Goal: Task Accomplishment & Management: Use online tool/utility

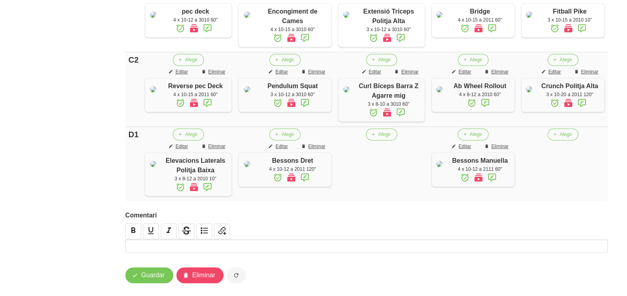
scroll to position [655, 0]
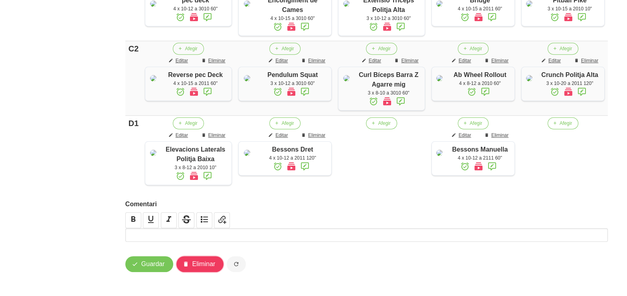
click at [200, 266] on span "Eliminar" at bounding box center [203, 264] width 23 height 10
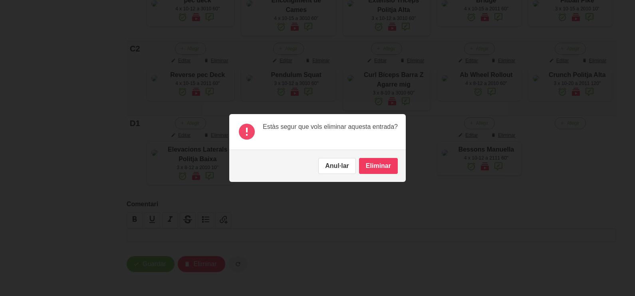
click at [375, 164] on button "Eliminar" at bounding box center [378, 166] width 39 height 16
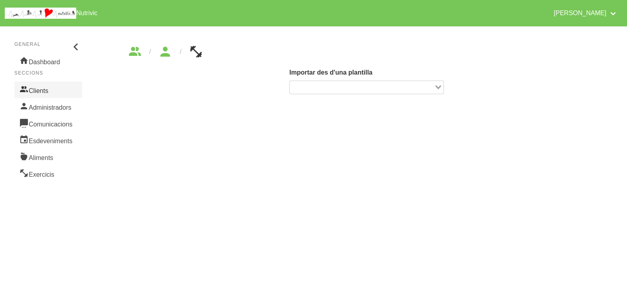
click at [38, 88] on link "Clients" at bounding box center [48, 89] width 68 height 17
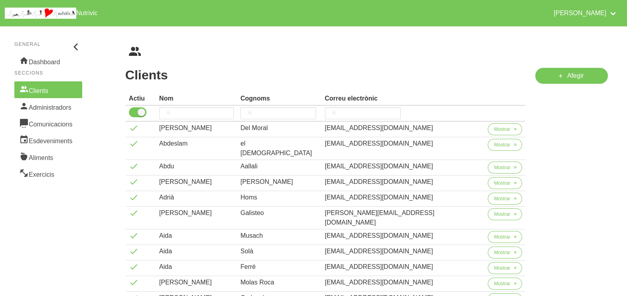
click at [192, 106] on th at bounding box center [196, 114] width 81 height 16
click at [187, 109] on input "search" at bounding box center [196, 113] width 75 height 12
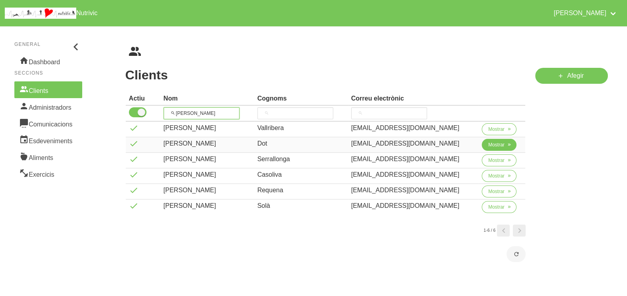
type input "[PERSON_NAME]"
click at [491, 142] on span "Mostrar" at bounding box center [496, 144] width 16 height 7
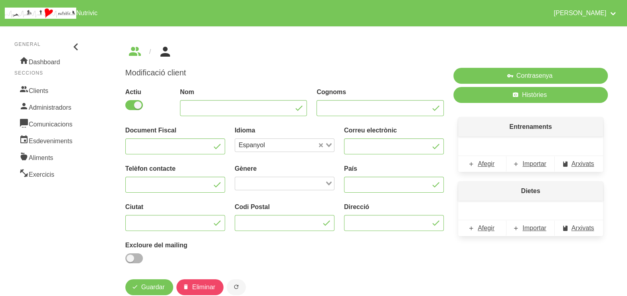
type input "[PERSON_NAME]"
type input "Dot"
type input "[PERSON_NAME][EMAIL_ADDRESS][DOMAIN_NAME]"
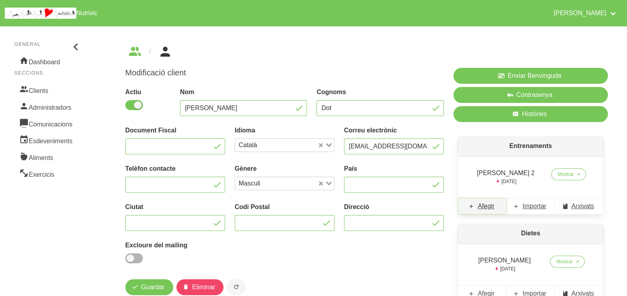
click at [489, 206] on span "Afegir" at bounding box center [486, 207] width 17 height 10
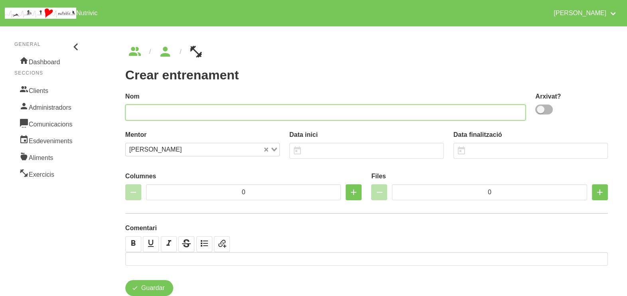
click at [191, 110] on input "text" at bounding box center [325, 113] width 401 height 16
type input "Joan Dot 3"
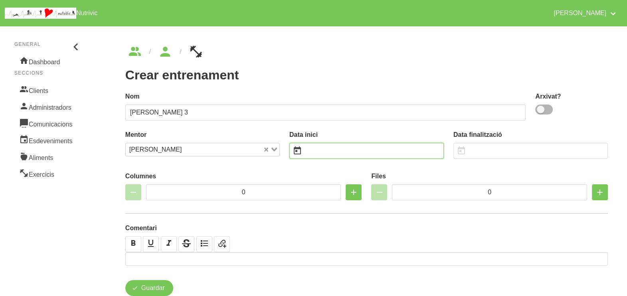
click at [341, 144] on input "text" at bounding box center [366, 151] width 154 height 16
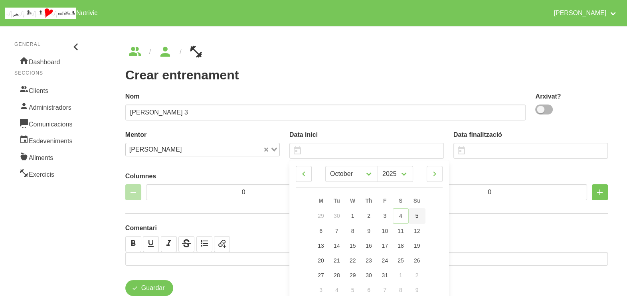
click at [418, 216] on span "5" at bounding box center [417, 216] width 3 height 6
type input "[DATE]"
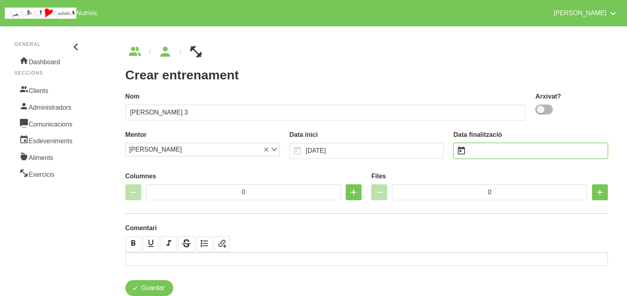
drag, startPoint x: 487, startPoint y: 152, endPoint x: 473, endPoint y: 155, distance: 13.9
click at [485, 154] on input "text" at bounding box center [530, 151] width 154 height 16
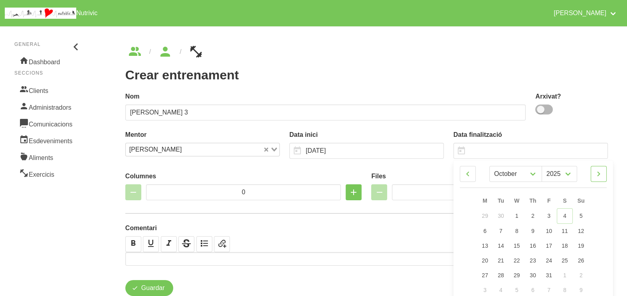
click at [603, 174] on icon at bounding box center [599, 174] width 10 height 14
select select "10"
click at [585, 243] on link "16" at bounding box center [581, 245] width 17 height 15
type input "[DATE]"
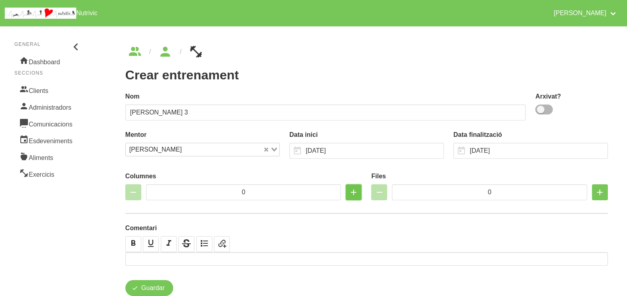
click at [352, 192] on icon "button" at bounding box center [354, 192] width 10 height 14
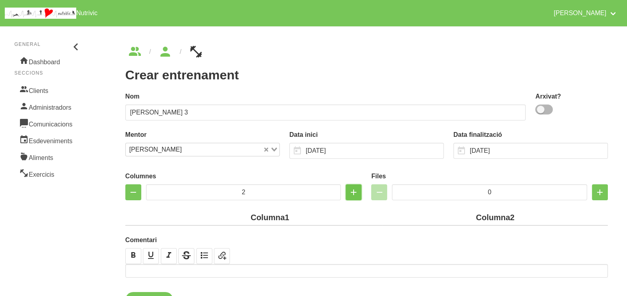
click at [353, 192] on icon "button" at bounding box center [354, 192] width 10 height 14
type input "4"
click at [353, 192] on icon "button" at bounding box center [354, 192] width 10 height 14
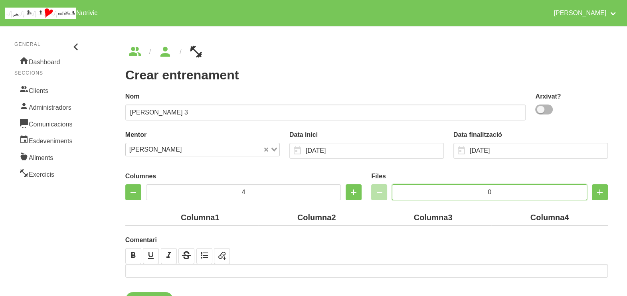
drag, startPoint x: 503, startPoint y: 190, endPoint x: 451, endPoint y: 190, distance: 51.9
click at [451, 190] on input "0" at bounding box center [489, 192] width 195 height 16
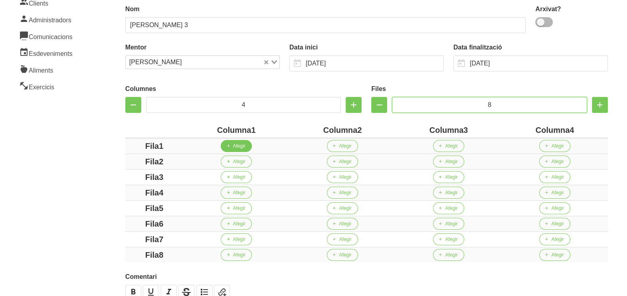
scroll to position [150, 0]
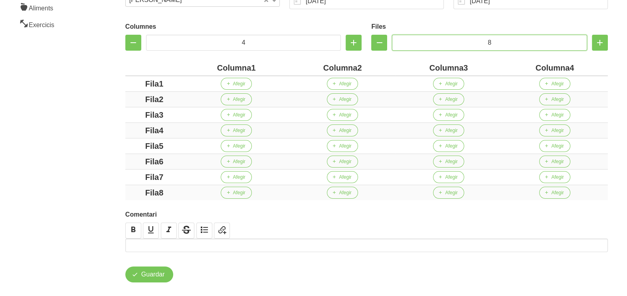
type input "8"
drag, startPoint x: 251, startPoint y: 66, endPoint x: 166, endPoint y: 65, distance: 85.4
click at [166, 65] on tr "Columna1 Columna2 Columna3 Columna4" at bounding box center [366, 68] width 483 height 16
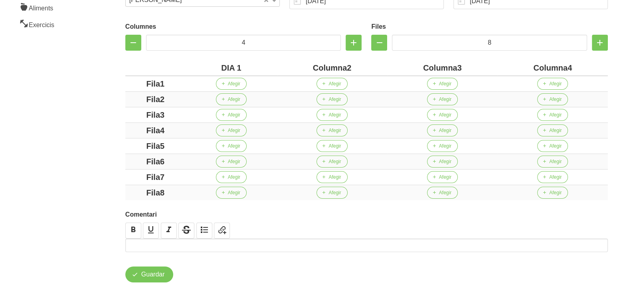
drag, startPoint x: 347, startPoint y: 68, endPoint x: 294, endPoint y: 67, distance: 52.7
click at [294, 67] on div "Columna2" at bounding box center [332, 68] width 104 height 12
drag, startPoint x: 450, startPoint y: 66, endPoint x: 382, endPoint y: 64, distance: 67.9
click at [382, 64] on div "Columna3" at bounding box center [436, 68] width 109 height 12
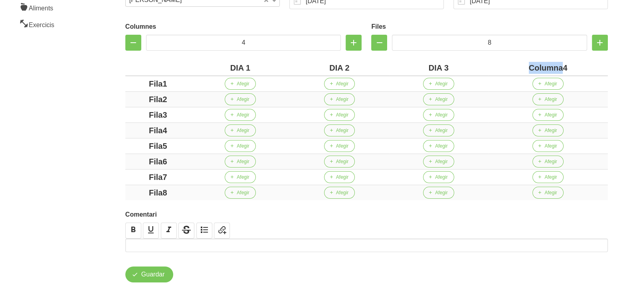
drag, startPoint x: 562, startPoint y: 66, endPoint x: 489, endPoint y: 63, distance: 72.7
click at [491, 66] on th "Columna4" at bounding box center [548, 68] width 120 height 16
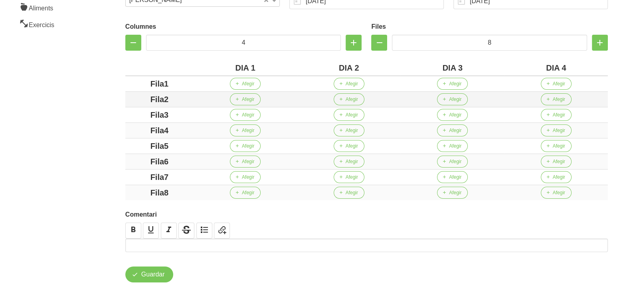
drag, startPoint x: 164, startPoint y: 82, endPoint x: 170, endPoint y: 100, distance: 18.6
click at [122, 81] on div "Columnes 4 Files 8 DIA 1 DIA 2 DIA 3 DIA 4 Fila1 Afegir Afegir Afegir Afegir Fi…" at bounding box center [367, 109] width 492 height 191
drag, startPoint x: 163, startPoint y: 99, endPoint x: 172, endPoint y: 117, distance: 20.4
click at [130, 103] on div "Fila2" at bounding box center [160, 99] width 62 height 12
drag, startPoint x: 179, startPoint y: 111, endPoint x: 129, endPoint y: 111, distance: 50.7
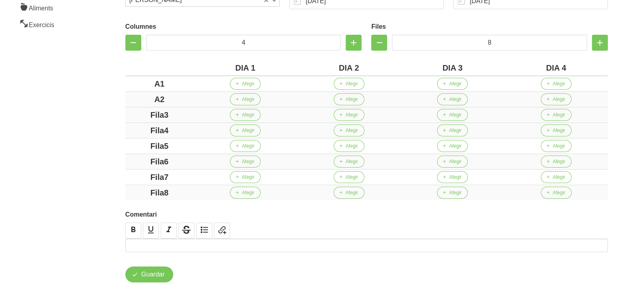
click at [127, 111] on td "Fila3" at bounding box center [159, 115] width 68 height 16
click at [138, 130] on td "Fila4" at bounding box center [159, 131] width 68 height 16
drag, startPoint x: 185, startPoint y: 130, endPoint x: 119, endPoint y: 130, distance: 66.3
click at [119, 130] on div "Crear entrenament 5dec5969-1a3e-4fde-af49-7148ab767fc2 Nom Joan Dot 3 Arxivat? …" at bounding box center [366, 89] width 521 height 425
click at [125, 144] on td "Fila5" at bounding box center [159, 147] width 68 height 16
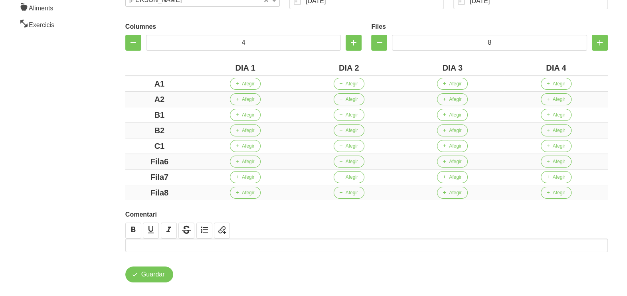
drag, startPoint x: 177, startPoint y: 158, endPoint x: 118, endPoint y: 160, distance: 59.1
click at [118, 160] on div "Crear entrenament 5dec5969-1a3e-4fde-af49-7148ab767fc2 Nom Joan Dot 3 Arxivat? …" at bounding box center [366, 89] width 521 height 425
drag, startPoint x: 180, startPoint y: 177, endPoint x: 122, endPoint y: 173, distance: 58.0
click at [122, 173] on div "Columnes 4 Files 8 DIA 1 DIA 2 DIA 3 DIA 4 A1 Afegir Afegir Afegir Afegir A2 Af…" at bounding box center [367, 109] width 492 height 191
drag, startPoint x: 174, startPoint y: 189, endPoint x: 124, endPoint y: 189, distance: 50.7
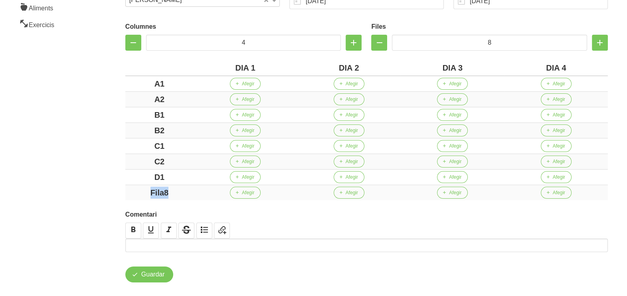
click at [121, 189] on div "Columnes 4 Files 8 DIA 1 DIA 2 DIA 3 DIA 4 A1 Afegir Afegir Afegir Afegir A2 Af…" at bounding box center [367, 109] width 492 height 191
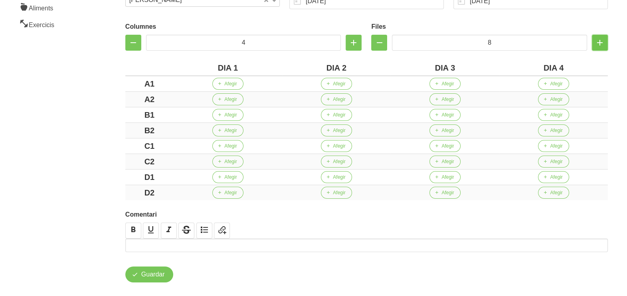
click at [603, 44] on icon "button" at bounding box center [600, 43] width 10 height 14
drag, startPoint x: 603, startPoint y: 44, endPoint x: 451, endPoint y: 80, distance: 155.9
type input "10"
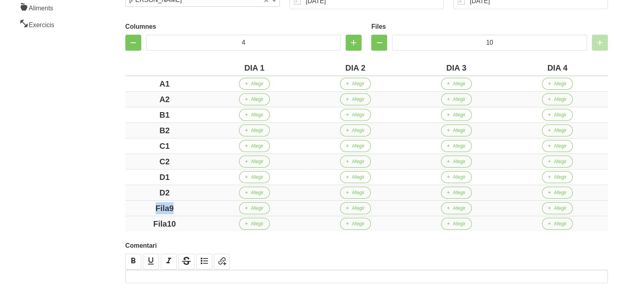
drag, startPoint x: 146, startPoint y: 208, endPoint x: 129, endPoint y: 208, distance: 16.4
click at [129, 208] on div "Fila9" at bounding box center [165, 208] width 72 height 12
drag, startPoint x: 187, startPoint y: 223, endPoint x: 129, endPoint y: 221, distance: 58.3
click at [129, 221] on div "Fila10" at bounding box center [165, 224] width 72 height 12
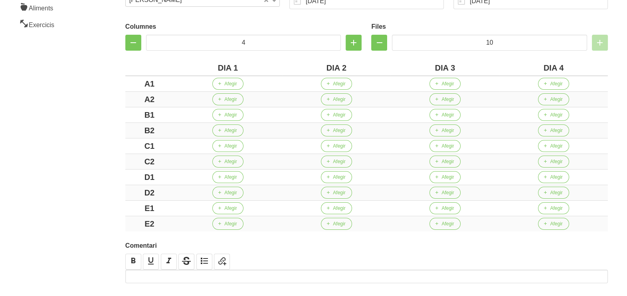
click at [70, 200] on aside "General Dashboard Seccions Clients Administradors Comunicacions Esdeveniments A…" at bounding box center [48, 105] width 106 height 466
click at [230, 85] on span "Afegir" at bounding box center [230, 83] width 12 height 7
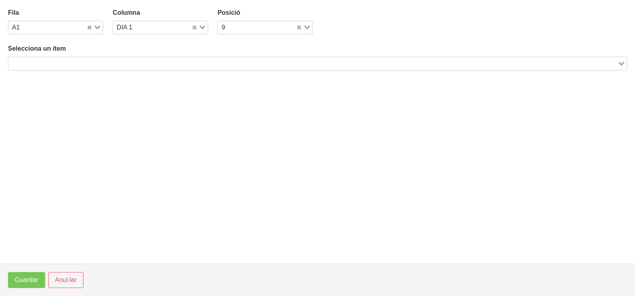
drag, startPoint x: 59, startPoint y: 62, endPoint x: 103, endPoint y: 52, distance: 45.4
click at [60, 61] on input "Search for option" at bounding box center [312, 64] width 607 height 10
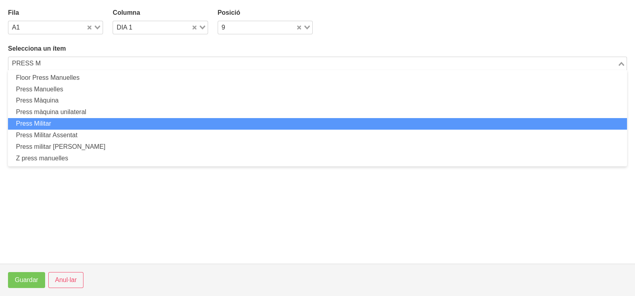
click at [77, 121] on li "Press Militar" at bounding box center [317, 124] width 619 height 12
type input "PRESS M"
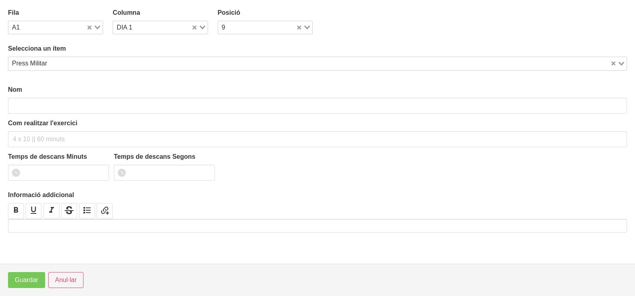
type input "Press Militar"
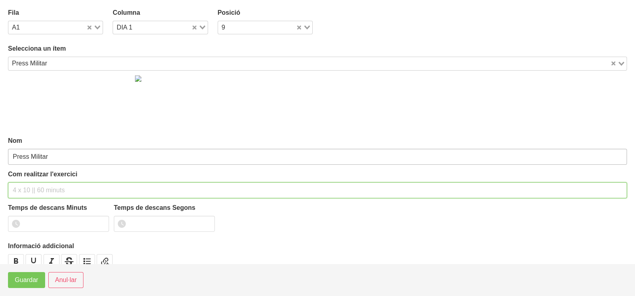
click at [32, 186] on input "text" at bounding box center [317, 190] width 619 height 16
type input "3 X 6-8 A 3010 75""
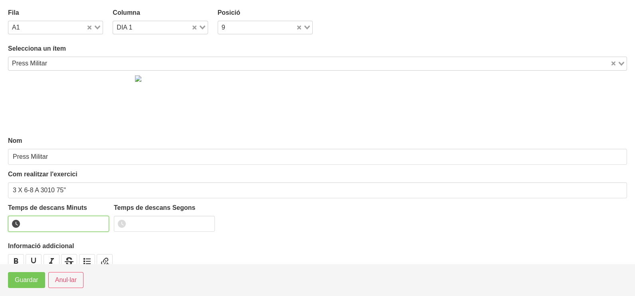
click at [47, 222] on input "number" at bounding box center [58, 224] width 101 height 16
type input "1"
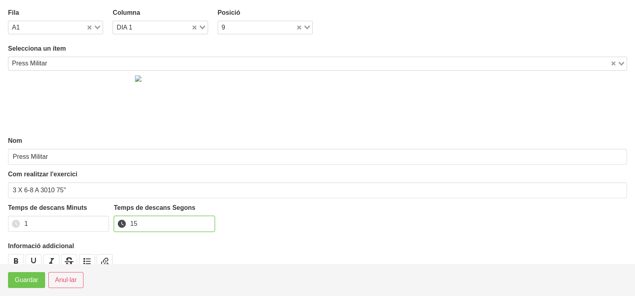
type input "15"
drag, startPoint x: 21, startPoint y: 279, endPoint x: 30, endPoint y: 269, distance: 13.0
click at [21, 277] on span "Guardar" at bounding box center [27, 280] width 24 height 10
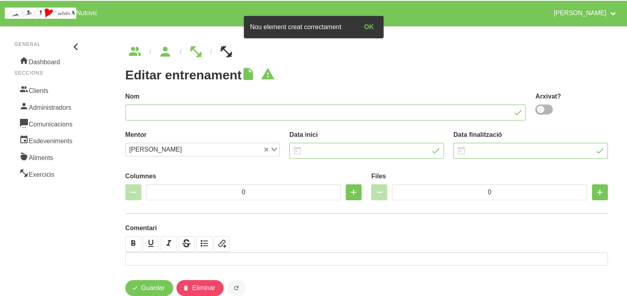
type input "Joan Dot 3"
type input "[DATE]"
type input "4"
type input "10"
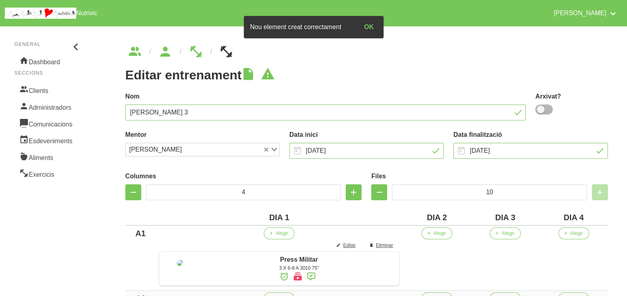
scroll to position [150, 0]
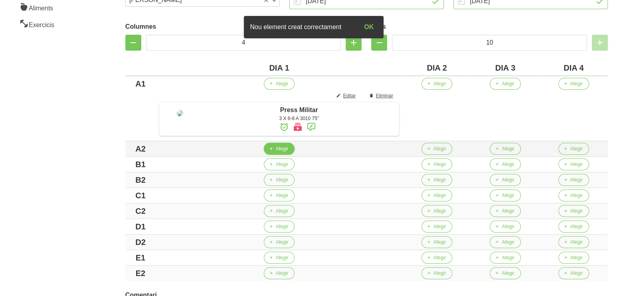
click at [283, 155] on button "Afegir" at bounding box center [279, 149] width 31 height 12
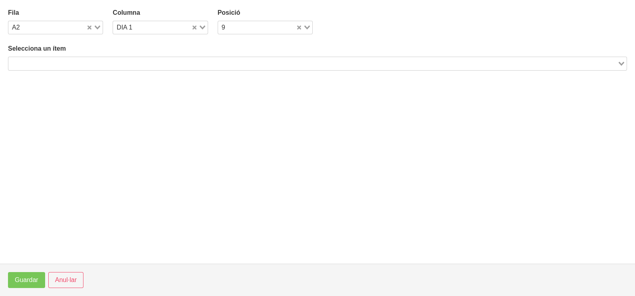
click at [102, 60] on input "Search for option" at bounding box center [312, 64] width 607 height 10
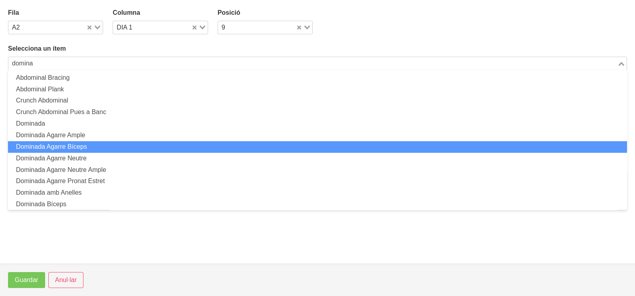
click at [110, 148] on li "Dominada Agarre Bíceps" at bounding box center [317, 147] width 619 height 12
type input "domina"
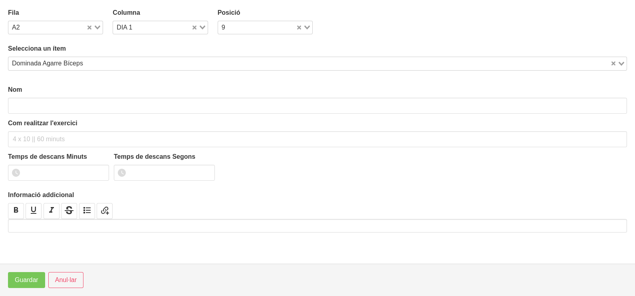
type input "Dominada Agarre Bíceps"
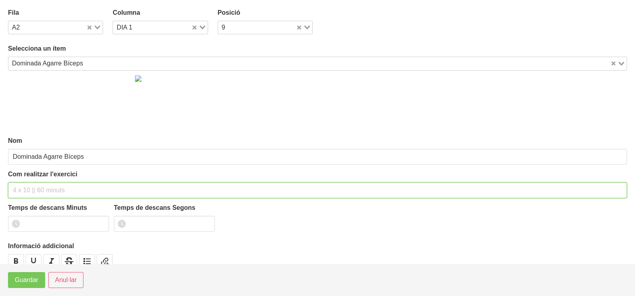
click at [29, 188] on input "text" at bounding box center [317, 190] width 619 height 16
type input "3 x màx a 3010 75""
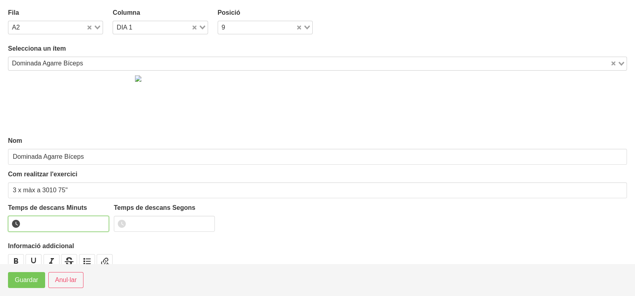
click at [48, 220] on input "number" at bounding box center [58, 224] width 101 height 16
type input "1"
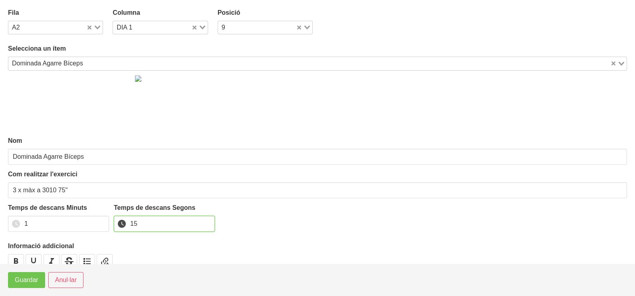
type input "15"
click at [26, 279] on span "Guardar" at bounding box center [27, 280] width 24 height 10
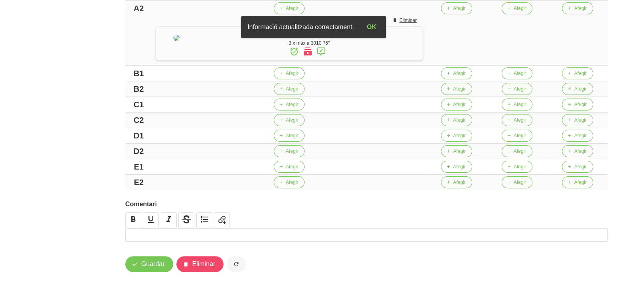
scroll to position [299, 0]
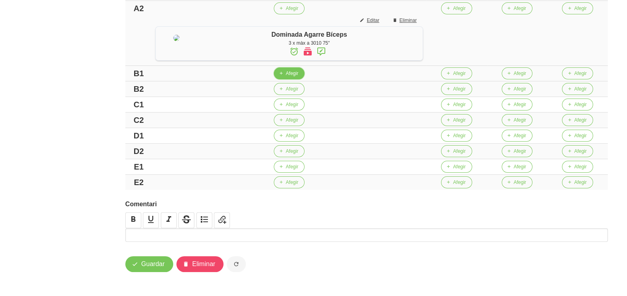
click at [295, 77] on span "Afegir" at bounding box center [292, 73] width 12 height 7
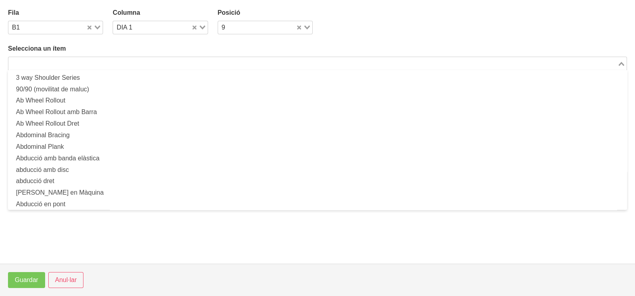
drag, startPoint x: 78, startPoint y: 62, endPoint x: 104, endPoint y: 51, distance: 28.5
click at [87, 59] on input "Search for option" at bounding box center [312, 64] width 607 height 10
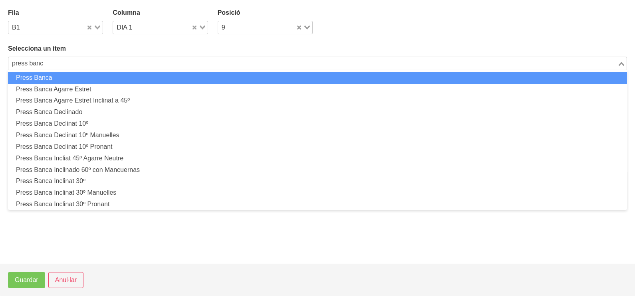
type input "press banc"
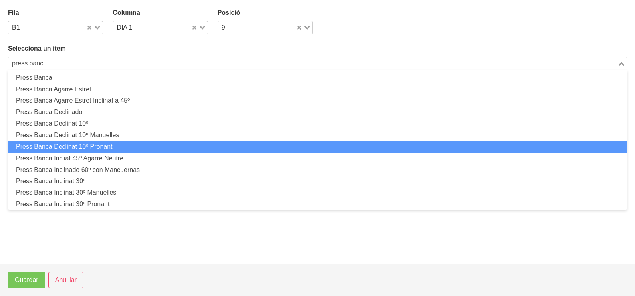
click at [108, 147] on li "Press Banca Declinat 10º Pronant" at bounding box center [317, 147] width 619 height 12
type input "press banc"
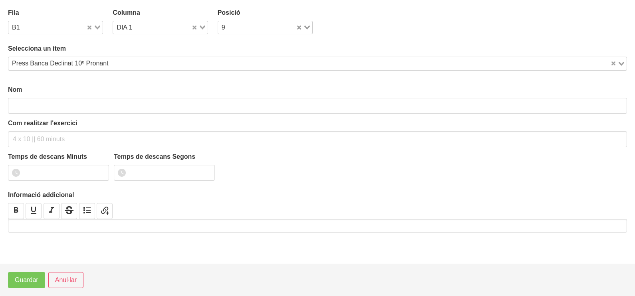
type input "Press Banca Declinat 10º Pronant"
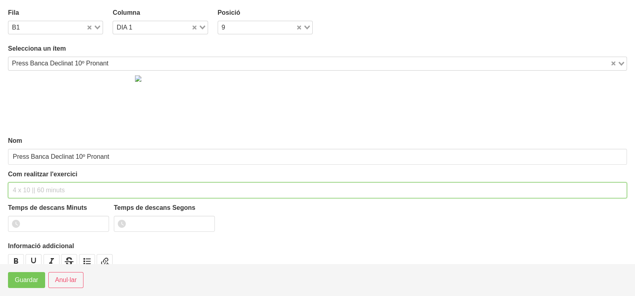
click at [42, 189] on input "text" at bounding box center [317, 190] width 619 height 16
type input "3 x 8-10 a 2010 75""
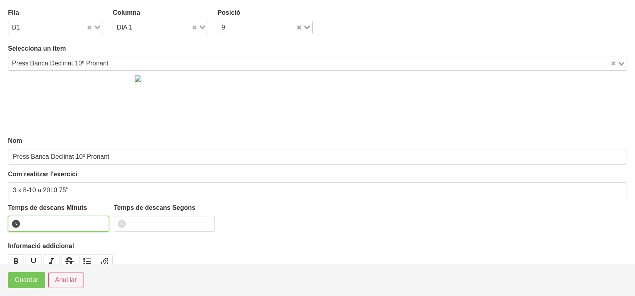
click at [44, 218] on input "number" at bounding box center [58, 224] width 101 height 16
type input "1"
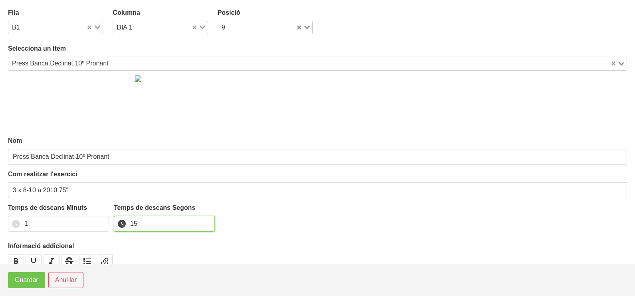
type input "15"
click at [17, 285] on span "Guardar" at bounding box center [27, 280] width 24 height 10
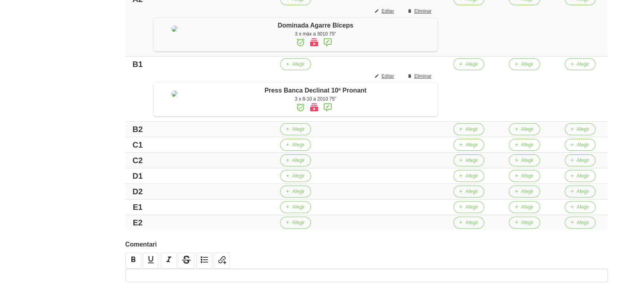
scroll to position [399, 0]
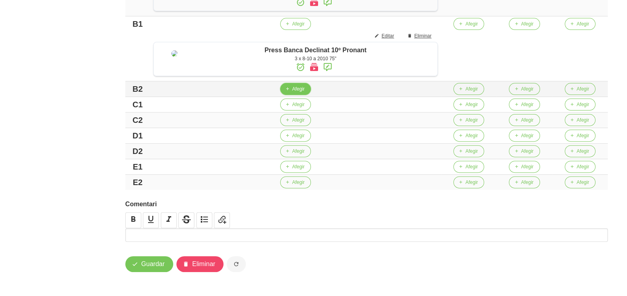
click at [299, 93] on span "Afegir" at bounding box center [298, 88] width 12 height 7
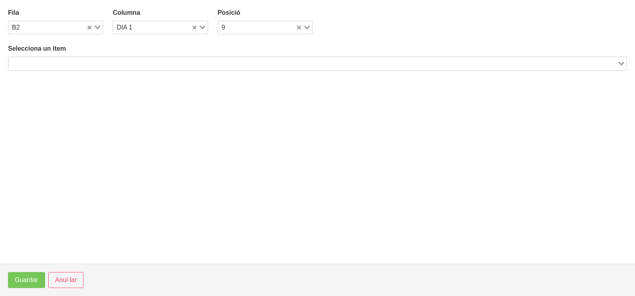
drag, startPoint x: 89, startPoint y: 63, endPoint x: 72, endPoint y: 62, distance: 16.8
click at [82, 63] on input "Search for option" at bounding box center [312, 64] width 607 height 10
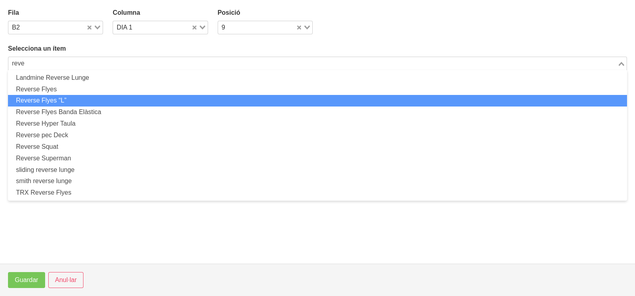
click at [79, 102] on li "Reverse Flyes “L”" at bounding box center [317, 101] width 619 height 12
type input "reve"
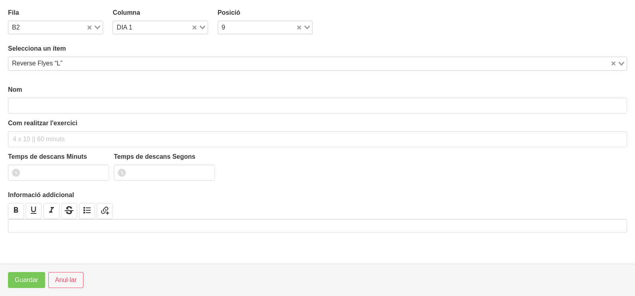
type input "Reverse Flyes “L”"
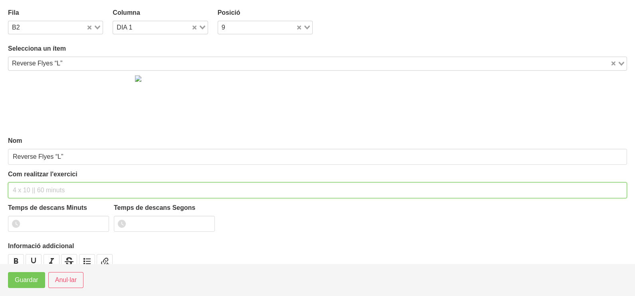
click at [32, 187] on input "text" at bounding box center [317, 190] width 619 height 16
type input "3 x 10-12 a 2010 75""
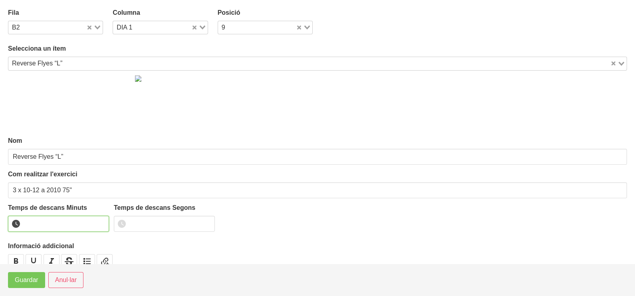
click at [50, 223] on input "number" at bounding box center [58, 224] width 101 height 16
type input "1"
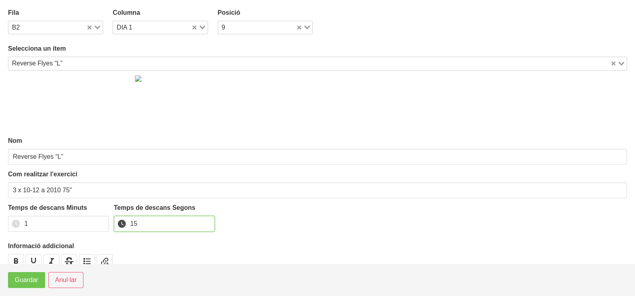
type input "15"
click at [38, 280] on span "Guardar" at bounding box center [27, 280] width 24 height 10
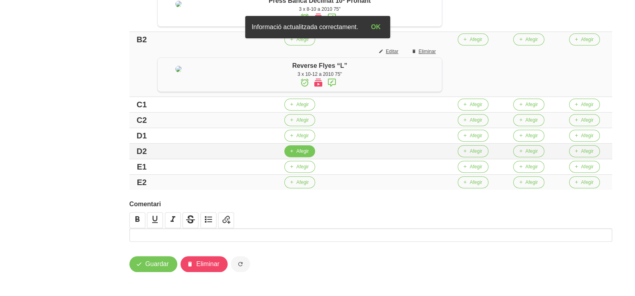
scroll to position [449, 0]
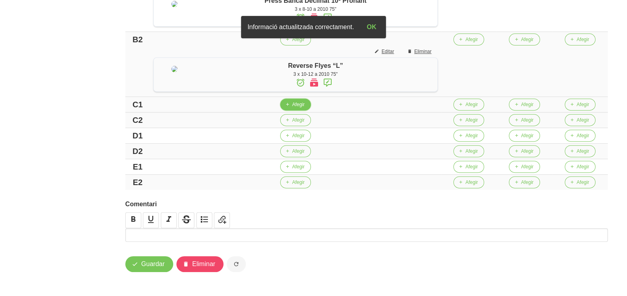
click at [303, 108] on span "Afegir" at bounding box center [298, 104] width 12 height 7
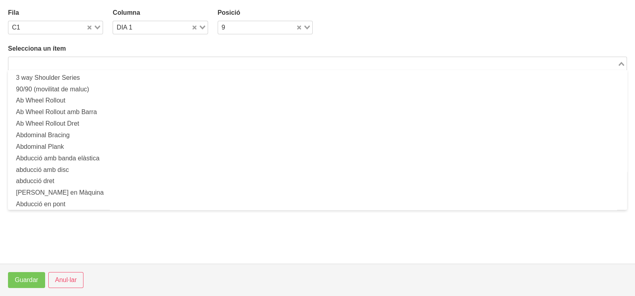
click at [100, 57] on div "Loading..." at bounding box center [317, 64] width 619 height 14
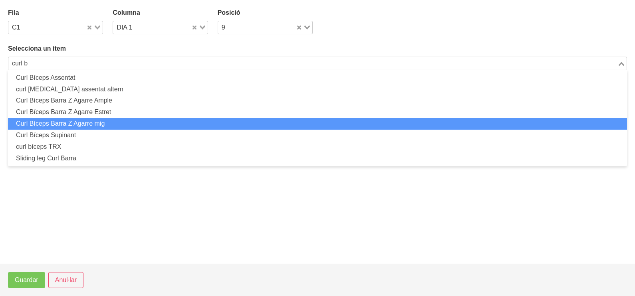
click at [110, 128] on li "Curl Bíceps Barra Z Agarre mig" at bounding box center [317, 124] width 619 height 12
type input "curl b"
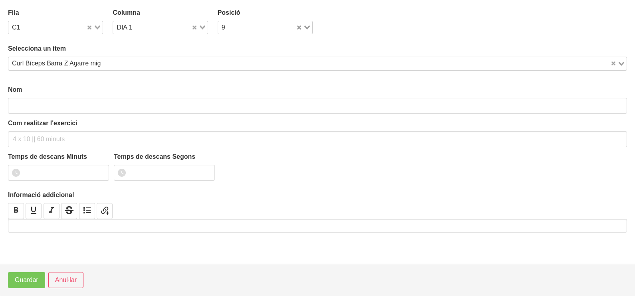
type input "Curl Bíceps Barra Z Agarre mig"
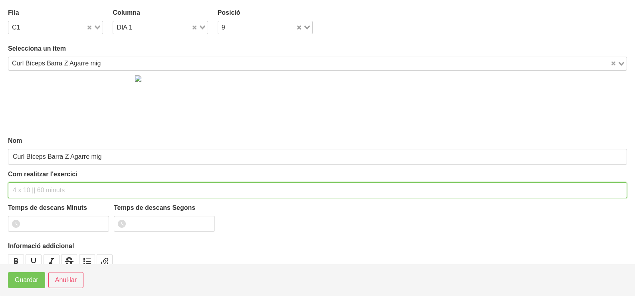
click at [29, 187] on input "text" at bounding box center [317, 190] width 619 height 16
type input "3 x 6-8 a 3010 75""
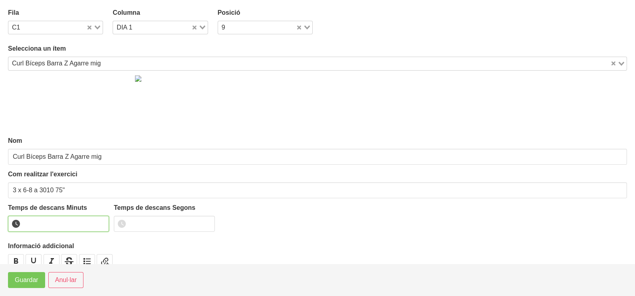
click at [49, 224] on input "number" at bounding box center [58, 224] width 101 height 16
type input "1"
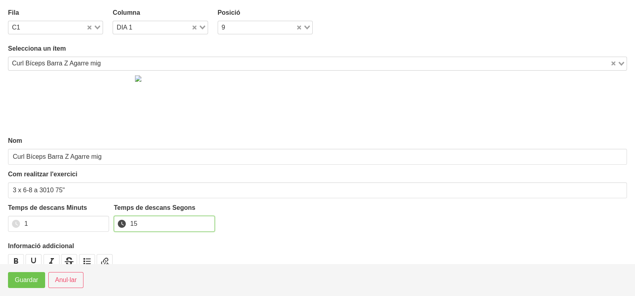
type input "15"
click at [32, 281] on span "Guardar" at bounding box center [27, 280] width 24 height 10
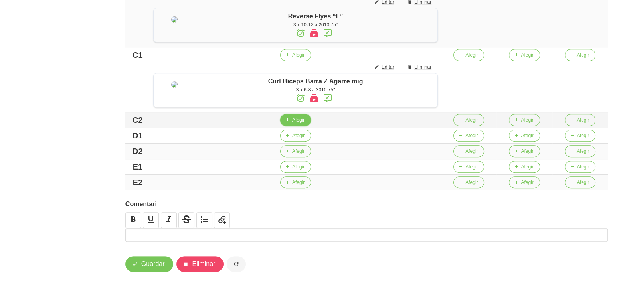
click at [291, 124] on span "button" at bounding box center [287, 120] width 7 height 7
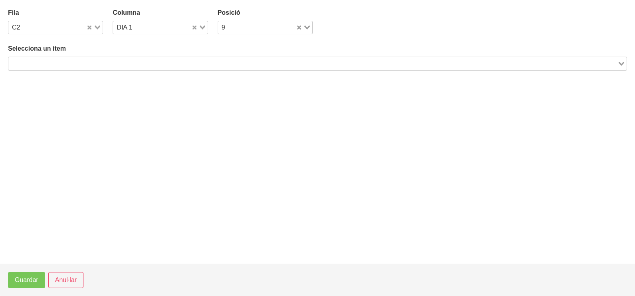
click at [135, 60] on input "Search for option" at bounding box center [312, 64] width 607 height 10
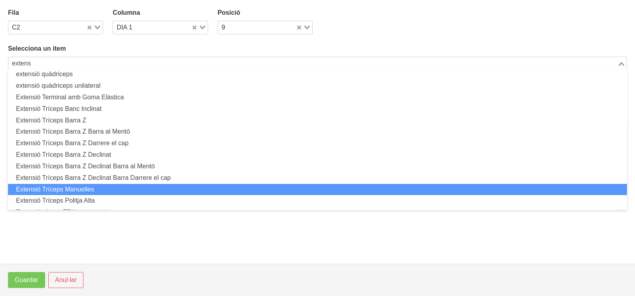
click at [101, 188] on li "Extensió Tríceps Manuelles" at bounding box center [317, 190] width 619 height 12
type input "extens"
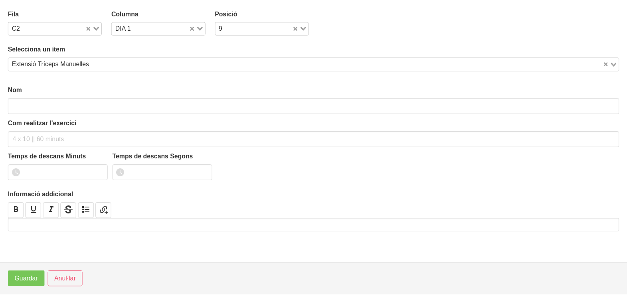
scroll to position [2, 0]
type input "Extensió Tríceps Manuelles"
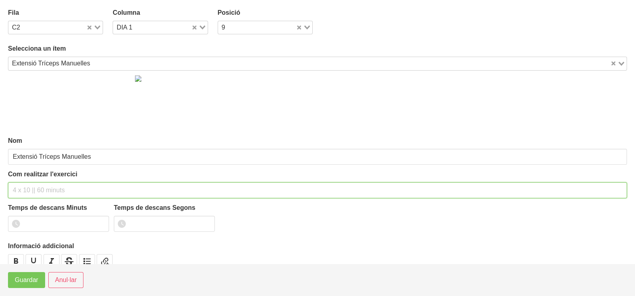
click at [36, 187] on input "text" at bounding box center [317, 190] width 619 height 16
type input "3 x 8-10 a 3010 75""
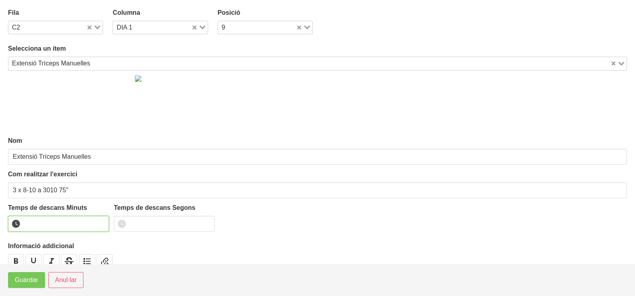
click at [44, 220] on input "number" at bounding box center [58, 224] width 101 height 16
type input "1"
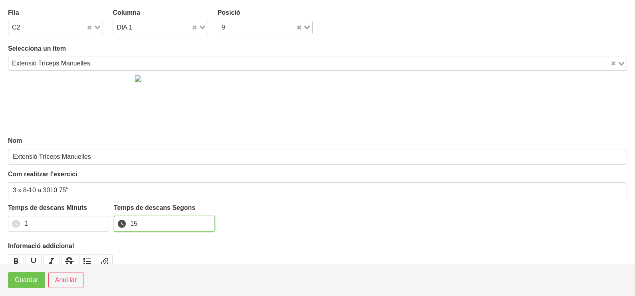
type input "15"
click at [27, 279] on span "Guardar" at bounding box center [27, 280] width 24 height 10
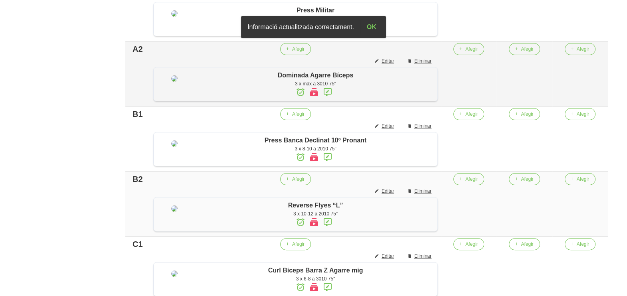
scroll to position [150, 0]
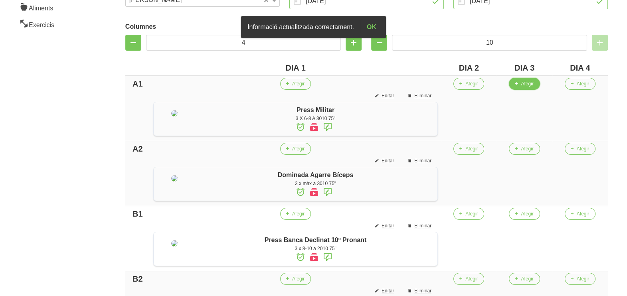
click at [530, 85] on span "Afegir" at bounding box center [527, 83] width 12 height 7
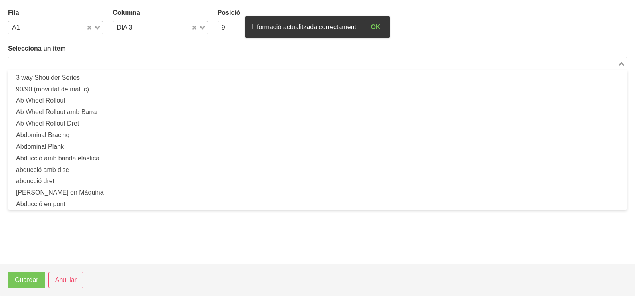
drag, startPoint x: 138, startPoint y: 67, endPoint x: 143, endPoint y: 58, distance: 10.4
click at [138, 67] on input "Search for option" at bounding box center [312, 64] width 607 height 10
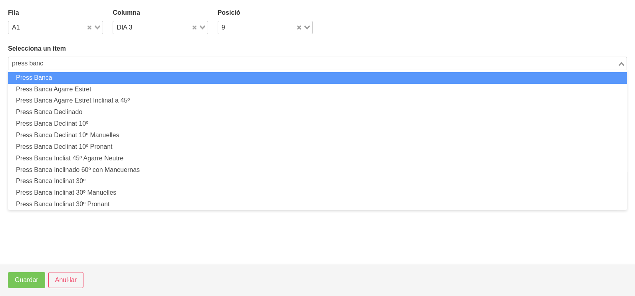
click at [88, 81] on li "Press Banca" at bounding box center [317, 78] width 619 height 12
type input "press banc"
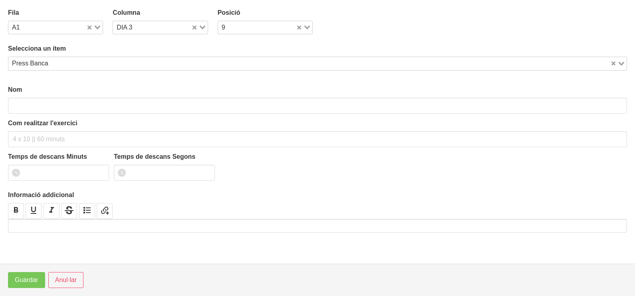
type input "Press Banca"
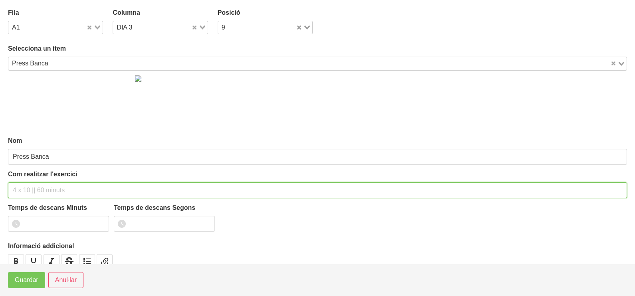
click at [30, 190] on input "text" at bounding box center [317, 190] width 619 height 16
type input "3 x 4-6 a 3010 75""
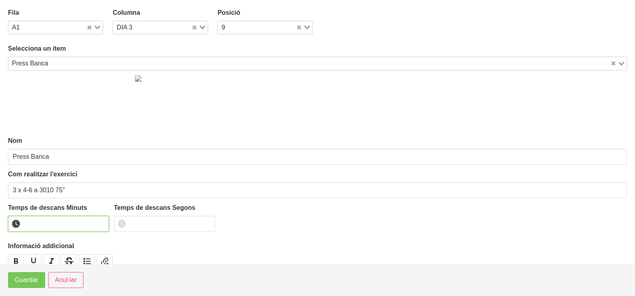
click at [56, 224] on input "number" at bounding box center [58, 224] width 101 height 16
type input "1"
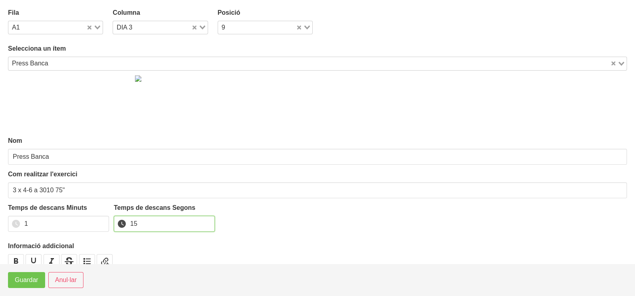
type input "15"
click at [23, 279] on span "Guardar" at bounding box center [27, 280] width 24 height 10
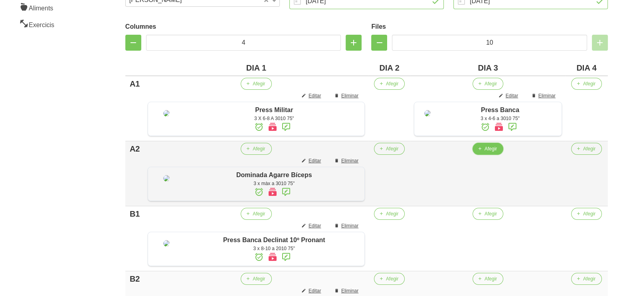
click at [485, 155] on button "Afegir" at bounding box center [488, 149] width 31 height 12
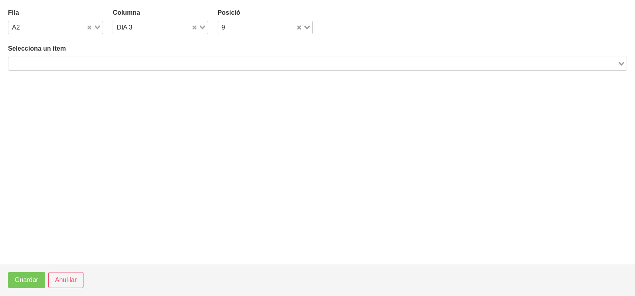
click at [186, 62] on input "Search for option" at bounding box center [312, 64] width 607 height 10
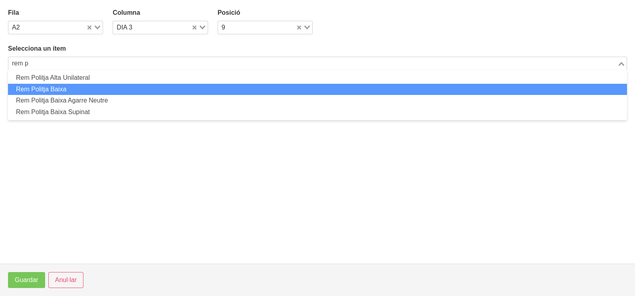
click at [158, 88] on li "Rem Politja Baixa" at bounding box center [317, 90] width 619 height 12
type input "rem p"
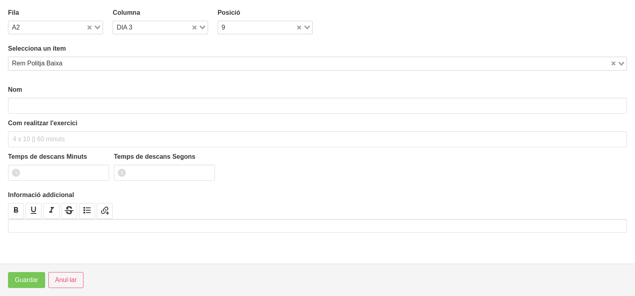
type input "Rem Politja Baixa"
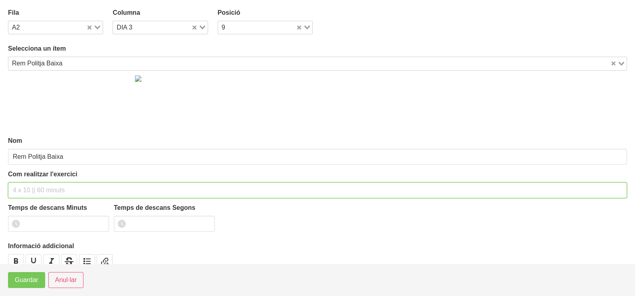
click at [42, 191] on input "text" at bounding box center [317, 190] width 619 height 16
type input "3 x 6-8 a 3011 75""
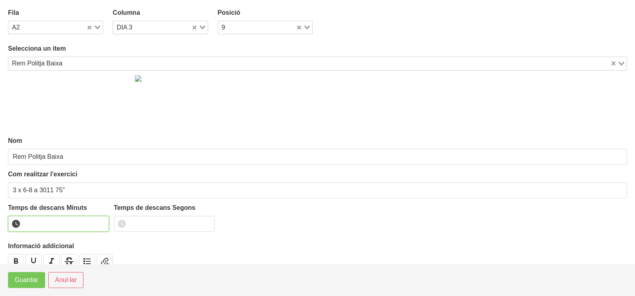
click at [39, 221] on input "number" at bounding box center [58, 224] width 101 height 16
type input "1"
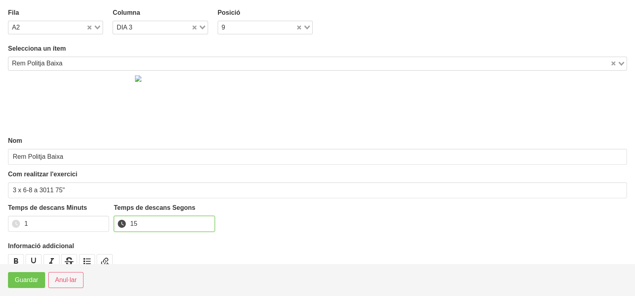
type input "15"
click at [32, 279] on span "Guardar" at bounding box center [27, 280] width 24 height 10
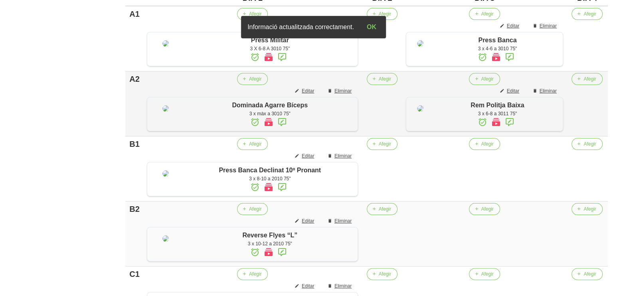
scroll to position [249, 0]
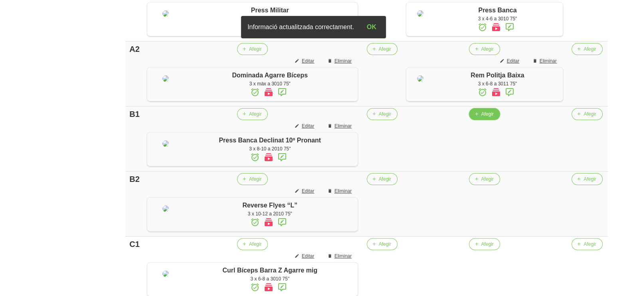
click at [479, 120] on button "Afegir" at bounding box center [484, 114] width 31 height 12
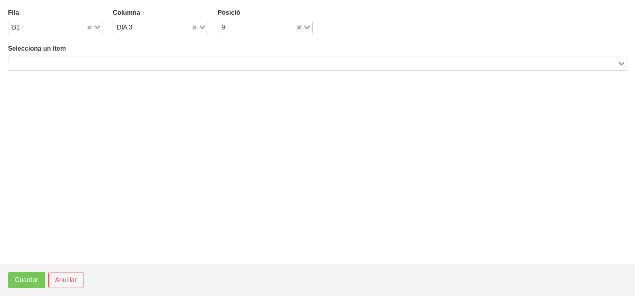
drag, startPoint x: 299, startPoint y: 65, endPoint x: 289, endPoint y: 56, distance: 13.6
click at [299, 62] on input "Search for option" at bounding box center [312, 64] width 607 height 10
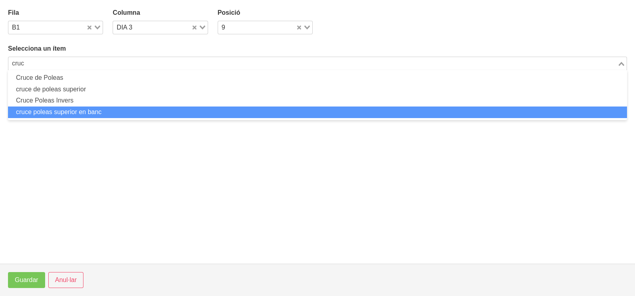
click at [104, 111] on li "cruce poleas superior en banc" at bounding box center [317, 113] width 619 height 12
type input "cruc"
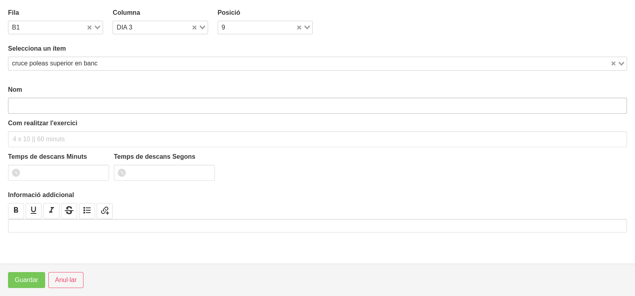
type input "cruce poleas superior en banc"
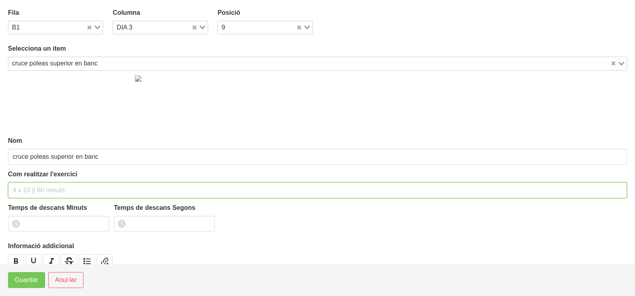
click at [40, 189] on input "text" at bounding box center [317, 190] width 619 height 16
type input "3 x 8-10 a 2010 75""
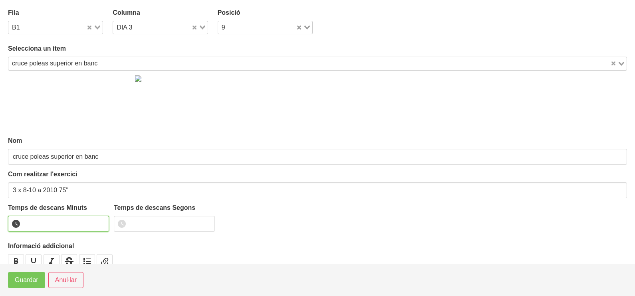
click at [56, 220] on input "number" at bounding box center [58, 224] width 101 height 16
type input "1"
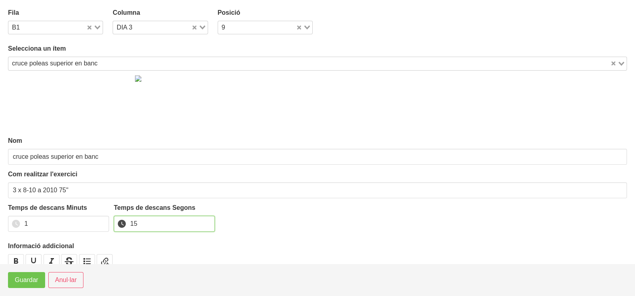
type input "15"
click at [26, 280] on span "Guardar" at bounding box center [27, 280] width 24 height 10
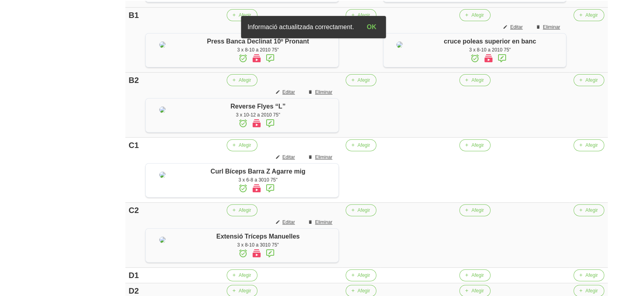
scroll to position [349, 0]
drag, startPoint x: 472, startPoint y: 152, endPoint x: 461, endPoint y: 149, distance: 11.5
click at [461, 86] on button "Afegir" at bounding box center [474, 80] width 31 height 12
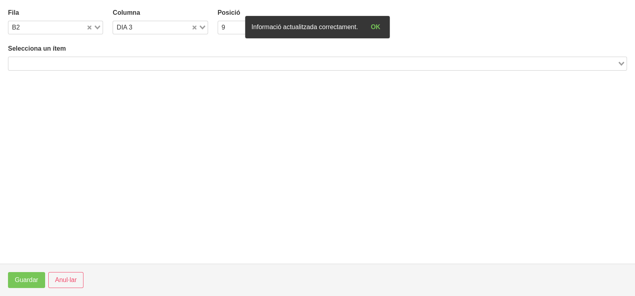
click at [122, 63] on input "Search for option" at bounding box center [312, 64] width 607 height 10
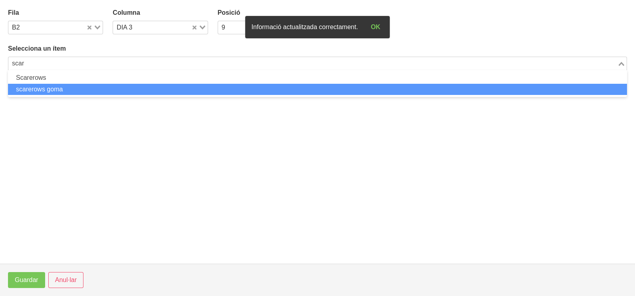
click at [90, 87] on li "scarerows goma" at bounding box center [317, 90] width 619 height 12
type input "scar"
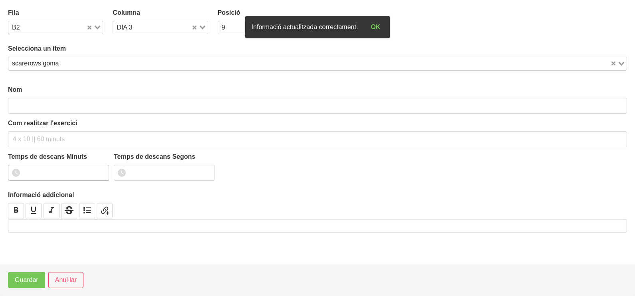
type input "scarerows goma"
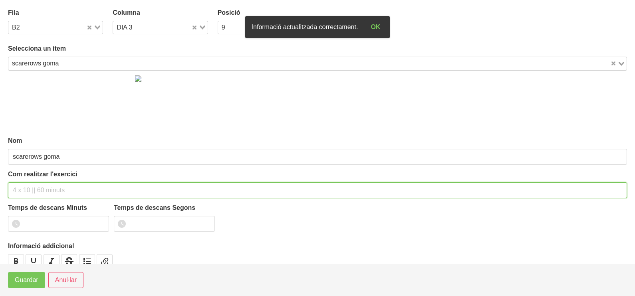
click at [34, 190] on input "text" at bounding box center [317, 190] width 619 height 16
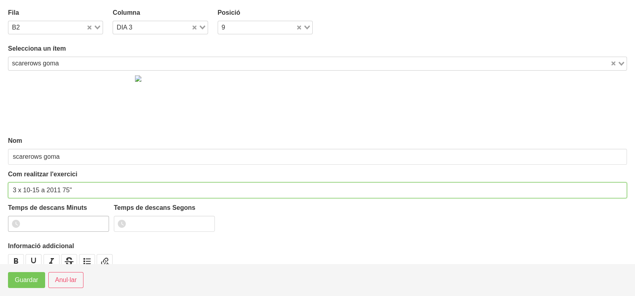
type input "3 x 10-15 a 2011 75""
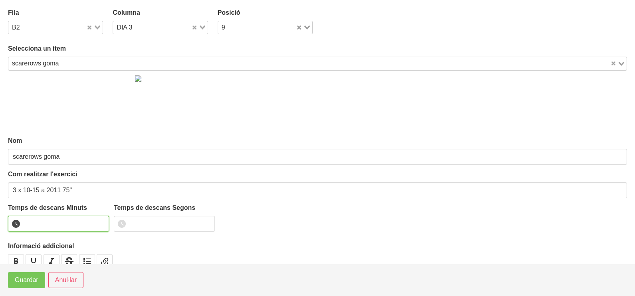
click at [48, 218] on input "number" at bounding box center [58, 224] width 101 height 16
type input "1"
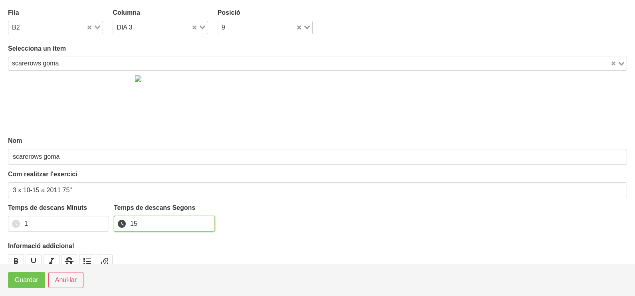
type input "15"
click at [30, 278] on span "Guardar" at bounding box center [27, 280] width 24 height 10
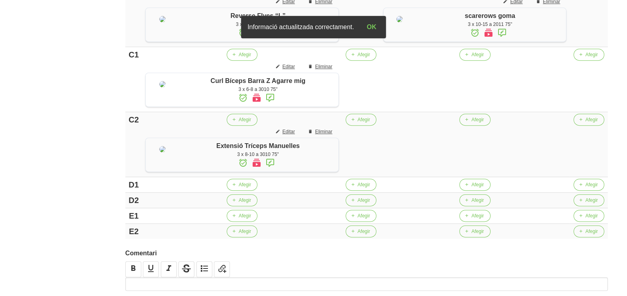
scroll to position [449, 0]
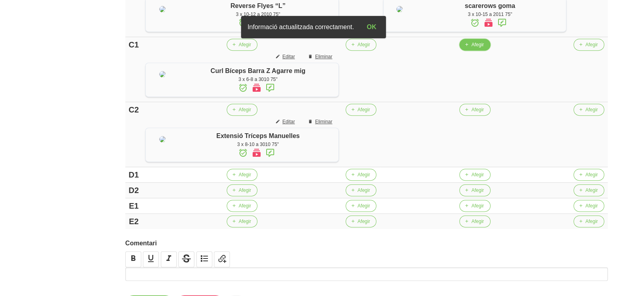
drag, startPoint x: 477, startPoint y: 126, endPoint x: 466, endPoint y: 125, distance: 10.8
click at [466, 51] on button "Afegir" at bounding box center [474, 45] width 31 height 12
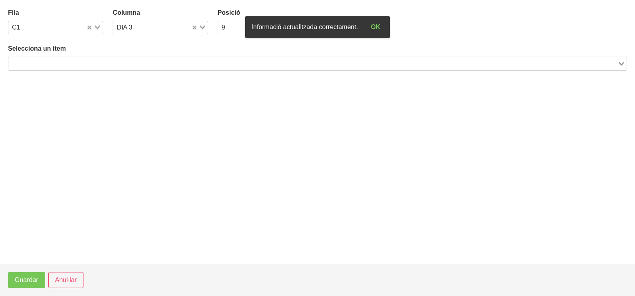
click at [181, 59] on div "Selecciona un ítem Loading..." at bounding box center [317, 57] width 619 height 26
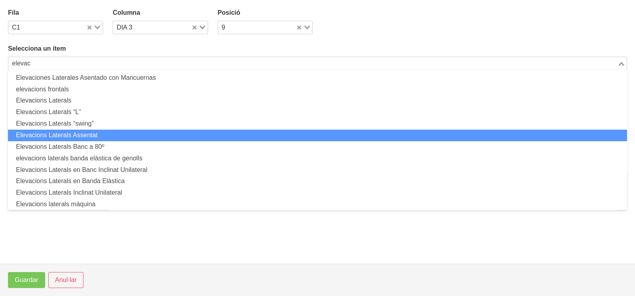
click at [134, 138] on li "Elevacions Laterals Assentat" at bounding box center [317, 136] width 619 height 12
type input "elevac"
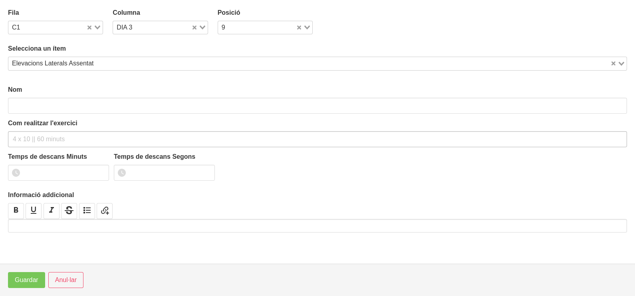
type input "Elevacions Laterals Assentat"
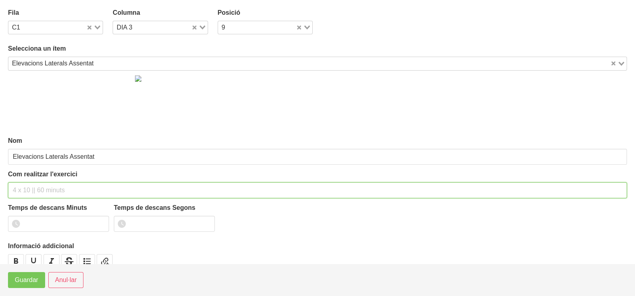
click at [59, 184] on input "text" at bounding box center [317, 190] width 619 height 16
type input "3 x 8-10 a 2010 75""
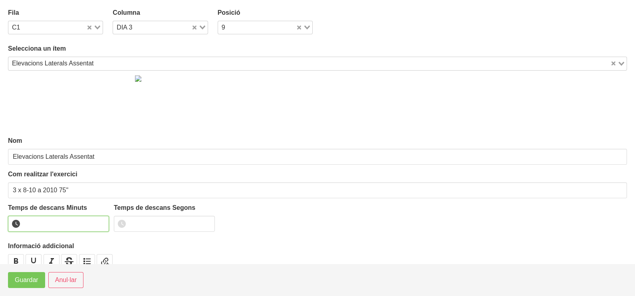
click at [46, 222] on input "number" at bounding box center [58, 224] width 101 height 16
type input "1"
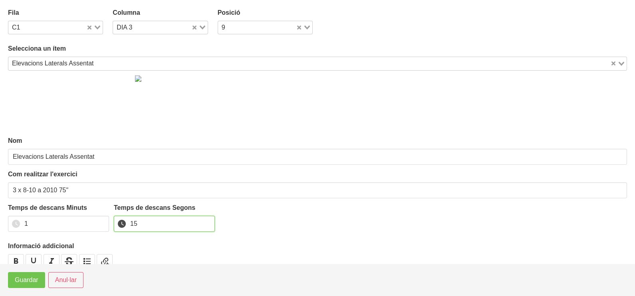
type input "15"
click at [27, 279] on span "Guardar" at bounding box center [27, 280] width 24 height 10
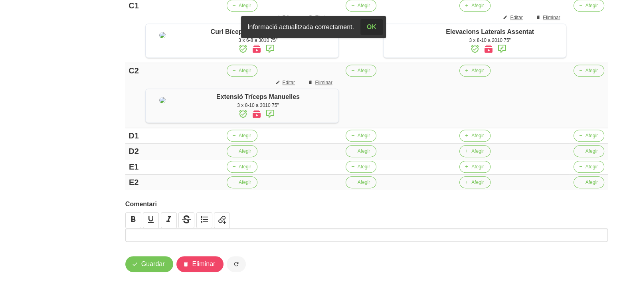
scroll to position [549, 0]
click at [465, 74] on icon "button" at bounding box center [466, 70] width 5 height 7
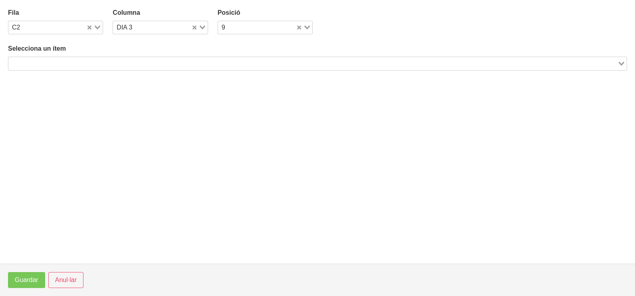
click at [177, 61] on input "Search for option" at bounding box center [312, 64] width 607 height 10
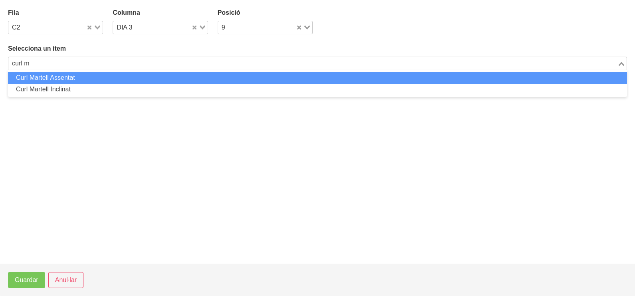
click at [161, 79] on li "Curl Martell Assentat" at bounding box center [317, 78] width 619 height 12
type input "curl m"
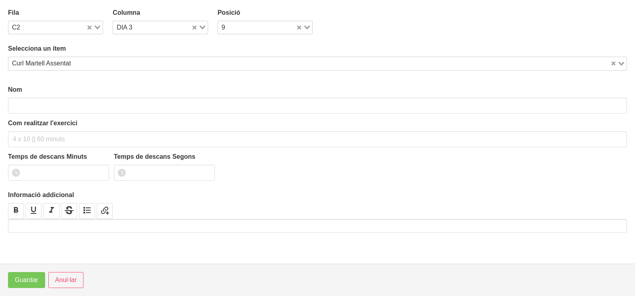
type input "Curl Martell Assentat"
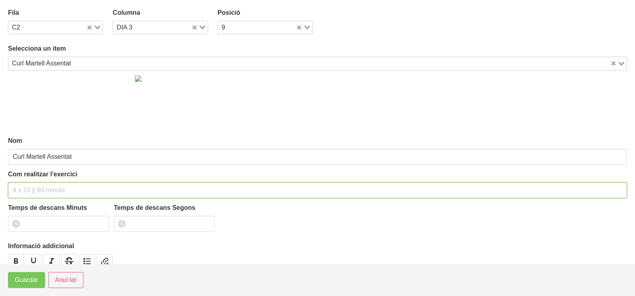
click at [31, 190] on input "text" at bounding box center [317, 190] width 619 height 16
type input "3 x 6-8 a 3010 75""
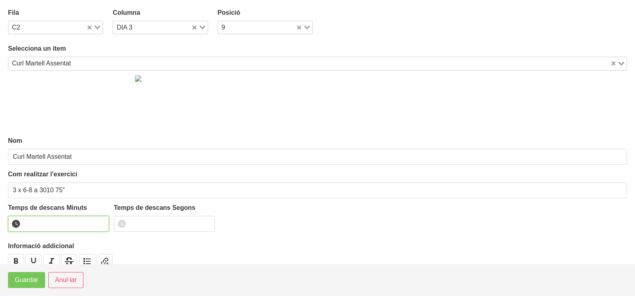
click at [59, 220] on input "number" at bounding box center [58, 224] width 101 height 16
type input "1"
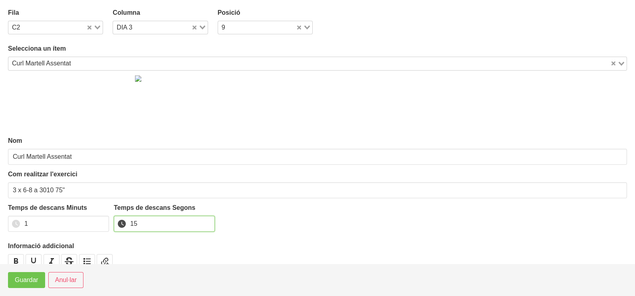
type input "15"
click at [20, 283] on span "Guardar" at bounding box center [27, 280] width 24 height 10
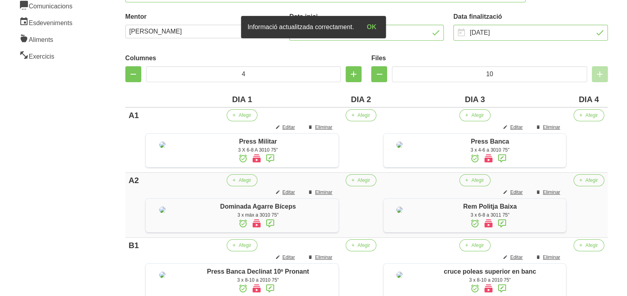
scroll to position [49, 0]
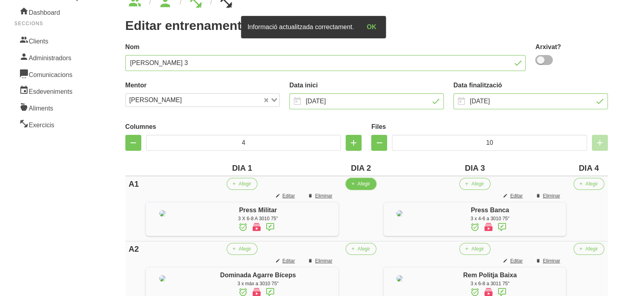
click at [356, 185] on span "button" at bounding box center [352, 183] width 7 height 7
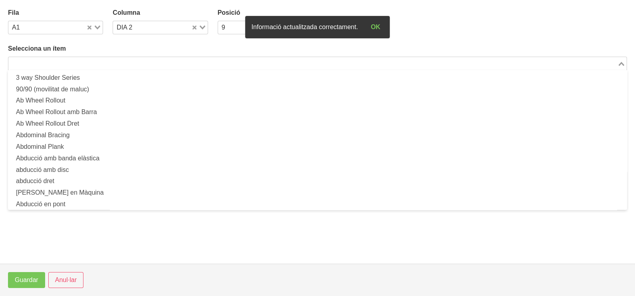
drag, startPoint x: 156, startPoint y: 69, endPoint x: 151, endPoint y: 63, distance: 7.6
click at [155, 67] on div "Loading..." at bounding box center [317, 64] width 619 height 14
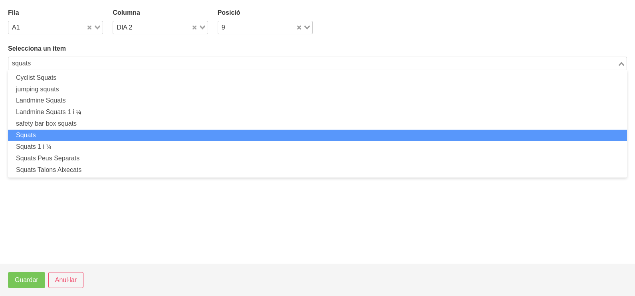
click at [74, 137] on li "Squats" at bounding box center [317, 136] width 619 height 12
type input "squats"
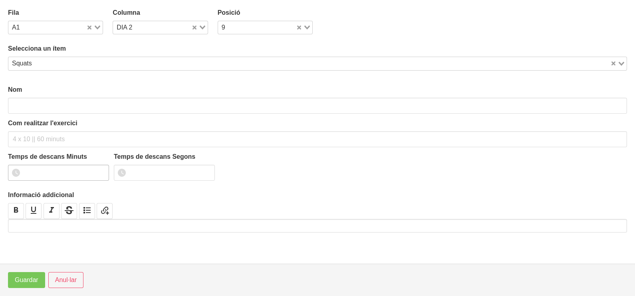
type input "Squats"
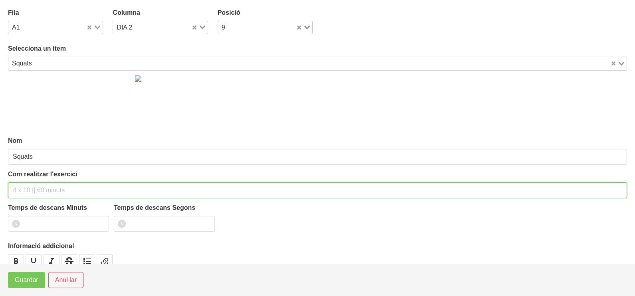
click at [34, 184] on input "text" at bounding box center [317, 190] width 619 height 16
type input "3 x 4-6 a 3010 75""
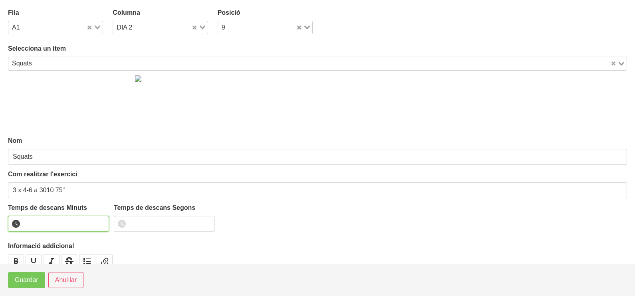
click at [50, 220] on input "number" at bounding box center [58, 224] width 101 height 16
type input "1"
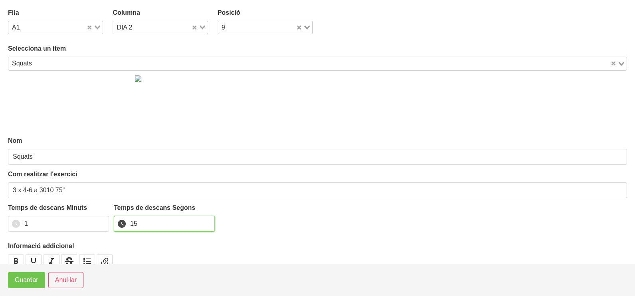
type input "15"
click at [32, 286] on button "Guardar" at bounding box center [26, 280] width 37 height 16
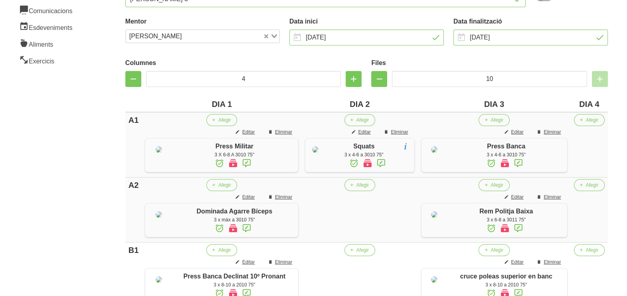
scroll to position [150, 0]
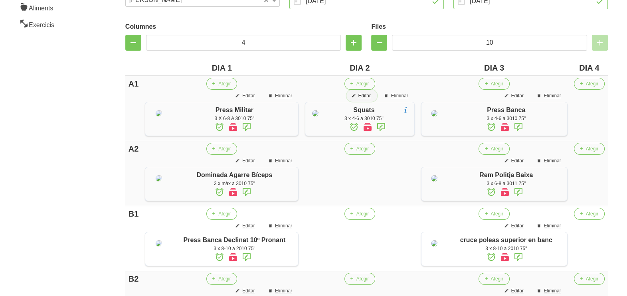
click at [363, 98] on span "Editar" at bounding box center [364, 95] width 12 height 7
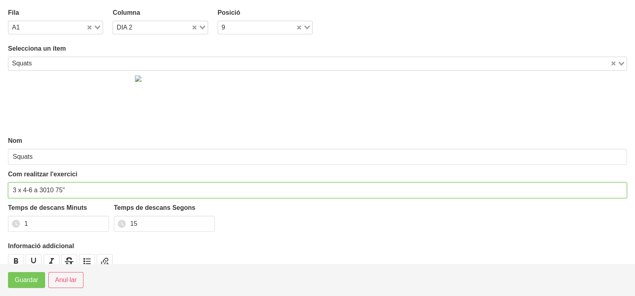
drag, startPoint x: 61, startPoint y: 187, endPoint x: 56, endPoint y: 188, distance: 4.4
click at [56, 188] on input "3 x 4-6 a 3010 75"" at bounding box center [317, 190] width 619 height 16
type input "3 x 4-6 a 3010 150""
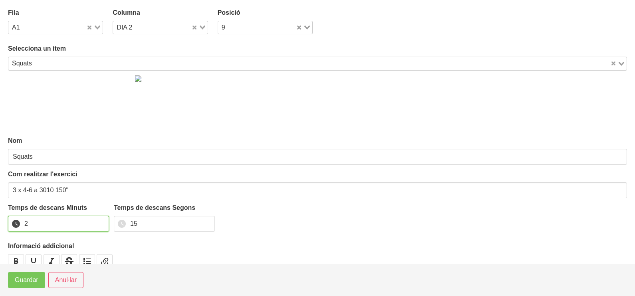
drag, startPoint x: 99, startPoint y: 221, endPoint x: 131, endPoint y: 221, distance: 31.9
type input "2"
click at [100, 221] on input "2" at bounding box center [58, 224] width 101 height 16
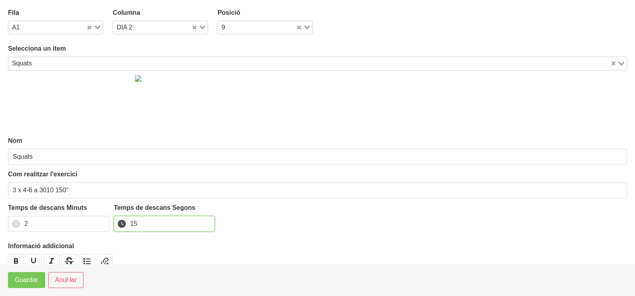
drag, startPoint x: 122, startPoint y: 221, endPoint x: 112, endPoint y: 221, distance: 10.0
click at [112, 221] on div "Temps de descans Minuts 2 Temps de descans Segons 15" at bounding box center [317, 220] width 619 height 34
type input "30"
click at [34, 277] on span "Guardar" at bounding box center [27, 280] width 24 height 10
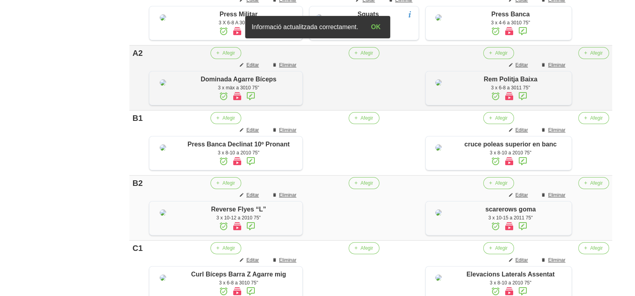
scroll to position [249, 0]
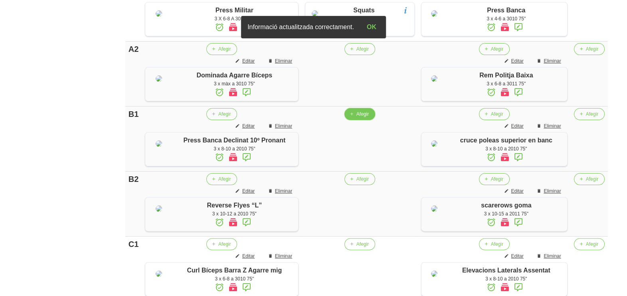
click at [356, 118] on span "Afegir" at bounding box center [362, 114] width 12 height 7
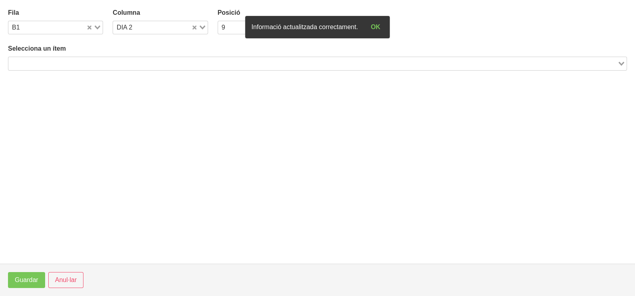
drag, startPoint x: 104, startPoint y: 62, endPoint x: 129, endPoint y: 41, distance: 33.1
click at [105, 62] on input "Search for option" at bounding box center [312, 64] width 607 height 10
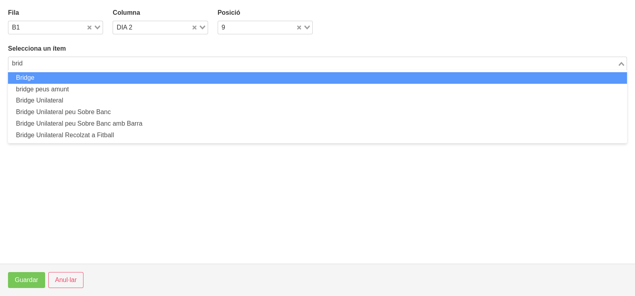
click at [56, 73] on li "Bridge" at bounding box center [317, 78] width 619 height 12
type input "brid"
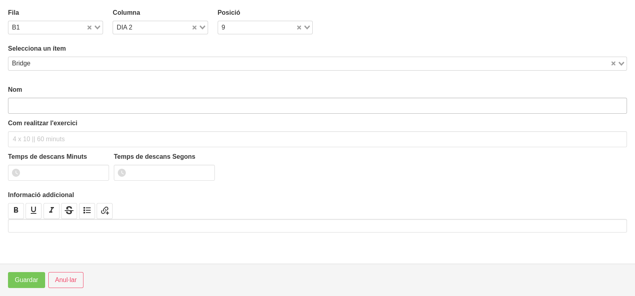
type input "Bridge"
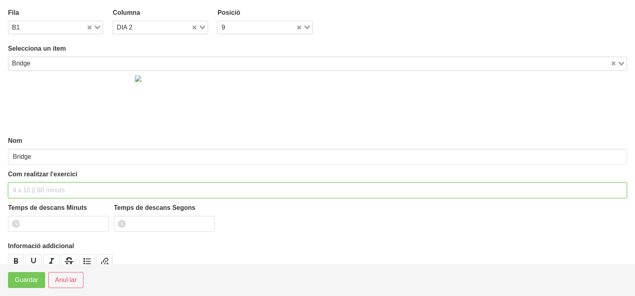
click at [30, 182] on input "text" at bounding box center [317, 190] width 619 height 16
type input "3 x 8-10 a 2011 75""
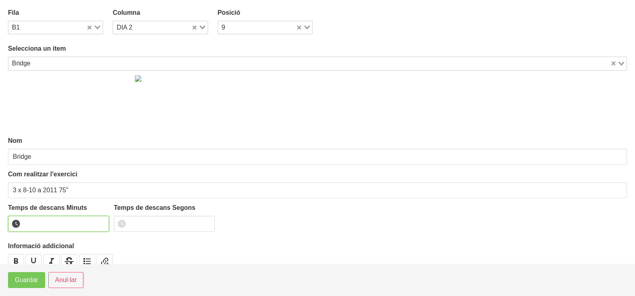
click at [54, 217] on input "number" at bounding box center [58, 224] width 101 height 16
type input "1"
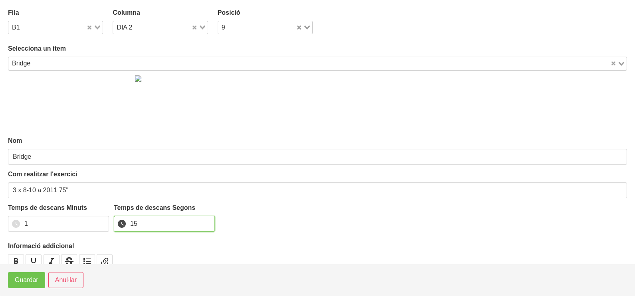
type input "15"
click at [30, 280] on span "Guardar" at bounding box center [27, 280] width 24 height 10
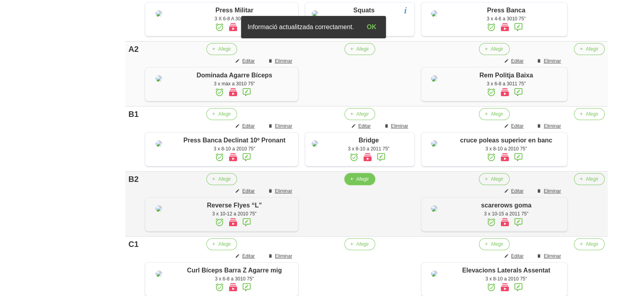
click at [354, 185] on button "Afegir" at bounding box center [359, 179] width 31 height 12
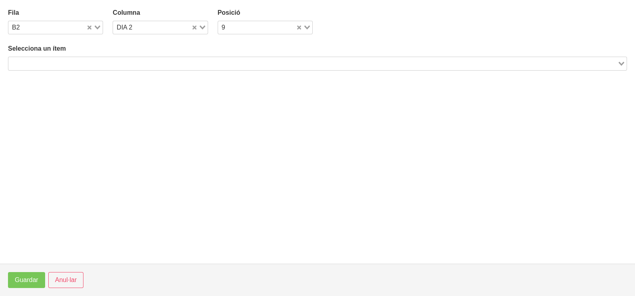
drag, startPoint x: 185, startPoint y: 60, endPoint x: 180, endPoint y: 62, distance: 5.4
click at [181, 62] on input "Search for option" at bounding box center [312, 64] width 607 height 10
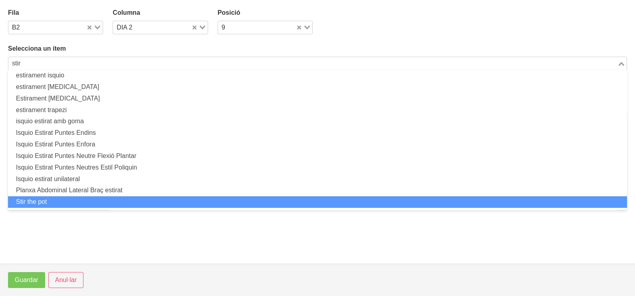
click at [86, 198] on li "Stir the pot" at bounding box center [317, 202] width 619 height 12
type input "stir"
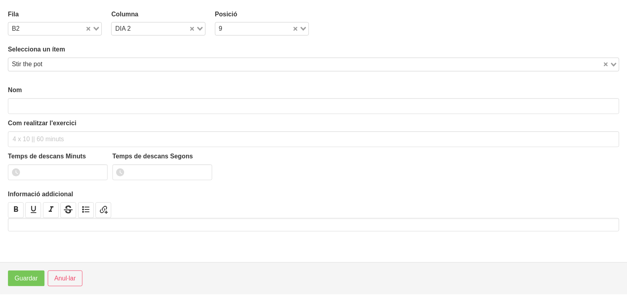
scroll to position [2, 0]
type input "Stir the pot"
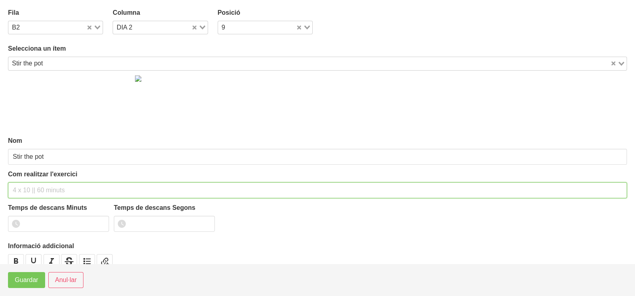
click at [44, 187] on input "text" at bounding box center [317, 190] width 619 height 16
type input "3 x 8-12 a 2010 75""
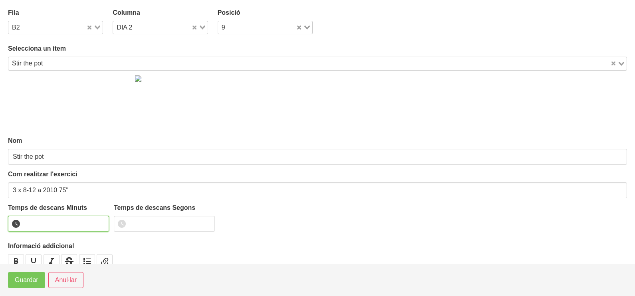
click at [47, 221] on input "number" at bounding box center [58, 224] width 101 height 16
type input "1"
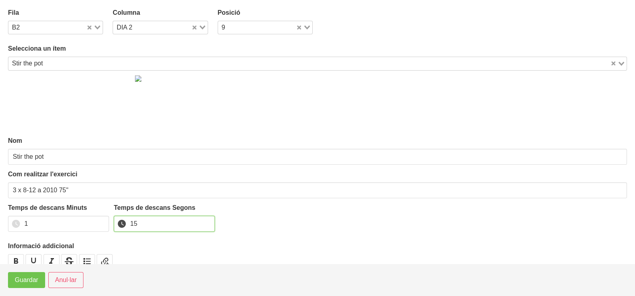
type input "15"
click at [28, 277] on span "Guardar" at bounding box center [27, 280] width 24 height 10
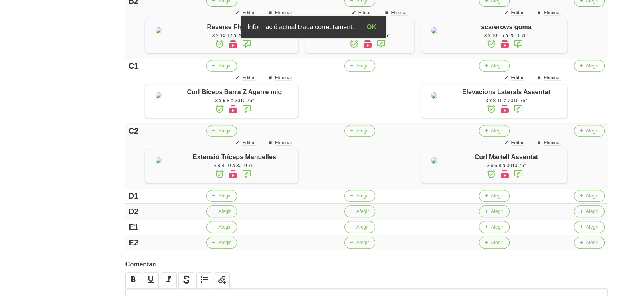
scroll to position [449, 0]
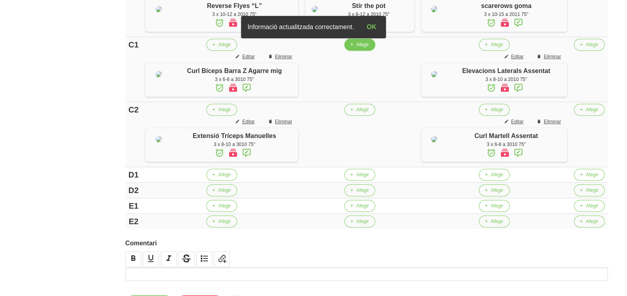
click at [353, 48] on span "button" at bounding box center [351, 44] width 7 height 7
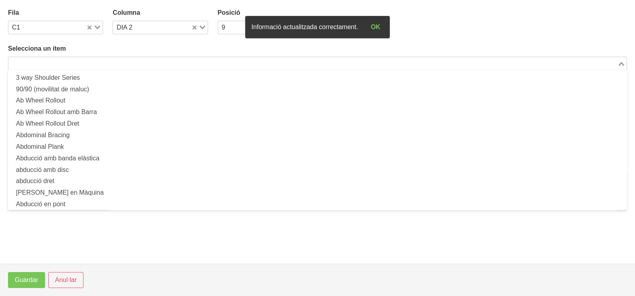
click at [118, 66] on input "Search for option" at bounding box center [312, 64] width 607 height 10
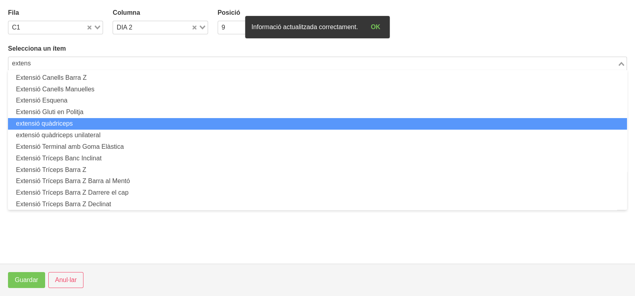
click at [98, 122] on li "extensió quàdriceps" at bounding box center [317, 124] width 619 height 12
type input "extens"
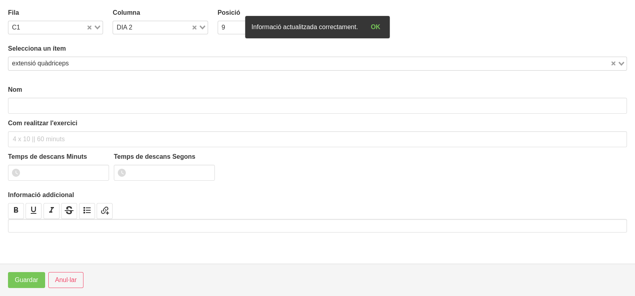
type input "extensió quàdriceps"
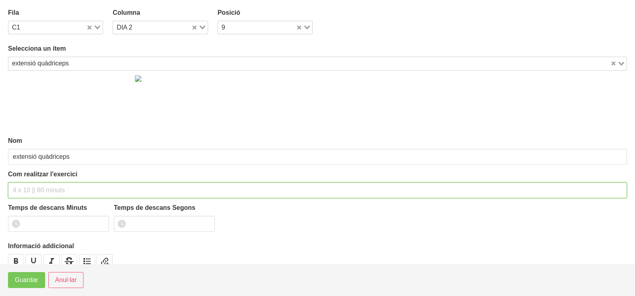
click at [31, 186] on input "text" at bounding box center [317, 190] width 619 height 16
type input "3 x 8-10 a 2010 120""
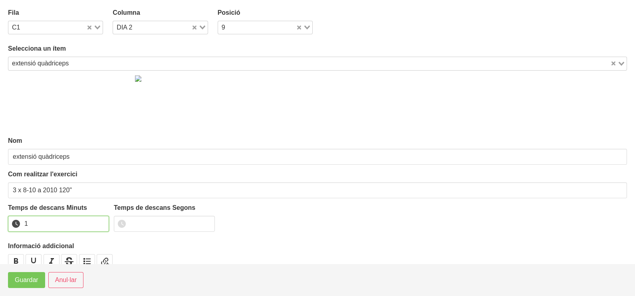
click at [102, 220] on input "1" at bounding box center [58, 224] width 101 height 16
type input "2"
click at [101, 221] on input "2" at bounding box center [58, 224] width 101 height 16
click at [37, 275] on span "Guardar" at bounding box center [27, 280] width 24 height 10
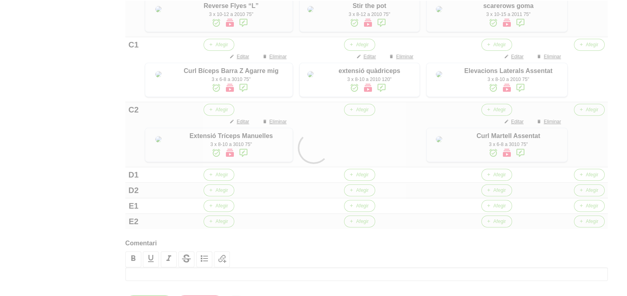
scroll to position [549, 0]
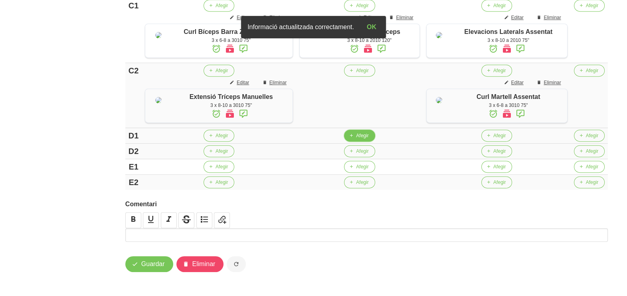
drag, startPoint x: 357, startPoint y: 188, endPoint x: 345, endPoint y: 187, distance: 11.6
click at [345, 142] on button "Afegir" at bounding box center [359, 136] width 31 height 12
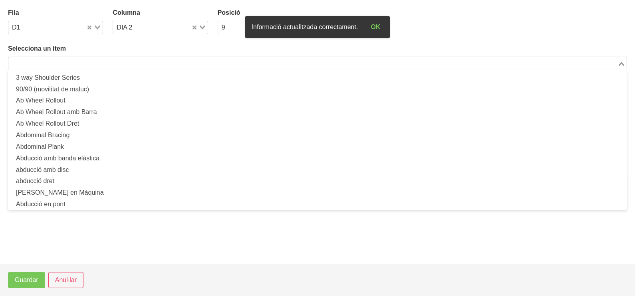
click at [94, 64] on input "Search for option" at bounding box center [312, 64] width 607 height 10
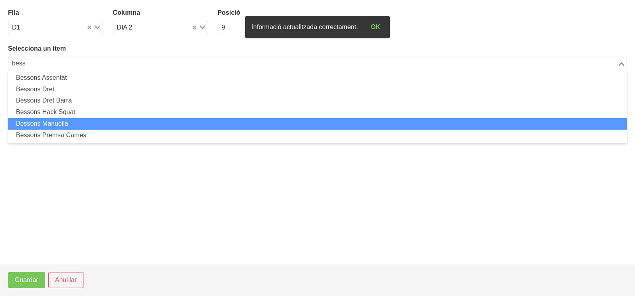
click at [90, 126] on li "Bessons Manuella" at bounding box center [317, 124] width 619 height 12
type input "bess"
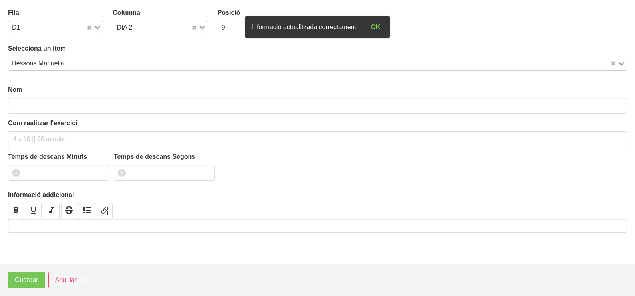
type input "Bessons Manuella"
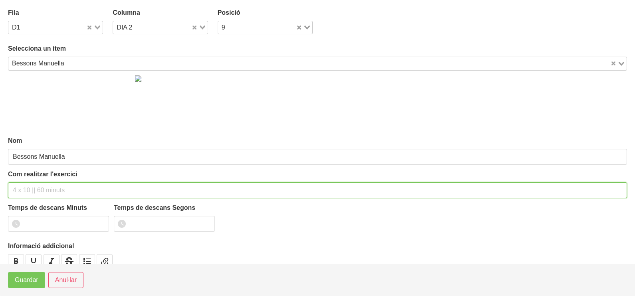
drag, startPoint x: 38, startPoint y: 188, endPoint x: 44, endPoint y: 134, distance: 53.8
click at [38, 188] on input "text" at bounding box center [317, 190] width 619 height 16
type input "3 x 8-10 a 2211 60""
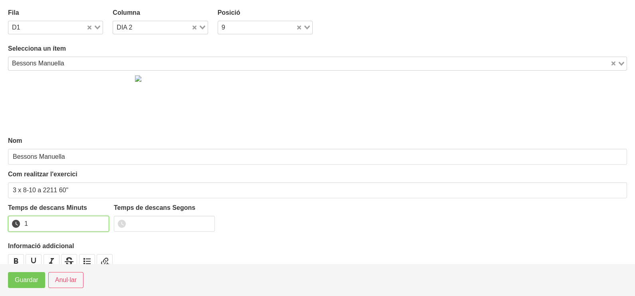
drag, startPoint x: 100, startPoint y: 220, endPoint x: 49, endPoint y: 249, distance: 58.5
type input "1"
click at [95, 225] on input "1" at bounding box center [58, 224] width 101 height 16
click at [33, 281] on span "Guardar" at bounding box center [27, 280] width 24 height 10
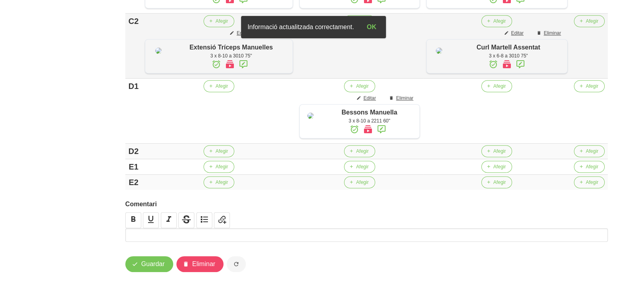
scroll to position [648, 0]
drag, startPoint x: 362, startPoint y: 180, endPoint x: 358, endPoint y: 178, distance: 4.9
click at [358, 155] on span "Afegir" at bounding box center [362, 151] width 12 height 7
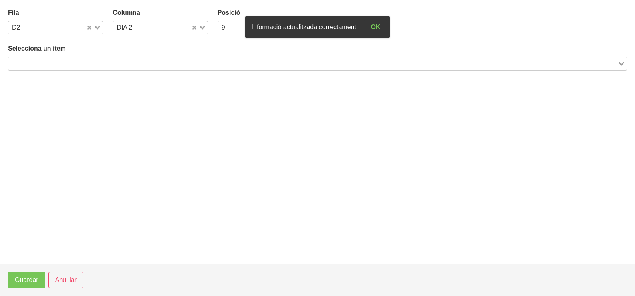
click at [126, 66] on input "Search for option" at bounding box center [312, 64] width 607 height 10
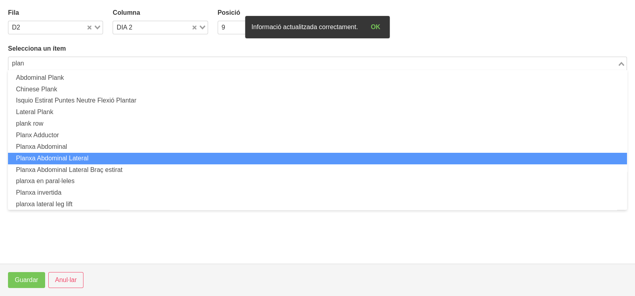
click at [109, 159] on li "Planxa Abdominal Lateral" at bounding box center [317, 159] width 619 height 12
type input "plan"
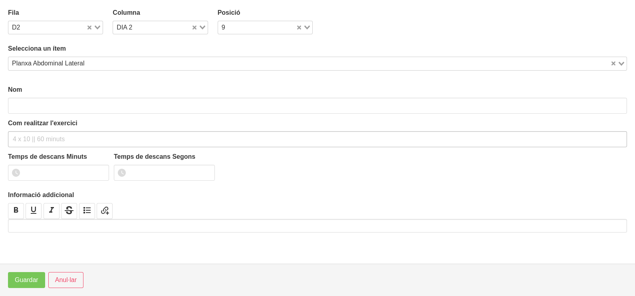
type input "Planxa Abdominal Lateral"
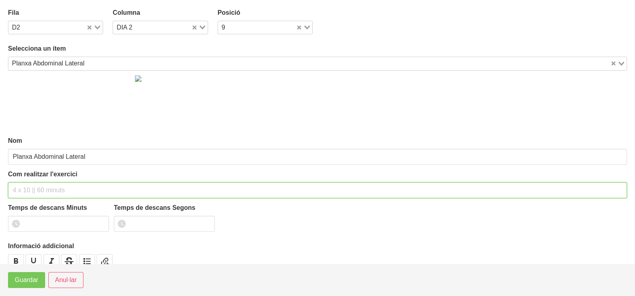
click at [34, 188] on input "text" at bounding box center [317, 190] width 619 height 16
type input "3 x 40" per costat 60""
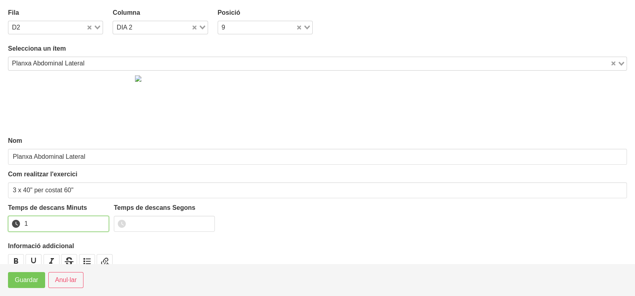
type input "1"
click at [100, 220] on input "1" at bounding box center [58, 224] width 101 height 16
click at [37, 279] on span "Guardar" at bounding box center [27, 280] width 24 height 10
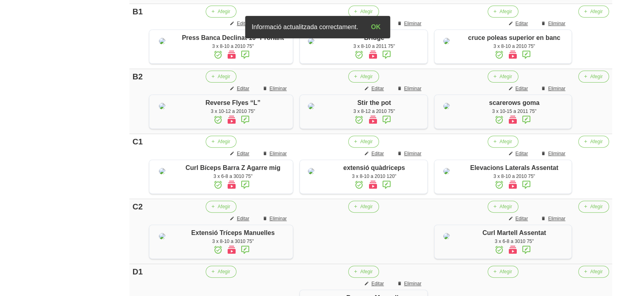
scroll to position [202, 0]
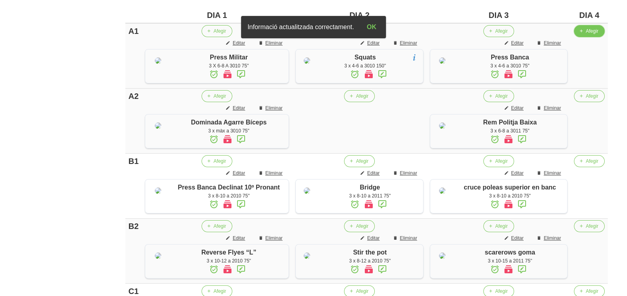
click at [584, 32] on span "button" at bounding box center [581, 31] width 7 height 7
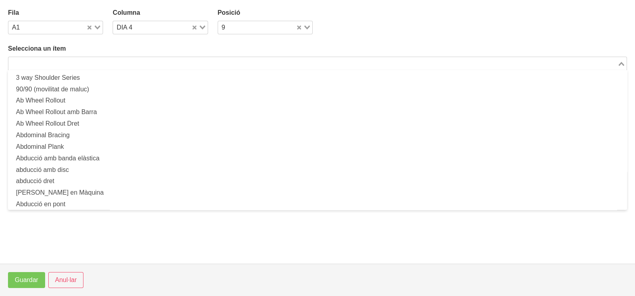
click at [158, 60] on input "Search for option" at bounding box center [312, 64] width 607 height 10
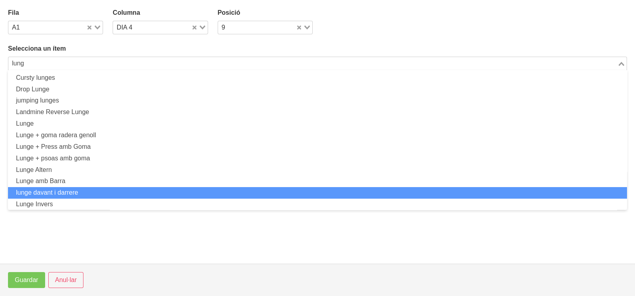
drag, startPoint x: 97, startPoint y: 197, endPoint x: 96, endPoint y: 202, distance: 4.9
click at [96, 201] on ul "Cursty lunges Drop Lunge jumping lunges Landmine Reverse Lunge Lunge Lunge + go…" at bounding box center [317, 140] width 619 height 140
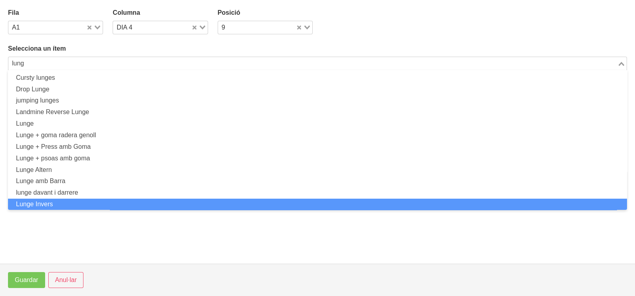
click at [95, 202] on li "Lunge Invers" at bounding box center [317, 205] width 619 height 12
type input "lung"
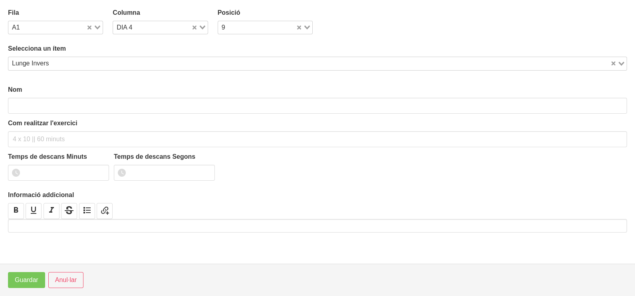
type input "Lunge Invers"
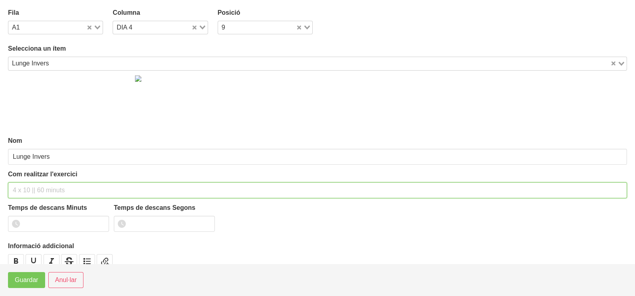
click at [31, 185] on input "text" at bounding box center [317, 190] width 619 height 16
type input "3 x 6-8 a 3010 75""
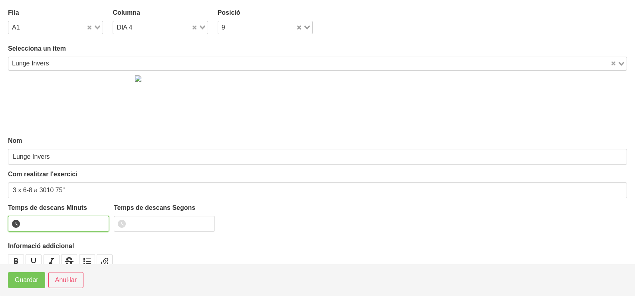
click at [52, 218] on input "number" at bounding box center [58, 224] width 101 height 16
type input "1"
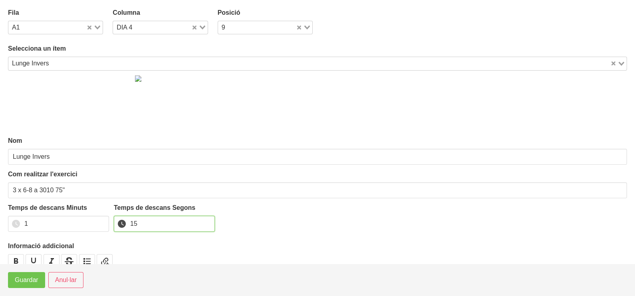
type input "15"
click at [34, 277] on span "Guardar" at bounding box center [27, 280] width 24 height 10
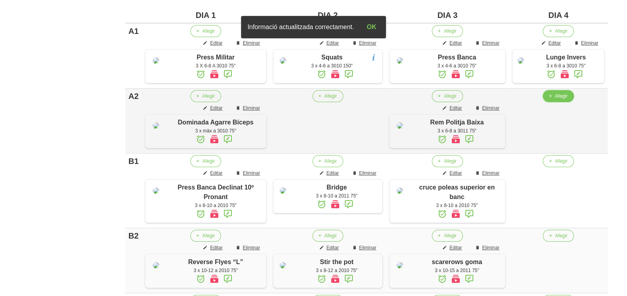
click at [562, 100] on span "Afegir" at bounding box center [561, 96] width 12 height 7
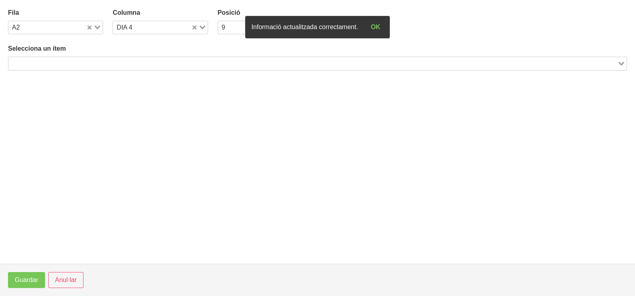
drag, startPoint x: 122, startPoint y: 60, endPoint x: 117, endPoint y: 60, distance: 5.2
click at [121, 60] on input "Search for option" at bounding box center [312, 64] width 607 height 10
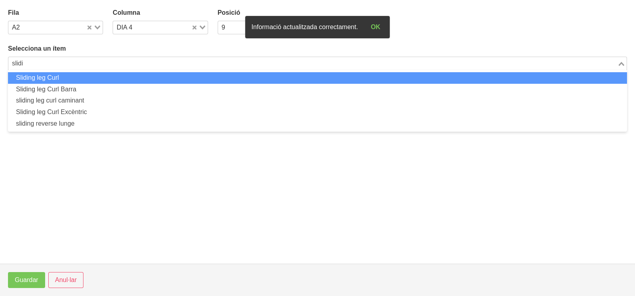
click at [92, 76] on li "Sliding leg Curl" at bounding box center [317, 78] width 619 height 12
type input "slidi"
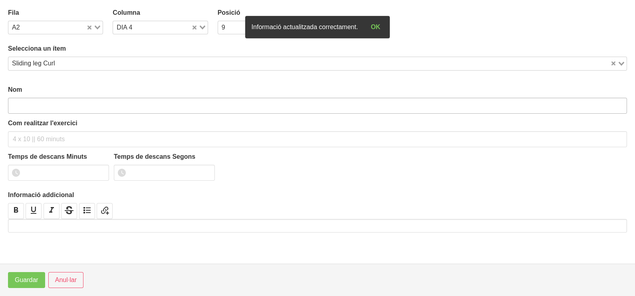
type input "Sliding leg Curl"
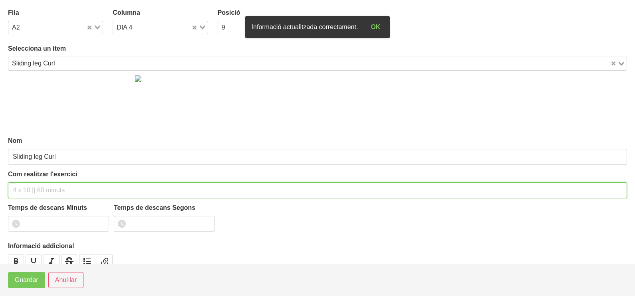
click at [48, 186] on input "text" at bounding box center [317, 190] width 619 height 16
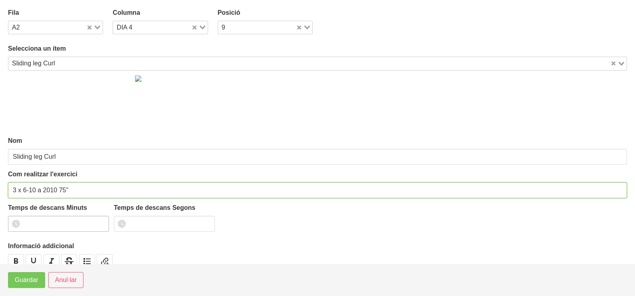
type input "3 x 6-10 a 2010 75""
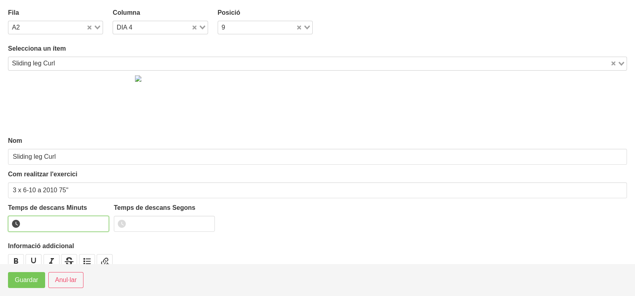
drag, startPoint x: 62, startPoint y: 218, endPoint x: 68, endPoint y: 218, distance: 5.6
click at [62, 219] on input "number" at bounding box center [58, 224] width 101 height 16
type input "1"
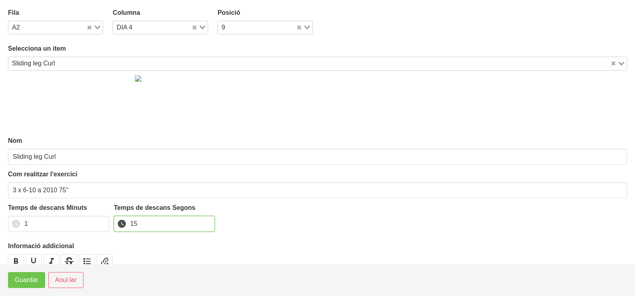
type input "15"
click at [34, 279] on span "Guardar" at bounding box center [27, 280] width 24 height 10
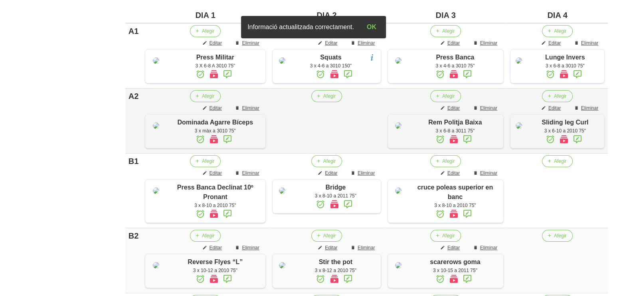
click at [575, 146] on icon at bounding box center [577, 139] width 10 height 14
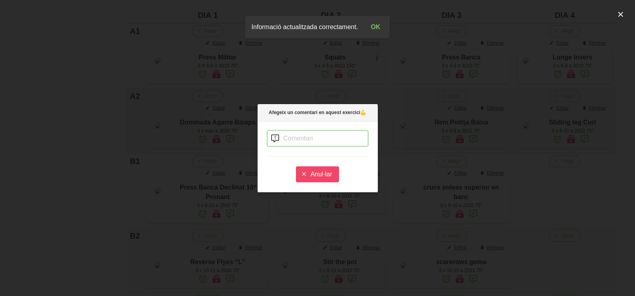
drag, startPoint x: 293, startPoint y: 140, endPoint x: 301, endPoint y: 116, distance: 25.6
click at [295, 141] on input "text" at bounding box center [317, 139] width 101 height 16
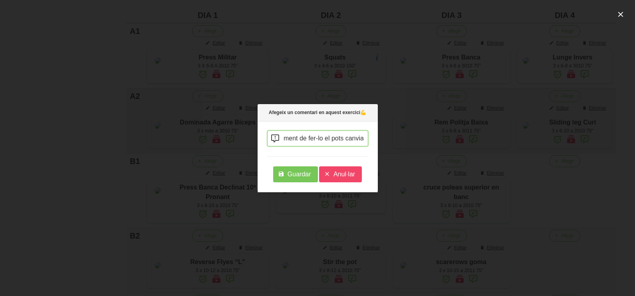
scroll to position [0, 185]
type input "te l'he posat per no fer sempre isquio assentat però si et va malament de fer-l…"
click at [289, 173] on span "Guardar" at bounding box center [299, 175] width 24 height 10
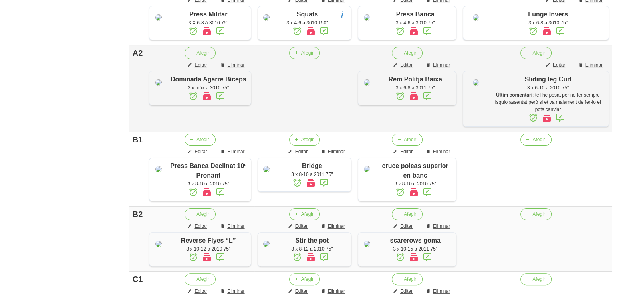
scroll to position [302, 0]
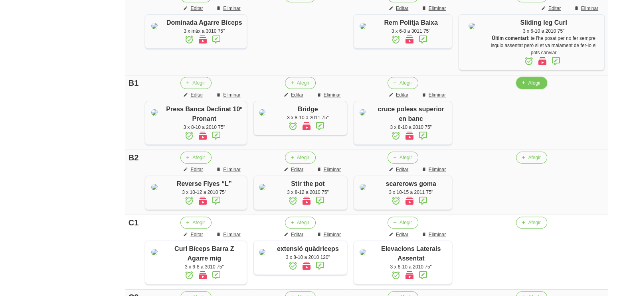
click at [540, 87] on span "Afegir" at bounding box center [534, 82] width 12 height 7
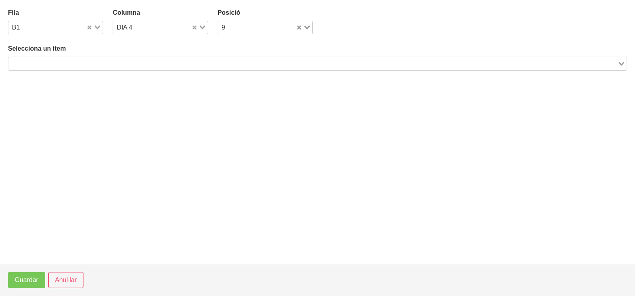
drag, startPoint x: 90, startPoint y: 63, endPoint x: 99, endPoint y: 64, distance: 8.8
click at [90, 64] on input "Search for option" at bounding box center [312, 64] width 607 height 10
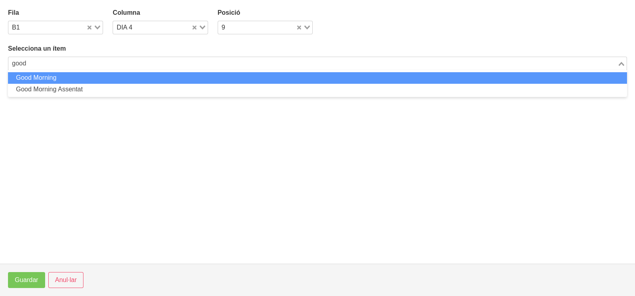
click at [64, 79] on li "Good Morning" at bounding box center [317, 78] width 619 height 12
type input "good"
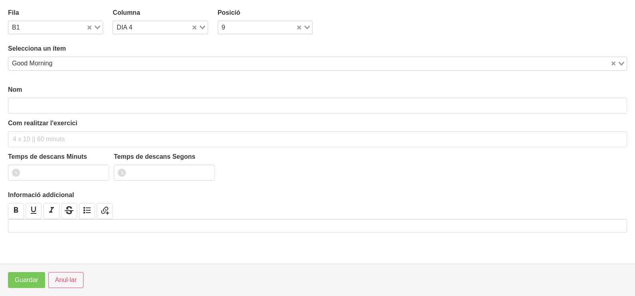
type input "Good Morning"
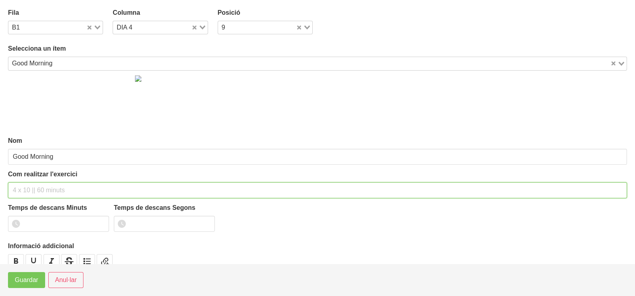
click at [37, 182] on input "text" at bounding box center [317, 190] width 619 height 16
drag, startPoint x: 39, startPoint y: 184, endPoint x: 42, endPoint y: 171, distance: 13.5
click at [40, 186] on input "text" at bounding box center [317, 190] width 619 height 16
type input "3 x 8-10 a 2010 75""
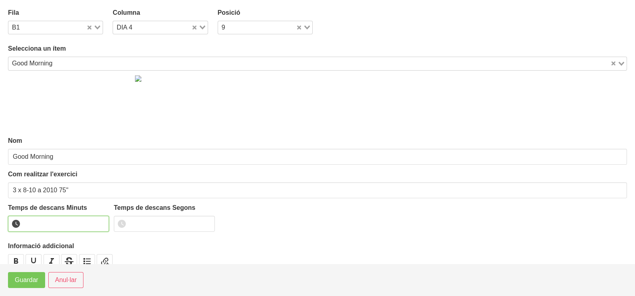
click at [47, 219] on input "number" at bounding box center [58, 224] width 101 height 16
type input "1"
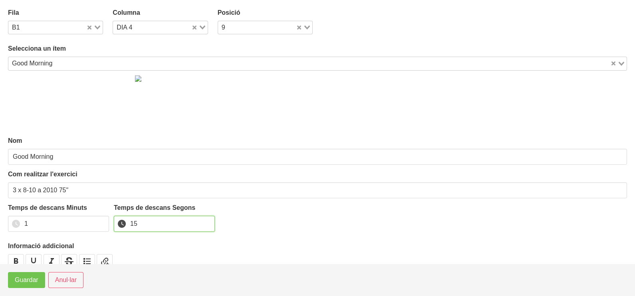
type input "15"
click at [30, 283] on span "Guardar" at bounding box center [27, 280] width 24 height 10
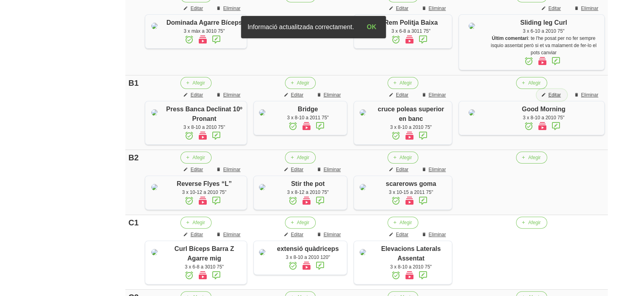
click at [556, 99] on span "Editar" at bounding box center [554, 94] width 12 height 7
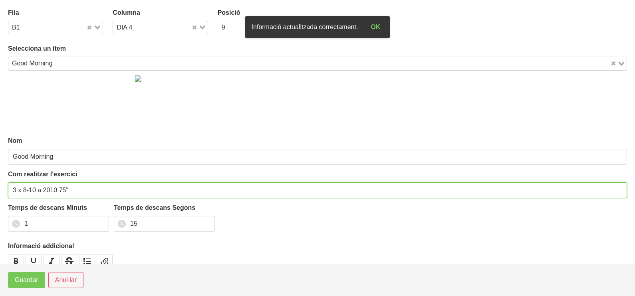
click at [59, 188] on input "3 x 8-10 a 2010 75"" at bounding box center [317, 190] width 619 height 16
click at [60, 188] on input "3 x 8-10 a 2010 75"" at bounding box center [317, 190] width 619 height 16
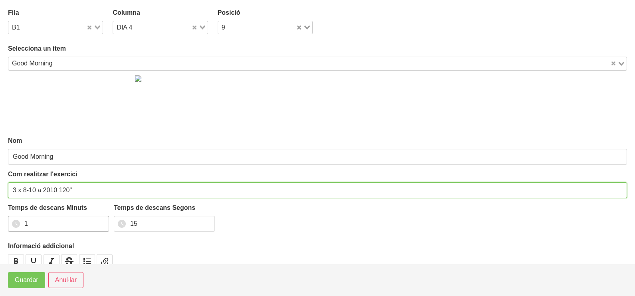
type input "3 x 8-10 a 2010 120""
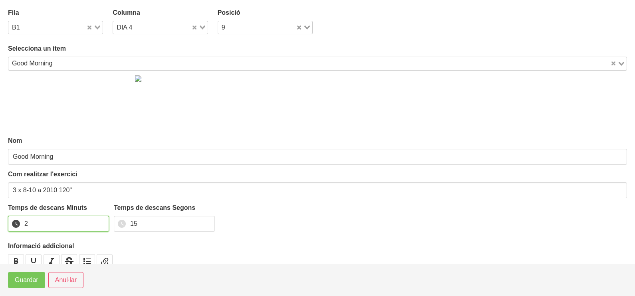
type input "2"
click at [101, 220] on input "2" at bounding box center [58, 224] width 101 height 16
drag, startPoint x: 120, startPoint y: 218, endPoint x: 107, endPoint y: 218, distance: 13.6
click at [107, 218] on div "Temps de descans Minuts 2 Temps de descans Segons 15" at bounding box center [317, 220] width 619 height 34
click at [34, 279] on span "Guardar" at bounding box center [27, 280] width 24 height 10
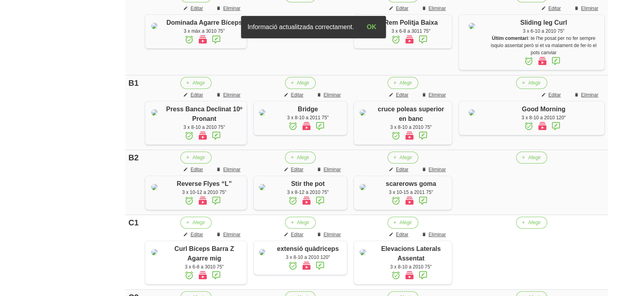
click at [561, 133] on icon at bounding box center [556, 126] width 10 height 14
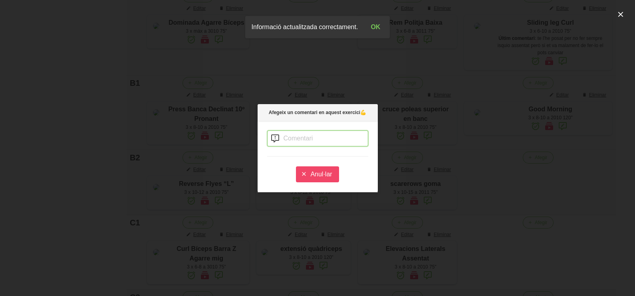
drag, startPoint x: 313, startPoint y: 135, endPoint x: 311, endPoint y: 131, distance: 4.6
click at [311, 133] on input "text" at bounding box center [317, 139] width 101 height 16
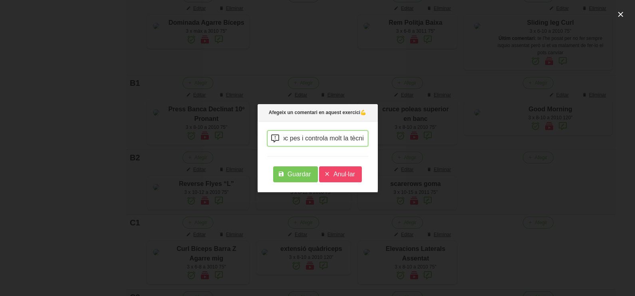
scroll to position [0, 12]
type input "poc pes i controla molt la tècnica"
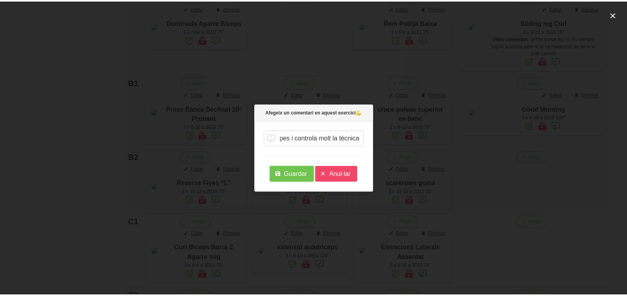
scroll to position [0, 0]
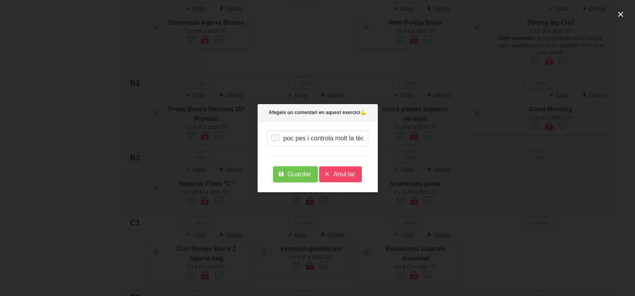
drag, startPoint x: 301, startPoint y: 173, endPoint x: 308, endPoint y: 175, distance: 7.0
click at [301, 175] on span "Guardar" at bounding box center [299, 175] width 24 height 10
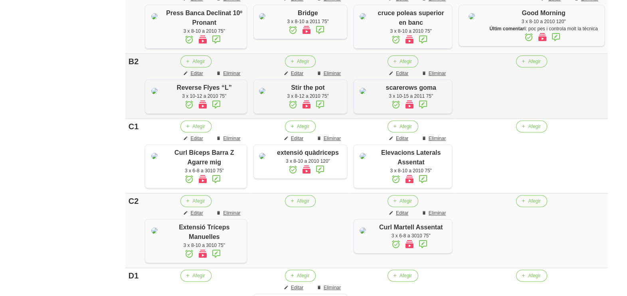
scroll to position [452, 0]
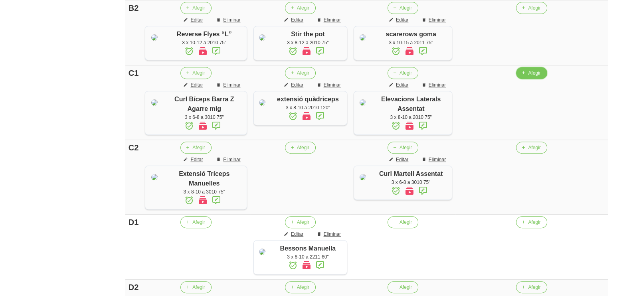
click at [540, 77] on span "Afegir" at bounding box center [534, 72] width 12 height 7
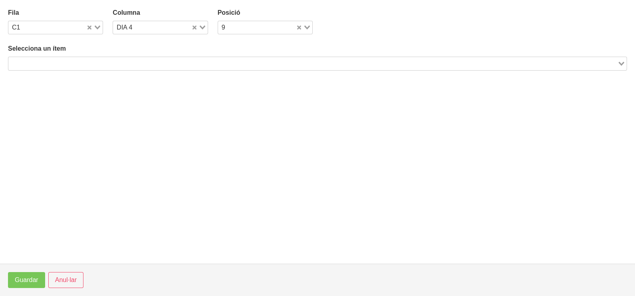
click at [162, 63] on input "Search for option" at bounding box center [312, 64] width 607 height 10
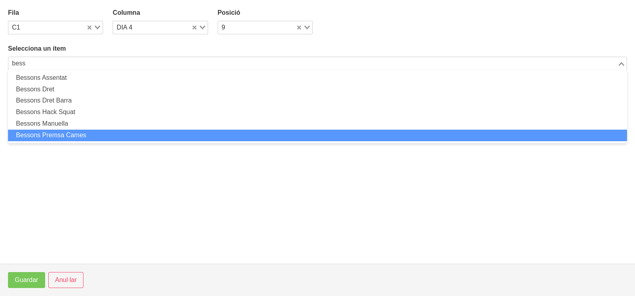
click at [91, 134] on li "Bessons Premsa Cames" at bounding box center [317, 136] width 619 height 12
type input "bess"
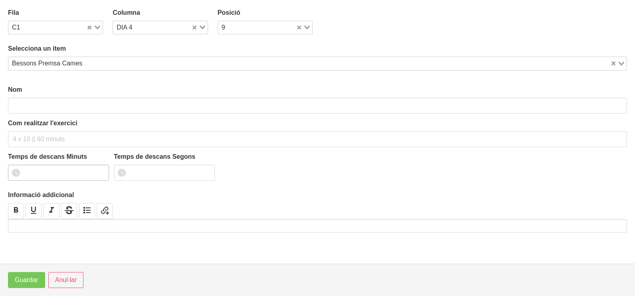
type input "Bessons Premsa Cames"
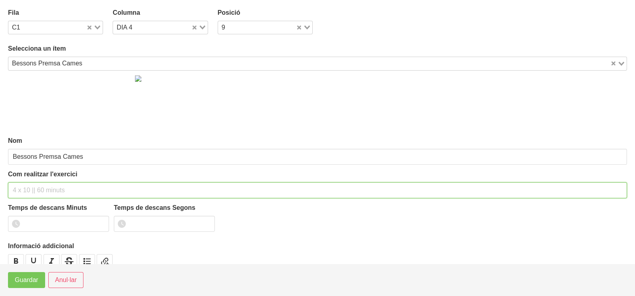
drag, startPoint x: 31, startPoint y: 187, endPoint x: 34, endPoint y: 157, distance: 30.0
click at [32, 186] on input "text" at bounding box center [317, 190] width 619 height 16
type input "3 x 8-10 (aguanta 3 segons a baix) 60""
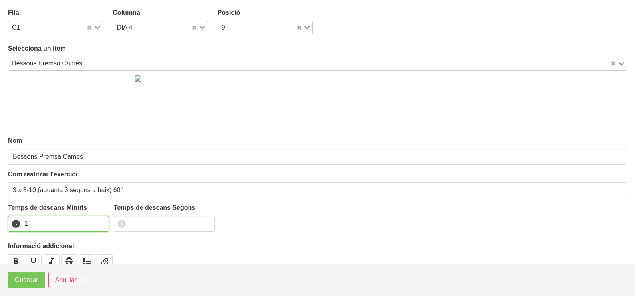
drag, startPoint x: 100, startPoint y: 221, endPoint x: 79, endPoint y: 234, distance: 25.1
type input "1"
click at [98, 222] on input "1" at bounding box center [58, 224] width 101 height 16
click at [32, 277] on span "Guardar" at bounding box center [27, 280] width 24 height 10
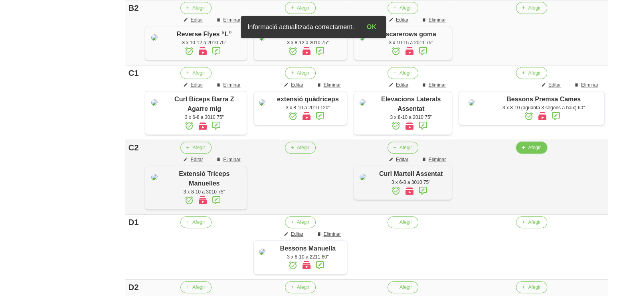
click at [540, 151] on span "Afegir" at bounding box center [534, 147] width 12 height 7
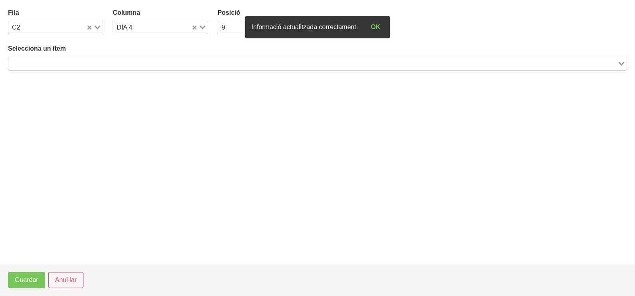
click at [128, 64] on input "Search for option" at bounding box center [312, 64] width 607 height 10
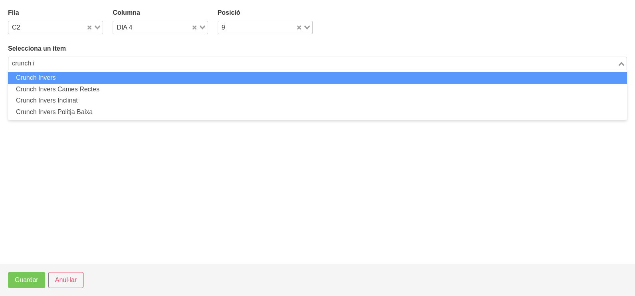
drag, startPoint x: 15, startPoint y: 64, endPoint x: 0, endPoint y: 65, distance: 14.8
click at [0, 65] on html "Nutrivic Marc Fabré General Dashboard Seccions Clients Administradors Comunicac…" at bounding box center [317, 22] width 635 height 948
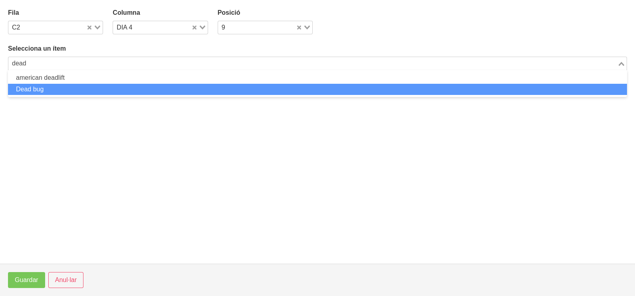
click at [47, 86] on li "Dead bug" at bounding box center [317, 90] width 619 height 12
type input "dead"
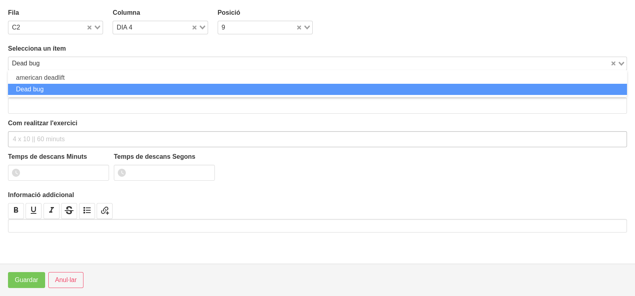
type input "Dead bug"
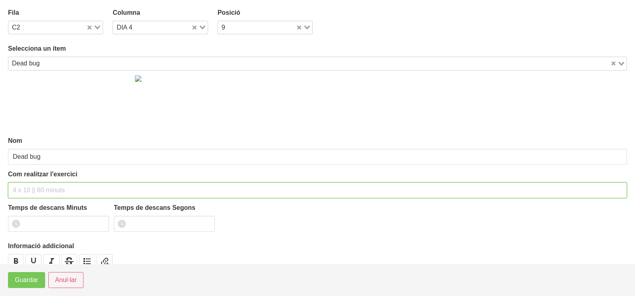
drag, startPoint x: 36, startPoint y: 190, endPoint x: 43, endPoint y: 155, distance: 35.8
click at [38, 184] on input "text" at bounding box center [317, 190] width 619 height 16
type input "3 x 30" per costat 60""
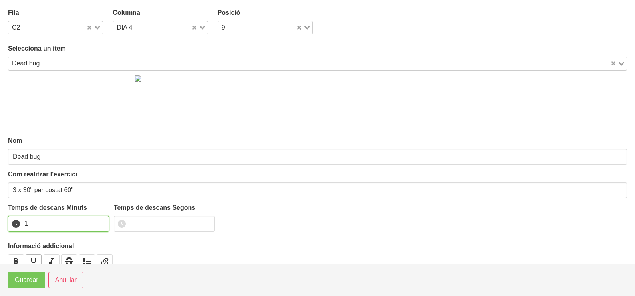
drag, startPoint x: 102, startPoint y: 221, endPoint x: 38, endPoint y: 258, distance: 73.7
type input "1"
click at [97, 223] on input "1" at bounding box center [58, 224] width 101 height 16
click at [26, 278] on span "Guardar" at bounding box center [27, 280] width 24 height 10
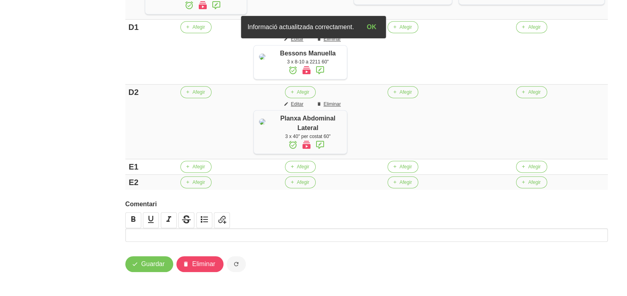
scroll to position [770, 0]
click at [162, 265] on span "Guardar" at bounding box center [153, 264] width 24 height 10
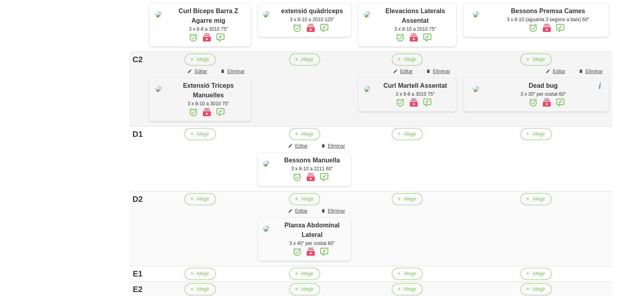
scroll to position [521, 0]
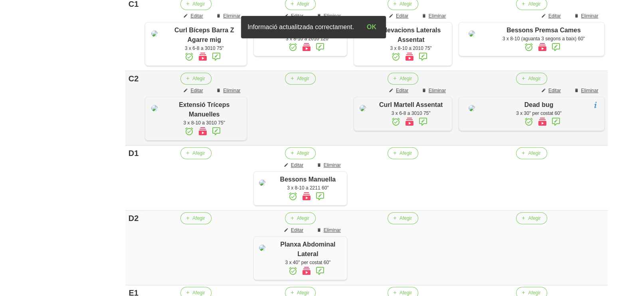
click at [597, 112] on icon at bounding box center [596, 105] width 10 height 14
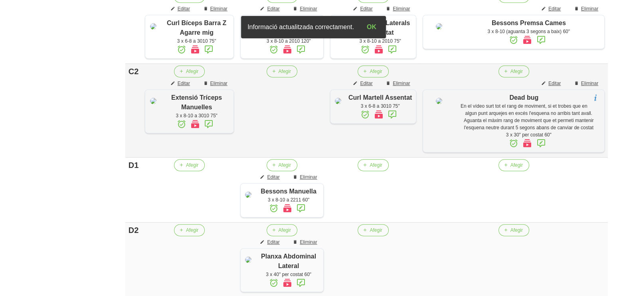
click at [564, 131] on div "En el vídeo surt tot el rang de moviment, si et trobes que en algun punt arquej…" at bounding box center [528, 117] width 143 height 29
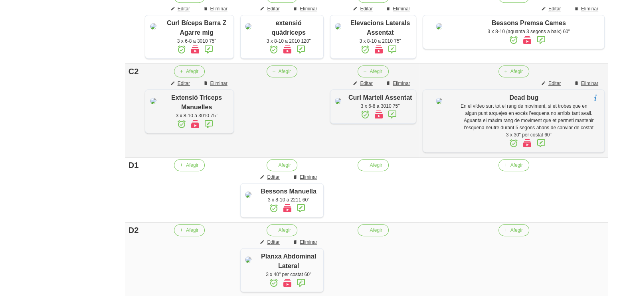
click at [595, 105] on icon at bounding box center [596, 98] width 10 height 14
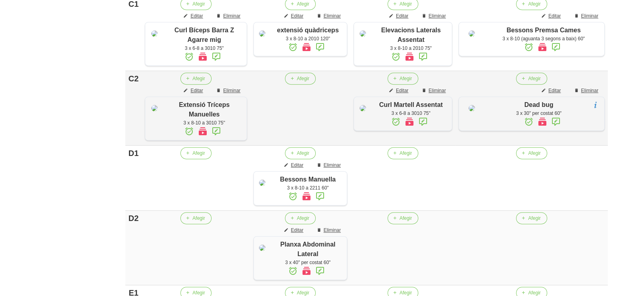
click at [561, 129] on icon at bounding box center [556, 122] width 10 height 14
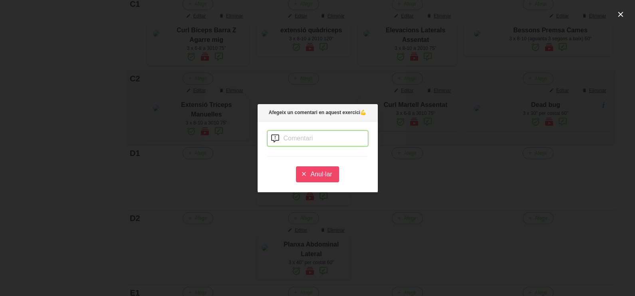
click at [294, 138] on input "text" at bounding box center [317, 139] width 101 height 16
type input "n"
type input "é"
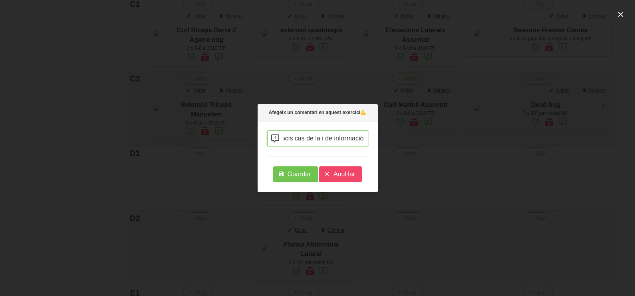
type input "has d'aguantar 30 segons un costat i després 30 segons l'altra, no facis cas de…"
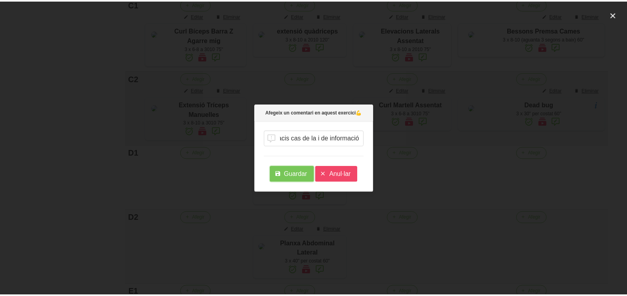
scroll to position [0, 0]
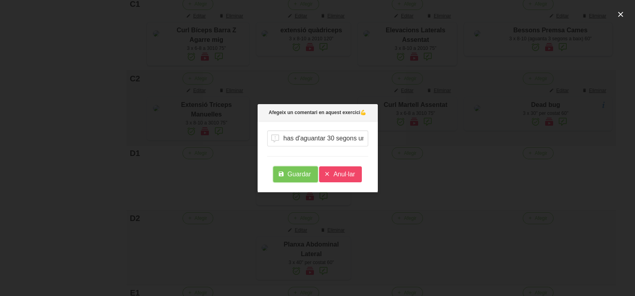
drag, startPoint x: 289, startPoint y: 176, endPoint x: 292, endPoint y: 158, distance: 18.2
click at [287, 176] on span "Guardar" at bounding box center [299, 175] width 24 height 10
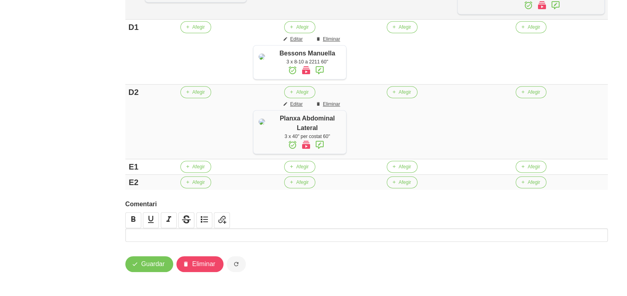
scroll to position [770, 0]
click at [160, 260] on span "Guardar" at bounding box center [153, 264] width 24 height 10
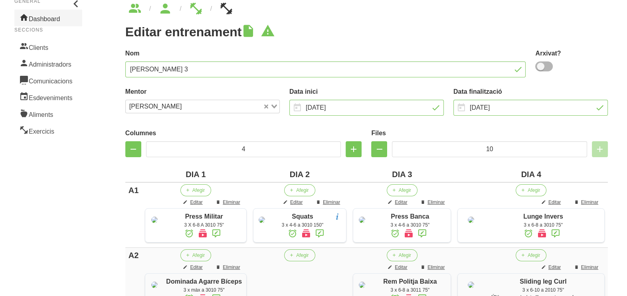
scroll to position [0, 0]
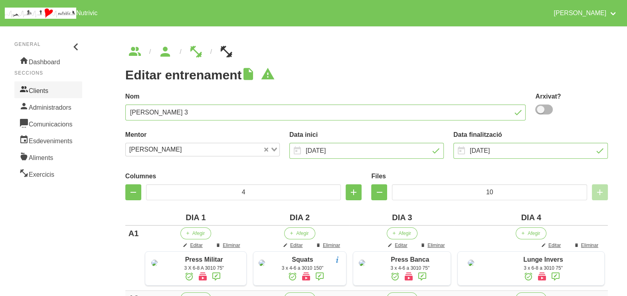
click at [54, 90] on link "Clients" at bounding box center [48, 89] width 68 height 17
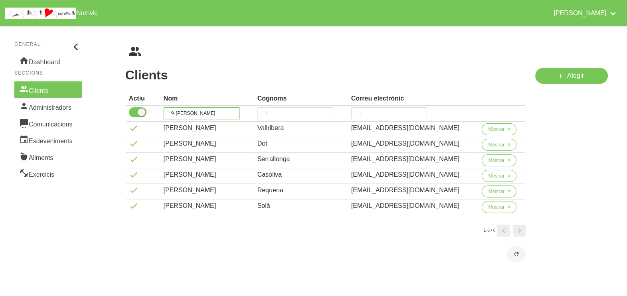
drag, startPoint x: 202, startPoint y: 114, endPoint x: 159, endPoint y: 113, distance: 43.1
click at [160, 113] on tr "[PERSON_NAME]" at bounding box center [326, 114] width 400 height 16
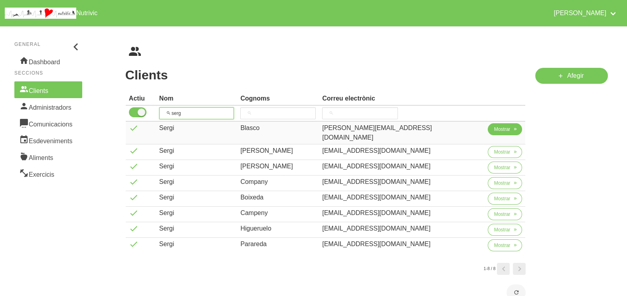
type input "serg"
click at [499, 132] on span "Mostrar" at bounding box center [502, 129] width 16 height 7
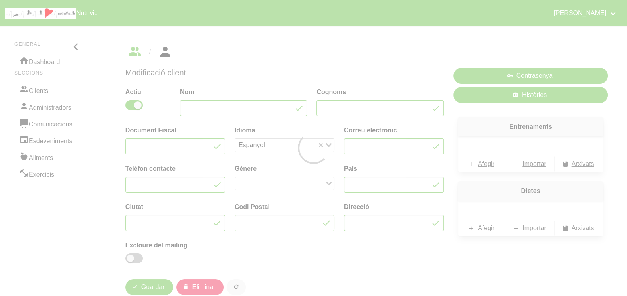
type input "Sergi"
type input "Blasco"
type input "[PERSON_NAME][EMAIL_ADDRESS][DOMAIN_NAME]"
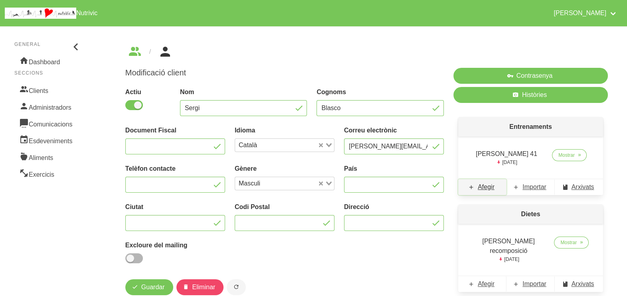
click at [488, 190] on span "Afegir" at bounding box center [486, 187] width 17 height 10
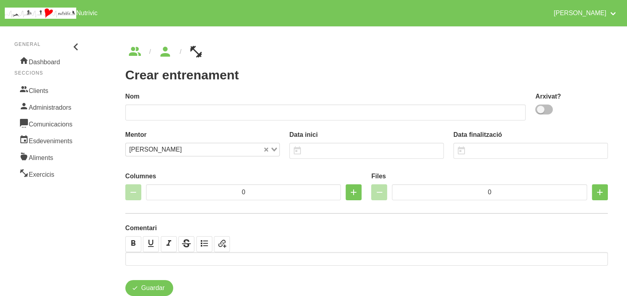
click at [546, 110] on span at bounding box center [544, 110] width 18 height 10
click at [540, 110] on input "checkbox" at bounding box center [537, 109] width 5 height 5
click at [546, 110] on span at bounding box center [544, 110] width 18 height 10
click at [540, 110] on input "checkbox" at bounding box center [537, 109] width 5 height 5
checkbox input "false"
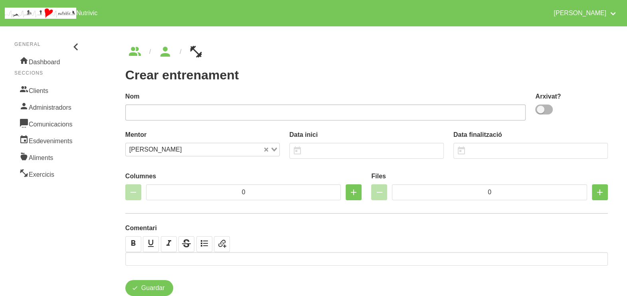
drag, startPoint x: 386, startPoint y: 102, endPoint x: 385, endPoint y: 107, distance: 4.9
click at [386, 103] on div "Nom" at bounding box center [325, 106] width 401 height 29
click at [381, 110] on input "text" at bounding box center [325, 113] width 401 height 16
type input "Sergi Blasco 42"
click at [336, 150] on input "text" at bounding box center [366, 151] width 154 height 16
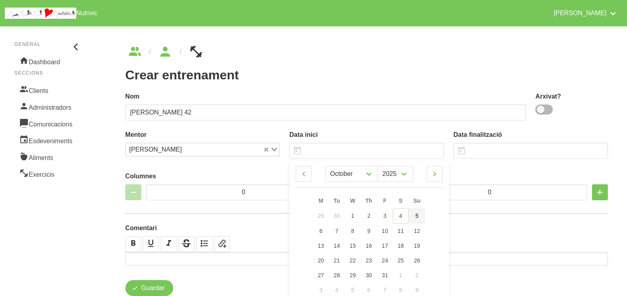
click at [423, 218] on link "5" at bounding box center [417, 216] width 17 height 16
type input "[DATE]"
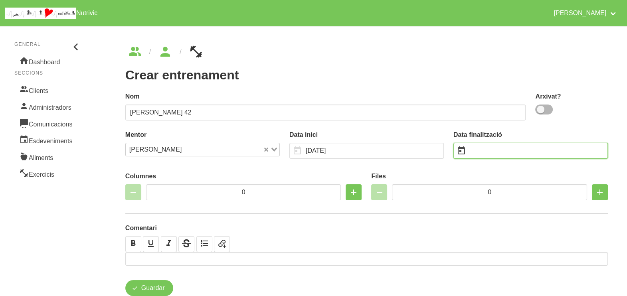
click at [489, 147] on input "text" at bounding box center [530, 151] width 154 height 16
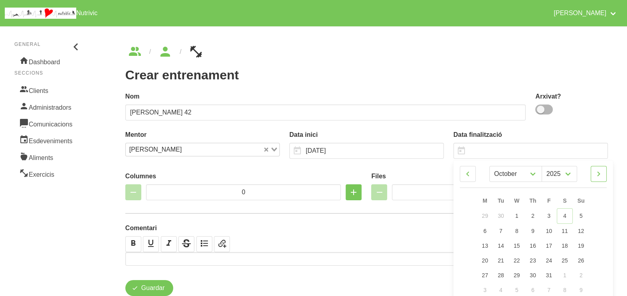
click at [601, 175] on icon at bounding box center [599, 174] width 10 height 14
select select "10"
drag, startPoint x: 581, startPoint y: 245, endPoint x: 484, endPoint y: 185, distance: 114.2
click at [581, 245] on span "16" at bounding box center [581, 245] width 6 height 6
type input "[DATE]"
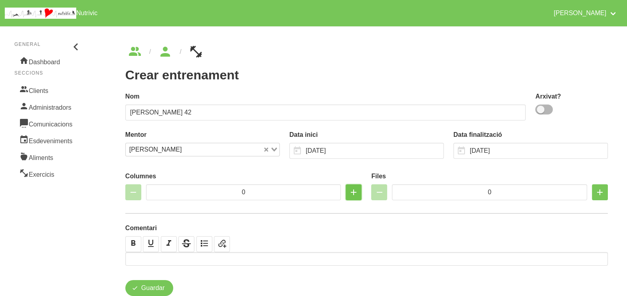
click at [355, 193] on icon "button" at bounding box center [354, 192] width 10 height 14
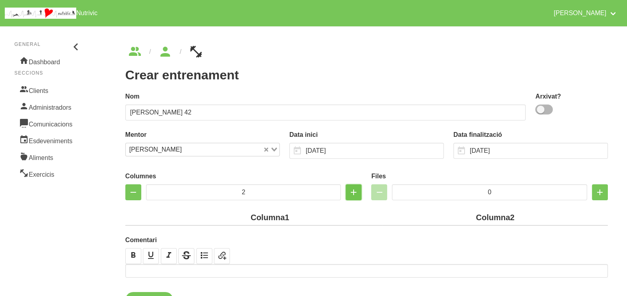
click at [356, 193] on icon "button" at bounding box center [354, 192] width 10 height 14
type input "4"
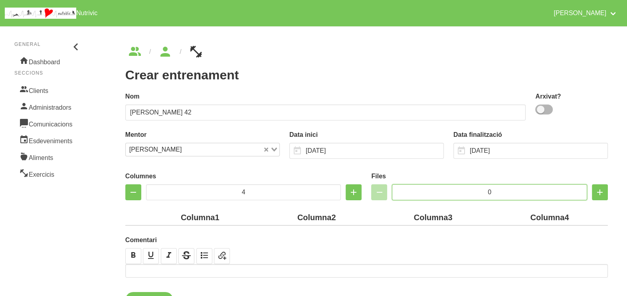
click at [460, 186] on input "0" at bounding box center [489, 192] width 195 height 16
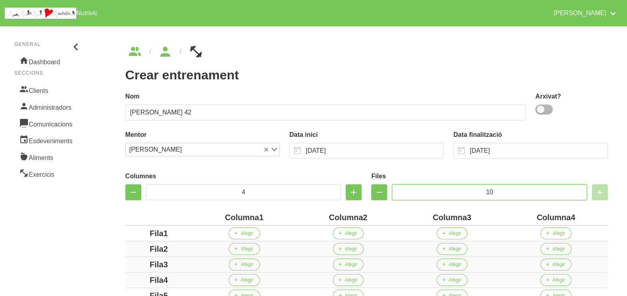
scroll to position [190, 0]
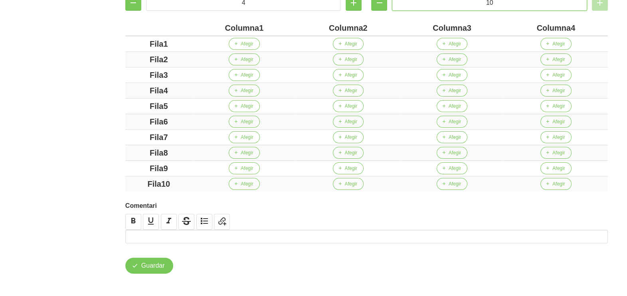
type input "10"
drag, startPoint x: 259, startPoint y: 30, endPoint x: 184, endPoint y: 30, distance: 75.4
click at [184, 29] on tr "Columna1 Columna2 Columna3 Columna4" at bounding box center [366, 28] width 483 height 16
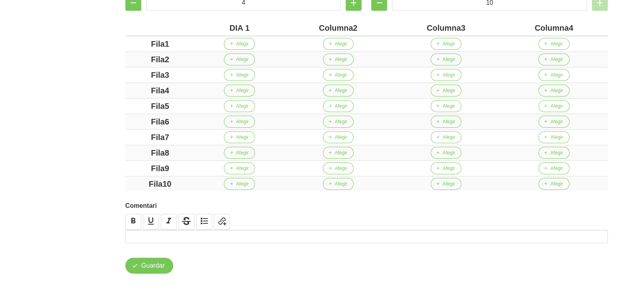
drag, startPoint x: 353, startPoint y: 29, endPoint x: 305, endPoint y: 25, distance: 48.1
click at [305, 25] on div "Columna2" at bounding box center [337, 28] width 101 height 12
drag, startPoint x: 454, startPoint y: 28, endPoint x: 401, endPoint y: 30, distance: 53.5
click at [401, 30] on div "Columna3" at bounding box center [440, 28] width 106 height 12
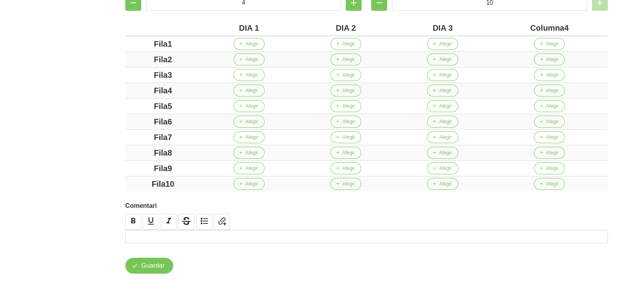
drag, startPoint x: 565, startPoint y: 26, endPoint x: 514, endPoint y: 30, distance: 50.8
click at [514, 30] on div "Columna4" at bounding box center [549, 28] width 111 height 12
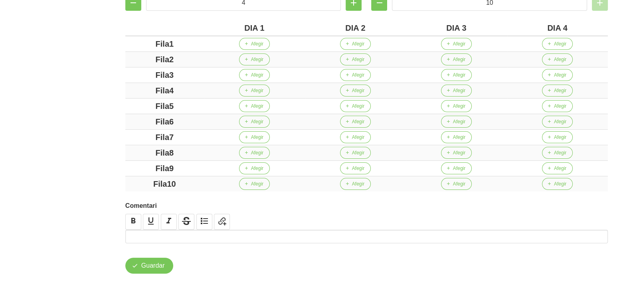
drag, startPoint x: 181, startPoint y: 42, endPoint x: 120, endPoint y: 42, distance: 60.7
click at [121, 42] on div "Columnes 4 Files 10 DIA 1 DIA 2 DIA 3 DIA 4 Fila1 Afegir Afegir Afegir Afegir F…" at bounding box center [367, 85] width 492 height 222
drag, startPoint x: 177, startPoint y: 59, endPoint x: 140, endPoint y: 62, distance: 37.2
click at [127, 60] on td "Fila2" at bounding box center [164, 60] width 79 height 16
drag, startPoint x: 185, startPoint y: 71, endPoint x: 139, endPoint y: 71, distance: 45.9
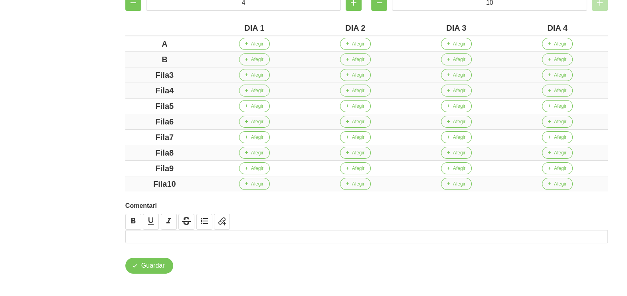
click at [136, 71] on div "Fila3" at bounding box center [165, 75] width 72 height 12
drag, startPoint x: 174, startPoint y: 86, endPoint x: 131, endPoint y: 89, distance: 42.8
click at [131, 89] on div "Fila4" at bounding box center [165, 91] width 72 height 12
click at [125, 101] on div "Columnes 4 Files 10 DIA 1 DIA 2 DIA 3 DIA 4 A Afegir Afegir Afegir Afegir B Afe…" at bounding box center [367, 85] width 492 height 222
click at [133, 121] on div "Fila6" at bounding box center [165, 122] width 72 height 12
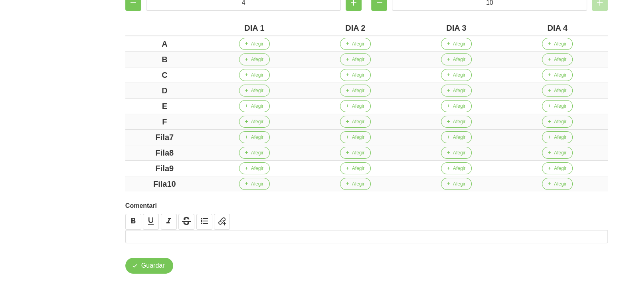
click at [131, 132] on div "Fila7" at bounding box center [165, 137] width 72 height 12
click at [110, 131] on div "Crear entrenament 18b15129-a78a-4090-91d7-5e96cf1b2241 Nom Sergi Blasco 42 Arxi…" at bounding box center [366, 65] width 521 height 456
click at [380, 6] on icon "button" at bounding box center [379, 3] width 10 height 14
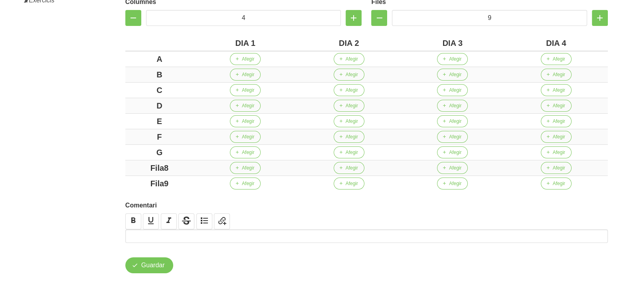
click at [380, 6] on div "Files 9" at bounding box center [489, 11] width 237 height 29
drag, startPoint x: 380, startPoint y: 6, endPoint x: 378, endPoint y: 21, distance: 14.5
click at [378, 21] on icon "button" at bounding box center [379, 18] width 10 height 14
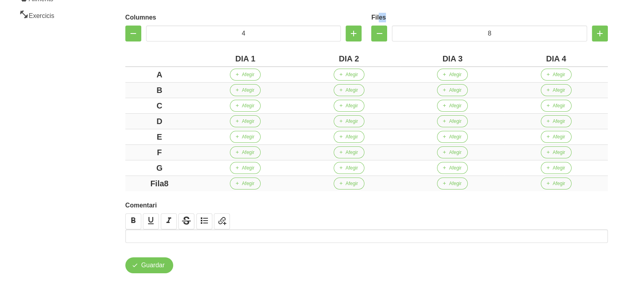
click at [378, 21] on label "Files" at bounding box center [489, 18] width 237 height 10
drag, startPoint x: 378, startPoint y: 21, endPoint x: 379, endPoint y: 30, distance: 9.2
click at [379, 30] on icon "button" at bounding box center [379, 33] width 10 height 14
type input "7"
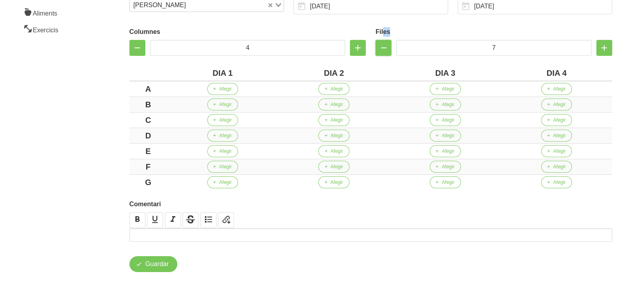
scroll to position [144, 0]
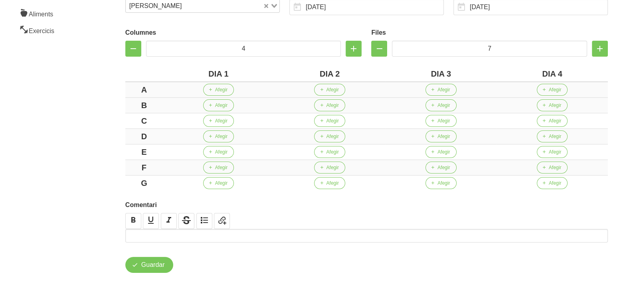
drag, startPoint x: 93, startPoint y: 115, endPoint x: 140, endPoint y: 89, distance: 53.6
click at [99, 115] on aside "General Dashboard Seccions Clients Administradors Comunicacions Esdeveniments A…" at bounding box center [48, 87] width 106 height 419
click at [213, 91] on span "button" at bounding box center [210, 89] width 7 height 7
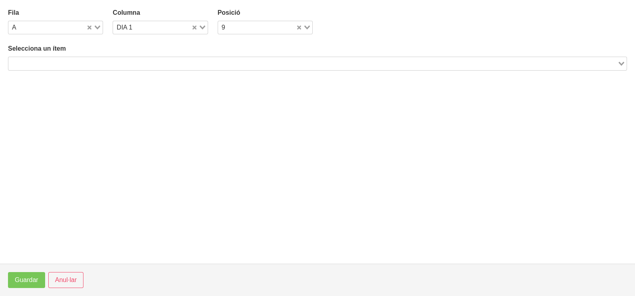
click at [107, 58] on div "Search for option" at bounding box center [312, 62] width 609 height 11
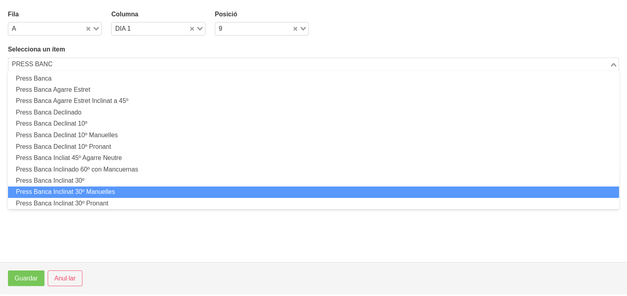
scroll to position [0, 0]
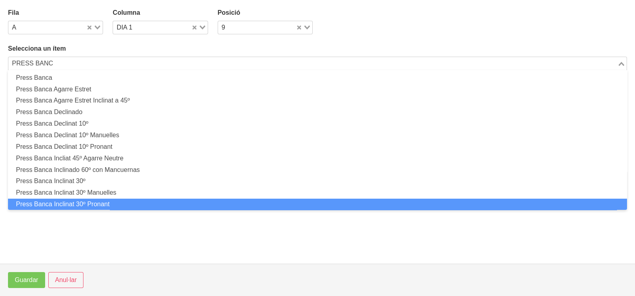
click at [115, 199] on li "Press Banca Inclinat 30º Pronant" at bounding box center [317, 205] width 619 height 12
type input "PRESS BANC"
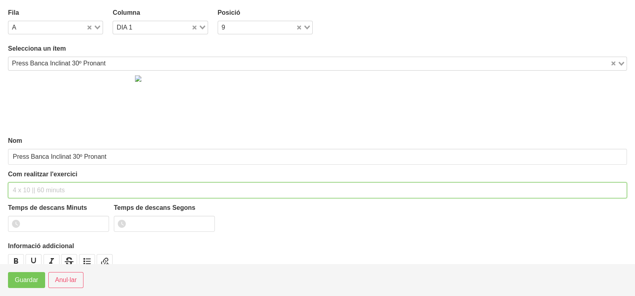
click at [51, 182] on input "text" at bounding box center [317, 190] width 619 height 16
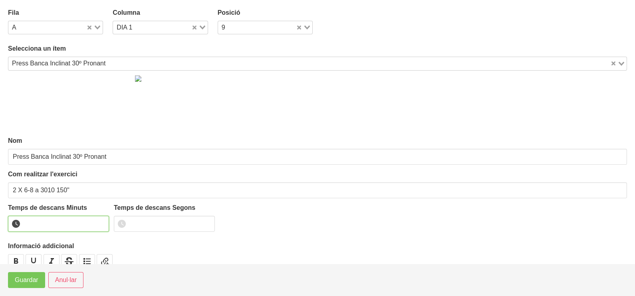
click at [44, 218] on input "number" at bounding box center [58, 224] width 101 height 16
click at [26, 279] on span "Guardar" at bounding box center [27, 280] width 24 height 10
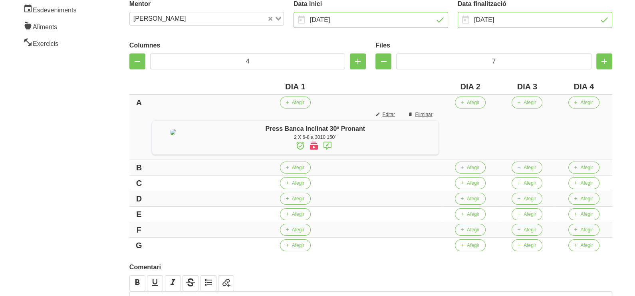
scroll to position [150, 0]
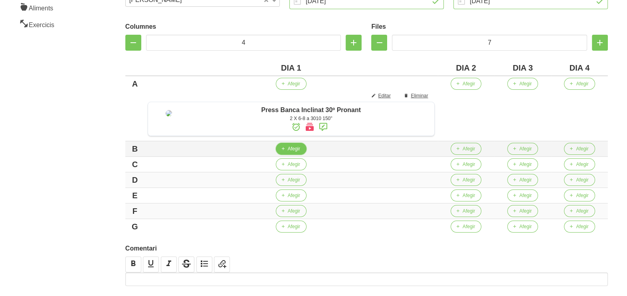
click at [297, 152] on span "Afegir" at bounding box center [294, 148] width 12 height 7
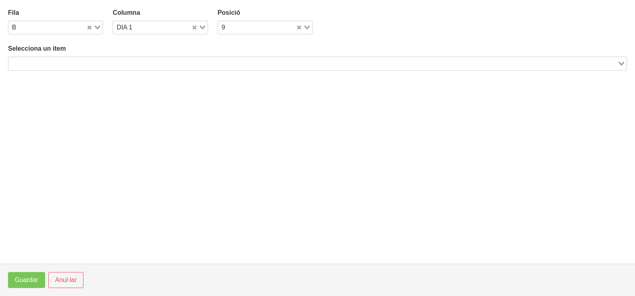
click at [107, 67] on input "Search for option" at bounding box center [312, 64] width 607 height 10
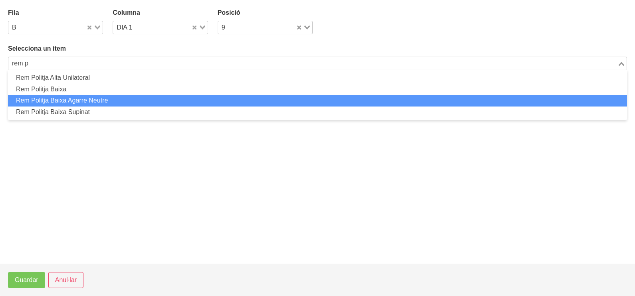
click at [99, 102] on li "Rem Politja Baixa Agarre Neutre" at bounding box center [317, 101] width 619 height 12
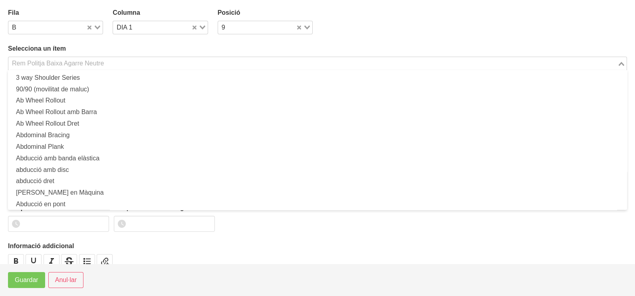
click at [50, 61] on div "Rem Politja Baixa Agarre Neutre" at bounding box center [312, 62] width 609 height 11
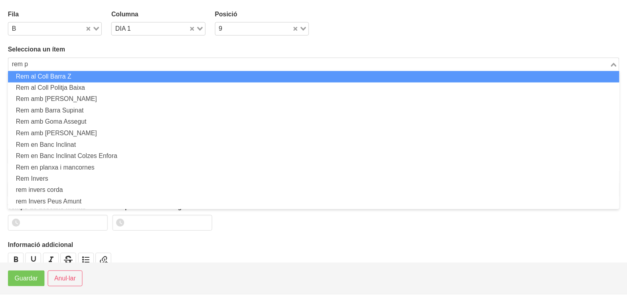
scroll to position [0, 0]
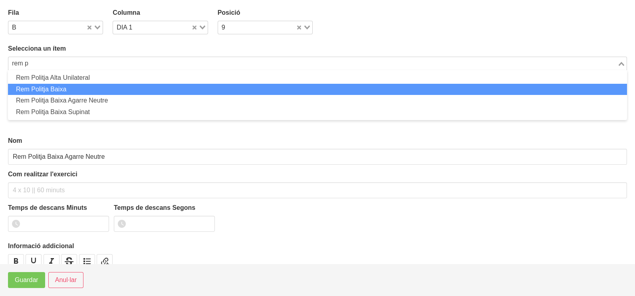
drag, startPoint x: 60, startPoint y: 87, endPoint x: 50, endPoint y: 141, distance: 55.1
click at [60, 89] on li "Rem Politja Baixa" at bounding box center [317, 90] width 619 height 12
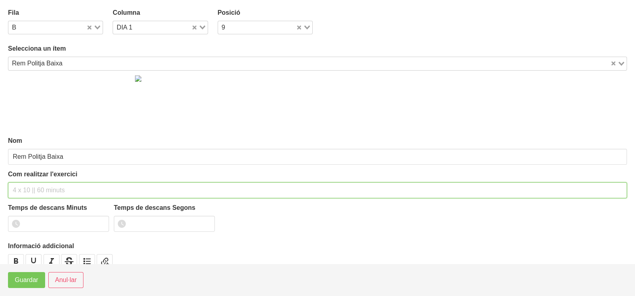
drag, startPoint x: 33, startPoint y: 189, endPoint x: 27, endPoint y: 183, distance: 8.8
click at [33, 188] on input "text" at bounding box center [317, 190] width 619 height 16
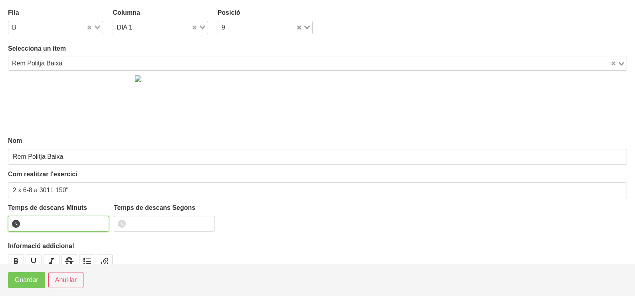
click at [49, 223] on input "number" at bounding box center [58, 224] width 101 height 16
click at [28, 283] on span "Guardar" at bounding box center [27, 280] width 24 height 10
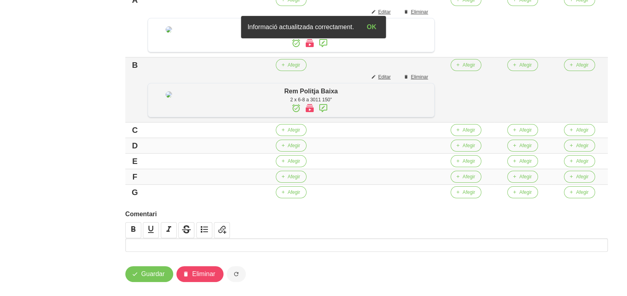
scroll to position [249, 0]
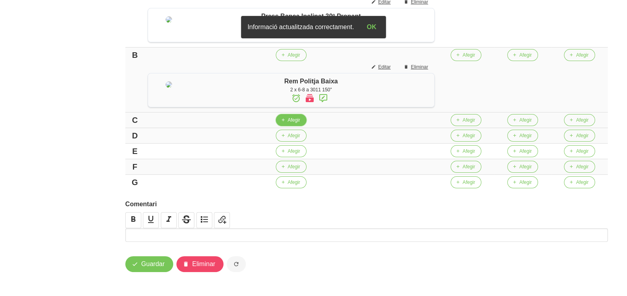
click at [296, 124] on span "Afegir" at bounding box center [294, 120] width 12 height 7
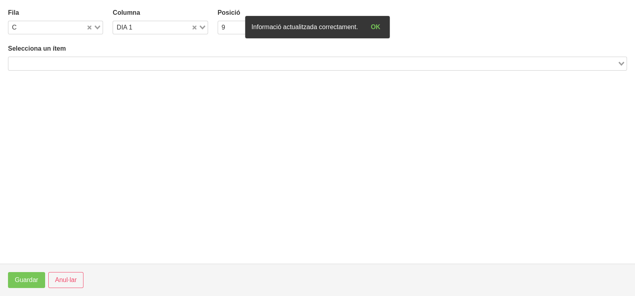
click at [95, 63] on input "Search for option" at bounding box center [312, 64] width 607 height 10
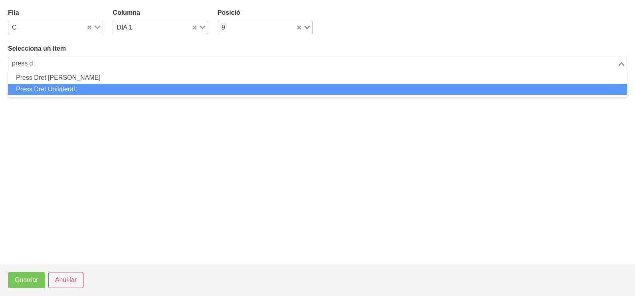
click at [97, 87] on li "Press Dret Unilateral" at bounding box center [317, 90] width 619 height 12
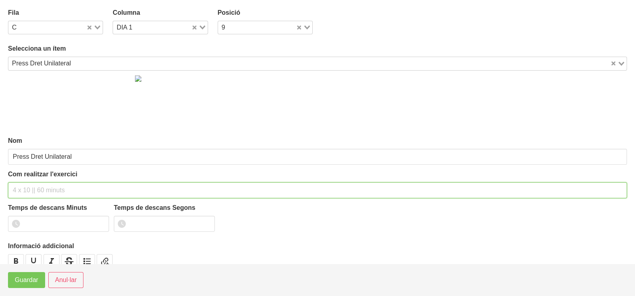
click at [32, 185] on input "text" at bounding box center [317, 190] width 619 height 16
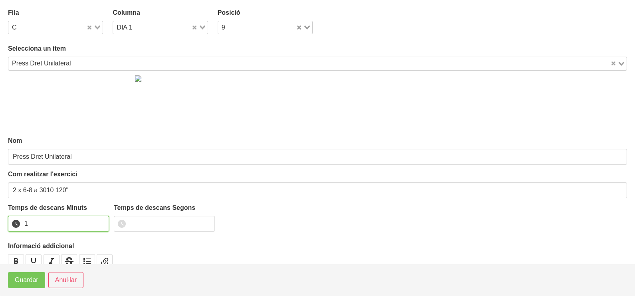
click at [101, 220] on input "1" at bounding box center [58, 224] width 101 height 16
drag, startPoint x: 101, startPoint y: 220, endPoint x: 70, endPoint y: 247, distance: 40.2
click at [97, 224] on input "2" at bounding box center [58, 224] width 101 height 16
click at [19, 288] on button "Guardar" at bounding box center [26, 280] width 37 height 16
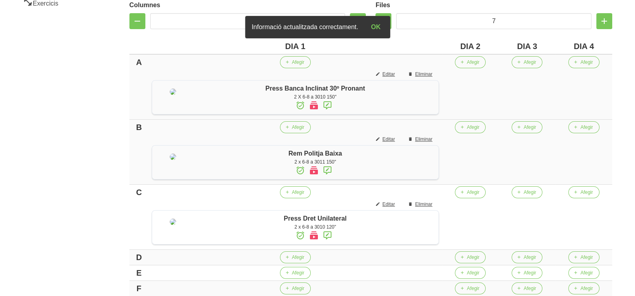
scroll to position [150, 0]
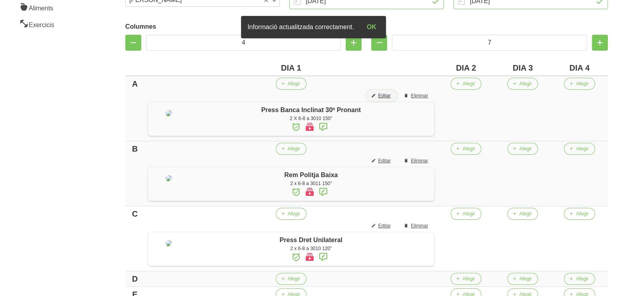
click at [390, 96] on span "Editar" at bounding box center [384, 95] width 12 height 7
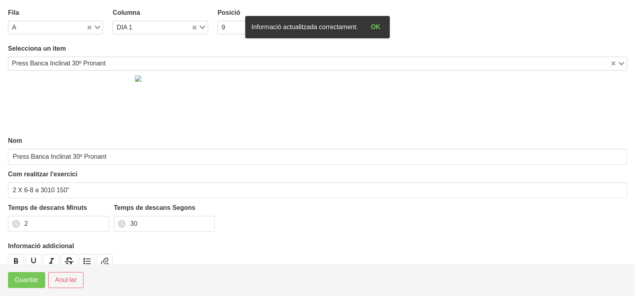
click at [60, 62] on div "Press Banca Inclinat 30º Pronant" at bounding box center [309, 62] width 602 height 11
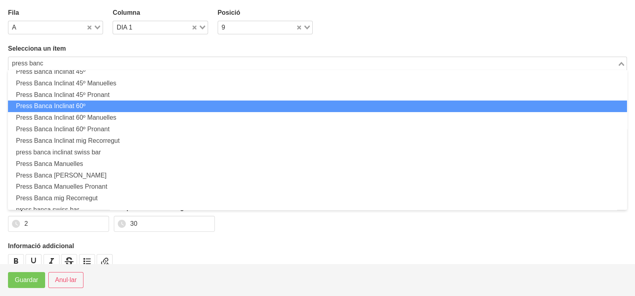
scroll to position [152, 0]
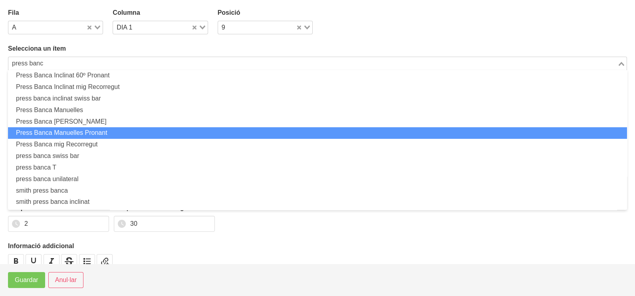
click at [102, 134] on li "Press Banca Manuelles Pronant" at bounding box center [317, 133] width 619 height 12
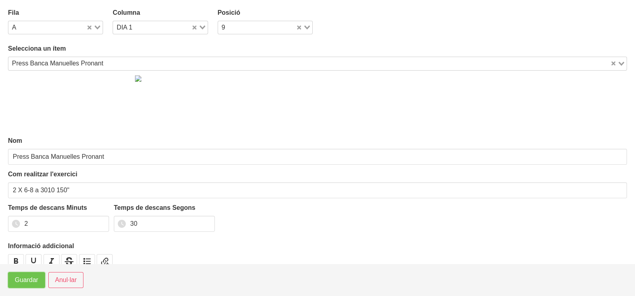
click at [24, 281] on span "Guardar" at bounding box center [27, 280] width 24 height 10
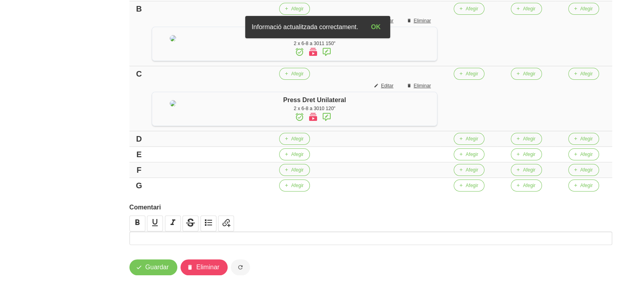
scroll to position [338, 0]
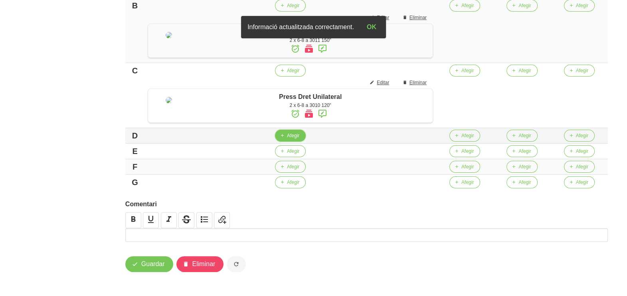
click at [294, 140] on button "Afegir" at bounding box center [290, 136] width 31 height 12
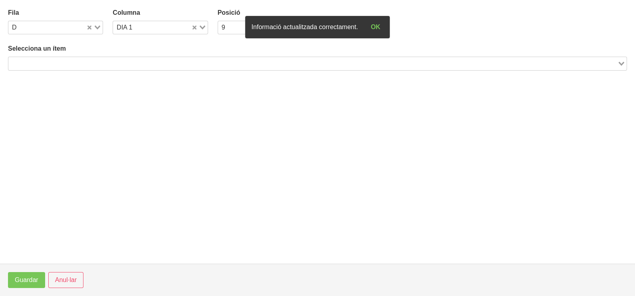
click at [79, 65] on input "Search for option" at bounding box center [312, 64] width 607 height 10
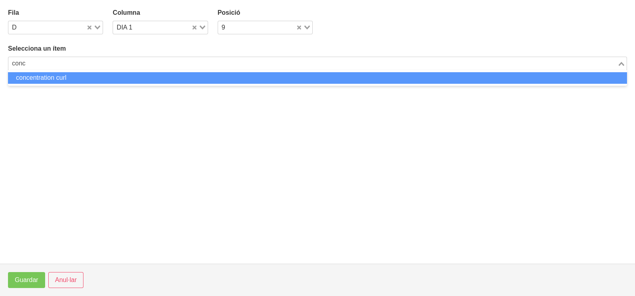
click at [78, 75] on li "concentration curl" at bounding box center [317, 78] width 619 height 12
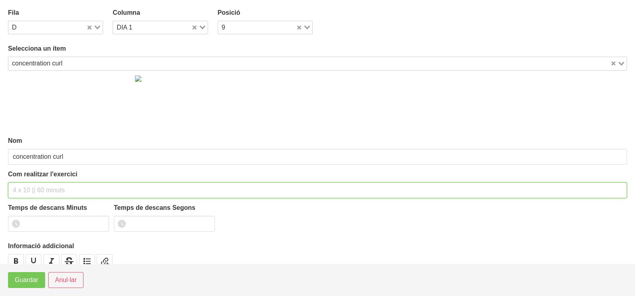
click at [35, 185] on input "text" at bounding box center [317, 190] width 619 height 16
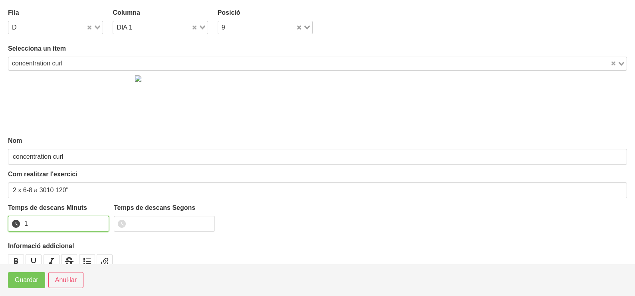
click at [101, 222] on input "1" at bounding box center [58, 224] width 101 height 16
drag, startPoint x: 101, startPoint y: 221, endPoint x: 76, endPoint y: 235, distance: 28.8
click at [96, 223] on input "2" at bounding box center [58, 224] width 101 height 16
click at [21, 283] on span "Guardar" at bounding box center [27, 280] width 24 height 10
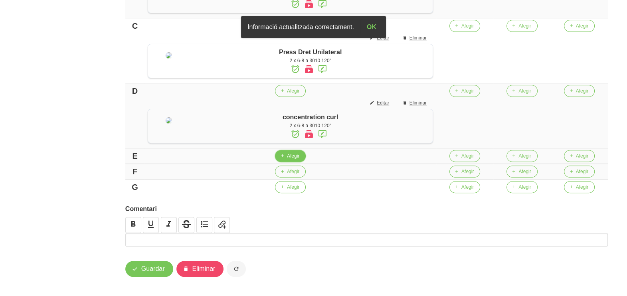
click at [296, 160] on span "Afegir" at bounding box center [293, 155] width 12 height 7
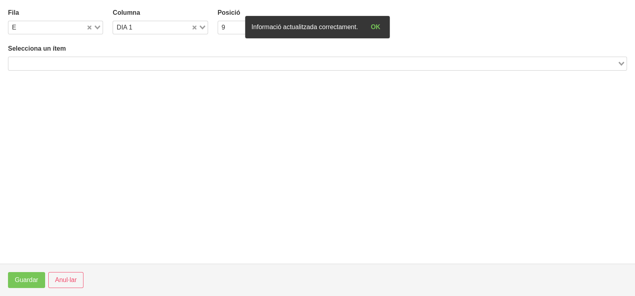
click at [130, 61] on input "Search for option" at bounding box center [312, 64] width 607 height 10
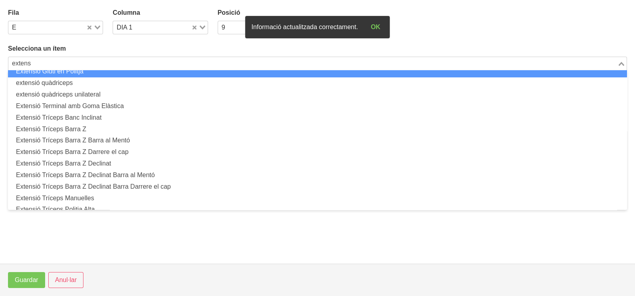
scroll to position [99, 0]
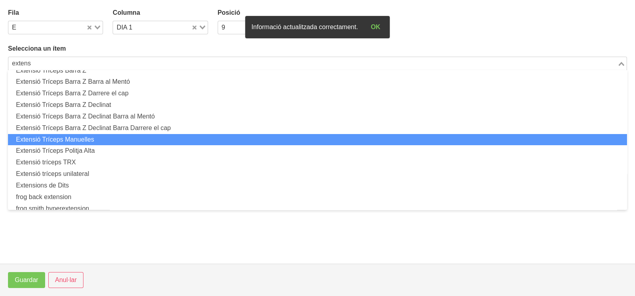
click at [111, 135] on li "Extensió Tríceps Manuelles" at bounding box center [317, 140] width 619 height 12
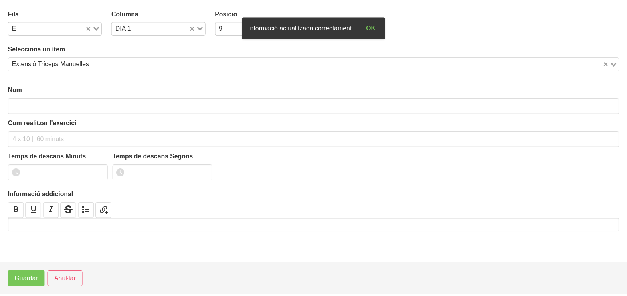
scroll to position [2, 0]
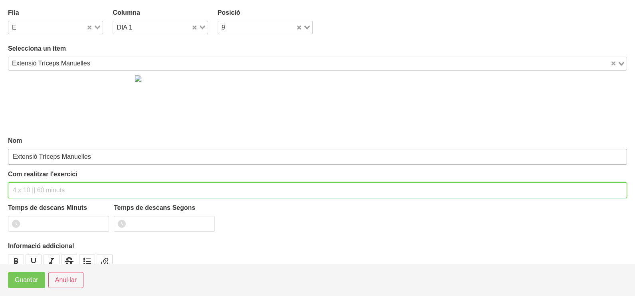
click at [40, 179] on div "Com realitzar l'exercici" at bounding box center [317, 184] width 619 height 29
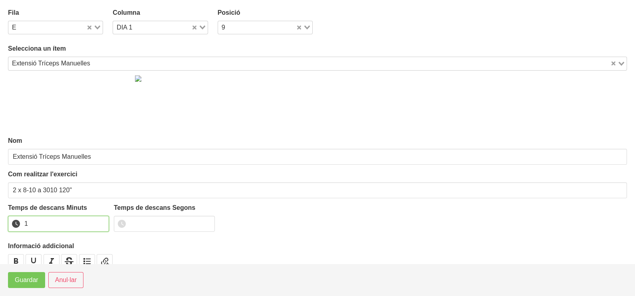
click at [101, 220] on input "1" at bounding box center [58, 224] width 101 height 16
drag, startPoint x: 101, startPoint y: 220, endPoint x: 79, endPoint y: 231, distance: 24.5
click at [85, 228] on input "2" at bounding box center [58, 224] width 101 height 16
click at [20, 285] on span "Guardar" at bounding box center [27, 280] width 24 height 10
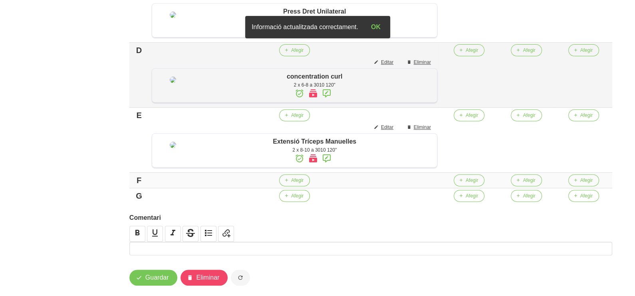
scroll to position [388, 0]
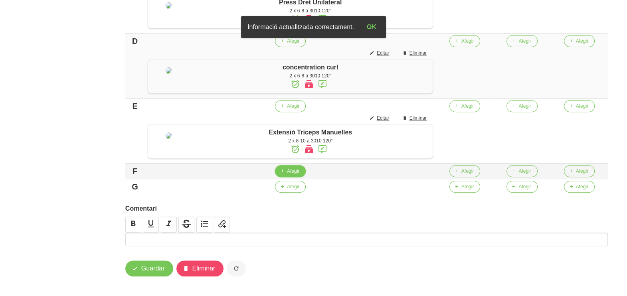
click at [293, 177] on button "Afegir" at bounding box center [290, 171] width 31 height 12
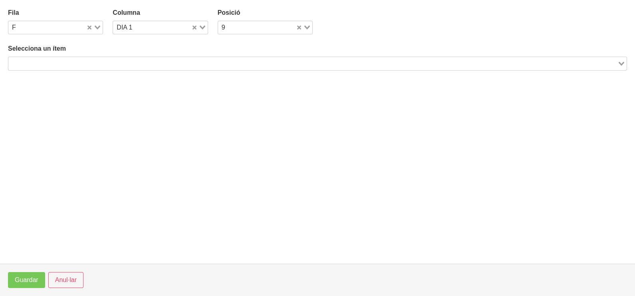
drag, startPoint x: 51, startPoint y: 64, endPoint x: 56, endPoint y: 63, distance: 4.9
click at [51, 64] on input "Search for option" at bounding box center [312, 64] width 607 height 10
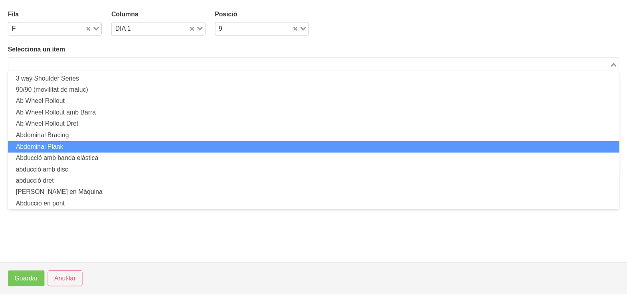
scroll to position [0, 0]
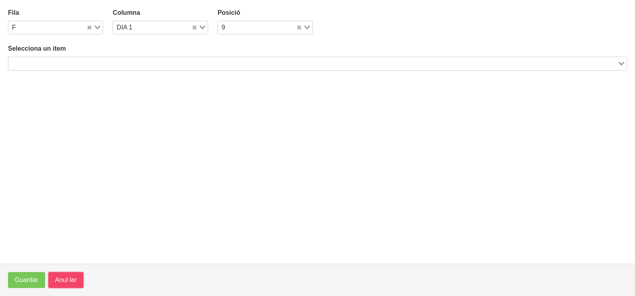
click at [71, 278] on span "Anul·lar" at bounding box center [66, 280] width 22 height 10
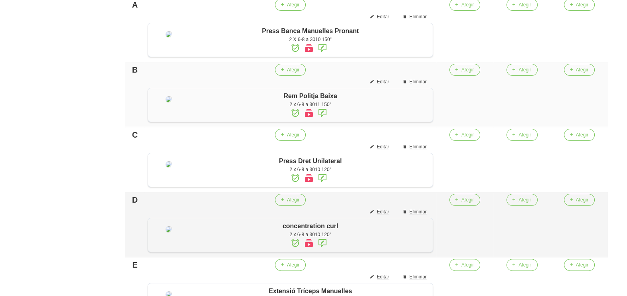
scroll to position [388, 0]
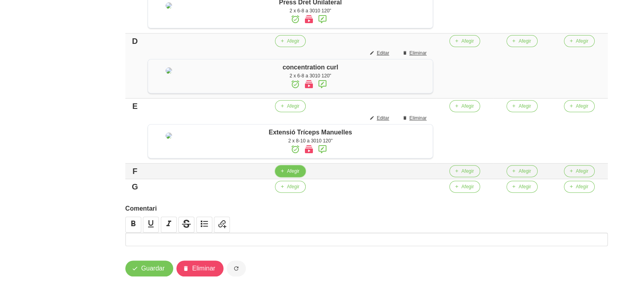
click at [296, 175] on span "Afegir" at bounding box center [293, 171] width 12 height 7
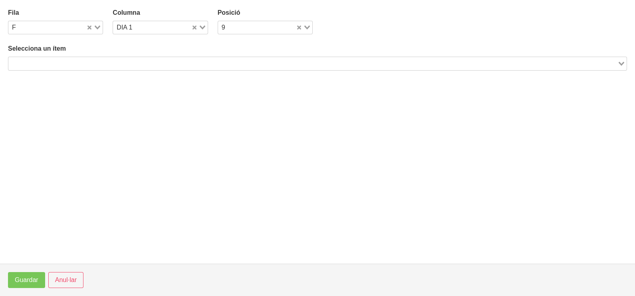
click at [99, 62] on input "Search for option" at bounding box center [312, 64] width 607 height 10
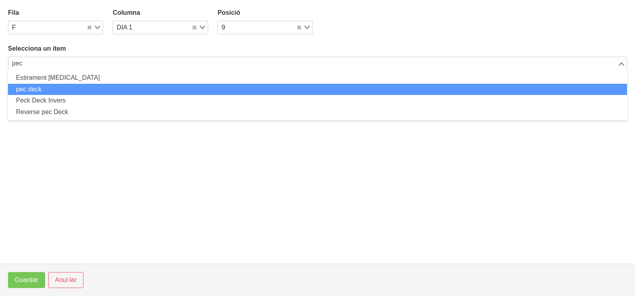
click at [59, 90] on li "pec deck" at bounding box center [317, 90] width 619 height 12
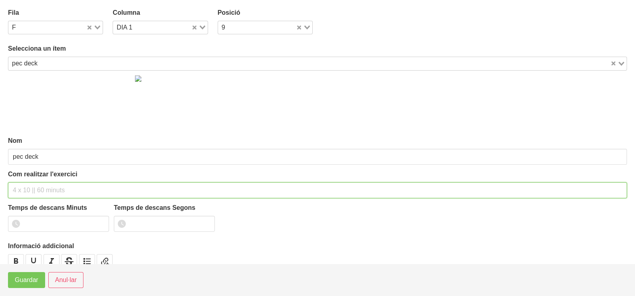
click at [34, 188] on input "text" at bounding box center [317, 190] width 619 height 16
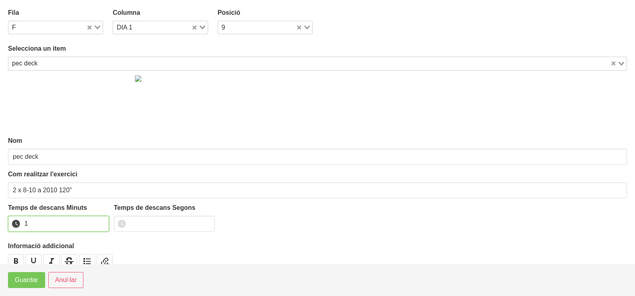
click at [101, 221] on input "1" at bounding box center [58, 224] width 101 height 16
drag, startPoint x: 101, startPoint y: 221, endPoint x: 45, endPoint y: 276, distance: 79.0
click at [86, 230] on input "2" at bounding box center [58, 224] width 101 height 16
click at [38, 285] on span "Guardar" at bounding box center [27, 280] width 24 height 10
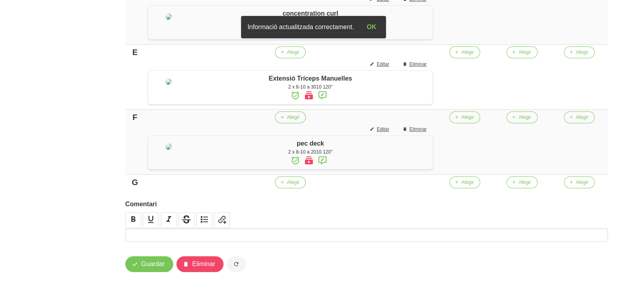
scroll to position [509, 0]
click at [299, 182] on span "Afegir" at bounding box center [293, 182] width 12 height 7
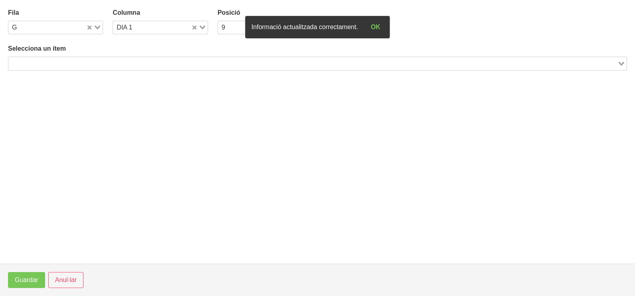
click at [95, 66] on input "Search for option" at bounding box center [312, 64] width 607 height 10
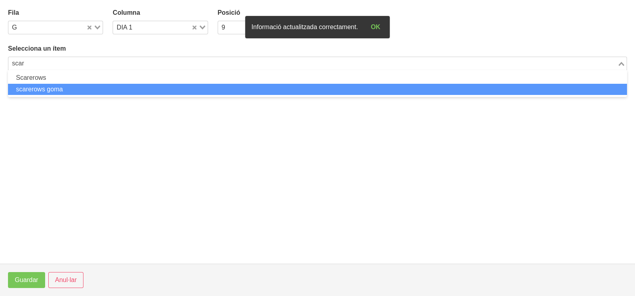
click at [87, 89] on li "scarerows goma" at bounding box center [317, 90] width 619 height 12
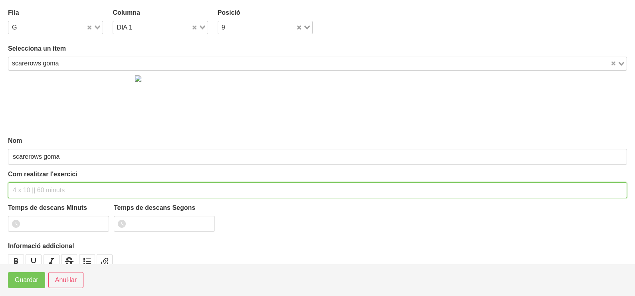
click at [38, 186] on input "text" at bounding box center [317, 190] width 619 height 16
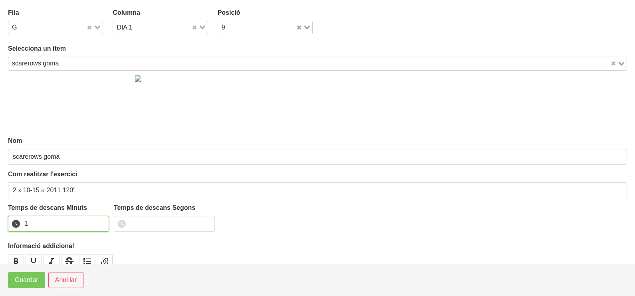
click at [101, 220] on input "1" at bounding box center [58, 224] width 101 height 16
drag, startPoint x: 101, startPoint y: 220, endPoint x: 55, endPoint y: 255, distance: 57.8
click at [89, 230] on input "2" at bounding box center [58, 224] width 101 height 16
click at [36, 281] on span "Guardar" at bounding box center [27, 280] width 24 height 10
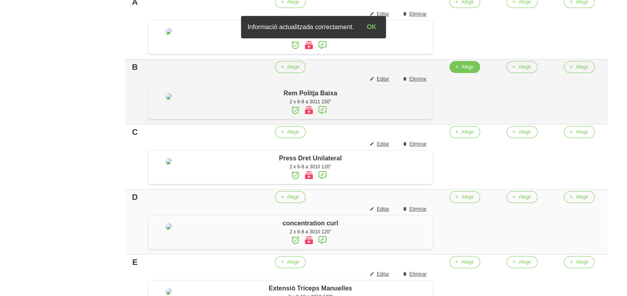
scroll to position [209, 0]
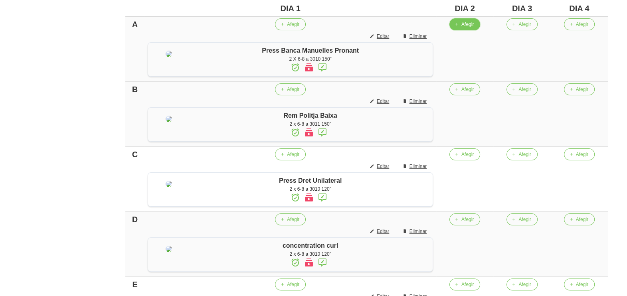
click at [475, 19] on button "Afegir" at bounding box center [464, 24] width 31 height 12
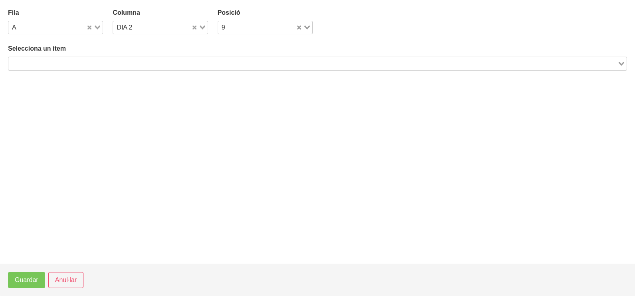
click at [162, 63] on input "Search for option" at bounding box center [312, 64] width 607 height 10
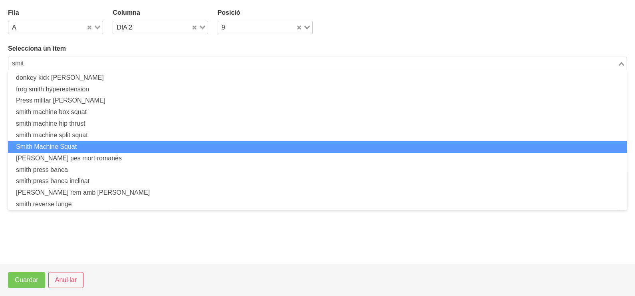
click at [105, 142] on li "Smith Machine Squat" at bounding box center [317, 147] width 619 height 12
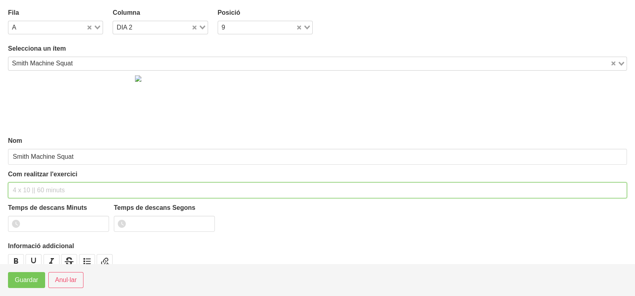
click at [44, 187] on input "text" at bounding box center [317, 190] width 619 height 16
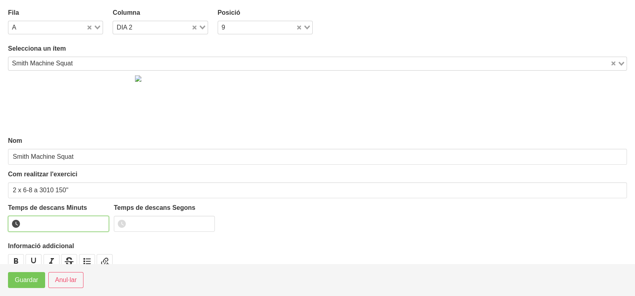
click at [49, 220] on input "number" at bounding box center [58, 224] width 101 height 16
click at [32, 275] on button "Guardar" at bounding box center [26, 280] width 37 height 16
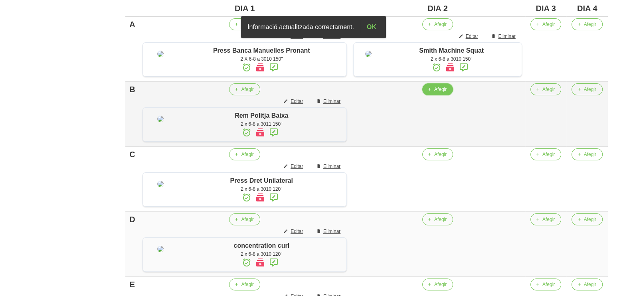
click at [444, 93] on span "Afegir" at bounding box center [440, 89] width 12 height 7
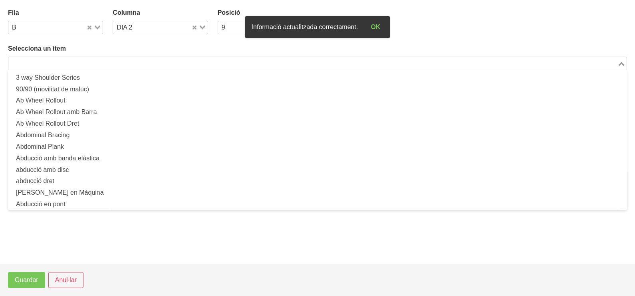
click at [86, 63] on input "Search for option" at bounding box center [312, 64] width 607 height 10
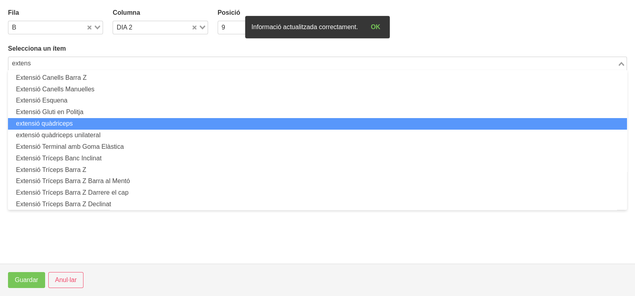
click at [85, 126] on li "extensió quàdriceps" at bounding box center [317, 124] width 619 height 12
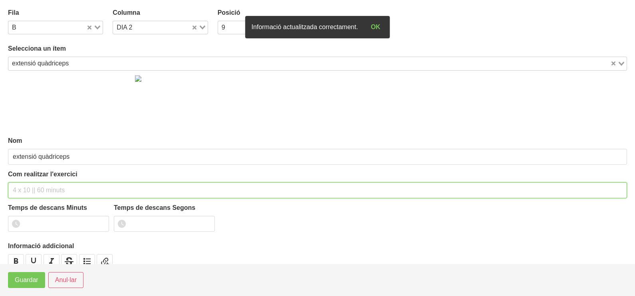
click at [38, 190] on input "text" at bounding box center [317, 190] width 619 height 16
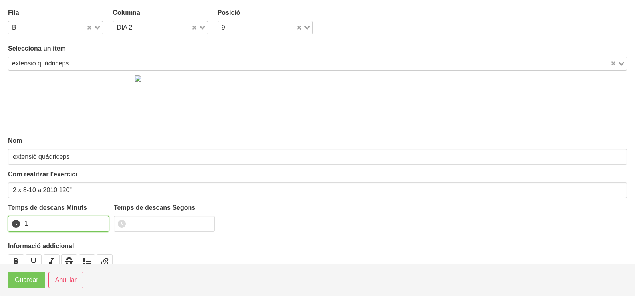
click at [101, 222] on input "1" at bounding box center [58, 224] width 101 height 16
drag, startPoint x: 101, startPoint y: 222, endPoint x: 46, endPoint y: 265, distance: 70.3
click at [95, 225] on input "2" at bounding box center [58, 224] width 101 height 16
click at [39, 279] on button "Guardar" at bounding box center [26, 280] width 37 height 16
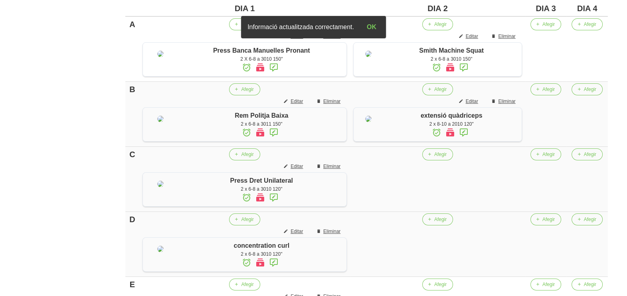
scroll to position [259, 0]
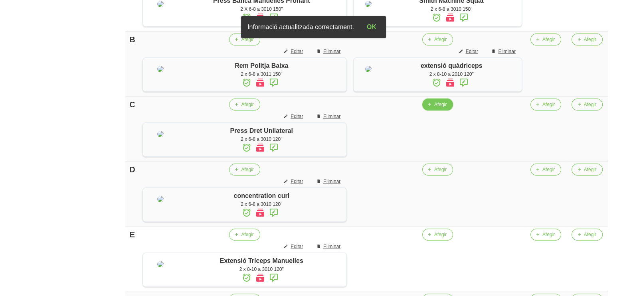
click at [439, 108] on span "Afegir" at bounding box center [440, 104] width 12 height 7
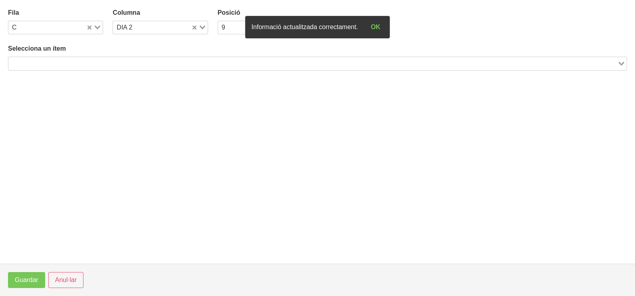
drag, startPoint x: 107, startPoint y: 62, endPoint x: 119, endPoint y: 52, distance: 16.2
click at [110, 60] on input "Search for option" at bounding box center [312, 64] width 607 height 10
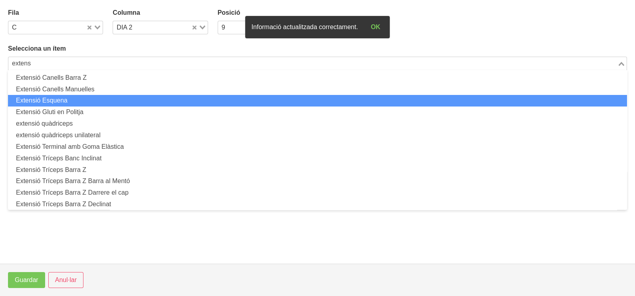
click at [94, 100] on li "Extensió Esquena" at bounding box center [317, 101] width 619 height 12
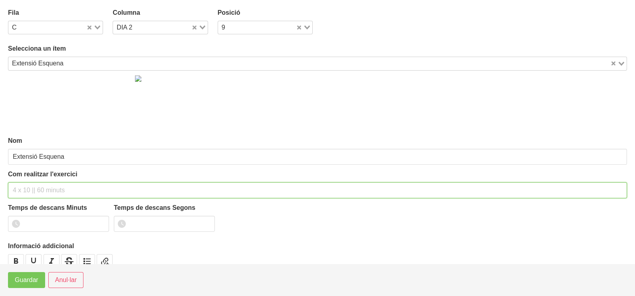
drag, startPoint x: 45, startPoint y: 184, endPoint x: 40, endPoint y: 183, distance: 4.9
click at [44, 184] on input "text" at bounding box center [317, 190] width 619 height 16
click at [63, 188] on input "2 x 8-10 a 2011 120"" at bounding box center [317, 190] width 619 height 16
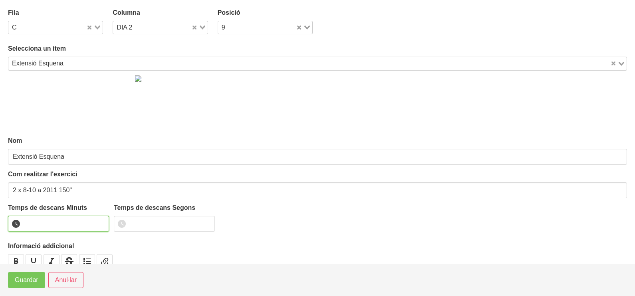
drag, startPoint x: 61, startPoint y: 222, endPoint x: 56, endPoint y: 224, distance: 5.7
click at [60, 223] on input "number" at bounding box center [58, 224] width 101 height 16
click at [32, 283] on span "Guardar" at bounding box center [27, 280] width 24 height 10
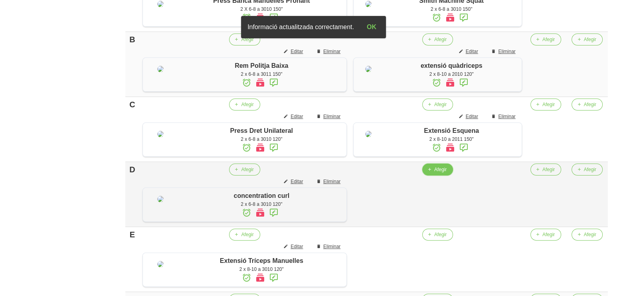
click at [444, 173] on span "Afegir" at bounding box center [440, 169] width 12 height 7
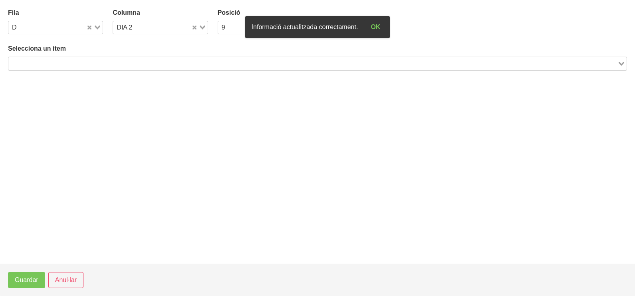
drag, startPoint x: 123, startPoint y: 63, endPoint x: 108, endPoint y: 62, distance: 15.6
click at [120, 63] on input "Search for option" at bounding box center [312, 64] width 607 height 10
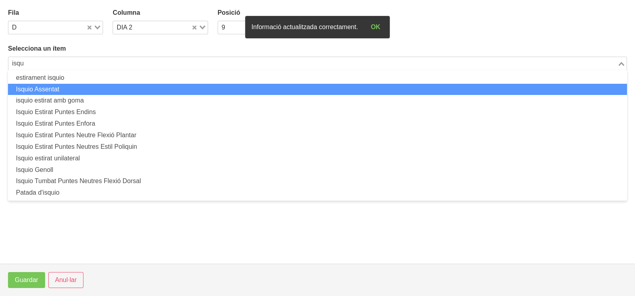
click at [94, 92] on li "Isquio Assentat" at bounding box center [317, 90] width 619 height 12
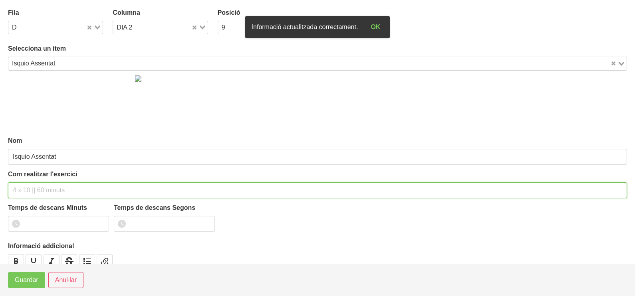
click at [38, 188] on input "text" at bounding box center [317, 190] width 619 height 16
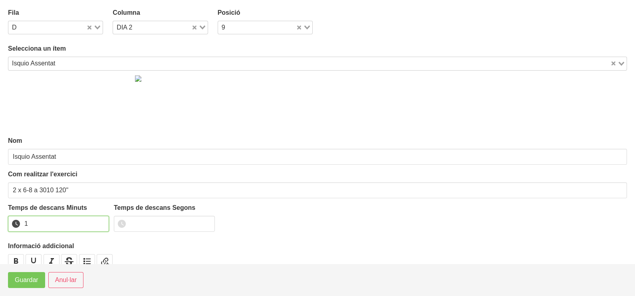
click at [101, 222] on input "1" at bounding box center [58, 224] width 101 height 16
drag, startPoint x: 101, startPoint y: 222, endPoint x: 62, endPoint y: 261, distance: 55.3
click at [94, 226] on input "2" at bounding box center [58, 224] width 101 height 16
click at [37, 280] on span "Guardar" at bounding box center [27, 280] width 24 height 10
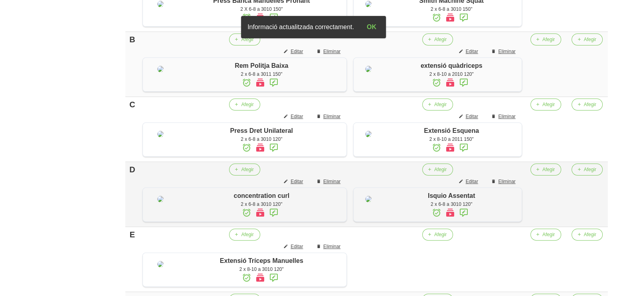
scroll to position [409, 0]
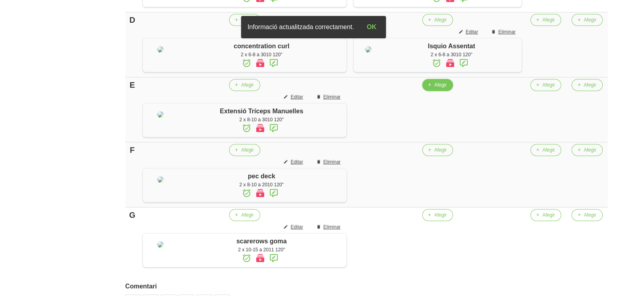
click at [437, 91] on button "Afegir" at bounding box center [437, 85] width 31 height 12
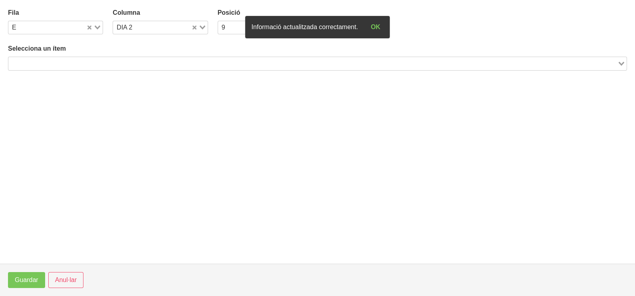
click at [139, 67] on input "Search for option" at bounding box center [312, 64] width 607 height 10
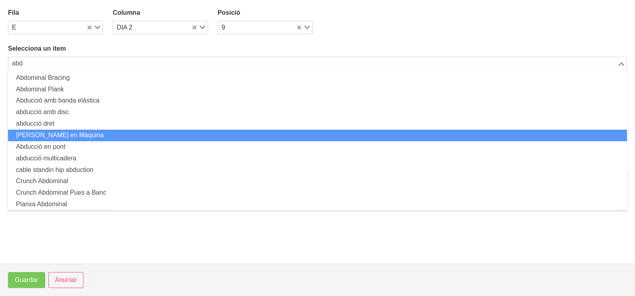
click at [82, 136] on li "[PERSON_NAME] en Màquina" at bounding box center [317, 136] width 619 height 12
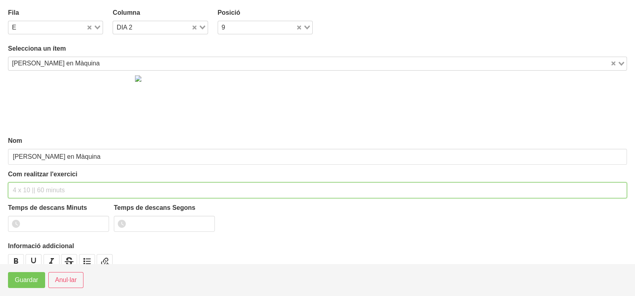
click at [36, 186] on input "text" at bounding box center [317, 190] width 619 height 16
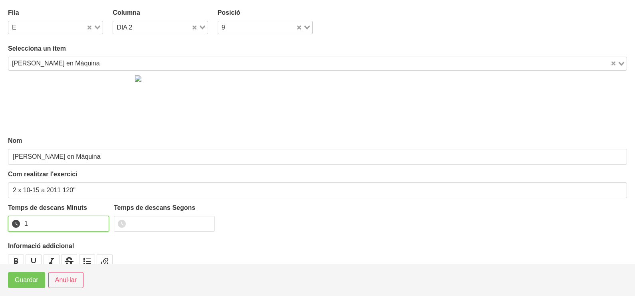
click at [100, 220] on input "1" at bounding box center [58, 224] width 101 height 16
drag, startPoint x: 100, startPoint y: 220, endPoint x: 36, endPoint y: 267, distance: 80.2
click at [86, 227] on input "2" at bounding box center [58, 224] width 101 height 16
click at [26, 282] on span "Guardar" at bounding box center [27, 280] width 24 height 10
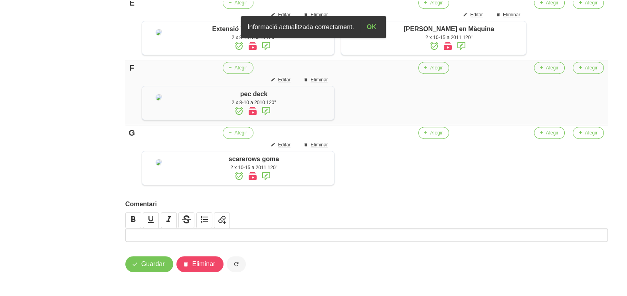
scroll to position [558, 0]
click at [428, 71] on icon "button" at bounding box center [425, 67] width 5 height 7
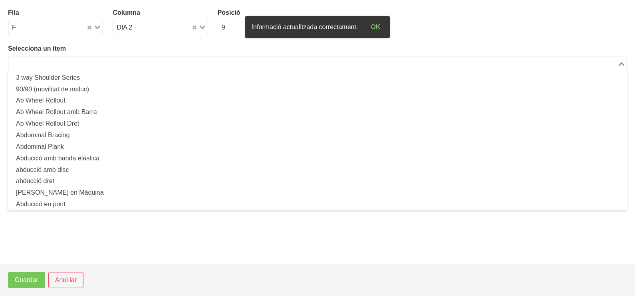
click at [118, 63] on input "Search for option" at bounding box center [312, 64] width 607 height 10
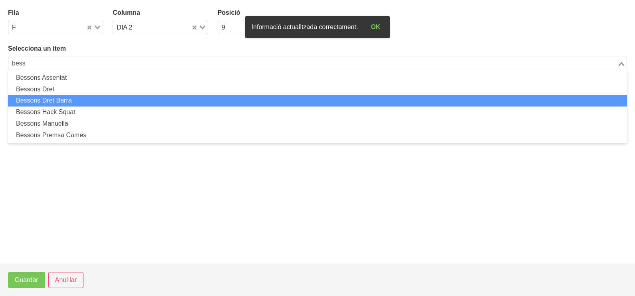
click at [99, 99] on li "Bessons Dret Barra" at bounding box center [317, 101] width 619 height 12
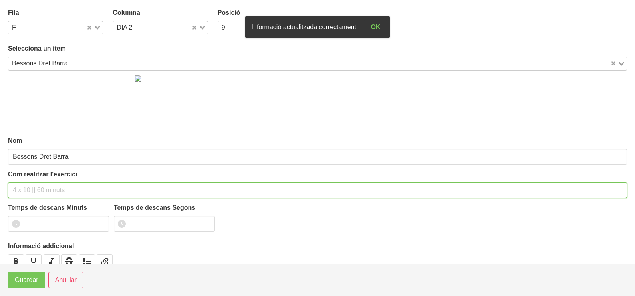
click at [40, 188] on input "text" at bounding box center [317, 190] width 619 height 16
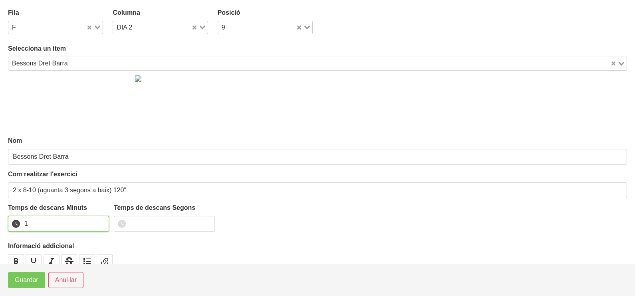
click at [100, 221] on input "1" at bounding box center [58, 224] width 101 height 16
drag, startPoint x: 100, startPoint y: 221, endPoint x: 50, endPoint y: 244, distance: 55.2
click at [94, 224] on input "2" at bounding box center [58, 224] width 101 height 16
click at [33, 280] on span "Guardar" at bounding box center [27, 280] width 24 height 10
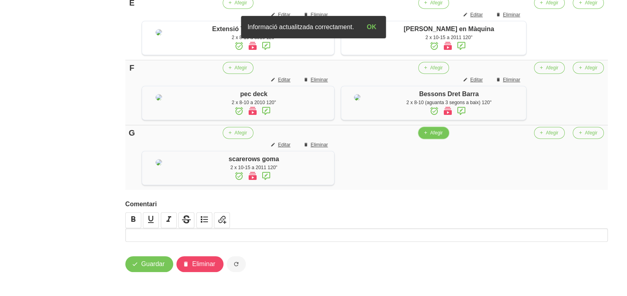
click at [435, 137] on span "Afegir" at bounding box center [436, 132] width 12 height 7
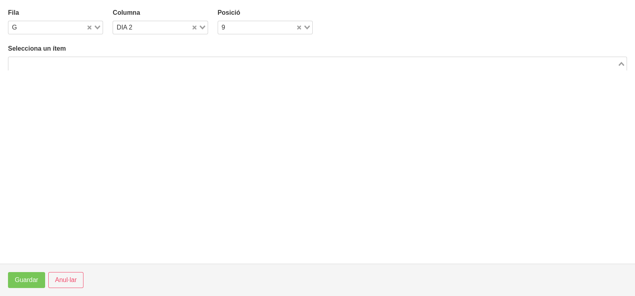
drag, startPoint x: 102, startPoint y: 63, endPoint x: 108, endPoint y: 41, distance: 22.7
click at [103, 60] on input "Search for option" at bounding box center [312, 64] width 607 height 10
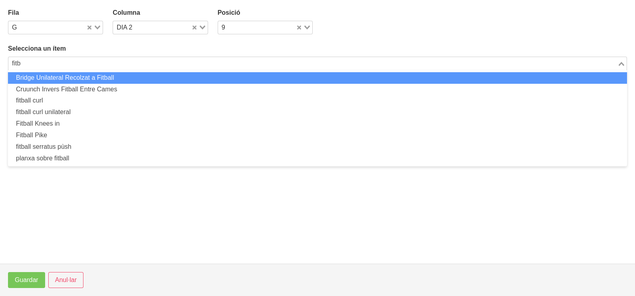
click at [8, 63] on div "fitb" at bounding box center [312, 62] width 609 height 11
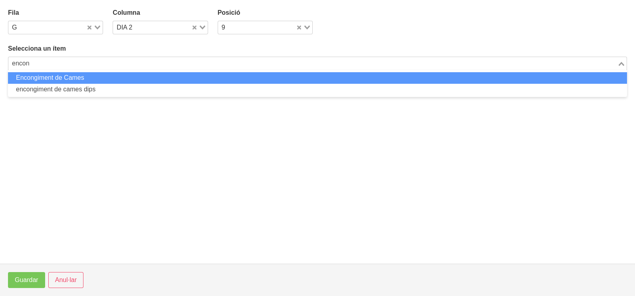
click at [55, 75] on li "Encongiment de Cames" at bounding box center [317, 78] width 619 height 12
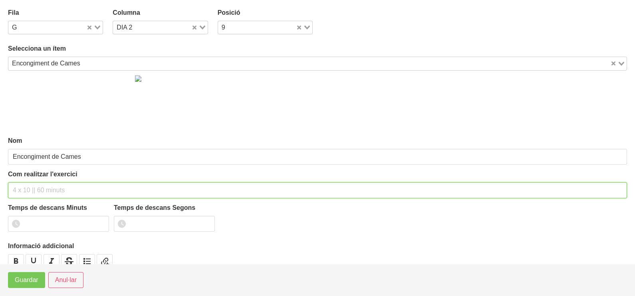
click at [33, 188] on input "text" at bounding box center [317, 190] width 619 height 16
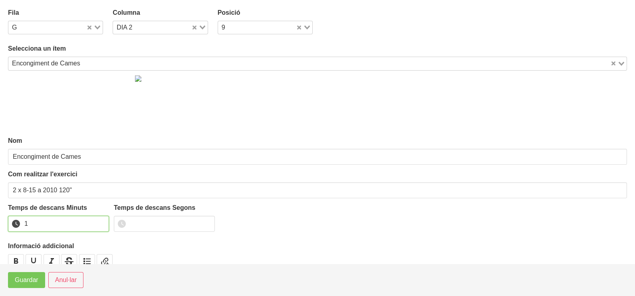
click at [100, 221] on input "1" at bounding box center [58, 224] width 101 height 16
drag, startPoint x: 100, startPoint y: 221, endPoint x: 42, endPoint y: 265, distance: 73.4
click at [90, 226] on input "2" at bounding box center [58, 224] width 101 height 16
click at [31, 280] on span "Guardar" at bounding box center [27, 280] width 24 height 10
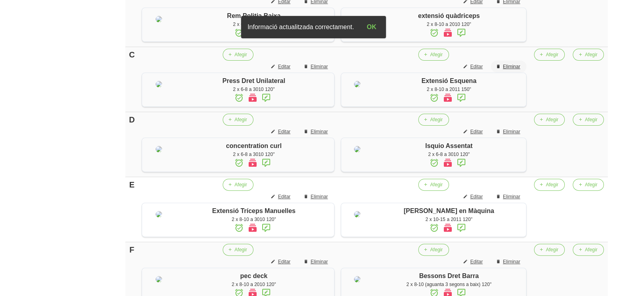
scroll to position [209, 0]
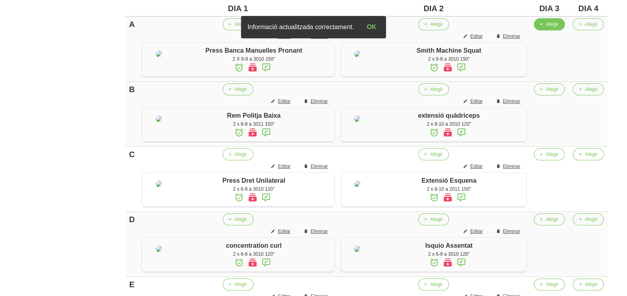
click at [557, 26] on span "Afegir" at bounding box center [552, 24] width 12 height 7
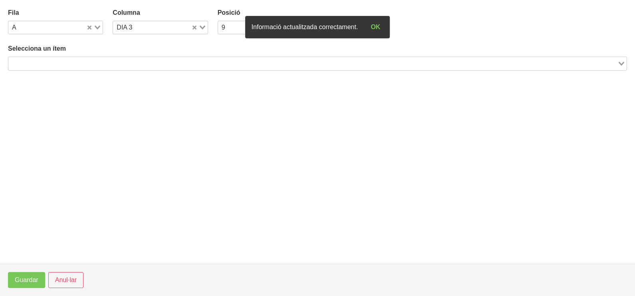
drag, startPoint x: 162, startPoint y: 58, endPoint x: 174, endPoint y: 43, distance: 19.3
click at [166, 52] on div "Selecciona un ítem Loading..." at bounding box center [317, 57] width 619 height 26
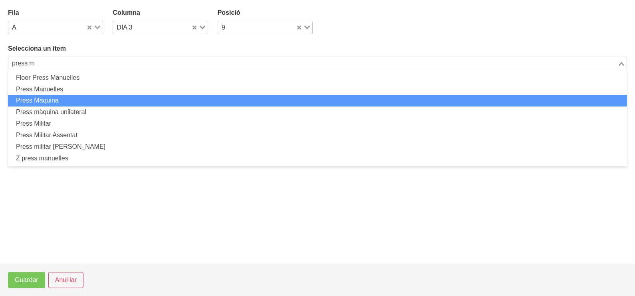
click at [99, 97] on li "Press Màquina" at bounding box center [317, 101] width 619 height 12
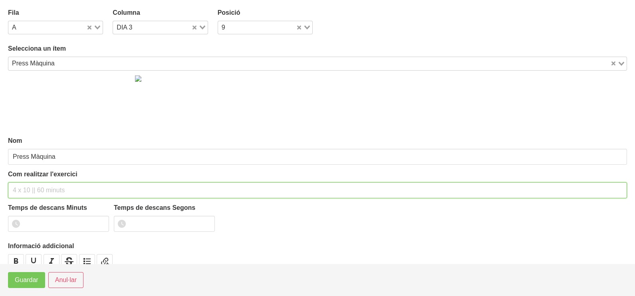
click at [39, 185] on input "text" at bounding box center [317, 190] width 619 height 16
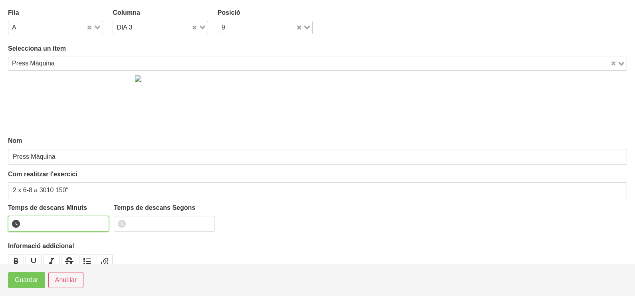
click at [55, 220] on input "number" at bounding box center [58, 224] width 101 height 16
click at [26, 277] on span "Guardar" at bounding box center [27, 280] width 24 height 10
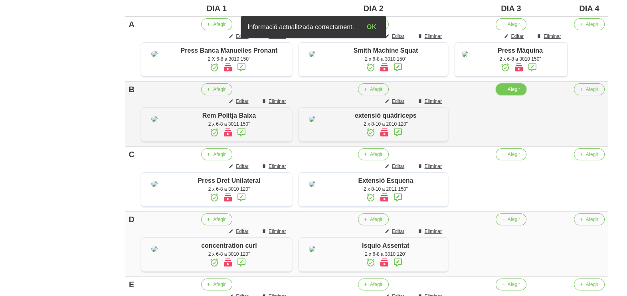
click at [508, 93] on span "Afegir" at bounding box center [514, 89] width 12 height 7
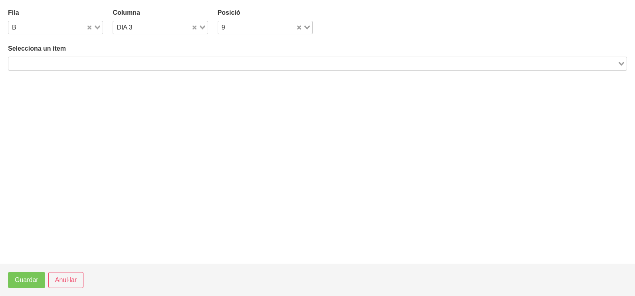
drag, startPoint x: 123, startPoint y: 62, endPoint x: 135, endPoint y: 39, distance: 25.9
click at [126, 60] on input "Search for option" at bounding box center [312, 64] width 607 height 10
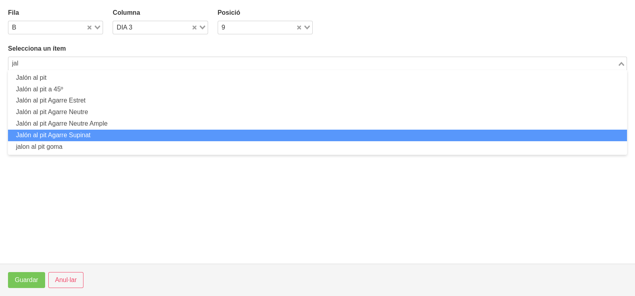
click at [105, 130] on li "Jalón al pit Agarre Supinat" at bounding box center [317, 136] width 619 height 12
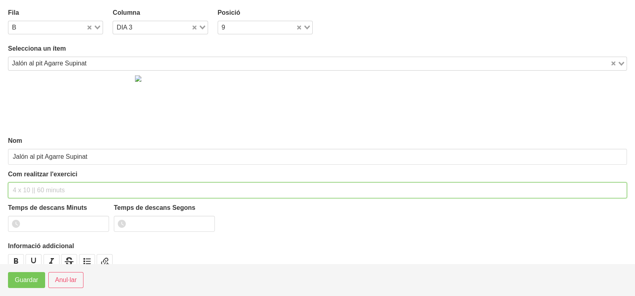
click at [36, 184] on input "text" at bounding box center [317, 190] width 619 height 16
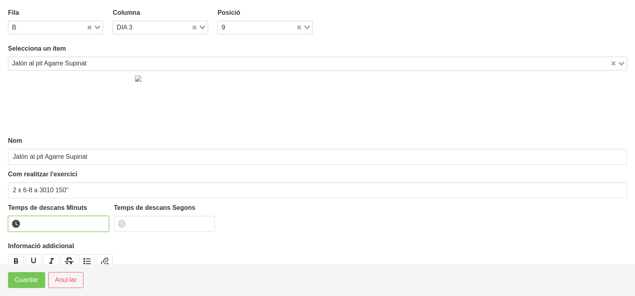
click at [50, 223] on input "number" at bounding box center [58, 224] width 101 height 16
click at [25, 283] on span "Guardar" at bounding box center [27, 280] width 24 height 10
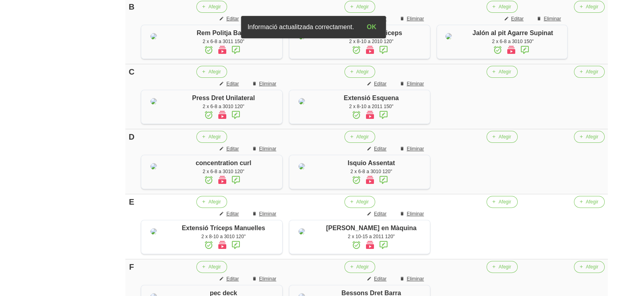
scroll to position [359, 0]
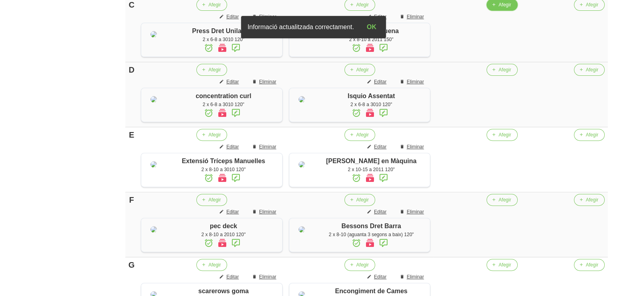
click at [513, 11] on button "Afegir" at bounding box center [502, 5] width 31 height 12
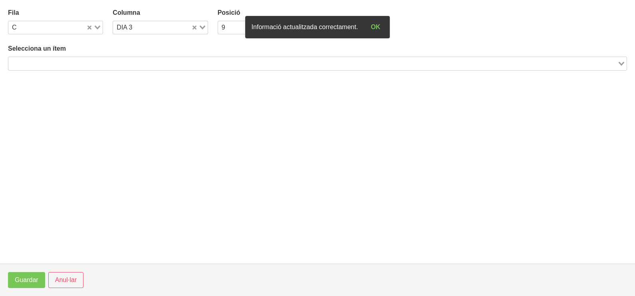
drag, startPoint x: 159, startPoint y: 65, endPoint x: 154, endPoint y: 62, distance: 6.0
click at [157, 65] on input "Search for option" at bounding box center [312, 64] width 607 height 10
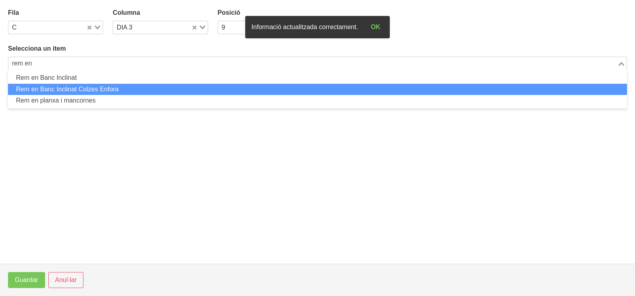
click at [112, 87] on li "Rem en Banc Inclinat Colzes Enfora" at bounding box center [317, 90] width 619 height 12
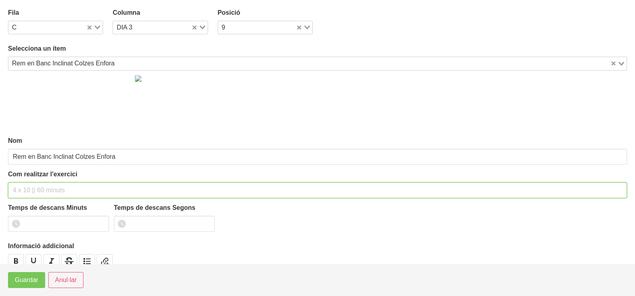
click at [35, 186] on input "text" at bounding box center [317, 190] width 619 height 16
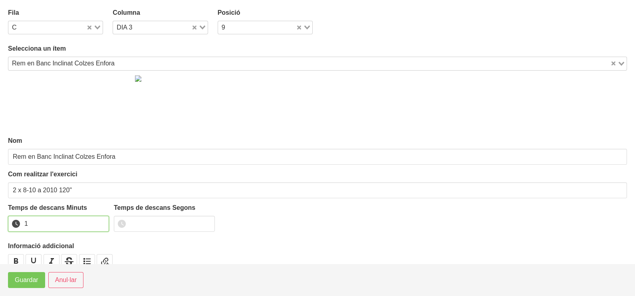
click at [100, 220] on input "1" at bounding box center [58, 224] width 101 height 16
drag, startPoint x: 100, startPoint y: 220, endPoint x: 77, endPoint y: 234, distance: 26.9
click at [90, 226] on input "2" at bounding box center [58, 224] width 101 height 16
click at [30, 281] on span "Guardar" at bounding box center [27, 280] width 24 height 10
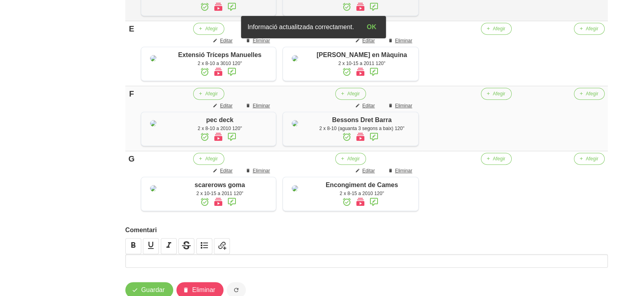
scroll to position [409, 0]
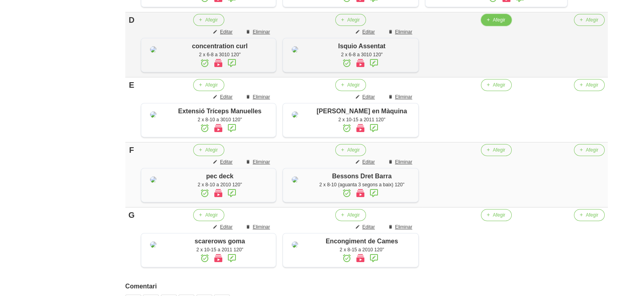
click at [491, 24] on span "button" at bounding box center [488, 19] width 7 height 7
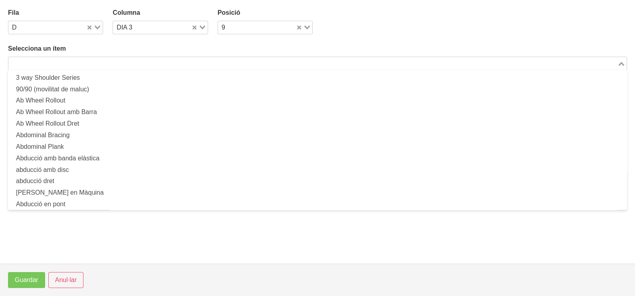
drag, startPoint x: 161, startPoint y: 61, endPoint x: 156, endPoint y: 60, distance: 5.4
click at [160, 61] on input "Search for option" at bounding box center [312, 64] width 607 height 10
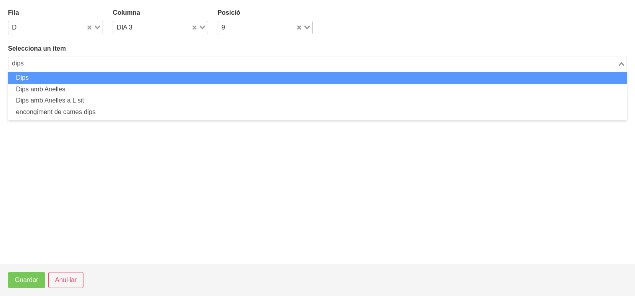
click at [131, 77] on li "Dips" at bounding box center [317, 78] width 619 height 12
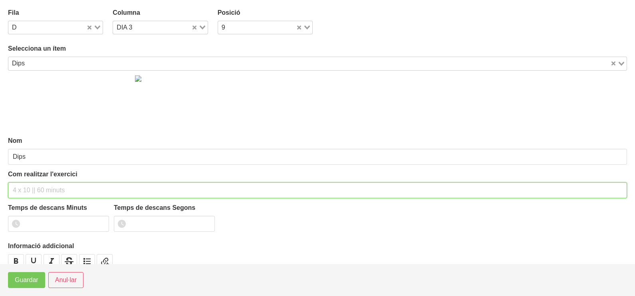
click at [28, 184] on input "text" at bounding box center [317, 190] width 619 height 16
click at [59, 189] on input "2 x 6-8 a 3010 120"" at bounding box center [317, 190] width 619 height 16
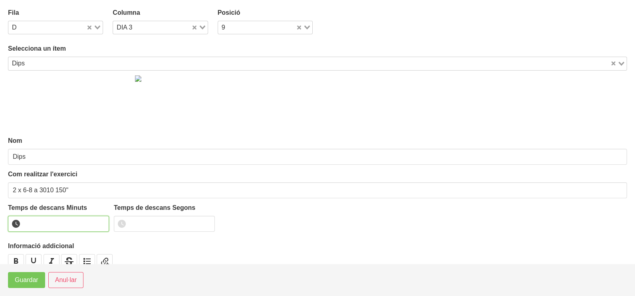
click at [56, 227] on input "number" at bounding box center [58, 224] width 101 height 16
click at [33, 279] on span "Guardar" at bounding box center [27, 280] width 24 height 10
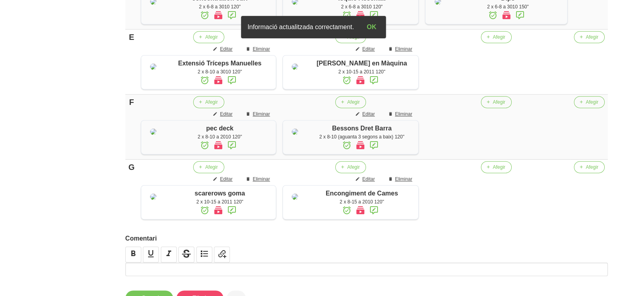
scroll to position [459, 0]
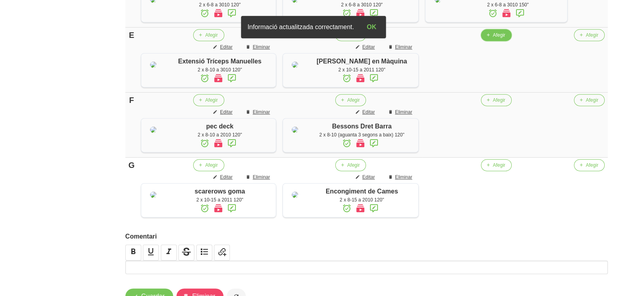
click at [499, 39] on span "Afegir" at bounding box center [499, 35] width 12 height 7
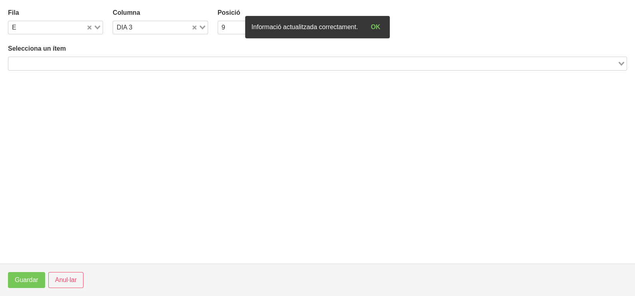
drag, startPoint x: 118, startPoint y: 62, endPoint x: 128, endPoint y: 53, distance: 13.3
click at [119, 62] on input "Search for option" at bounding box center [312, 64] width 607 height 10
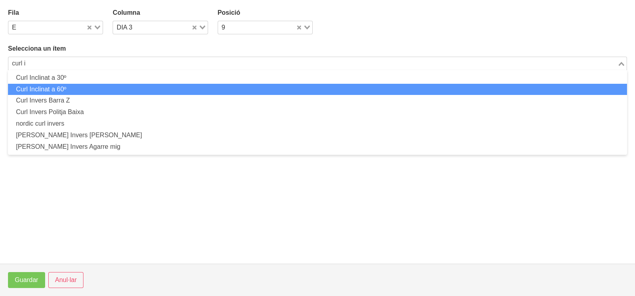
click at [87, 86] on li "Curl Inclinat a 60º" at bounding box center [317, 90] width 619 height 12
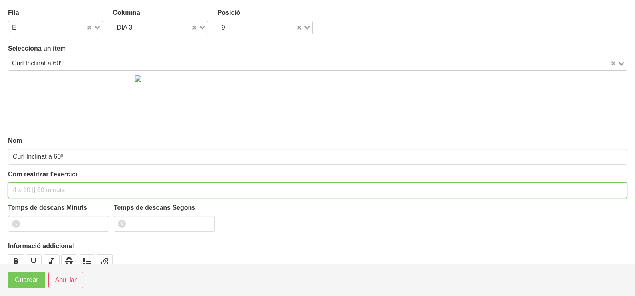
drag, startPoint x: 86, startPoint y: 184, endPoint x: 89, endPoint y: 148, distance: 35.6
click at [86, 183] on input "text" at bounding box center [317, 190] width 619 height 16
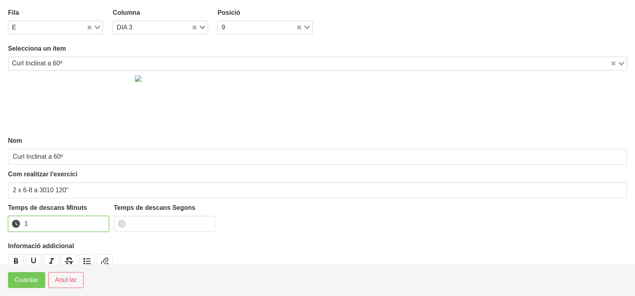
click at [102, 220] on input "1" at bounding box center [58, 224] width 101 height 16
drag, startPoint x: 102, startPoint y: 220, endPoint x: 91, endPoint y: 226, distance: 11.8
click at [100, 222] on input "2" at bounding box center [58, 224] width 101 height 16
click at [31, 279] on span "Guardar" at bounding box center [27, 280] width 24 height 10
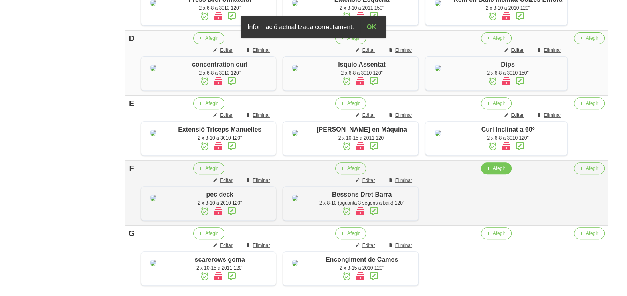
scroll to position [509, 0]
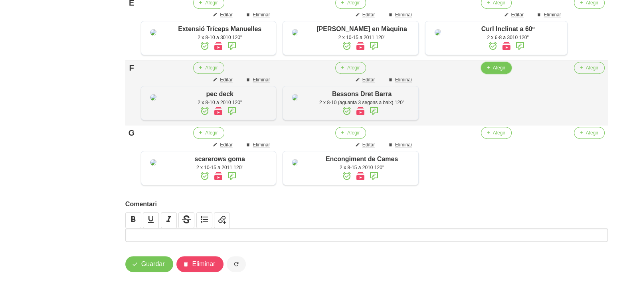
click at [492, 71] on span "button" at bounding box center [488, 67] width 7 height 7
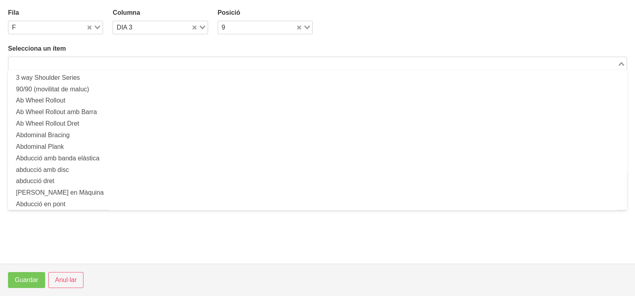
click at [82, 62] on input "Search for option" at bounding box center [312, 64] width 607 height 10
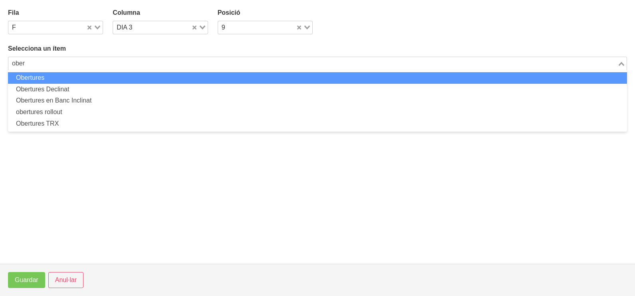
click at [42, 79] on li "Obertures" at bounding box center [317, 78] width 619 height 12
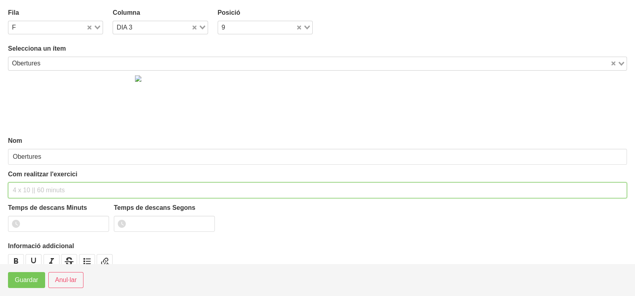
drag, startPoint x: 30, startPoint y: 189, endPoint x: 46, endPoint y: 142, distance: 49.6
click at [34, 178] on div "Com realitzar l'exercici" at bounding box center [317, 184] width 619 height 29
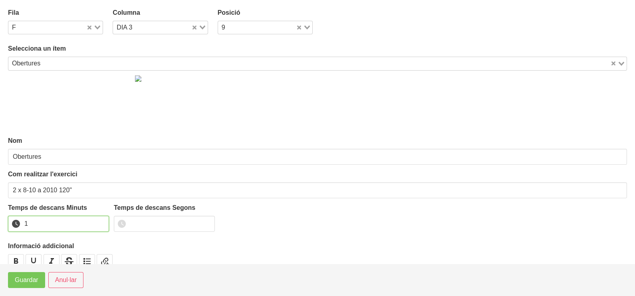
click at [100, 222] on input "1" at bounding box center [58, 224] width 101 height 16
click at [97, 222] on input "2" at bounding box center [58, 224] width 101 height 16
click at [23, 288] on button "Guardar" at bounding box center [26, 280] width 37 height 16
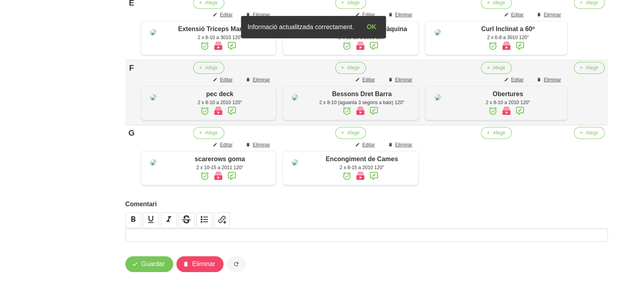
scroll to position [608, 0]
click at [498, 134] on span "Afegir" at bounding box center [499, 132] width 12 height 7
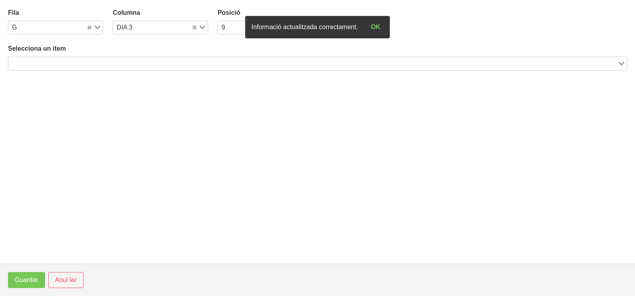
click at [100, 63] on input "Search for option" at bounding box center [312, 64] width 607 height 10
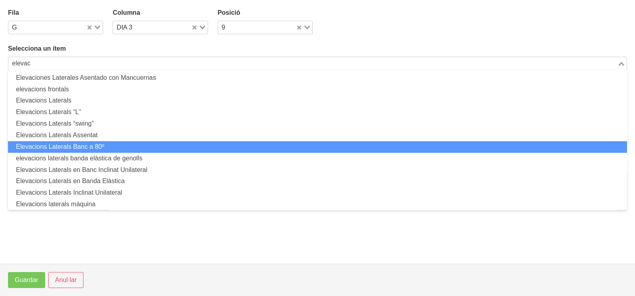
click at [108, 144] on li "Elevacions Laterals Banc a 80º" at bounding box center [317, 147] width 619 height 12
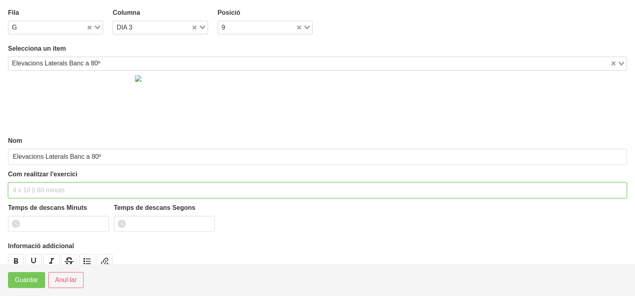
click at [34, 188] on input "text" at bounding box center [317, 190] width 619 height 16
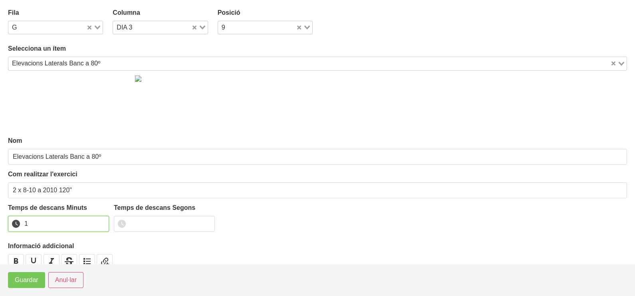
click at [100, 220] on input "1" at bounding box center [58, 224] width 101 height 16
drag, startPoint x: 100, startPoint y: 220, endPoint x: 34, endPoint y: 249, distance: 72.7
click at [86, 224] on input "2" at bounding box center [58, 224] width 101 height 16
click at [18, 283] on span "Guardar" at bounding box center [27, 280] width 24 height 10
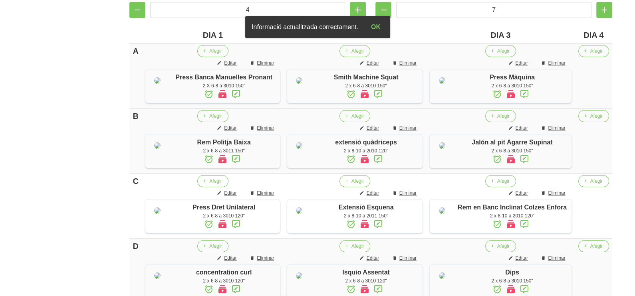
scroll to position [186, 0]
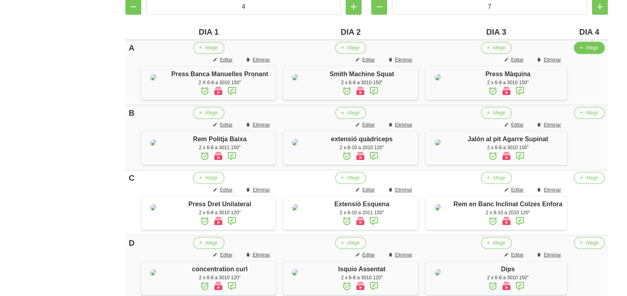
click at [579, 45] on icon "button" at bounding box center [581, 47] width 5 height 7
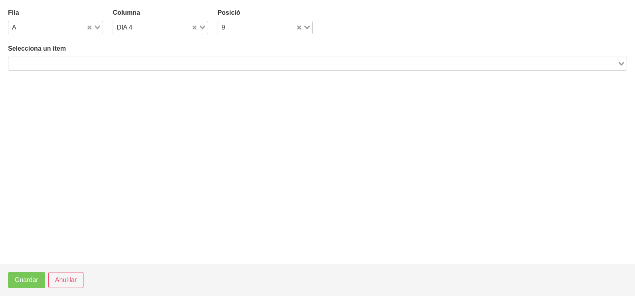
click at [164, 63] on input "Search for option" at bounding box center [312, 64] width 607 height 10
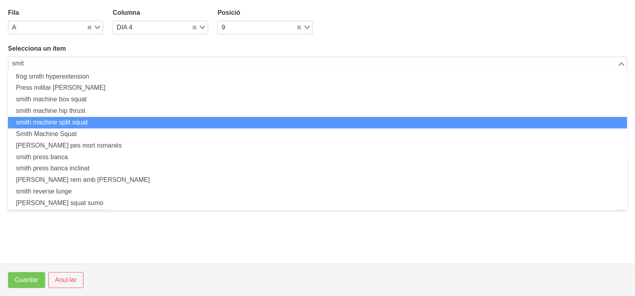
scroll to position [26, 0]
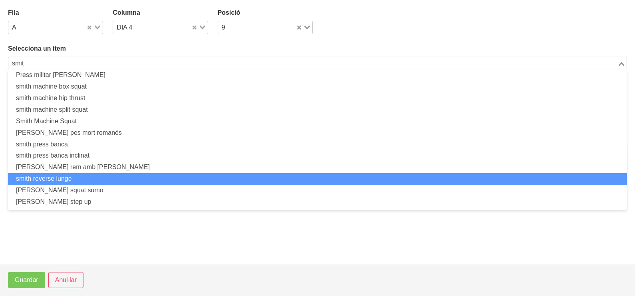
click at [99, 176] on li "smith reverse lunge" at bounding box center [317, 179] width 619 height 12
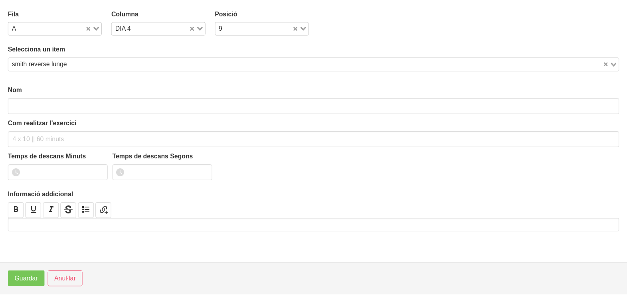
scroll to position [2, 0]
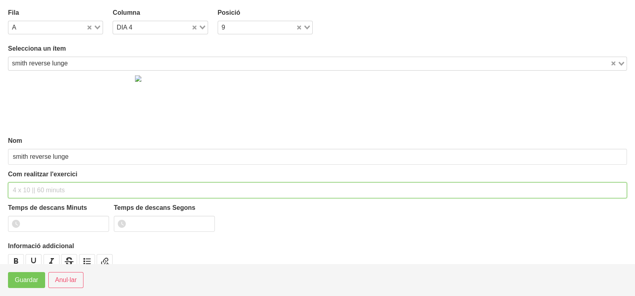
drag, startPoint x: 32, startPoint y: 192, endPoint x: 44, endPoint y: 173, distance: 23.1
click at [38, 186] on input "text" at bounding box center [317, 190] width 619 height 16
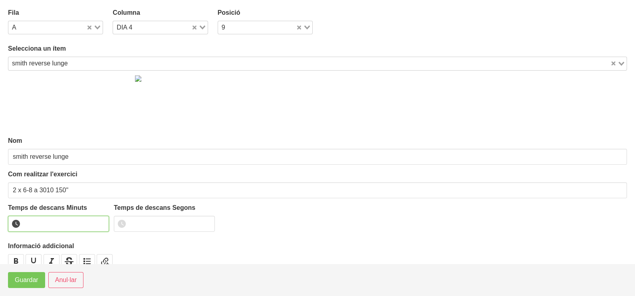
click at [55, 222] on input "number" at bounding box center [58, 224] width 101 height 16
click at [14, 285] on button "Guardar" at bounding box center [26, 280] width 37 height 16
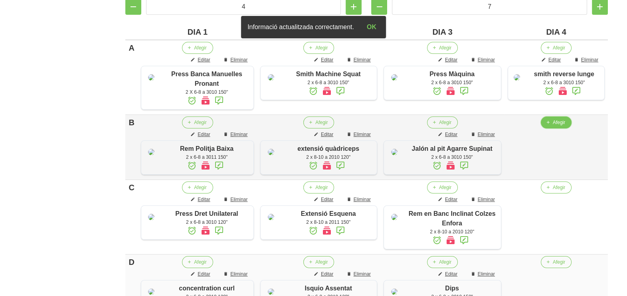
click at [553, 129] on button "Afegir" at bounding box center [556, 123] width 31 height 12
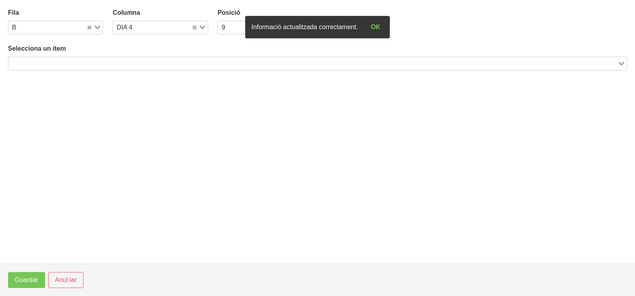
click at [114, 63] on input "Search for option" at bounding box center [312, 64] width 607 height 10
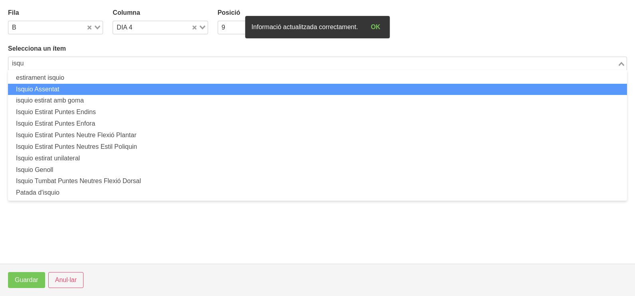
drag, startPoint x: 89, startPoint y: 88, endPoint x: 90, endPoint y: 92, distance: 4.7
click at [90, 92] on li "Isquio Assentat" at bounding box center [317, 90] width 619 height 12
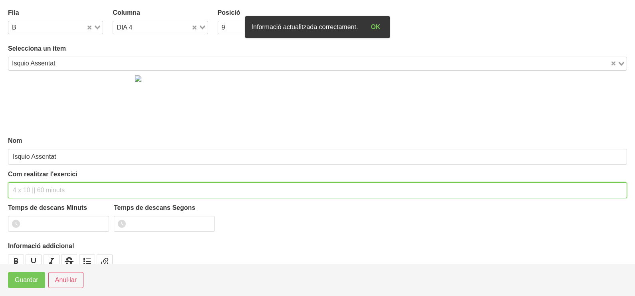
click at [41, 184] on input "text" at bounding box center [317, 190] width 619 height 16
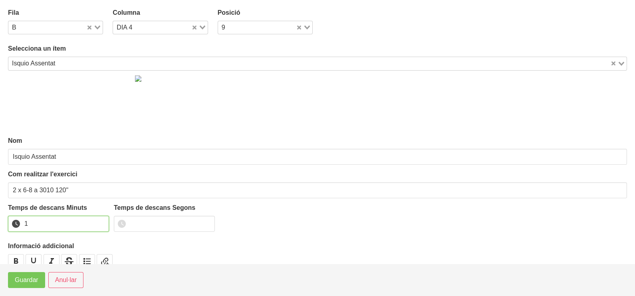
click at [100, 220] on input "1" at bounding box center [58, 224] width 101 height 16
drag, startPoint x: 100, startPoint y: 220, endPoint x: 50, endPoint y: 252, distance: 59.6
click at [91, 225] on input "2" at bounding box center [58, 224] width 101 height 16
click at [30, 284] on span "Guardar" at bounding box center [27, 280] width 24 height 10
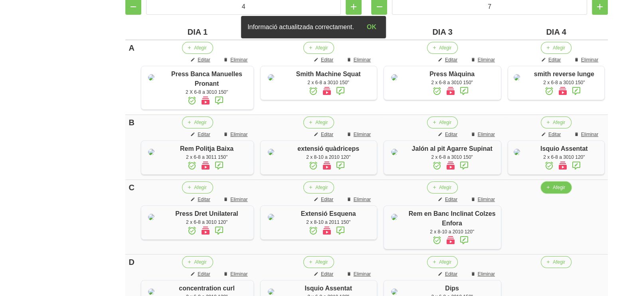
click at [554, 191] on span "Afegir" at bounding box center [559, 187] width 12 height 7
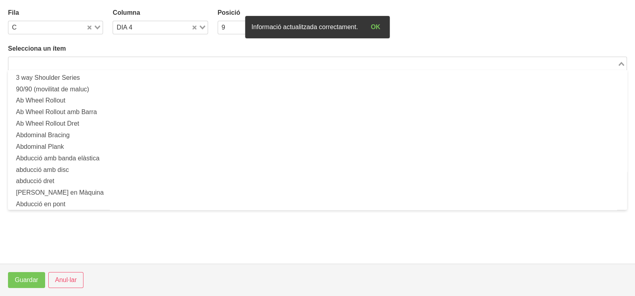
drag, startPoint x: 142, startPoint y: 63, endPoint x: 146, endPoint y: 46, distance: 17.8
click at [142, 61] on input "Search for option" at bounding box center [312, 64] width 607 height 10
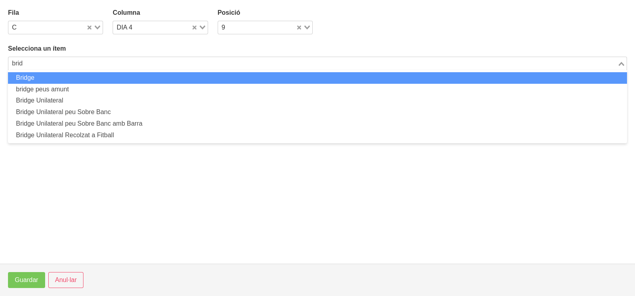
click at [126, 78] on li "Bridge" at bounding box center [317, 78] width 619 height 12
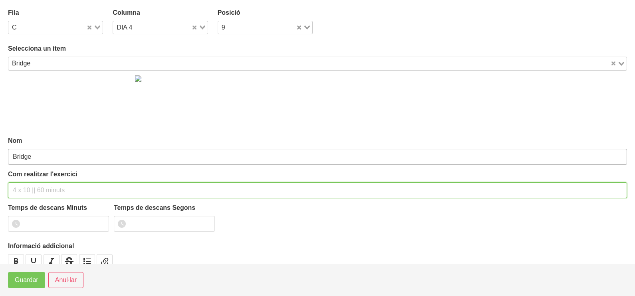
click at [32, 180] on div "Com realitzar l'exercici" at bounding box center [317, 184] width 619 height 29
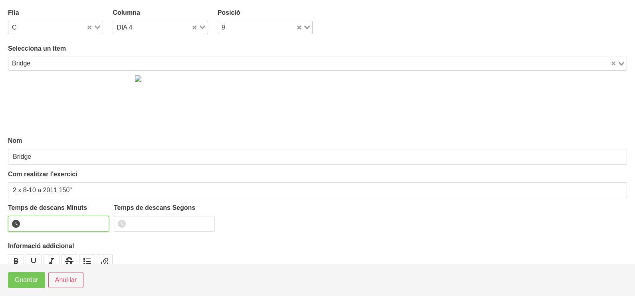
click at [55, 219] on input "number" at bounding box center [58, 224] width 101 height 16
click at [32, 281] on span "Guardar" at bounding box center [27, 280] width 24 height 10
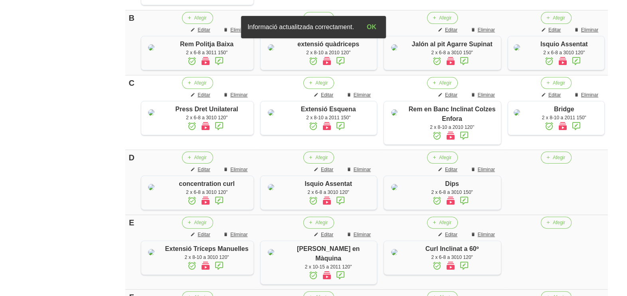
scroll to position [385, 0]
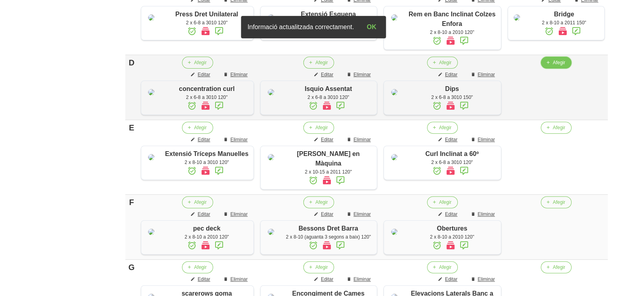
click at [551, 69] on button "Afegir" at bounding box center [556, 63] width 31 height 12
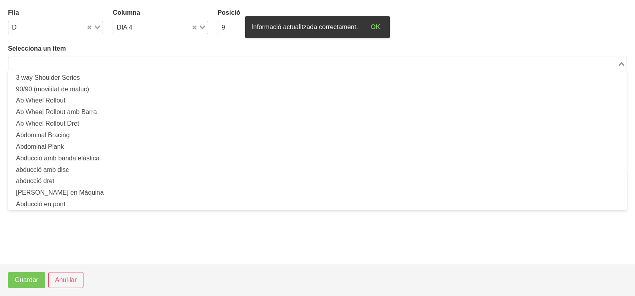
click at [119, 65] on input "Search for option" at bounding box center [312, 64] width 607 height 10
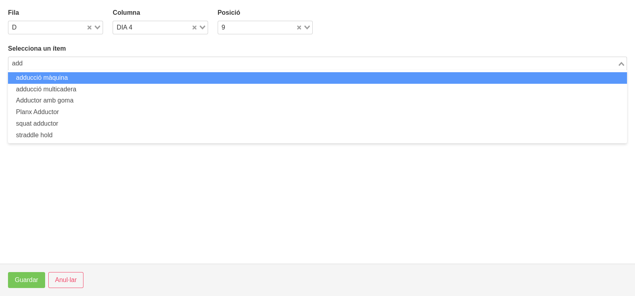
click at [81, 78] on li "adducció màquina" at bounding box center [317, 78] width 619 height 12
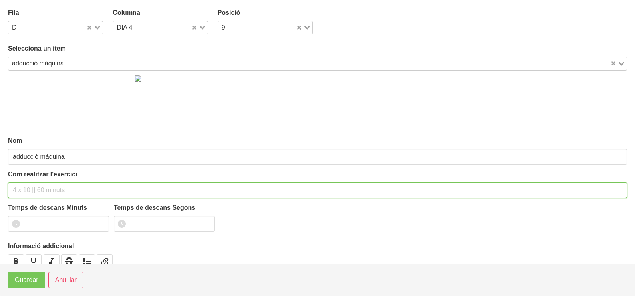
click at [46, 188] on input "text" at bounding box center [317, 190] width 619 height 16
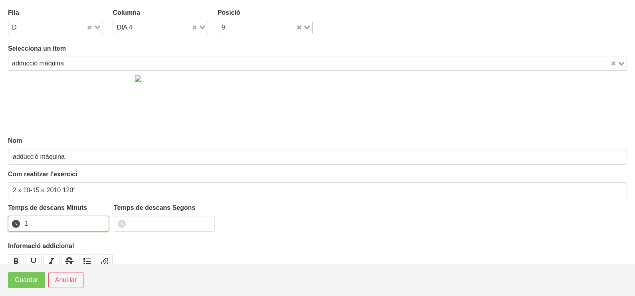
click at [101, 220] on input "1" at bounding box center [58, 224] width 101 height 16
drag, startPoint x: 101, startPoint y: 220, endPoint x: 50, endPoint y: 263, distance: 66.8
click at [91, 226] on input "2" at bounding box center [58, 224] width 101 height 16
click at [36, 282] on span "Guardar" at bounding box center [27, 280] width 24 height 10
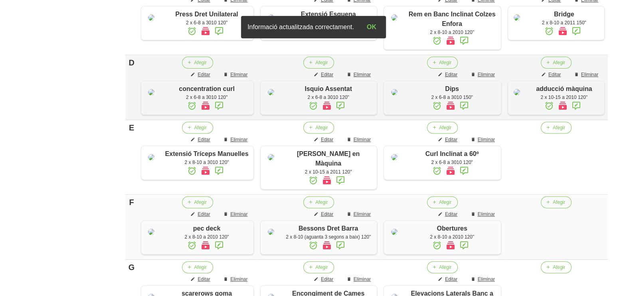
scroll to position [435, 0]
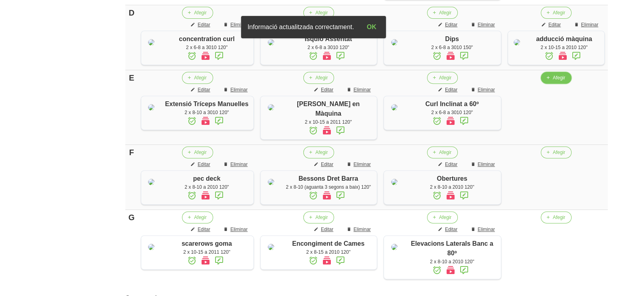
click at [556, 81] on span "Afegir" at bounding box center [559, 77] width 12 height 7
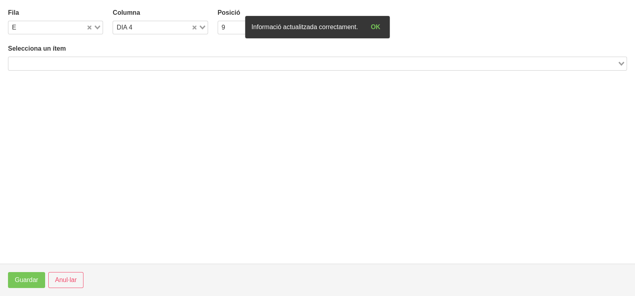
click at [92, 59] on input "Search for option" at bounding box center [312, 64] width 607 height 10
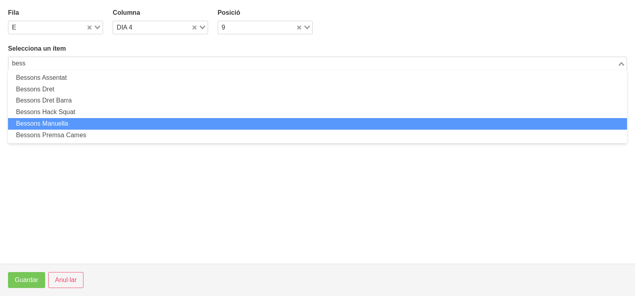
click at [94, 123] on li "Bessons Manuella" at bounding box center [317, 124] width 619 height 12
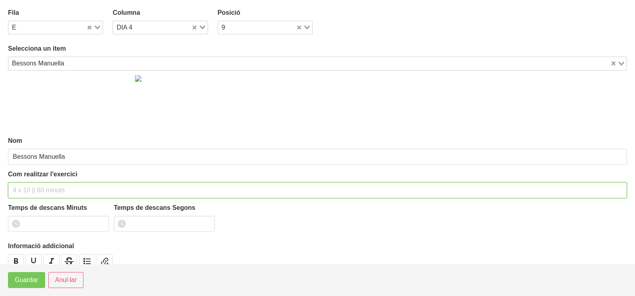
click at [33, 188] on input "text" at bounding box center [317, 190] width 619 height 16
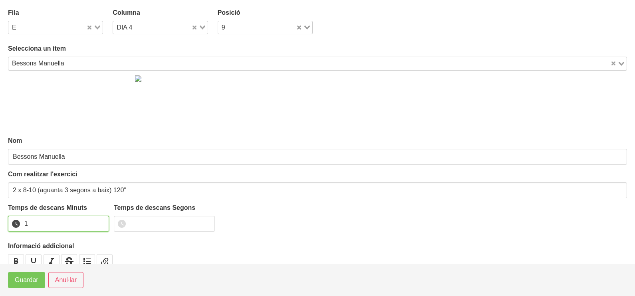
click at [100, 222] on input "1" at bounding box center [58, 224] width 101 height 16
click at [100, 222] on input "2" at bounding box center [58, 224] width 101 height 16
click at [28, 279] on span "Guardar" at bounding box center [27, 280] width 24 height 10
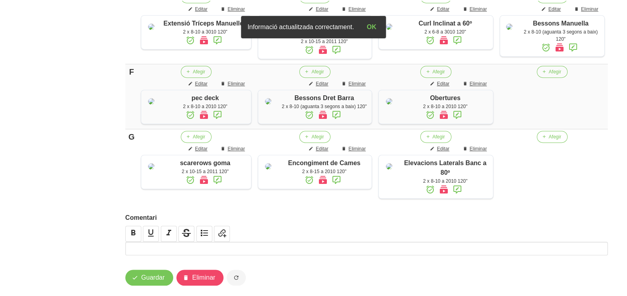
scroll to position [535, 0]
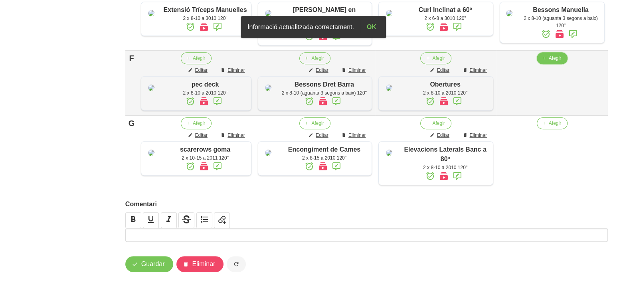
click at [551, 62] on span "Afegir" at bounding box center [555, 58] width 12 height 7
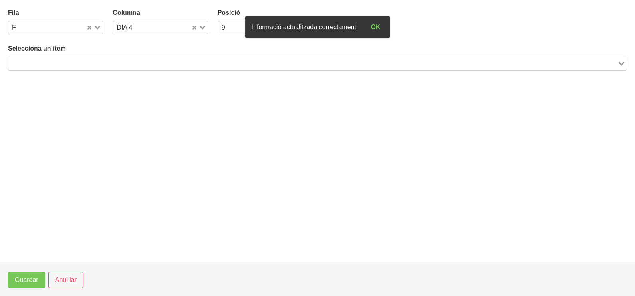
click at [91, 62] on input "Search for option" at bounding box center [312, 64] width 607 height 10
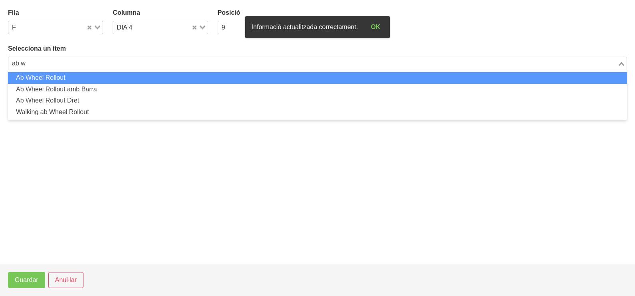
click at [85, 77] on li "Ab Wheel Rollout" at bounding box center [317, 78] width 619 height 12
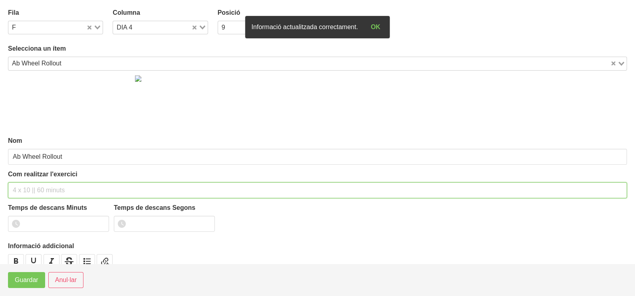
click at [45, 190] on input "text" at bounding box center [317, 190] width 619 height 16
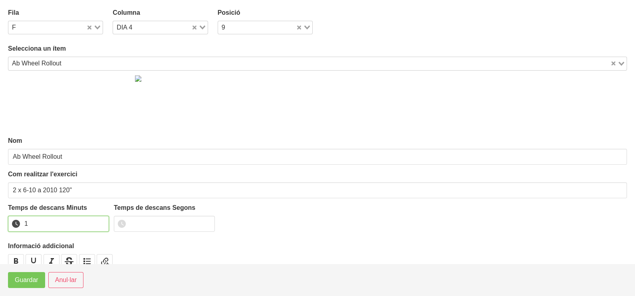
click at [100, 222] on input "1" at bounding box center [58, 224] width 101 height 16
click at [98, 222] on input "2" at bounding box center [58, 224] width 101 height 16
click at [36, 281] on span "Guardar" at bounding box center [27, 280] width 24 height 10
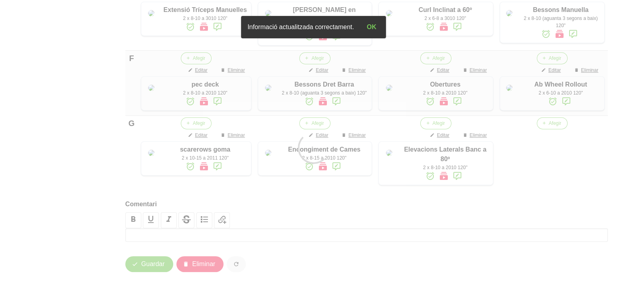
scroll to position [635, 0]
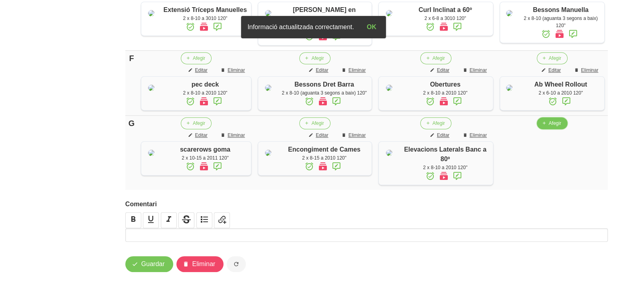
click at [550, 127] on span "Afegir" at bounding box center [555, 123] width 12 height 7
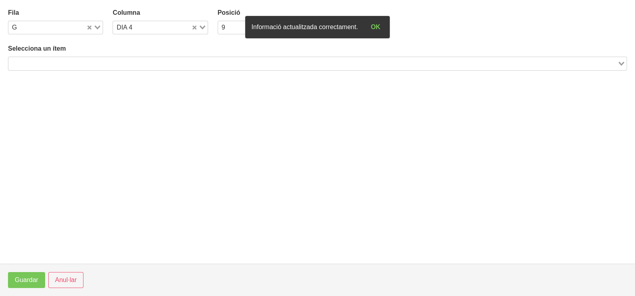
click at [100, 62] on input "Search for option" at bounding box center [312, 64] width 607 height 10
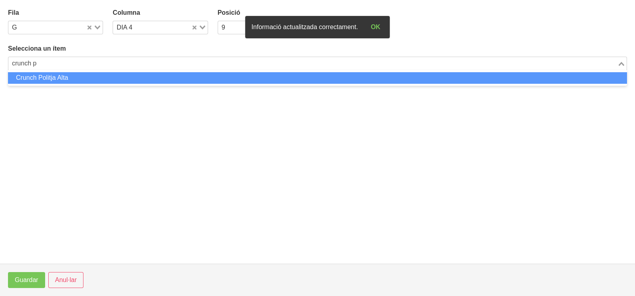
click at [86, 78] on li "Crunch Politja Alta" at bounding box center [317, 78] width 619 height 12
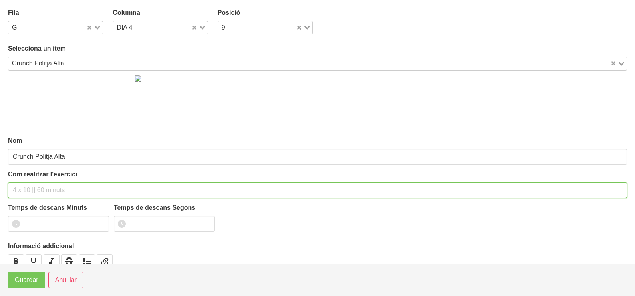
click at [30, 188] on input "text" at bounding box center [317, 190] width 619 height 16
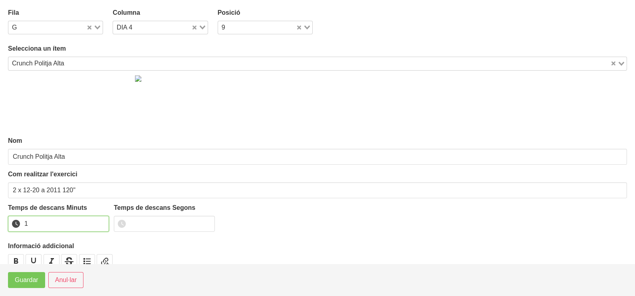
click at [102, 220] on input "1" at bounding box center [58, 224] width 101 height 16
drag, startPoint x: 101, startPoint y: 220, endPoint x: 83, endPoint y: 209, distance: 21.2
click at [101, 220] on input "2" at bounding box center [58, 224] width 101 height 16
click at [18, 283] on span "Guardar" at bounding box center [27, 280] width 24 height 10
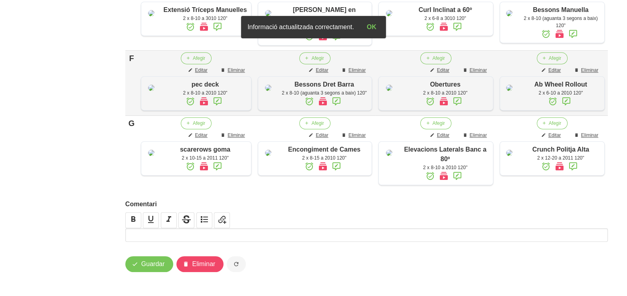
scroll to position [667, 0]
click at [143, 269] on span "Guardar" at bounding box center [153, 264] width 24 height 10
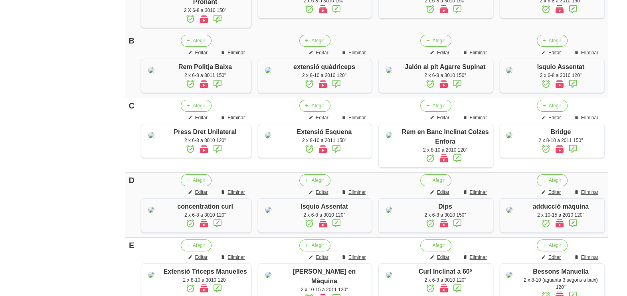
scroll to position [0, 0]
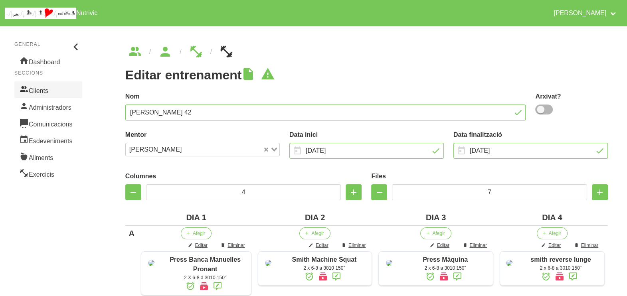
click at [47, 88] on link "Clients" at bounding box center [48, 89] width 68 height 17
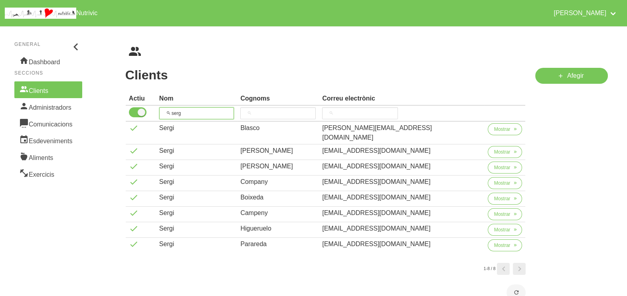
click at [152, 112] on tr "serg" at bounding box center [326, 114] width 400 height 16
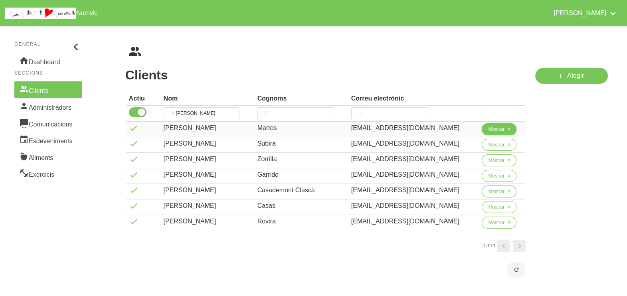
click at [488, 129] on span "Mostrar" at bounding box center [496, 129] width 16 height 7
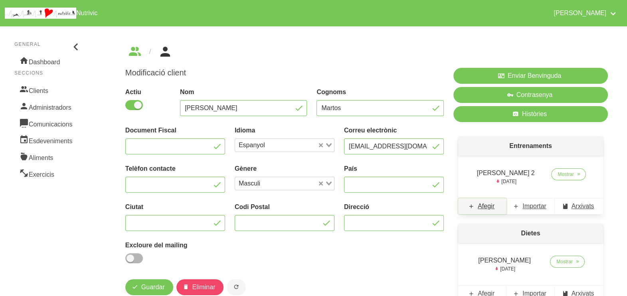
click at [489, 208] on span "Afegir" at bounding box center [486, 207] width 17 height 10
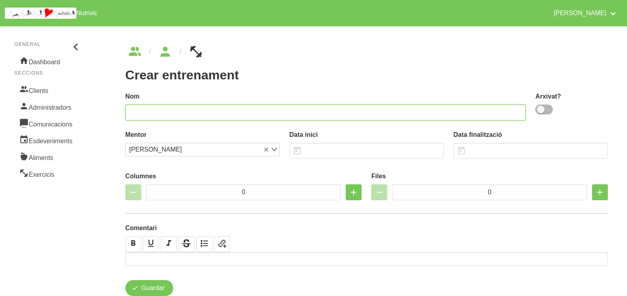
drag, startPoint x: 326, startPoint y: 111, endPoint x: 345, endPoint y: 82, distance: 34.8
click at [328, 110] on input "text" at bounding box center [325, 113] width 401 height 16
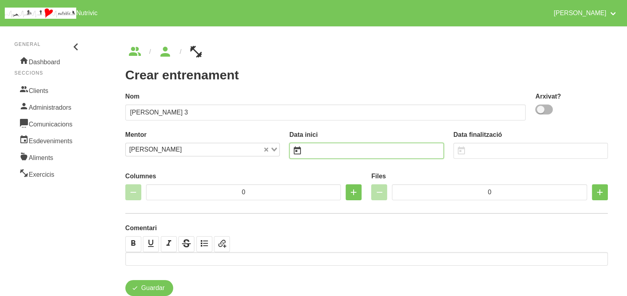
click at [332, 155] on input "text" at bounding box center [366, 151] width 154 height 16
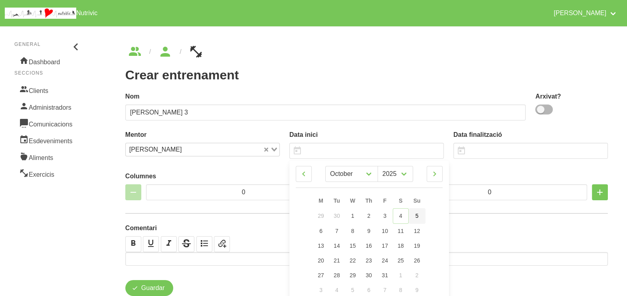
drag, startPoint x: 418, startPoint y: 218, endPoint x: 428, endPoint y: 194, distance: 25.9
click at [418, 217] on span "5" at bounding box center [417, 216] width 3 height 6
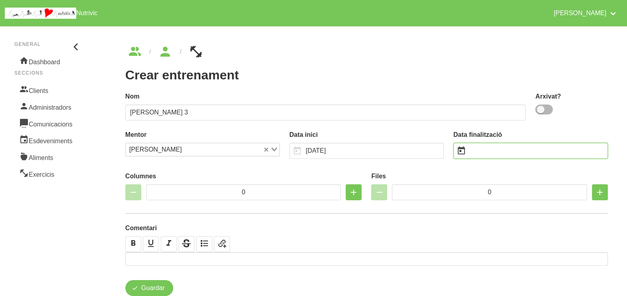
click at [489, 148] on input "text" at bounding box center [530, 151] width 154 height 16
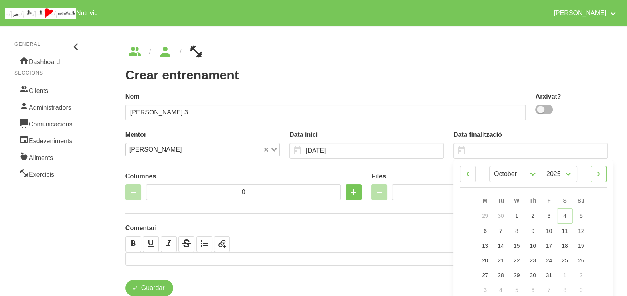
click at [601, 174] on icon at bounding box center [599, 174] width 10 height 14
click at [582, 247] on span "16" at bounding box center [581, 245] width 6 height 6
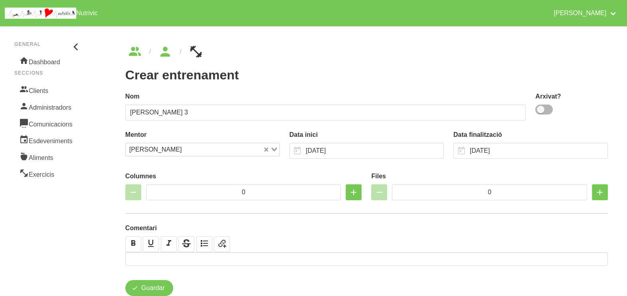
scroll to position [23, 0]
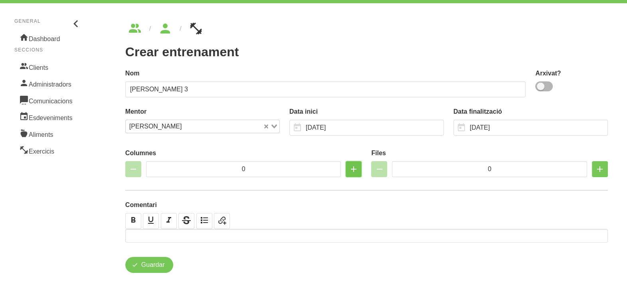
click at [353, 170] on icon "button" at bounding box center [354, 169] width 10 height 14
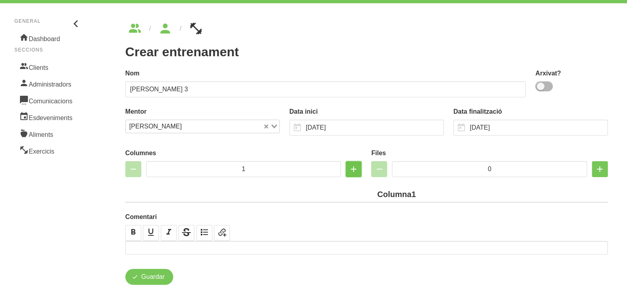
click at [353, 170] on icon "button" at bounding box center [354, 169] width 10 height 14
click at [352, 169] on icon "button" at bounding box center [354, 169] width 10 height 14
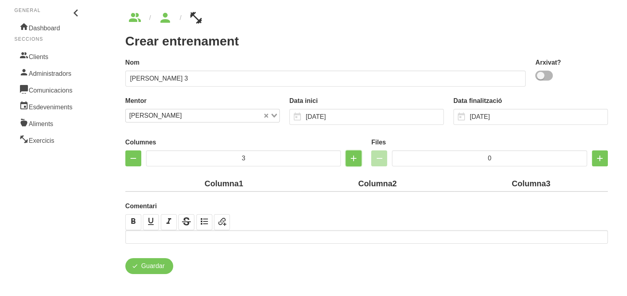
scroll to position [35, 0]
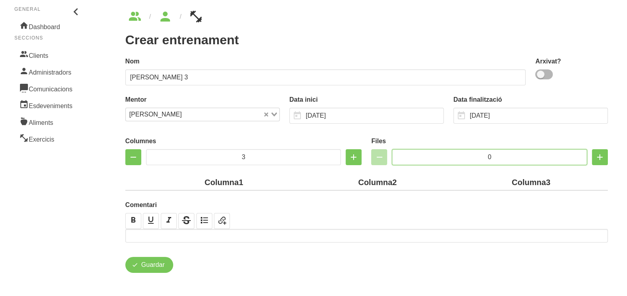
click at [487, 156] on input "0" at bounding box center [489, 157] width 195 height 16
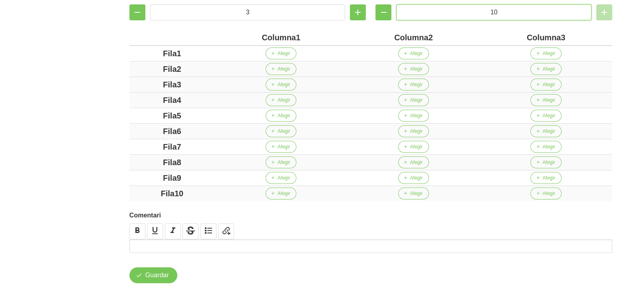
scroll to position [185, 0]
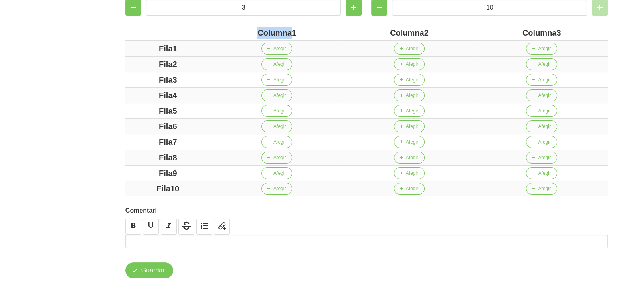
drag, startPoint x: 291, startPoint y: 32, endPoint x: 232, endPoint y: 40, distance: 60.5
click at [232, 40] on table "Columna1 Columna2 Columna3 Fila1 Afegir Afegir Afegir Fila2 Afegir Afegir Afegi…" at bounding box center [366, 110] width 483 height 171
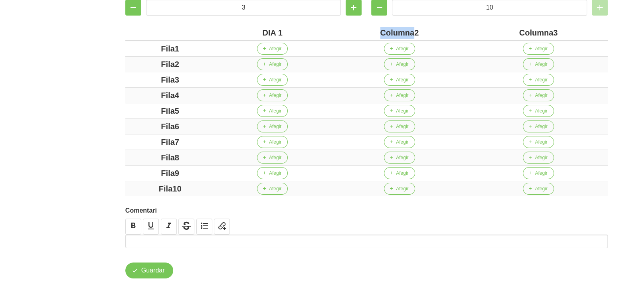
drag, startPoint x: 415, startPoint y: 32, endPoint x: 340, endPoint y: 32, distance: 74.2
click at [340, 32] on div "Columna2" at bounding box center [399, 33] width 133 height 12
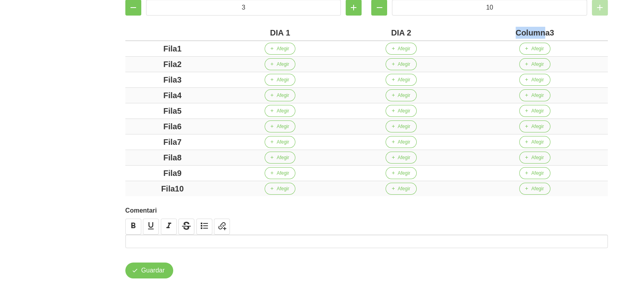
drag, startPoint x: 547, startPoint y: 33, endPoint x: 507, endPoint y: 32, distance: 39.9
click at [502, 30] on div "Columna3" at bounding box center [535, 33] width 140 height 12
click at [469, 30] on div "Columna3" at bounding box center [535, 33] width 140 height 12
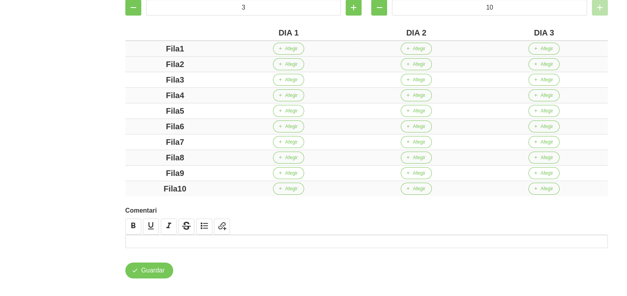
drag, startPoint x: 184, startPoint y: 49, endPoint x: 136, endPoint y: 49, distance: 48.3
click at [136, 48] on div "Fila1" at bounding box center [175, 49] width 93 height 12
drag, startPoint x: 192, startPoint y: 65, endPoint x: 174, endPoint y: 64, distance: 17.6
click at [162, 62] on div "Fila2" at bounding box center [175, 64] width 93 height 12
click at [153, 80] on div "Fila3" at bounding box center [175, 80] width 93 height 12
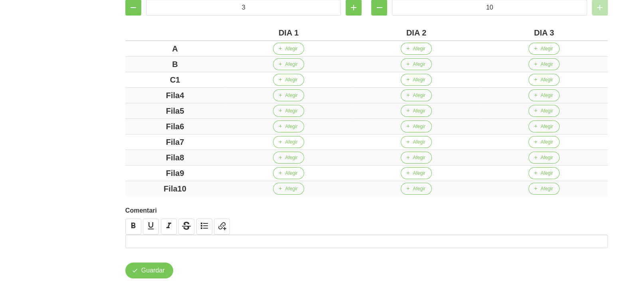
drag, startPoint x: 189, startPoint y: 93, endPoint x: 198, endPoint y: 105, distance: 15.4
click at [150, 94] on div "Fila4" at bounding box center [175, 95] width 93 height 12
click at [159, 110] on div "Fila5" at bounding box center [175, 111] width 93 height 12
drag, startPoint x: 184, startPoint y: 125, endPoint x: 179, endPoint y: 136, distance: 12.0
click at [144, 125] on div "Fila6" at bounding box center [175, 127] width 93 height 12
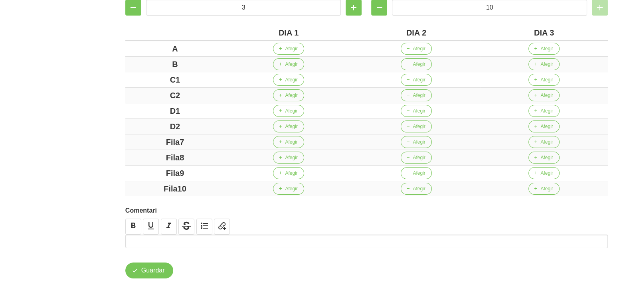
drag, startPoint x: 205, startPoint y: 144, endPoint x: 144, endPoint y: 140, distance: 61.2
click at [144, 140] on div "Fila7" at bounding box center [175, 142] width 93 height 12
click at [142, 154] on div "Fila8" at bounding box center [175, 158] width 93 height 12
drag, startPoint x: 172, startPoint y: 168, endPoint x: 143, endPoint y: 170, distance: 28.4
click at [143, 170] on div "Fila9" at bounding box center [175, 173] width 93 height 12
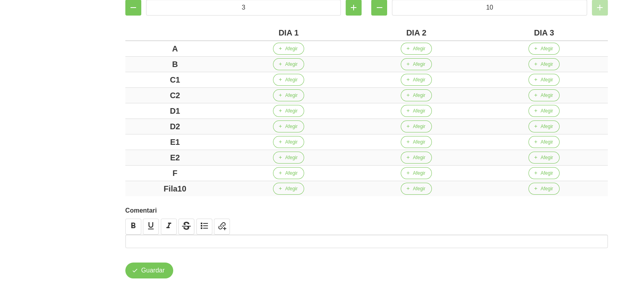
click at [103, 124] on div "Crear entrenament 141f17cc-45b0-40a9-bce1-51cc8ca04e1e Nom Carles Martos 3 Arxi…" at bounding box center [366, 70] width 530 height 466
click at [287, 47] on span "Afegir" at bounding box center [291, 48] width 12 height 7
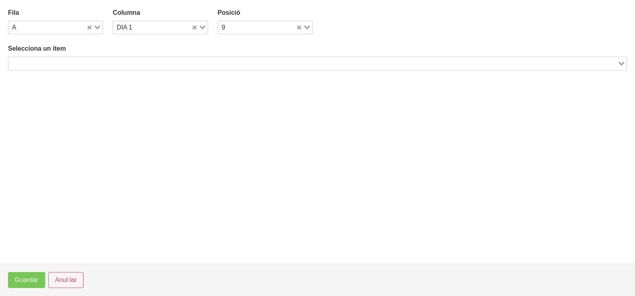
click at [84, 61] on input "Search for option" at bounding box center [312, 64] width 607 height 10
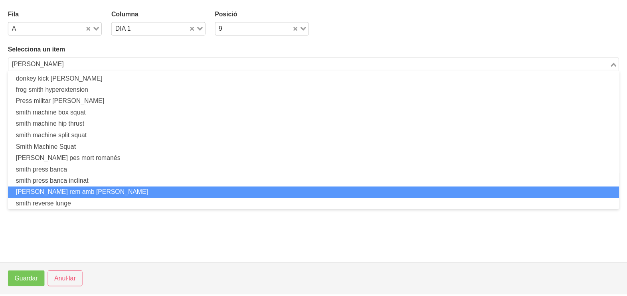
scroll to position [0, 0]
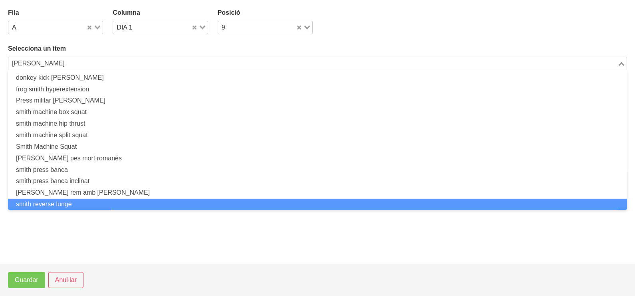
click at [85, 202] on li "smith reverse lunge" at bounding box center [317, 205] width 619 height 12
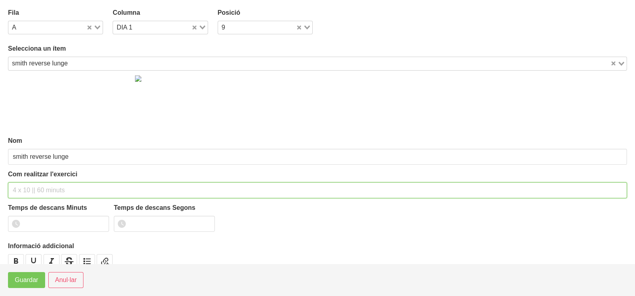
click at [32, 184] on input "text" at bounding box center [317, 190] width 619 height 16
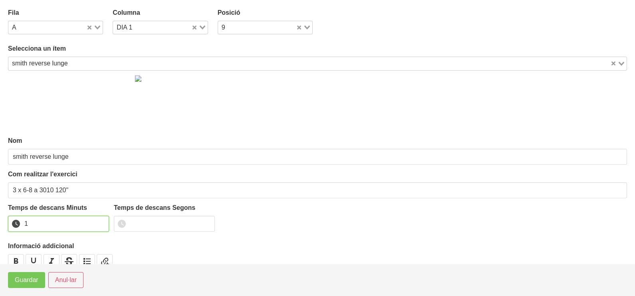
click at [100, 222] on input "1" at bounding box center [58, 224] width 101 height 16
drag, startPoint x: 100, startPoint y: 222, endPoint x: 47, endPoint y: 251, distance: 60.3
click at [96, 223] on input "2" at bounding box center [58, 224] width 101 height 16
drag, startPoint x: 25, startPoint y: 277, endPoint x: 188, endPoint y: 172, distance: 193.8
click at [26, 277] on span "Guardar" at bounding box center [27, 280] width 24 height 10
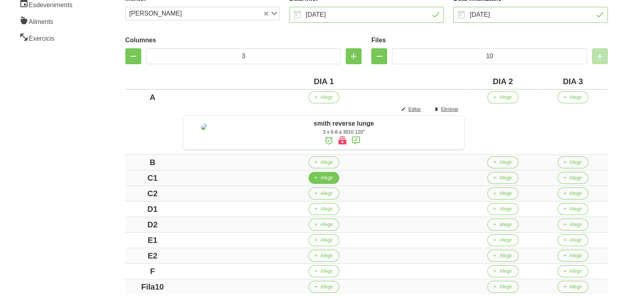
scroll to position [199, 0]
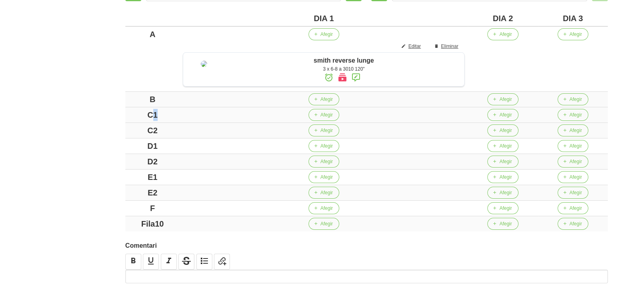
drag, startPoint x: 156, startPoint y: 125, endPoint x: 150, endPoint y: 125, distance: 6.4
click at [150, 121] on div "C1" at bounding box center [153, 115] width 48 height 12
drag, startPoint x: 146, startPoint y: 140, endPoint x: 119, endPoint y: 141, distance: 26.8
click at [119, 141] on div "Editar entrenament false 141f17cc-45b0-40a9-bce1-51cc8ca04e1e Nom Carles Martos…" at bounding box center [366, 80] width 521 height 506
click at [117, 156] on div "Editar entrenament false 141f17cc-45b0-40a9-bce1-51cc8ca04e1e Nom Carles Martos…" at bounding box center [366, 80] width 521 height 506
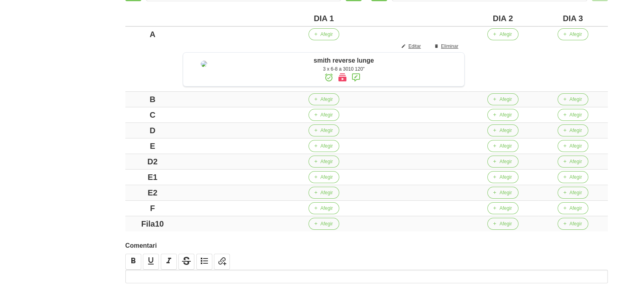
click at [121, 169] on div "Columnes 3 Files 10 DIA 1 DIA 2 DIA 3 A Afegir Editar Eliminar smith reverse lu…" at bounding box center [367, 100] width 492 height 272
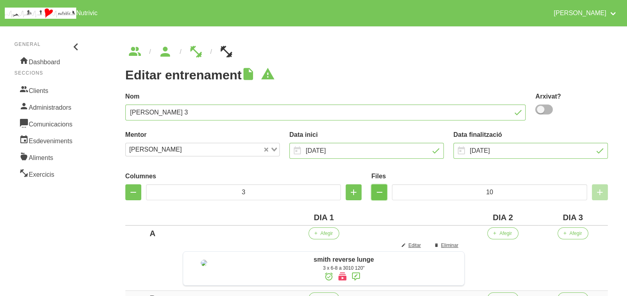
click at [377, 194] on icon "button" at bounding box center [379, 192] width 10 height 14
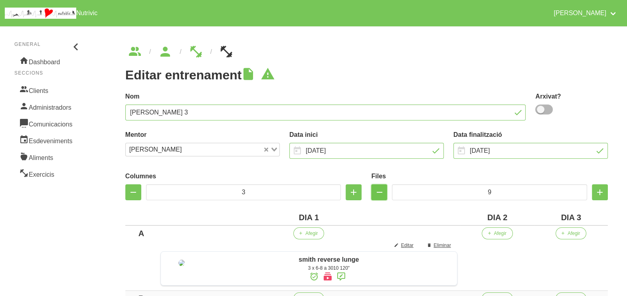
click at [377, 194] on icon "button" at bounding box center [379, 192] width 10 height 14
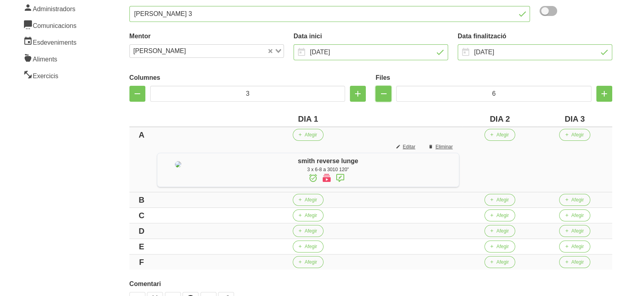
scroll to position [187, 0]
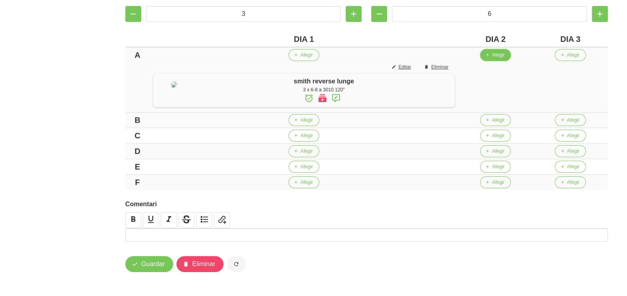
click at [505, 51] on span "Afegir" at bounding box center [498, 54] width 12 height 7
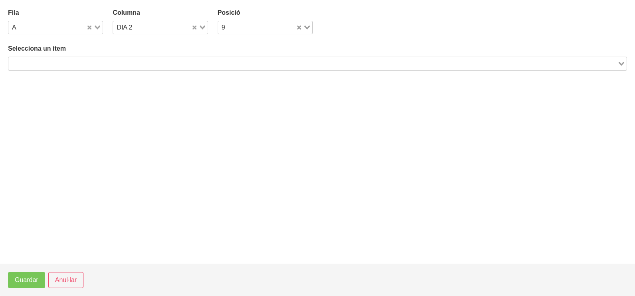
click at [162, 62] on input "Search for option" at bounding box center [312, 64] width 607 height 10
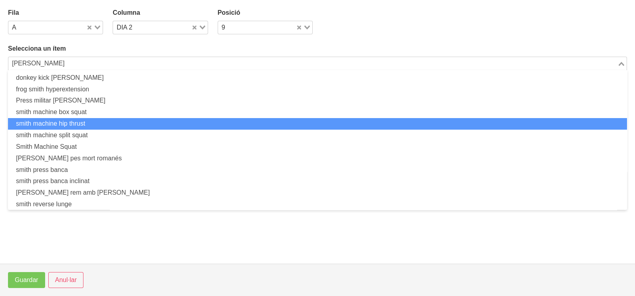
scroll to position [26, 0]
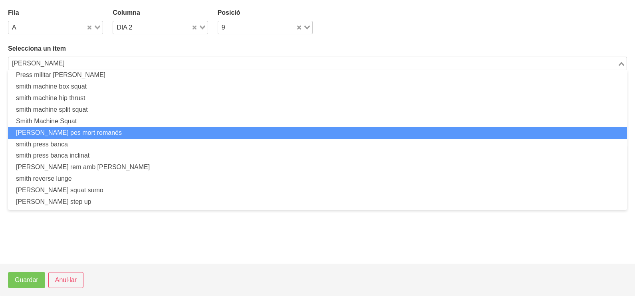
click at [98, 131] on li "[PERSON_NAME] pes [PERSON_NAME]" at bounding box center [317, 133] width 619 height 12
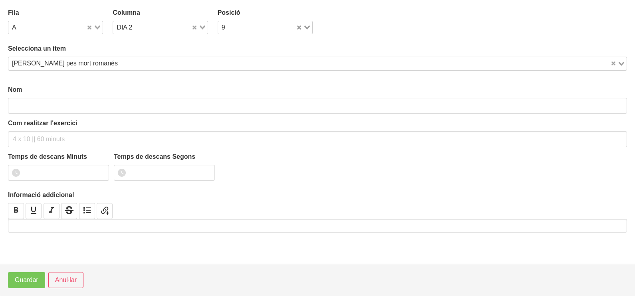
scroll to position [2, 0]
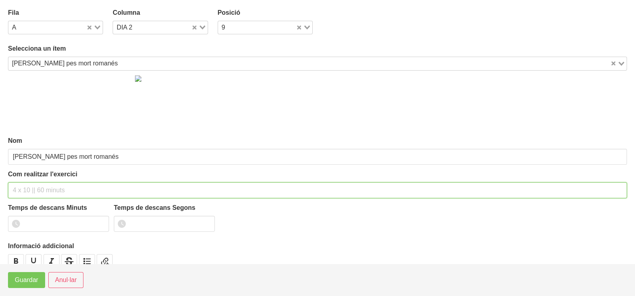
click at [44, 181] on div "Com realitzar l'exercici" at bounding box center [317, 184] width 619 height 29
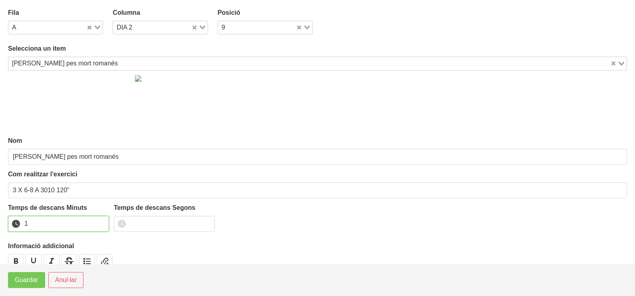
click at [102, 221] on input "1" at bounding box center [58, 224] width 101 height 16
click at [102, 220] on input "2" at bounding box center [58, 224] width 101 height 16
click at [32, 277] on span "Guardar" at bounding box center [27, 280] width 24 height 10
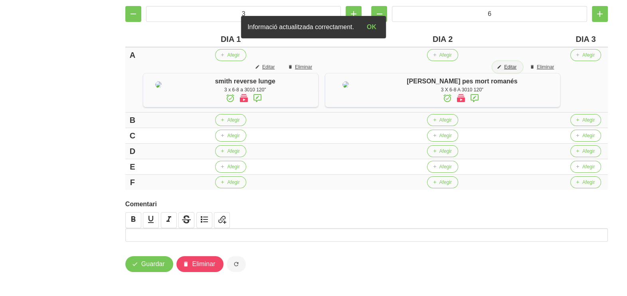
click at [516, 63] on span "Editar" at bounding box center [510, 66] width 12 height 7
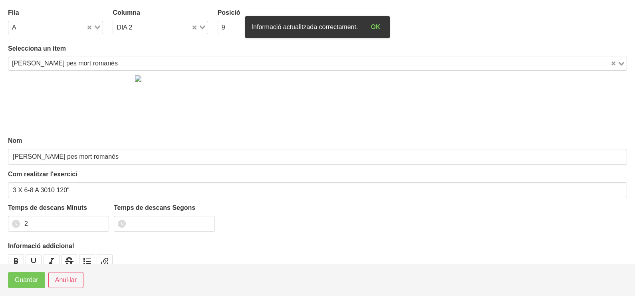
click at [121, 65] on input "Search for option" at bounding box center [365, 64] width 489 height 10
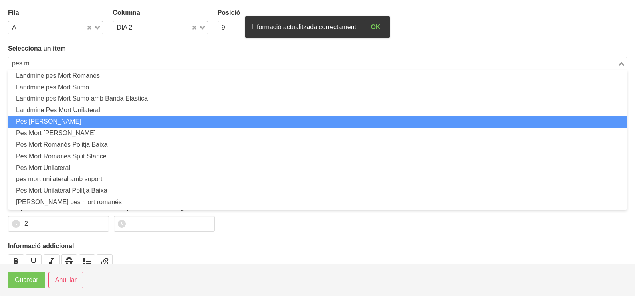
click at [81, 119] on li "Pes [PERSON_NAME]" at bounding box center [317, 122] width 619 height 12
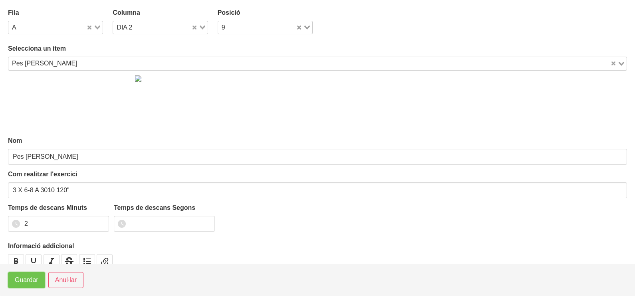
click at [26, 279] on span "Guardar" at bounding box center [27, 280] width 24 height 10
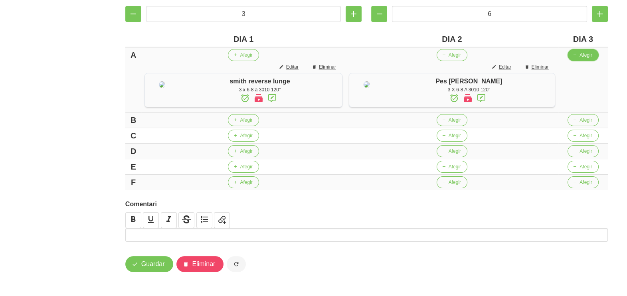
click at [583, 51] on span "Afegir" at bounding box center [586, 54] width 12 height 7
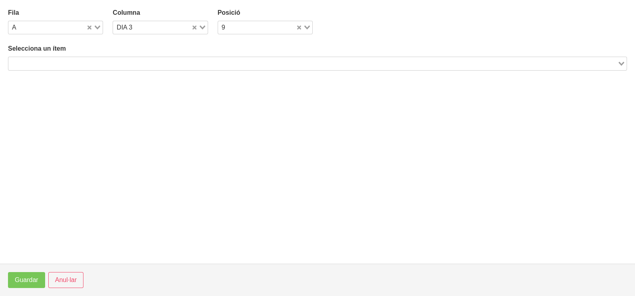
click at [178, 62] on input "Search for option" at bounding box center [312, 64] width 607 height 10
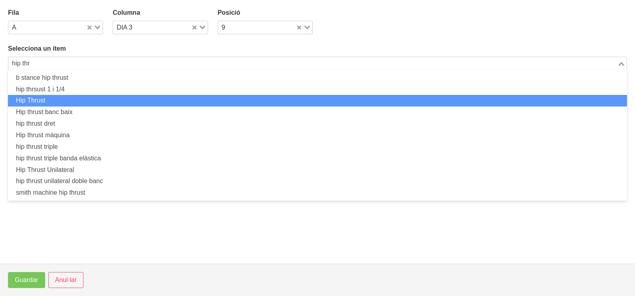
click at [81, 98] on li "Hip Thrust" at bounding box center [317, 101] width 619 height 12
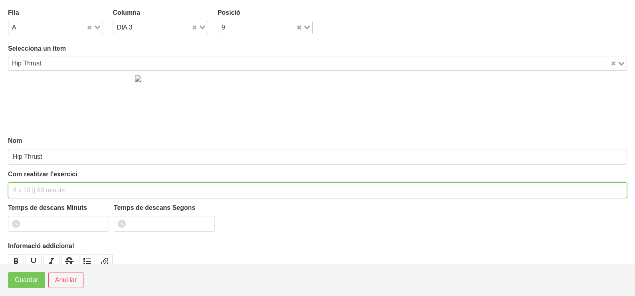
drag, startPoint x: 38, startPoint y: 188, endPoint x: 40, endPoint y: 182, distance: 5.9
click at [40, 184] on input "text" at bounding box center [317, 190] width 619 height 16
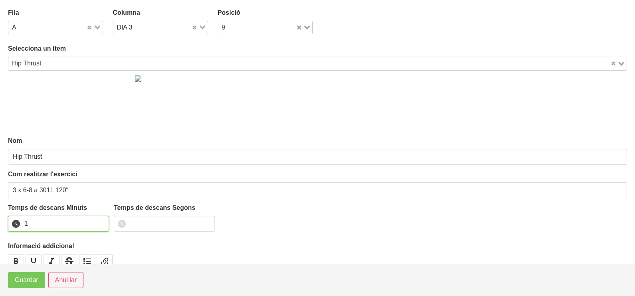
click at [101, 220] on input "1" at bounding box center [58, 224] width 101 height 16
drag, startPoint x: 101, startPoint y: 220, endPoint x: 59, endPoint y: 261, distance: 58.4
click at [101, 222] on input "2" at bounding box center [58, 224] width 101 height 16
click at [36, 282] on span "Guardar" at bounding box center [27, 280] width 24 height 10
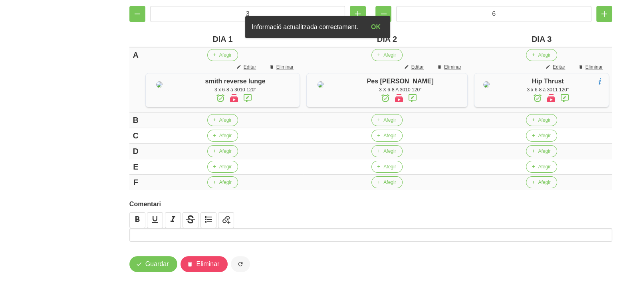
scroll to position [203, 0]
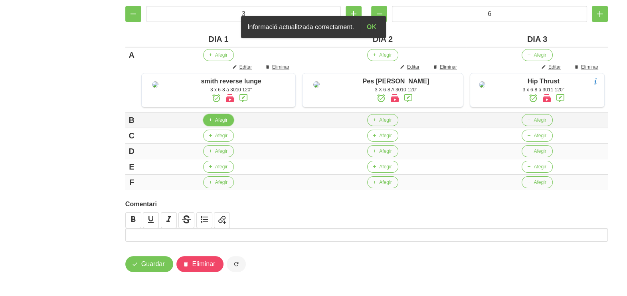
click at [220, 120] on span "Afegir" at bounding box center [221, 120] width 12 height 7
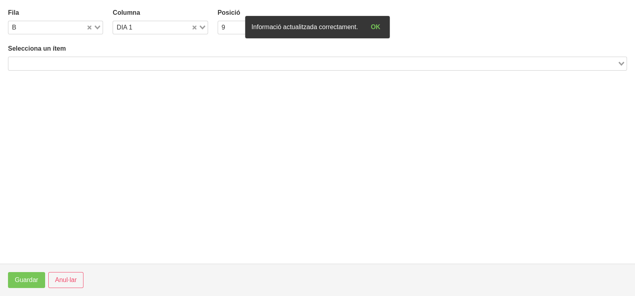
click at [90, 58] on div "Search for option" at bounding box center [312, 62] width 609 height 11
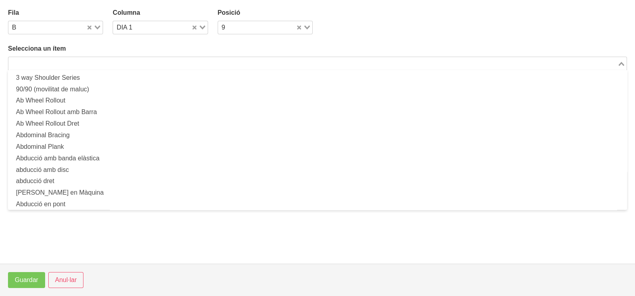
drag, startPoint x: 61, startPoint y: 65, endPoint x: 74, endPoint y: 61, distance: 13.1
click at [62, 64] on input "Search for option" at bounding box center [312, 64] width 607 height 10
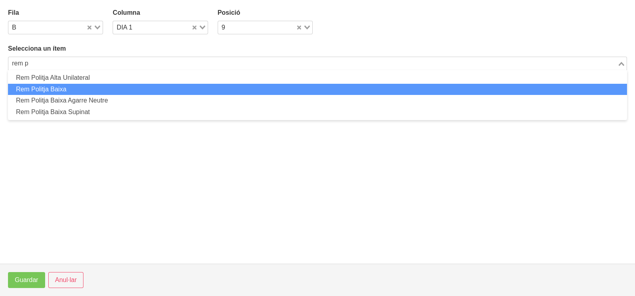
click at [82, 86] on li "Rem Politja Baixa" at bounding box center [317, 90] width 619 height 12
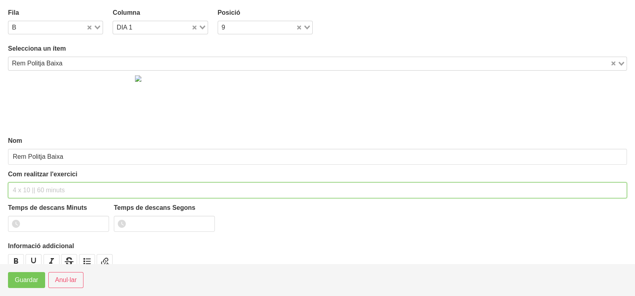
drag, startPoint x: 47, startPoint y: 190, endPoint x: 68, endPoint y: 140, distance: 54.0
click at [50, 186] on input "text" at bounding box center [317, 190] width 619 height 16
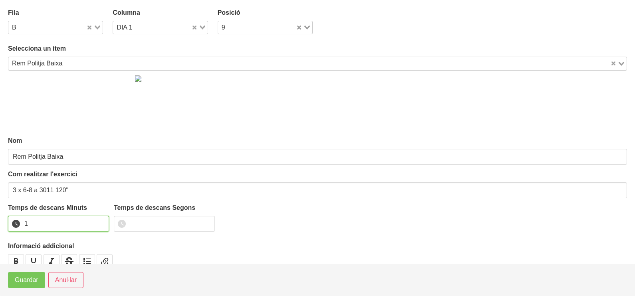
click at [101, 221] on input "1" at bounding box center [58, 224] width 101 height 16
drag, startPoint x: 101, startPoint y: 221, endPoint x: 96, endPoint y: 223, distance: 5.8
click at [96, 223] on input "2" at bounding box center [58, 224] width 101 height 16
click at [24, 280] on span "Guardar" at bounding box center [27, 280] width 24 height 10
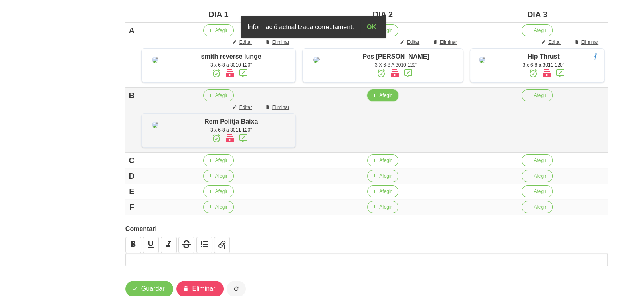
click at [379, 99] on span "Afegir" at bounding box center [385, 95] width 12 height 7
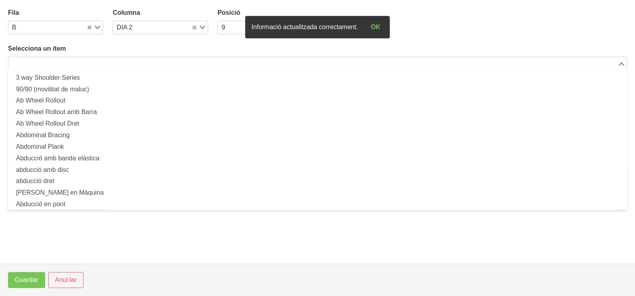
click at [117, 66] on input "Search for option" at bounding box center [312, 64] width 607 height 10
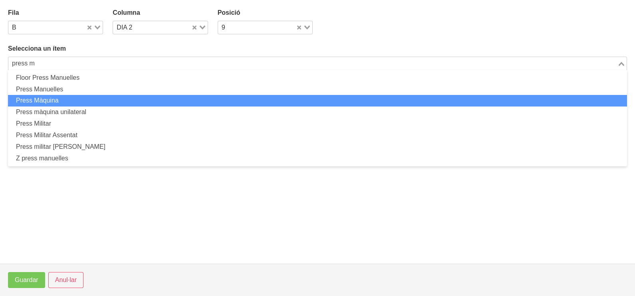
click at [87, 103] on li "Press Màquina" at bounding box center [317, 101] width 619 height 12
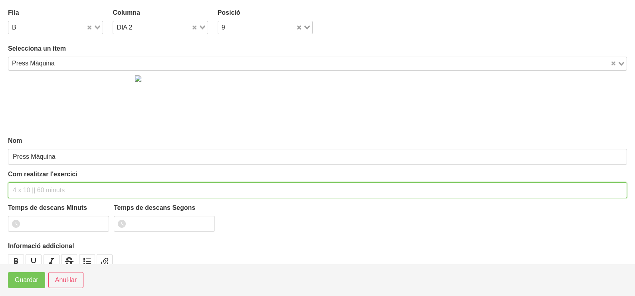
click at [38, 187] on input "text" at bounding box center [317, 190] width 619 height 16
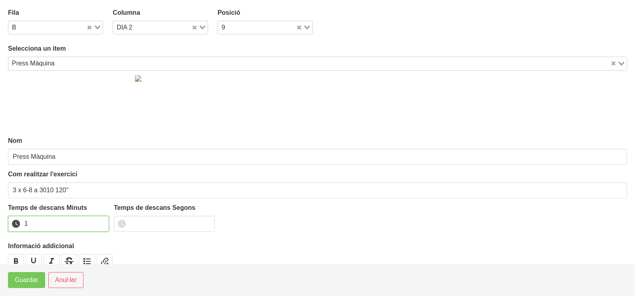
click at [101, 220] on input "1" at bounding box center [58, 224] width 101 height 16
drag, startPoint x: 101, startPoint y: 220, endPoint x: 64, endPoint y: 243, distance: 43.6
click at [93, 225] on input "2" at bounding box center [58, 224] width 101 height 16
click at [28, 277] on span "Guardar" at bounding box center [27, 280] width 24 height 10
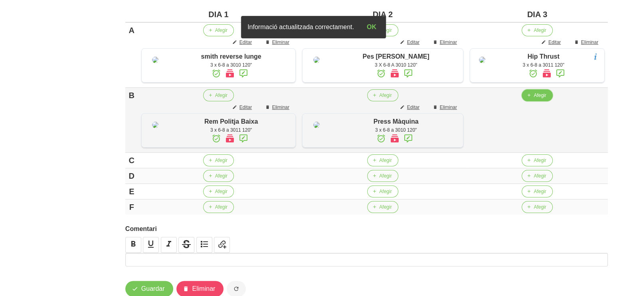
click at [528, 99] on icon "button" at bounding box center [528, 95] width 5 height 7
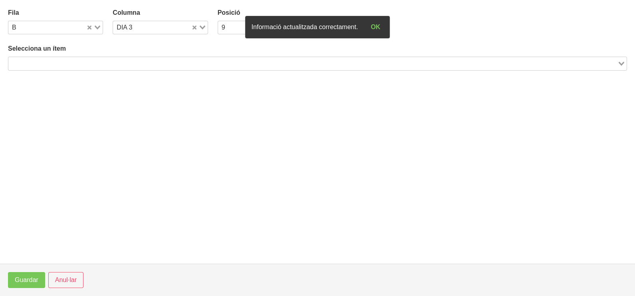
click at [67, 63] on input "Search for option" at bounding box center [312, 64] width 607 height 10
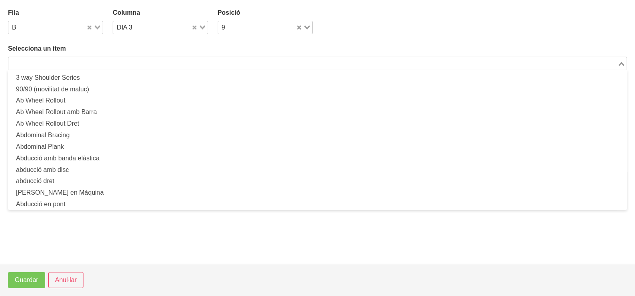
click at [210, 63] on input "Search for option" at bounding box center [312, 64] width 607 height 10
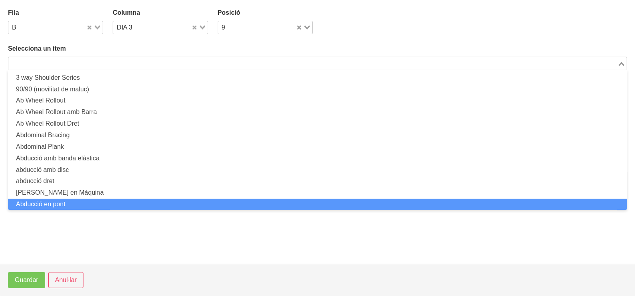
scroll to position [0, 0]
click at [80, 279] on button "Anul·lar" at bounding box center [65, 280] width 35 height 16
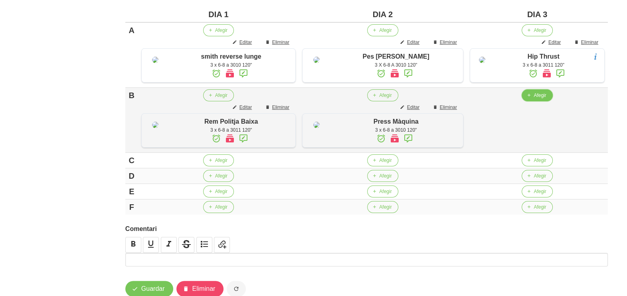
click at [530, 101] on button "Afegir" at bounding box center [537, 95] width 31 height 12
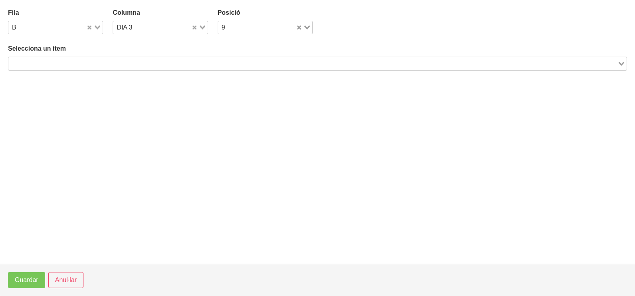
click at [118, 59] on input "Search for option" at bounding box center [312, 64] width 607 height 10
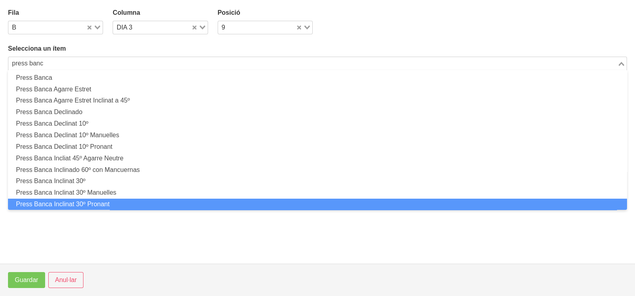
click at [100, 199] on li "Press Banca Inclinat 30º Pronant" at bounding box center [317, 205] width 619 height 12
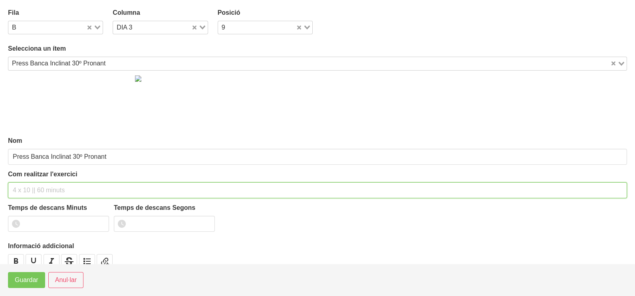
click at [49, 188] on input "text" at bounding box center [317, 190] width 619 height 16
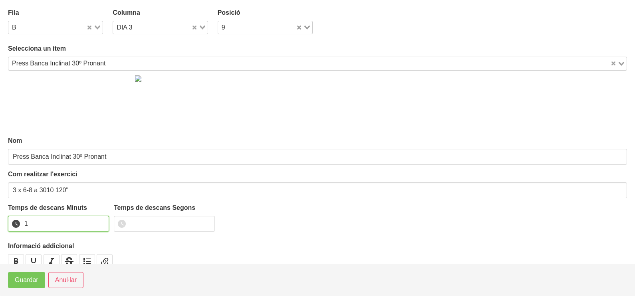
click at [101, 221] on input "1" at bounding box center [58, 224] width 101 height 16
drag, startPoint x: 101, startPoint y: 221, endPoint x: 49, endPoint y: 253, distance: 61.0
click at [100, 222] on input "2" at bounding box center [58, 224] width 101 height 16
click at [18, 279] on span "Guardar" at bounding box center [27, 280] width 24 height 10
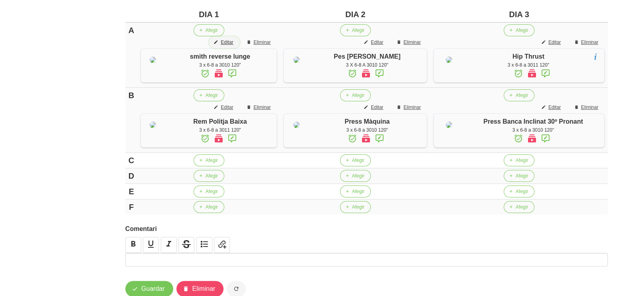
click at [233, 42] on span "Editar" at bounding box center [227, 42] width 12 height 7
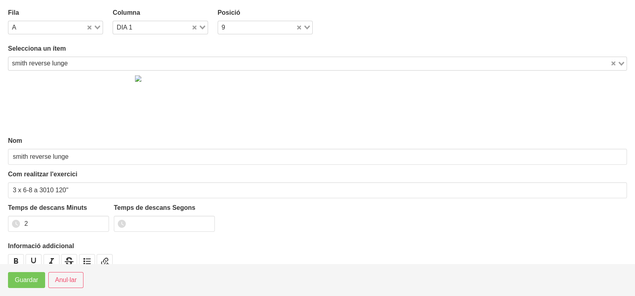
drag, startPoint x: 202, startPoint y: 27, endPoint x: 176, endPoint y: 40, distance: 29.3
click at [202, 28] on icon "Search for option" at bounding box center [203, 28] width 6 height 4
drag, startPoint x: 152, startPoint y: 54, endPoint x: 137, endPoint y: 52, distance: 14.5
click at [150, 54] on li "DIA 2" at bounding box center [160, 53] width 95 height 12
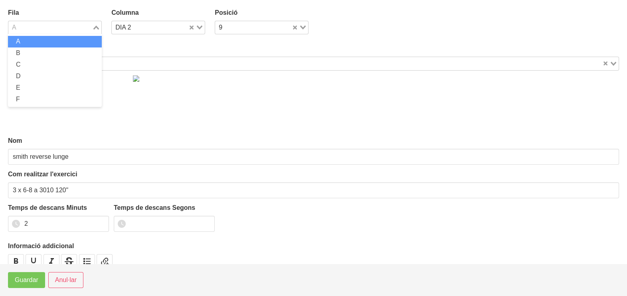
drag, startPoint x: 99, startPoint y: 28, endPoint x: 70, endPoint y: 42, distance: 32.5
click at [98, 28] on div "Loading..." at bounding box center [96, 26] width 9 height 11
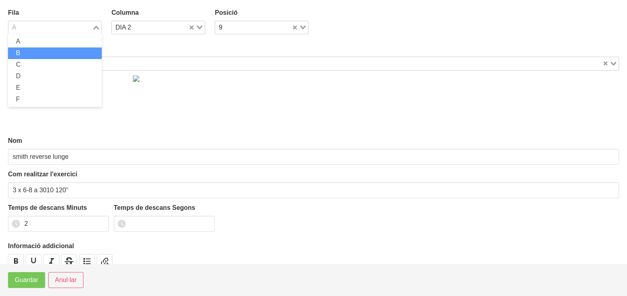
click at [51, 53] on li "B" at bounding box center [55, 53] width 94 height 12
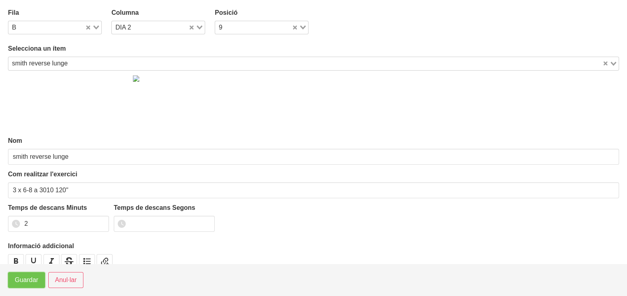
click at [28, 283] on span "Guardar" at bounding box center [27, 280] width 24 height 10
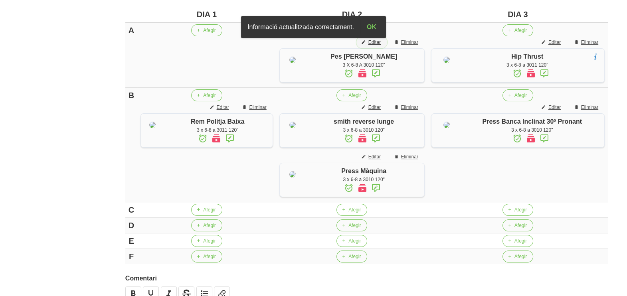
click at [380, 42] on span "Editar" at bounding box center [374, 42] width 12 height 7
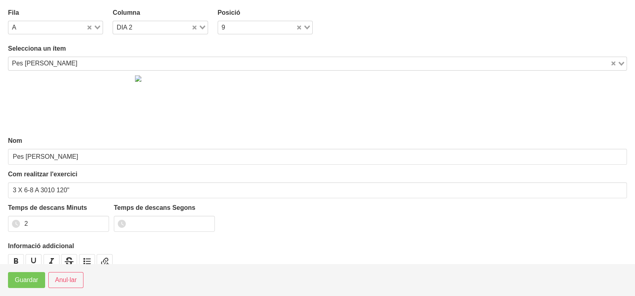
drag, startPoint x: 200, startPoint y: 26, endPoint x: 182, endPoint y: 33, distance: 19.1
click at [200, 26] on icon "Search for option" at bounding box center [203, 28] width 6 height 4
click at [144, 62] on li "DIA 3" at bounding box center [160, 65] width 95 height 12
click at [32, 277] on span "Guardar" at bounding box center [27, 280] width 24 height 10
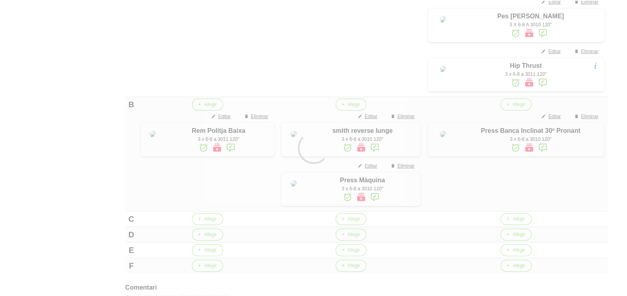
scroll to position [303, 0]
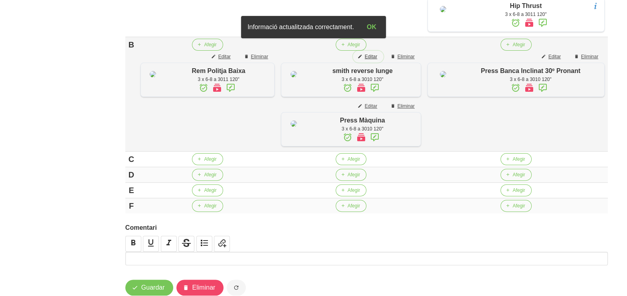
click at [377, 60] on span "Editar" at bounding box center [371, 56] width 12 height 7
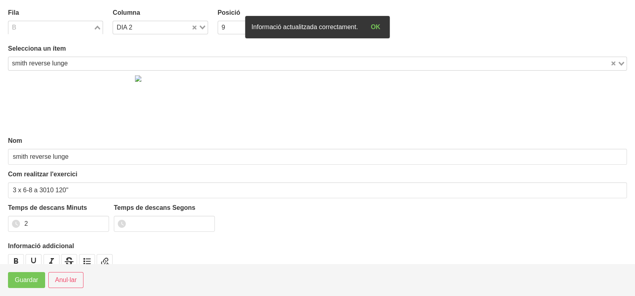
click at [96, 26] on icon "Search for option" at bounding box center [98, 28] width 6 height 4
click at [44, 66] on li "C" at bounding box center [55, 65] width 95 height 12
click at [96, 26] on icon "Search for option" at bounding box center [96, 28] width 6 height 4
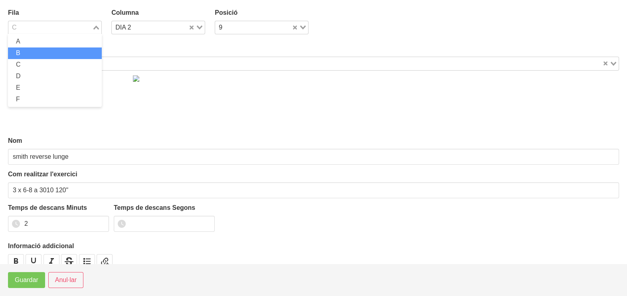
click at [50, 50] on li "B" at bounding box center [55, 53] width 94 height 12
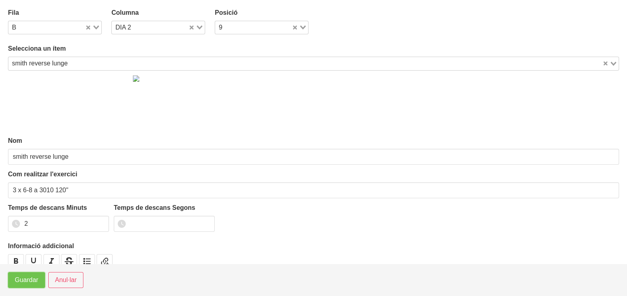
click at [32, 280] on span "Guardar" at bounding box center [27, 280] width 24 height 10
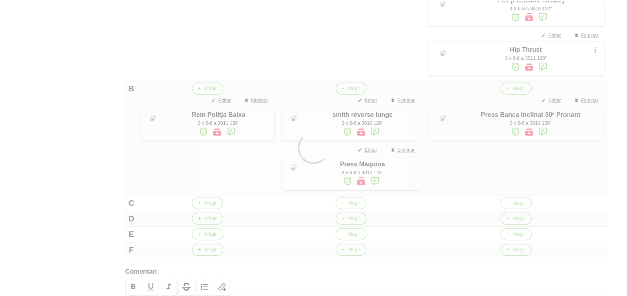
scroll to position [203, 0]
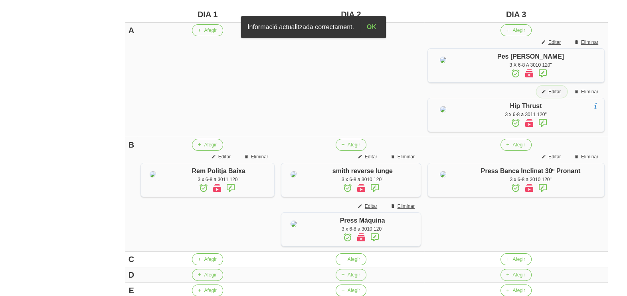
click at [558, 95] on span "Editar" at bounding box center [554, 91] width 12 height 7
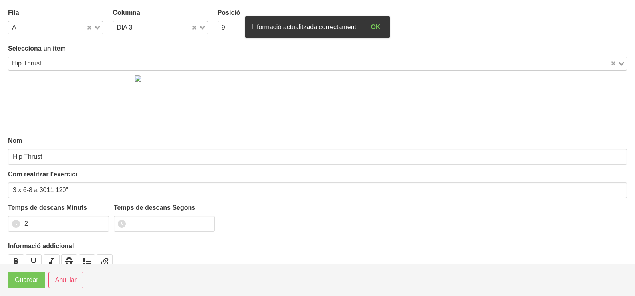
click at [96, 26] on icon "Search for option" at bounding box center [98, 28] width 6 height 4
click at [201, 26] on div "Loading..." at bounding box center [202, 26] width 9 height 11
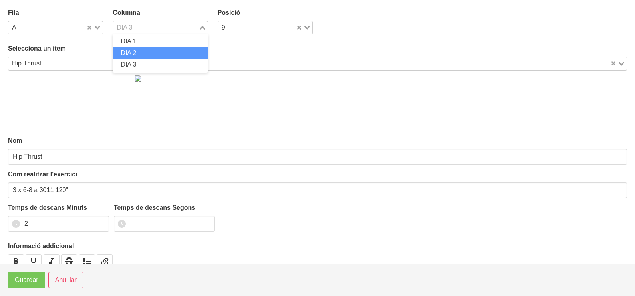
click at [148, 50] on li "DIA 2" at bounding box center [160, 53] width 95 height 12
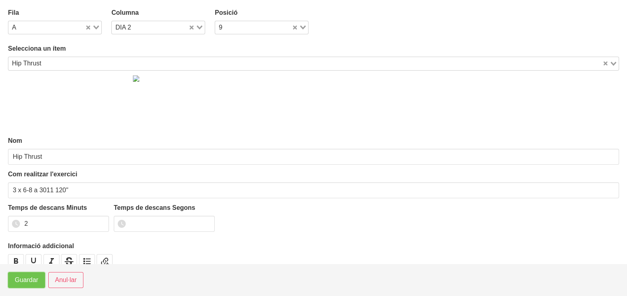
click at [30, 277] on span "Guardar" at bounding box center [27, 280] width 24 height 10
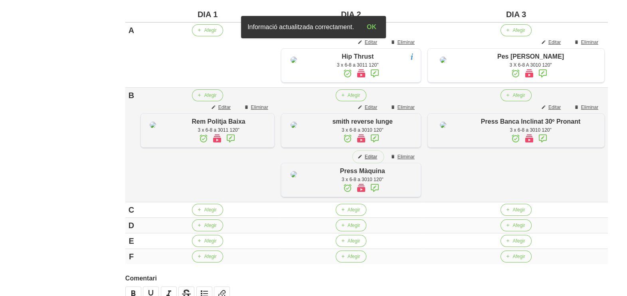
click at [375, 160] on span "Editar" at bounding box center [371, 156] width 12 height 7
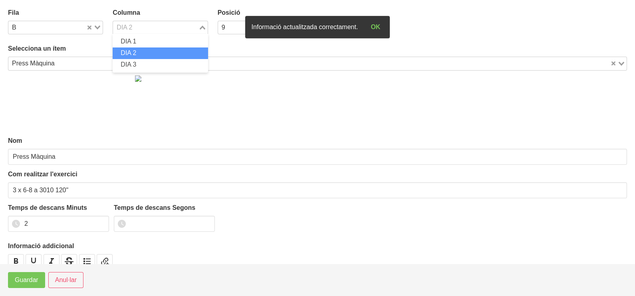
drag, startPoint x: 201, startPoint y: 26, endPoint x: 148, endPoint y: 41, distance: 55.5
click at [200, 26] on icon "Search for option" at bounding box center [203, 28] width 6 height 4
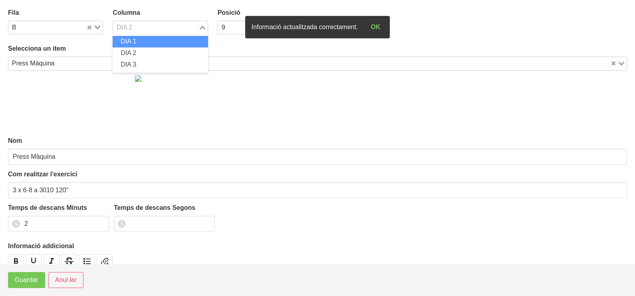
click at [143, 42] on li "DIA 1" at bounding box center [160, 42] width 95 height 12
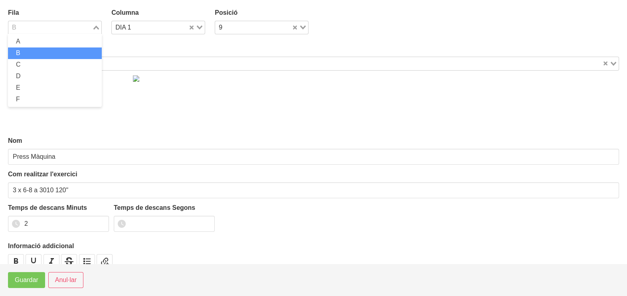
click at [97, 25] on div "Loading..." at bounding box center [96, 26] width 9 height 11
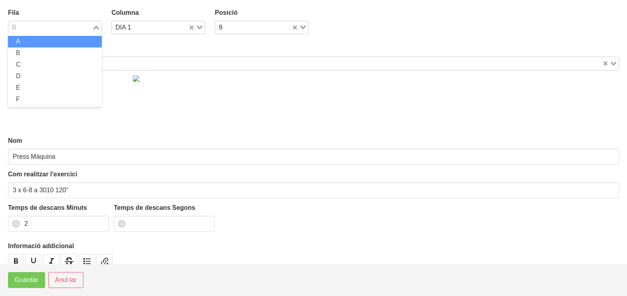
click at [55, 42] on li "A" at bounding box center [55, 42] width 94 height 12
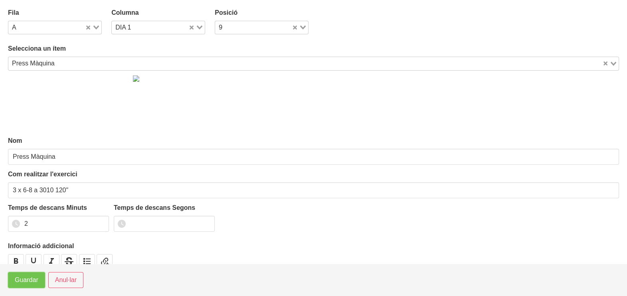
click at [27, 280] on span "Guardar" at bounding box center [27, 280] width 24 height 10
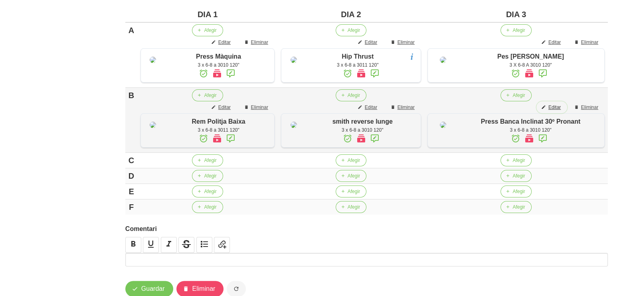
click at [560, 111] on span "Editar" at bounding box center [554, 107] width 12 height 7
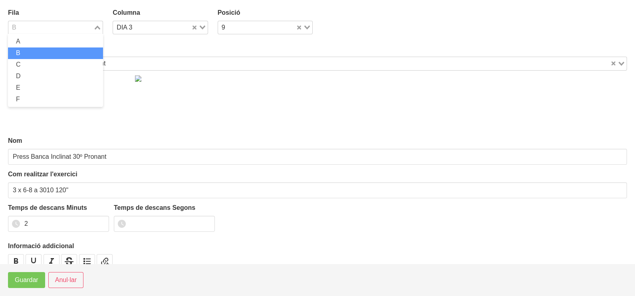
drag, startPoint x: 99, startPoint y: 26, endPoint x: 72, endPoint y: 41, distance: 30.5
click at [97, 27] on icon "Search for option" at bounding box center [98, 28] width 6 height 4
click at [42, 70] on li "C" at bounding box center [55, 65] width 95 height 12
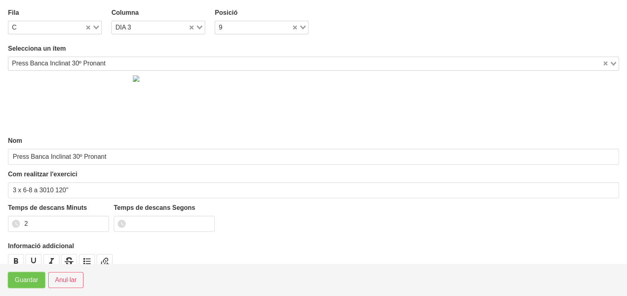
click at [22, 282] on span "Guardar" at bounding box center [27, 280] width 24 height 10
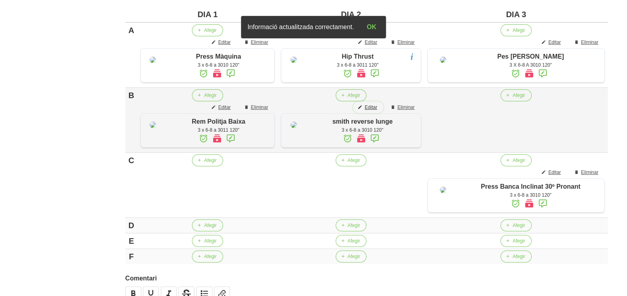
click at [374, 111] on span "Editar" at bounding box center [371, 107] width 12 height 7
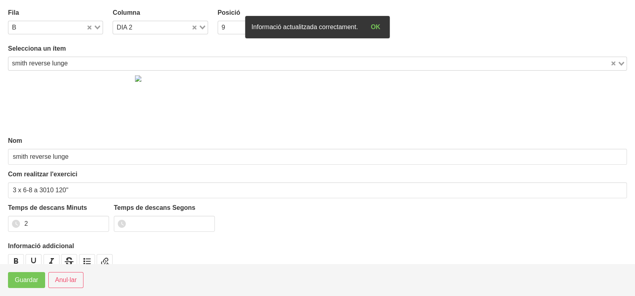
drag, startPoint x: 201, startPoint y: 26, endPoint x: 194, endPoint y: 30, distance: 7.1
click at [200, 27] on icon "Search for option" at bounding box center [203, 28] width 6 height 4
drag, startPoint x: 146, startPoint y: 63, endPoint x: 110, endPoint y: 112, distance: 60.5
click at [146, 64] on li "DIA 3" at bounding box center [160, 65] width 95 height 12
click at [30, 280] on span "Guardar" at bounding box center [27, 280] width 24 height 10
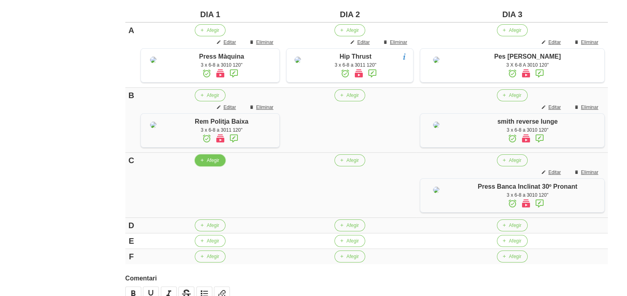
click at [212, 164] on span "Afegir" at bounding box center [213, 160] width 12 height 7
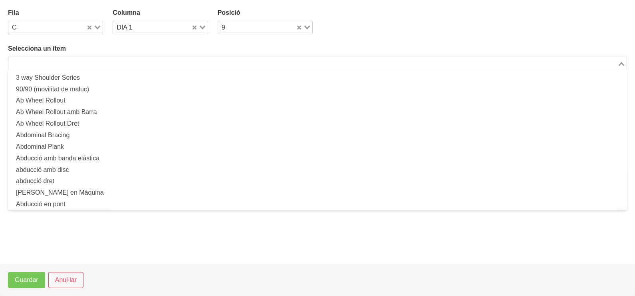
drag, startPoint x: 112, startPoint y: 60, endPoint x: 159, endPoint y: 28, distance: 56.9
click at [114, 59] on input "Search for option" at bounding box center [312, 64] width 607 height 10
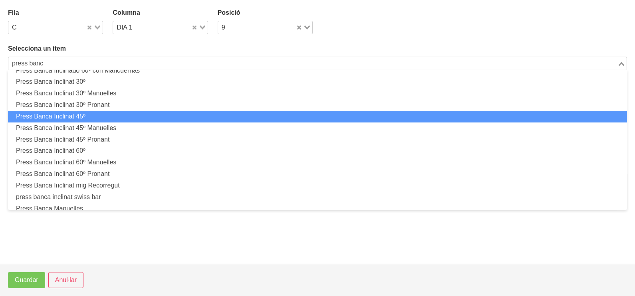
scroll to position [198, 0]
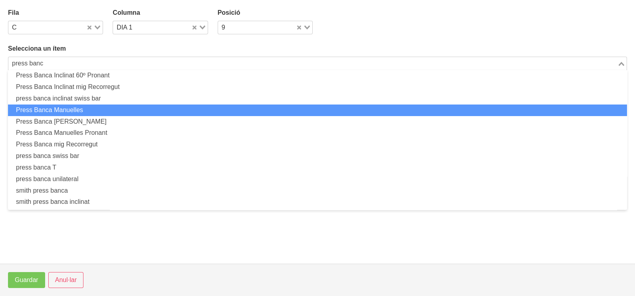
click at [104, 111] on li "Press Banca Manuelles" at bounding box center [317, 111] width 619 height 12
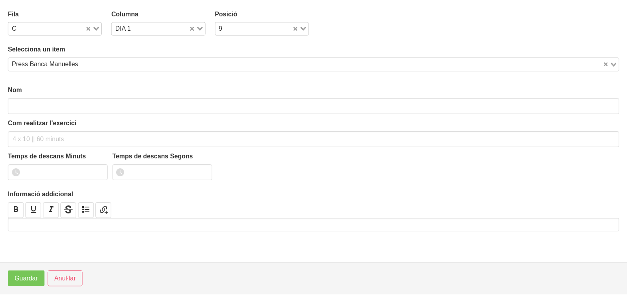
scroll to position [2, 0]
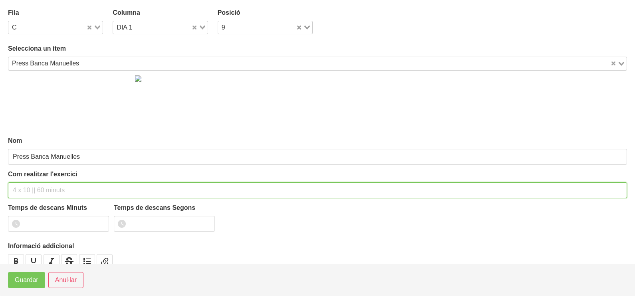
click at [42, 176] on div "Com realitzar l'exercici" at bounding box center [317, 184] width 619 height 29
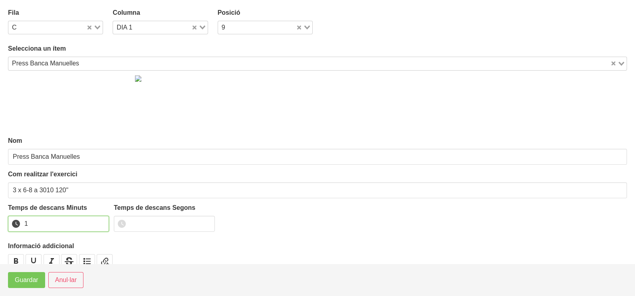
click at [102, 220] on input "1" at bounding box center [58, 224] width 101 height 16
drag, startPoint x: 102, startPoint y: 220, endPoint x: 45, endPoint y: 257, distance: 67.7
click at [97, 222] on input "2" at bounding box center [58, 224] width 101 height 16
click at [27, 281] on span "Guardar" at bounding box center [27, 280] width 24 height 10
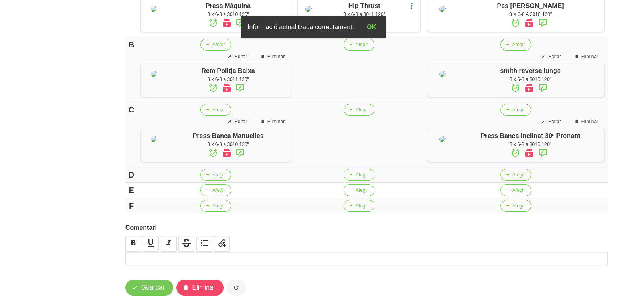
scroll to position [303, 0]
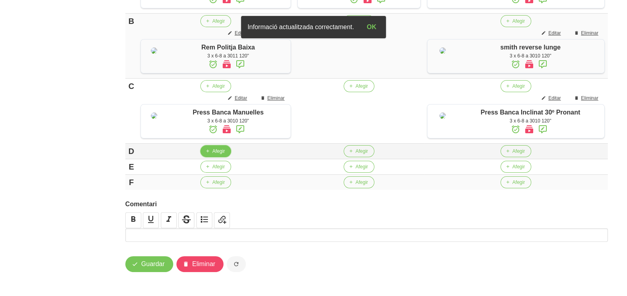
click at [214, 155] on span "Afegir" at bounding box center [218, 151] width 12 height 7
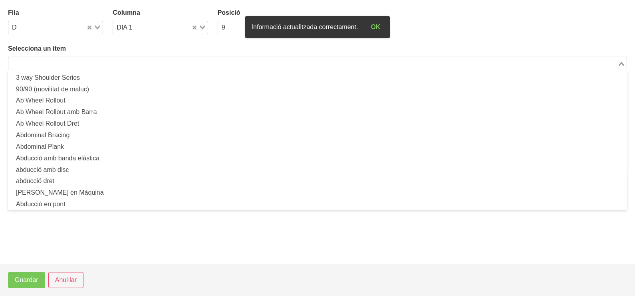
drag, startPoint x: 67, startPoint y: 64, endPoint x: 77, endPoint y: 61, distance: 10.0
click at [68, 64] on input "Search for option" at bounding box center [312, 64] width 607 height 10
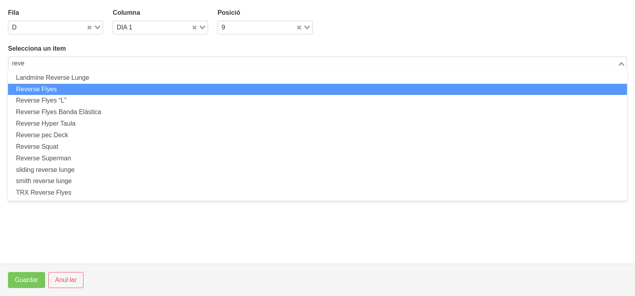
drag, startPoint x: 76, startPoint y: 89, endPoint x: 79, endPoint y: 93, distance: 4.3
click at [79, 93] on li "Reverse Flyes" at bounding box center [317, 90] width 619 height 12
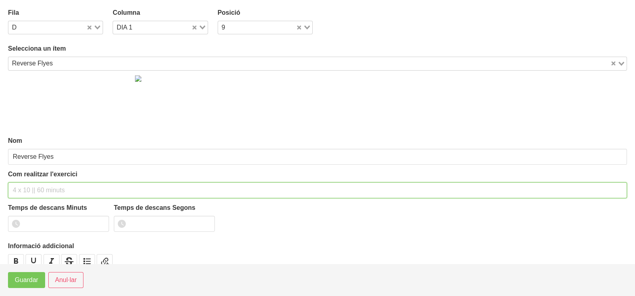
click at [36, 186] on input "text" at bounding box center [317, 190] width 619 height 16
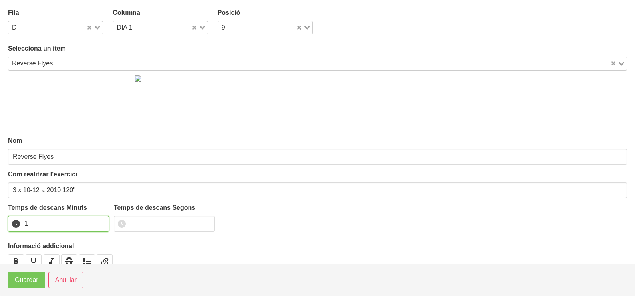
click at [101, 221] on input "1" at bounding box center [58, 224] width 101 height 16
drag, startPoint x: 101, startPoint y: 221, endPoint x: 64, endPoint y: 247, distance: 45.3
click at [92, 226] on input "2" at bounding box center [58, 224] width 101 height 16
click at [30, 279] on span "Guardar" at bounding box center [27, 280] width 24 height 10
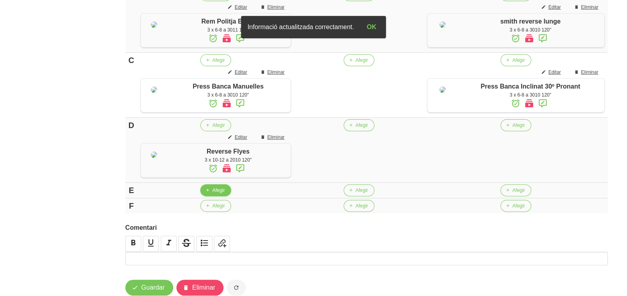
click at [215, 194] on span "Afegir" at bounding box center [218, 190] width 12 height 7
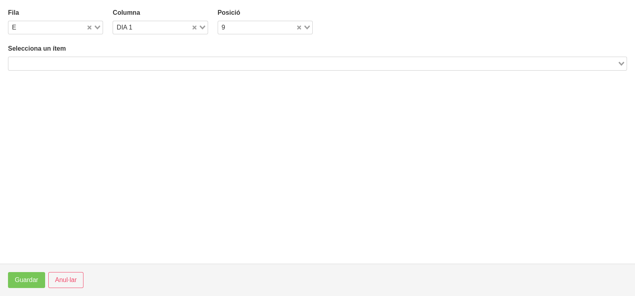
click at [93, 64] on input "Search for option" at bounding box center [312, 64] width 607 height 10
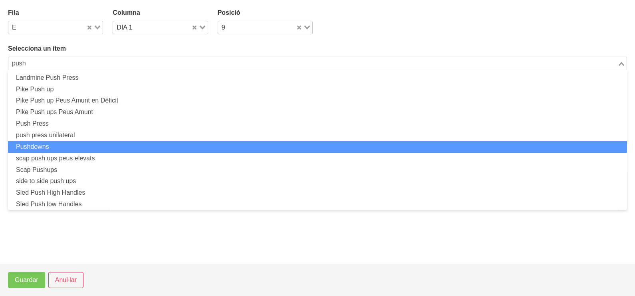
click at [74, 148] on li "Pushdowns" at bounding box center [317, 147] width 619 height 12
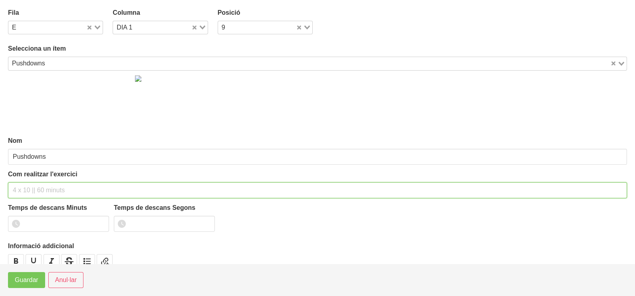
drag, startPoint x: 25, startPoint y: 187, endPoint x: 23, endPoint y: 183, distance: 4.1
click at [23, 183] on input "text" at bounding box center [317, 190] width 619 height 16
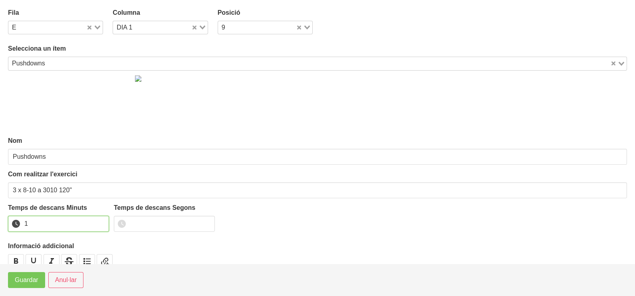
click at [101, 222] on input "1" at bounding box center [58, 224] width 101 height 16
drag, startPoint x: 101, startPoint y: 222, endPoint x: 66, endPoint y: 236, distance: 38.1
click at [87, 228] on input "2" at bounding box center [58, 224] width 101 height 16
click at [32, 281] on span "Guardar" at bounding box center [27, 280] width 24 height 10
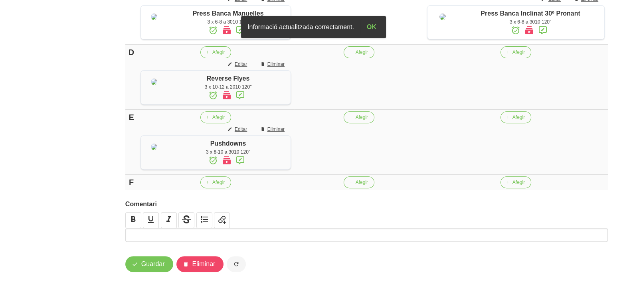
scroll to position [441, 0]
click at [213, 183] on button "Afegir" at bounding box center [215, 182] width 31 height 12
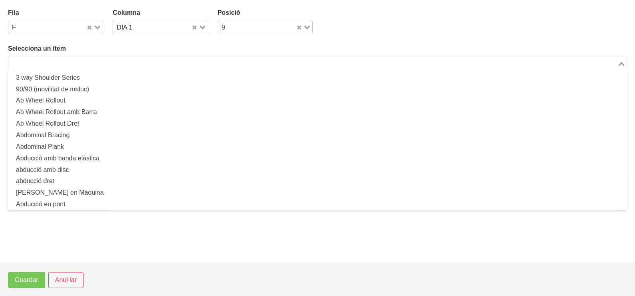
click at [114, 60] on input "Search for option" at bounding box center [312, 64] width 607 height 10
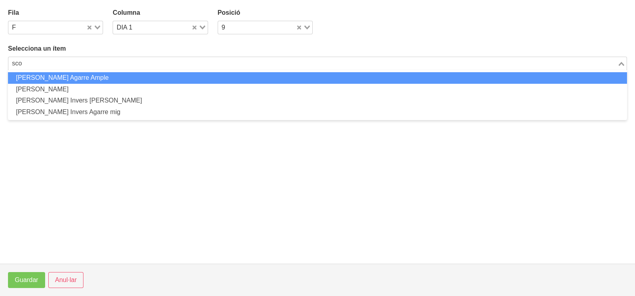
click at [87, 74] on li "[PERSON_NAME] Agarre Ample" at bounding box center [317, 78] width 619 height 12
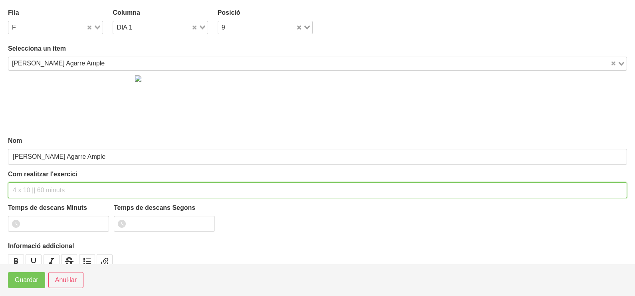
click at [34, 188] on input "text" at bounding box center [317, 190] width 619 height 16
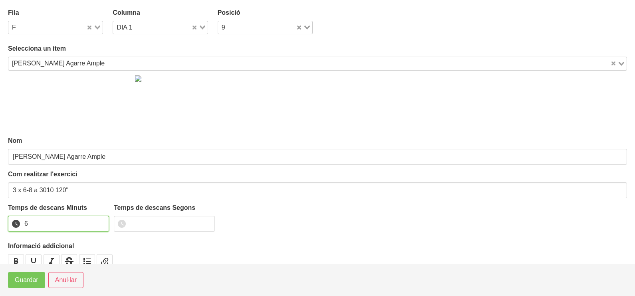
click at [100, 220] on input "6" at bounding box center [58, 224] width 101 height 16
drag, startPoint x: 100, startPoint y: 220, endPoint x: 24, endPoint y: 272, distance: 91.9
click at [96, 222] on input "7" at bounding box center [58, 224] width 101 height 16
click at [24, 277] on span "Guardar" at bounding box center [27, 280] width 24 height 10
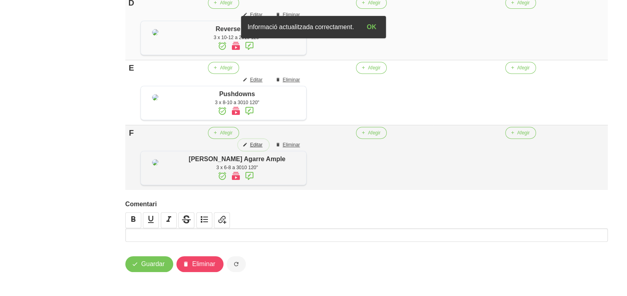
click at [250, 148] on span "Editar" at bounding box center [256, 144] width 12 height 7
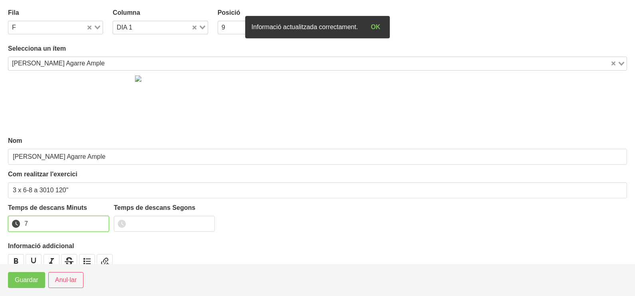
click at [6, 222] on section "Fila F Loading... Columna DIA 1 Loading... Posició 9 Loading... Selecciona un í…" at bounding box center [317, 132] width 635 height 264
click at [30, 278] on span "Guardar" at bounding box center [27, 280] width 24 height 10
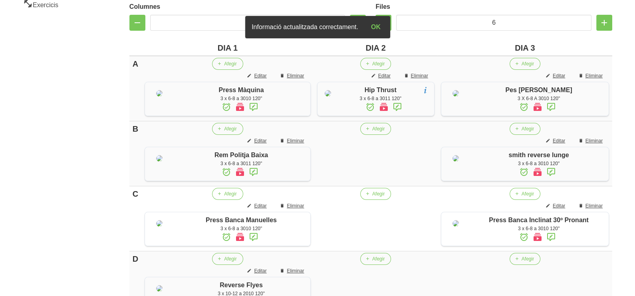
scroll to position [192, 0]
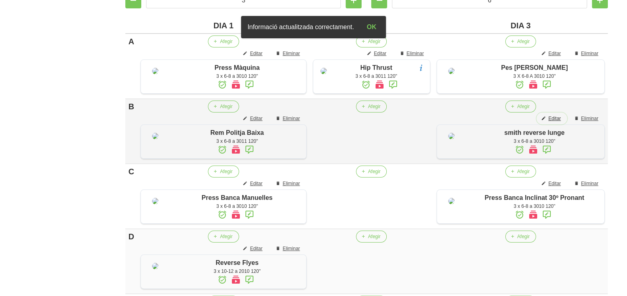
click at [557, 122] on span "Editar" at bounding box center [554, 118] width 12 height 7
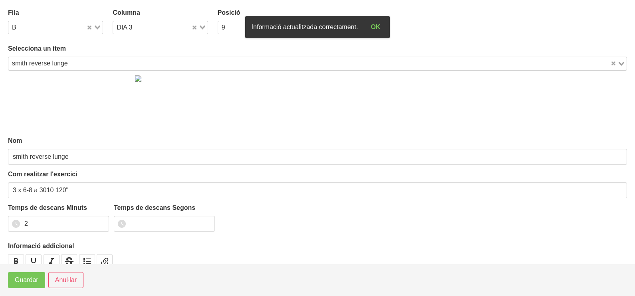
click at [204, 25] on div "DIA 3 Loading..." at bounding box center [160, 28] width 95 height 14
drag, startPoint x: 147, startPoint y: 52, endPoint x: 126, endPoint y: 86, distance: 40.2
click at [146, 53] on li "DIA 2" at bounding box center [160, 53] width 95 height 12
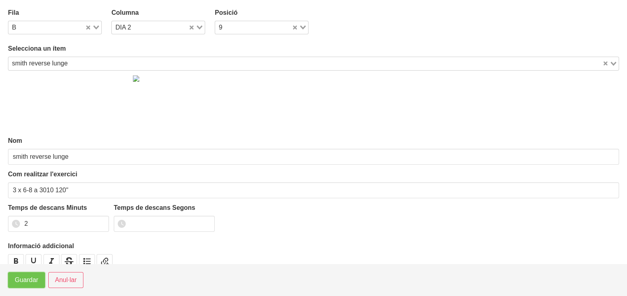
click at [30, 279] on span "Guardar" at bounding box center [27, 280] width 24 height 10
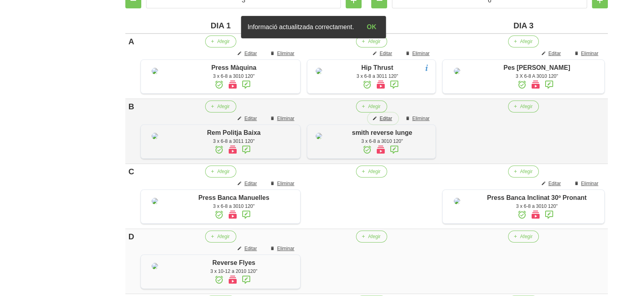
click at [386, 122] on span "Editar" at bounding box center [386, 118] width 12 height 7
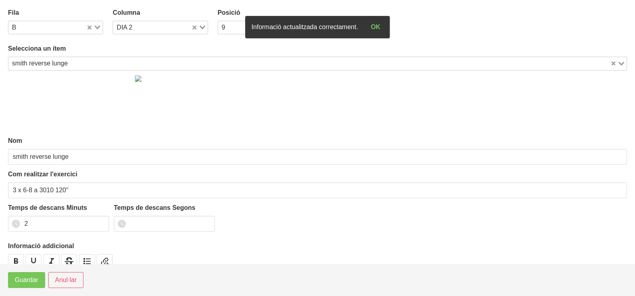
drag, startPoint x: 200, startPoint y: 26, endPoint x: 176, endPoint y: 39, distance: 27.8
click at [200, 28] on icon "Search for option" at bounding box center [203, 28] width 6 height 4
drag, startPoint x: 148, startPoint y: 61, endPoint x: 78, endPoint y: 166, distance: 126.0
click at [146, 62] on li "DIA 3" at bounding box center [160, 65] width 95 height 12
click at [23, 285] on span "Guardar" at bounding box center [27, 280] width 24 height 10
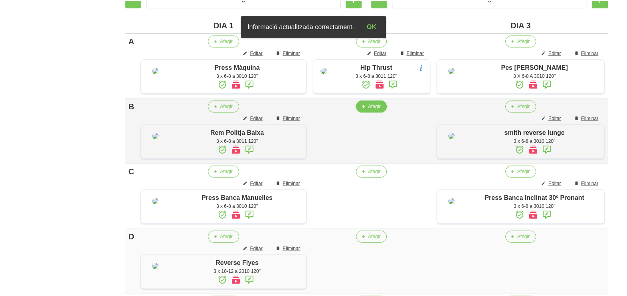
click at [368, 110] on span "Afegir" at bounding box center [374, 106] width 12 height 7
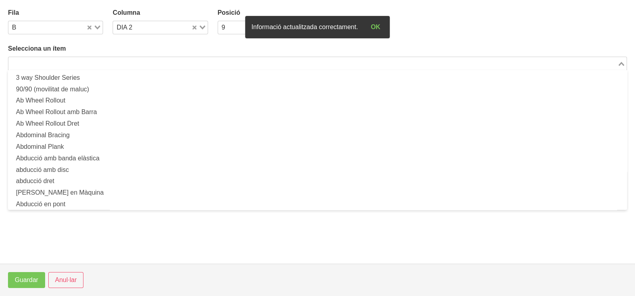
drag, startPoint x: 109, startPoint y: 64, endPoint x: 116, endPoint y: 41, distance: 23.9
click at [110, 59] on input "Search for option" at bounding box center [312, 64] width 607 height 10
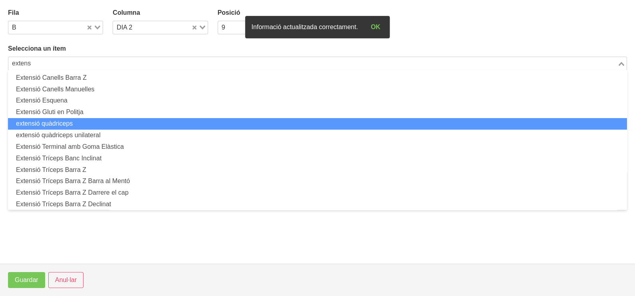
click at [95, 124] on li "extensió quàdriceps" at bounding box center [317, 124] width 619 height 12
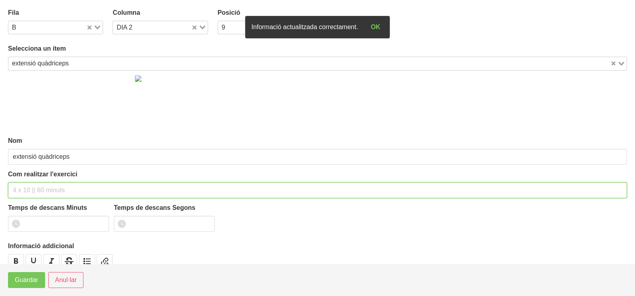
drag, startPoint x: 35, startPoint y: 190, endPoint x: 49, endPoint y: 140, distance: 52.8
click at [36, 188] on input "text" at bounding box center [317, 190] width 619 height 16
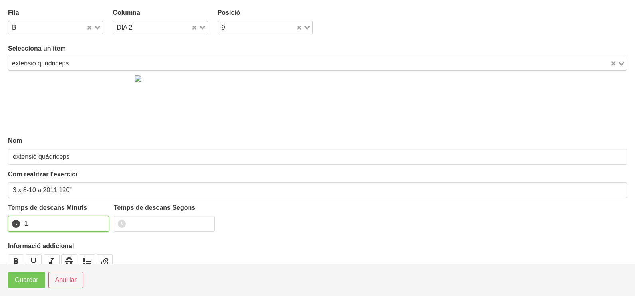
click at [101, 222] on input "1" at bounding box center [58, 224] width 101 height 16
drag, startPoint x: 101, startPoint y: 222, endPoint x: 36, endPoint y: 273, distance: 82.9
click at [94, 226] on input "2" at bounding box center [58, 224] width 101 height 16
click at [24, 285] on button "Guardar" at bounding box center [26, 280] width 37 height 16
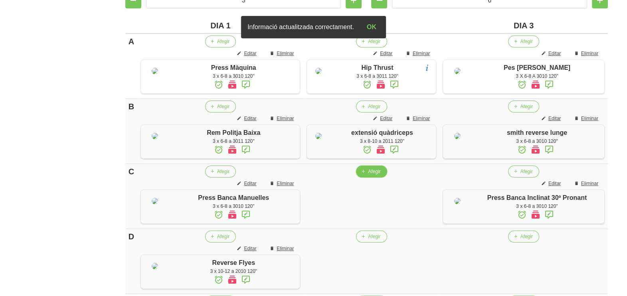
click at [362, 178] on button "Afegir" at bounding box center [371, 172] width 31 height 12
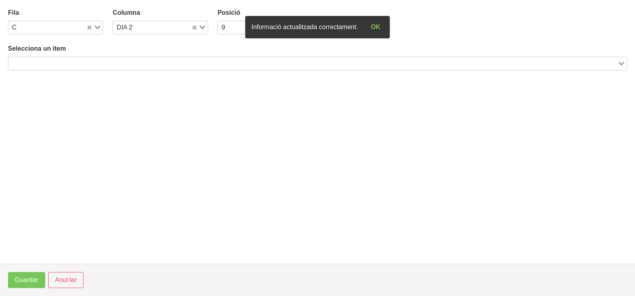
drag, startPoint x: 108, startPoint y: 61, endPoint x: 113, endPoint y: 63, distance: 4.7
click at [112, 62] on input "Search for option" at bounding box center [312, 64] width 607 height 10
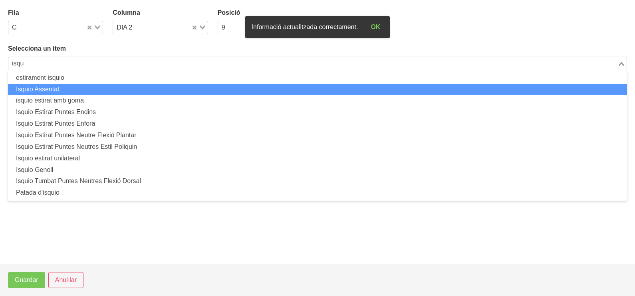
click at [99, 90] on li "Isquio Assentat" at bounding box center [317, 90] width 619 height 12
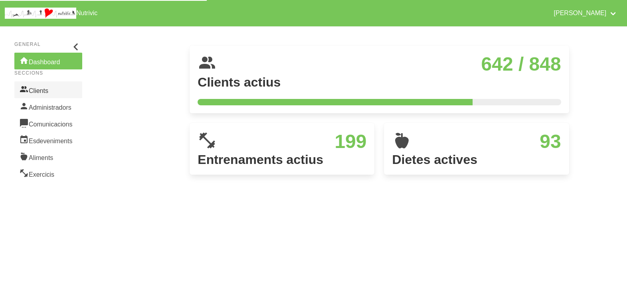
click at [50, 88] on link "Clients" at bounding box center [48, 89] width 68 height 17
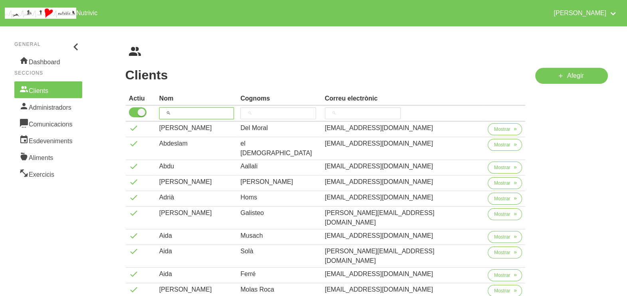
drag, startPoint x: 196, startPoint y: 112, endPoint x: 214, endPoint y: 68, distance: 47.3
click at [196, 109] on input "search" at bounding box center [196, 113] width 75 height 12
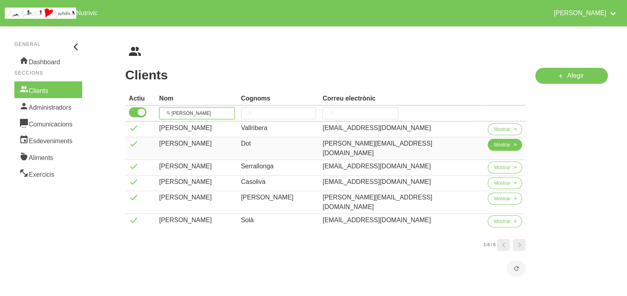
type input "[PERSON_NAME]"
click at [494, 142] on span "Mostrar" at bounding box center [502, 144] width 16 height 7
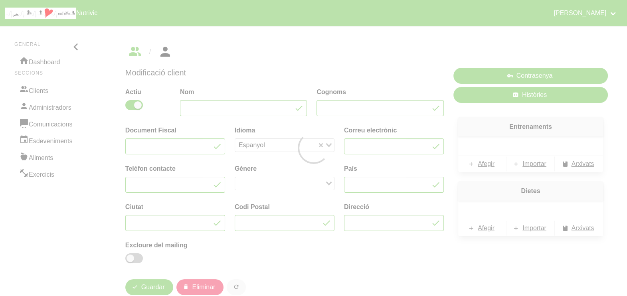
type input "[PERSON_NAME]"
type input "Dot"
type input "[PERSON_NAME][EMAIL_ADDRESS][DOMAIN_NAME]"
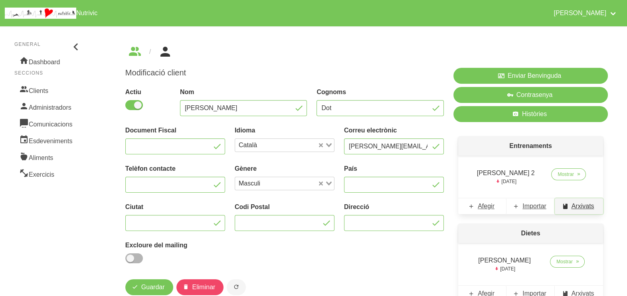
click at [579, 209] on span "Arxivats" at bounding box center [583, 207] width 23 height 10
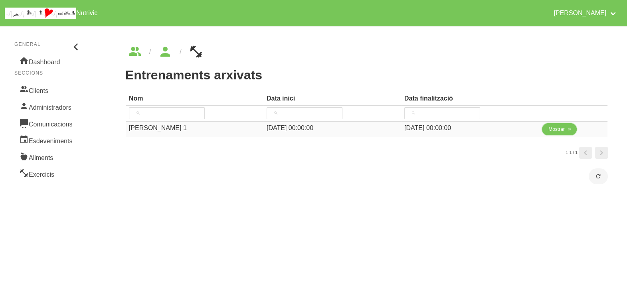
click at [555, 129] on span "Mostrar" at bounding box center [556, 129] width 16 height 7
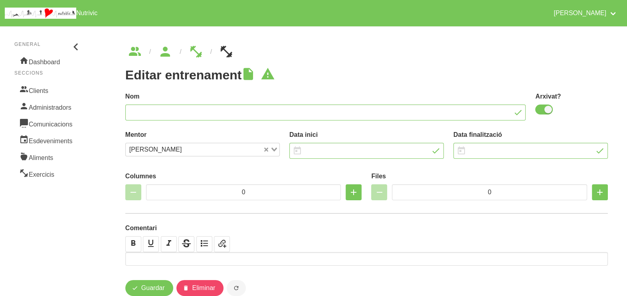
type input "Joan Dot 1"
checkbox input "true"
type input "23/6/2025"
type input "10/8/2025"
type input "4"
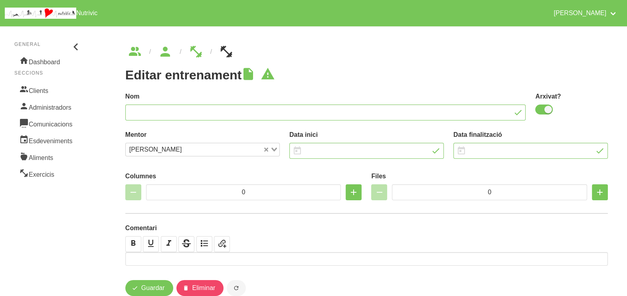
type input "8"
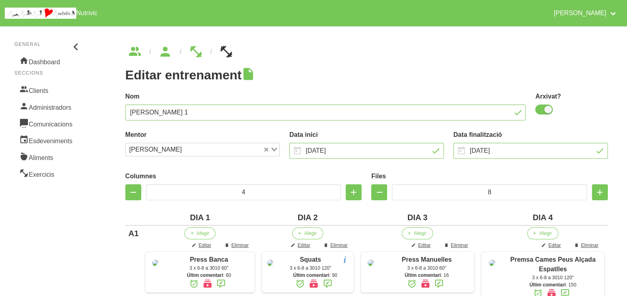
drag, startPoint x: 56, startPoint y: 92, endPoint x: 103, endPoint y: 92, distance: 47.1
click at [56, 92] on link "Clients" at bounding box center [48, 89] width 68 height 17
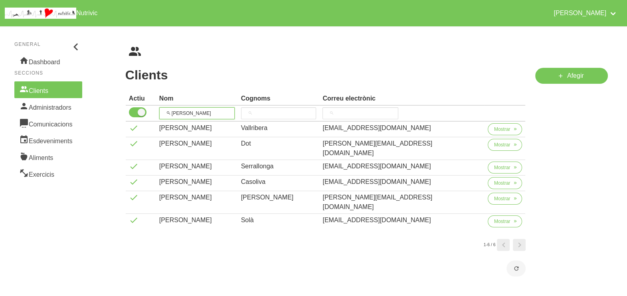
click at [162, 111] on tr "[PERSON_NAME]" at bounding box center [326, 114] width 400 height 16
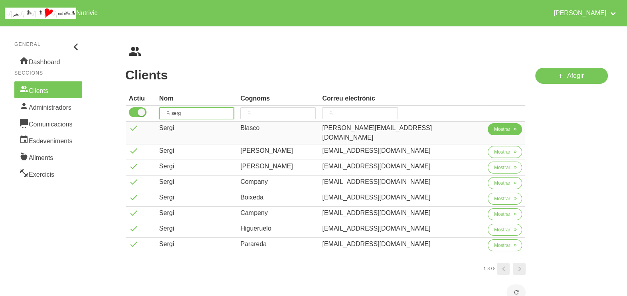
type input "serg"
click at [502, 131] on button "Mostrar" at bounding box center [505, 129] width 35 height 12
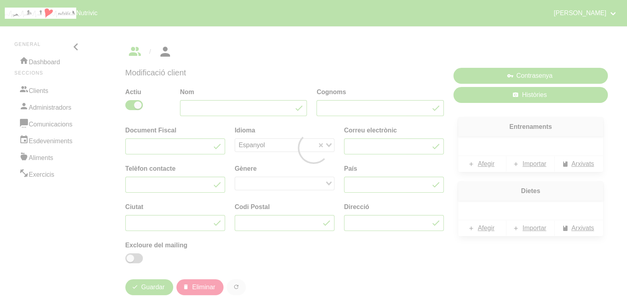
type input "Sergi"
type input "Blasco"
type input "[PERSON_NAME][EMAIL_ADDRESS][DOMAIN_NAME]"
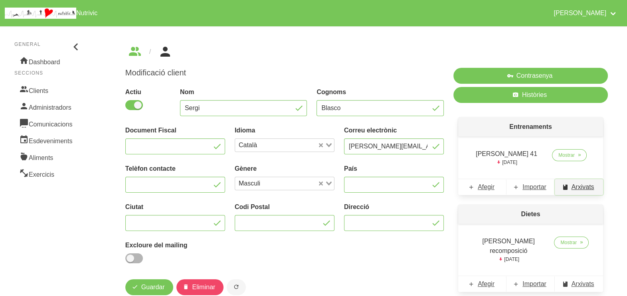
click at [581, 186] on span "Arxivats" at bounding box center [583, 187] width 23 height 10
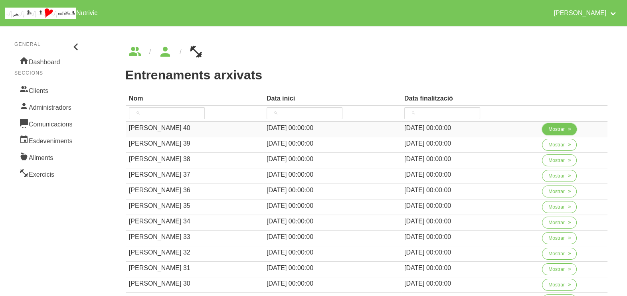
click at [557, 130] on span "Mostrar" at bounding box center [556, 129] width 16 height 7
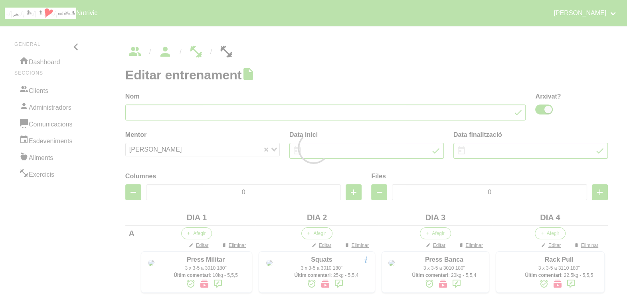
type input "Sergi Blasco 40"
checkbox input "true"
type input "25/5/2025"
type input "30/9/2025"
type input "4"
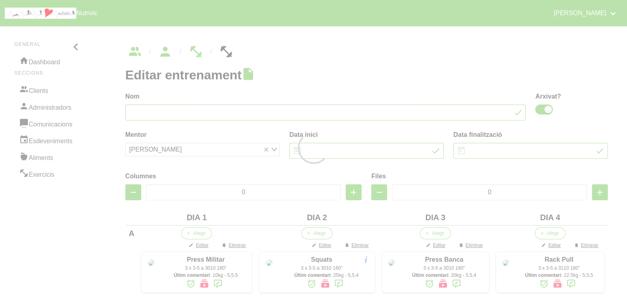
type input "8"
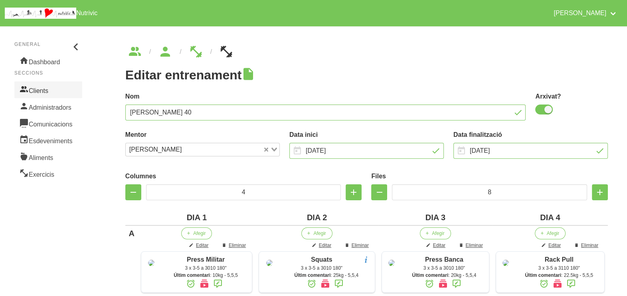
drag, startPoint x: 48, startPoint y: 91, endPoint x: 53, endPoint y: 92, distance: 5.3
click at [48, 91] on link "Clients" at bounding box center [48, 89] width 68 height 17
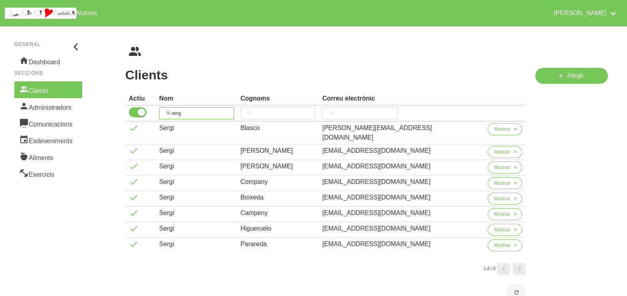
click at [158, 112] on tr "serg" at bounding box center [326, 114] width 400 height 16
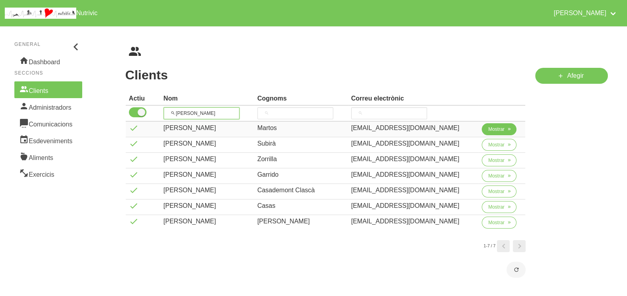
type input "[PERSON_NAME]"
click at [488, 130] on span "Mostrar" at bounding box center [496, 129] width 16 height 7
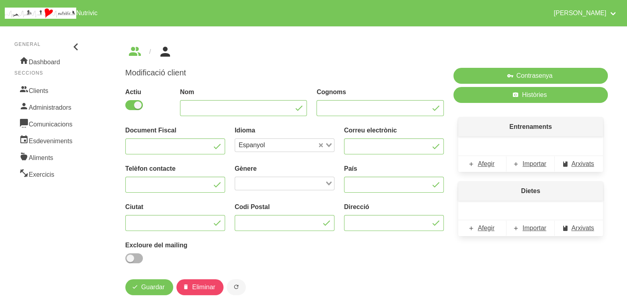
type input "[PERSON_NAME]"
type input "Martos"
type input "[EMAIL_ADDRESS][DOMAIN_NAME]"
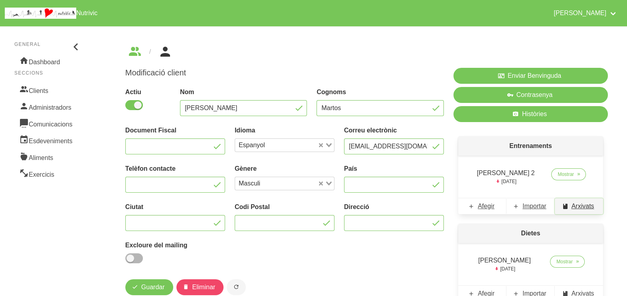
click at [581, 210] on span "Arxivats" at bounding box center [583, 207] width 23 height 10
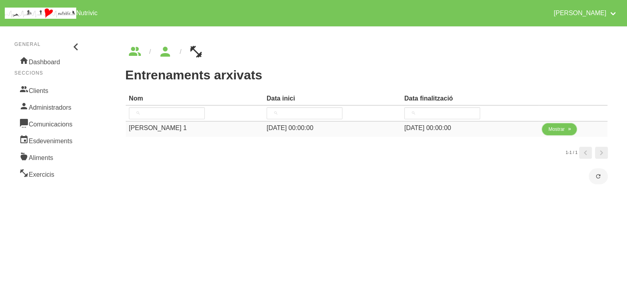
click at [555, 132] on span "Mostrar" at bounding box center [556, 129] width 16 height 7
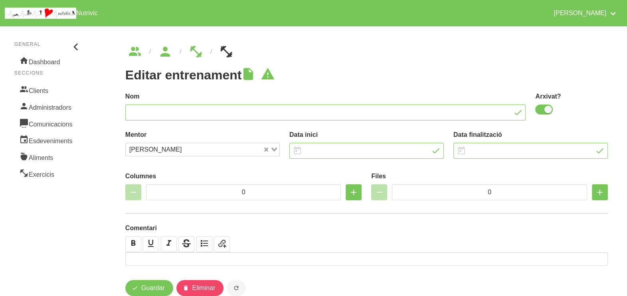
type input "Carles Martos 1"
checkbox input "true"
type input "1/7/2025"
type input "[DATE]"
type input "3"
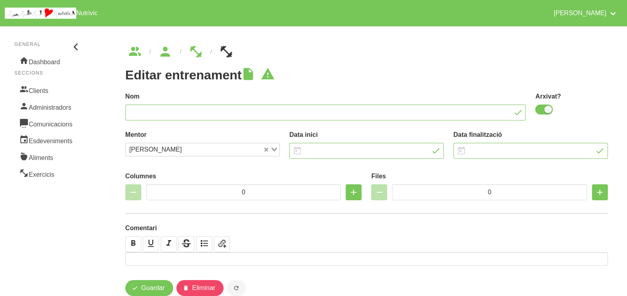
type input "10"
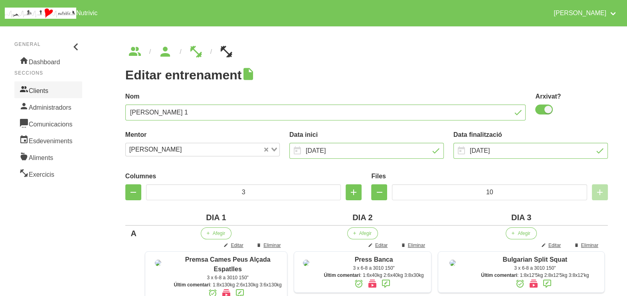
click at [61, 89] on link "Clients" at bounding box center [48, 89] width 68 height 17
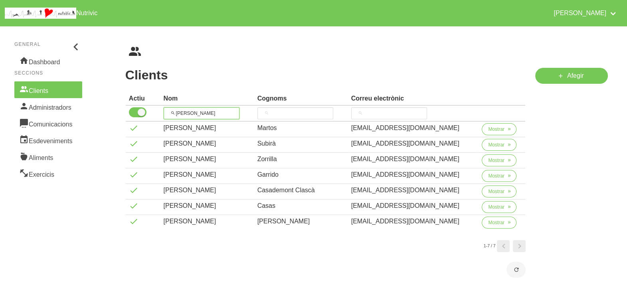
click at [169, 113] on input "[PERSON_NAME]" at bounding box center [202, 113] width 76 height 12
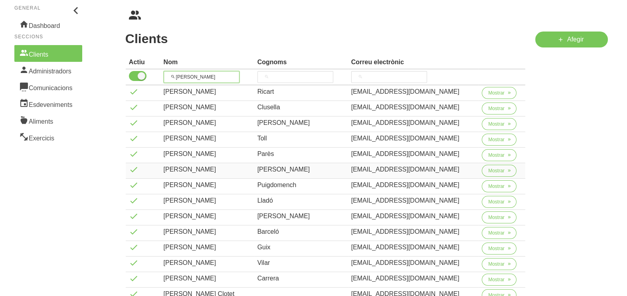
scroll to position [49, 0]
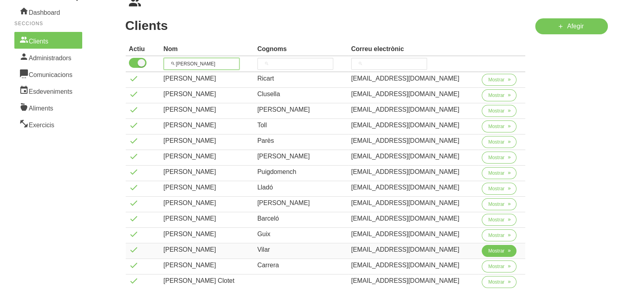
type input "[PERSON_NAME]"
click at [485, 249] on button "Mostrar" at bounding box center [499, 251] width 35 height 12
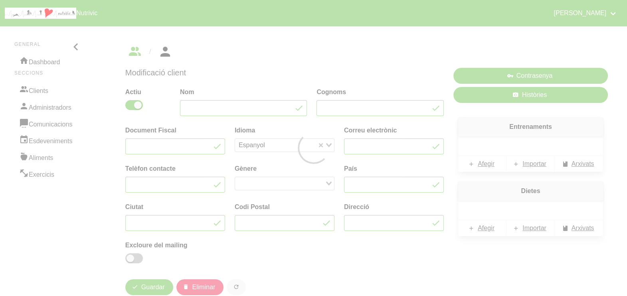
type input "[PERSON_NAME]"
type input "Vilar"
type input "[EMAIL_ADDRESS][DOMAIN_NAME]"
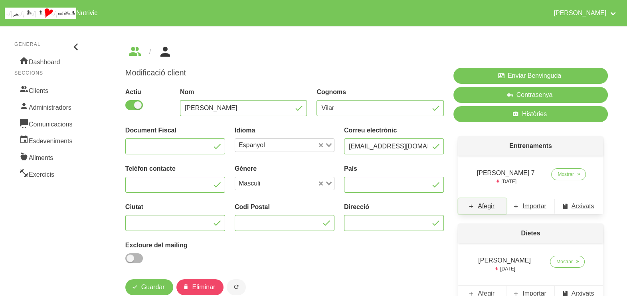
click at [486, 208] on span "Afegir" at bounding box center [486, 207] width 17 height 10
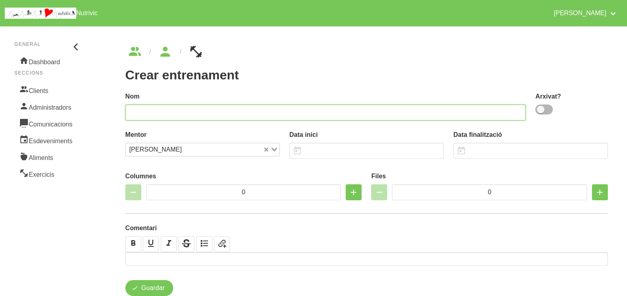
drag, startPoint x: 237, startPoint y: 113, endPoint x: 254, endPoint y: 102, distance: 19.8
click at [240, 111] on input "text" at bounding box center [325, 113] width 401 height 16
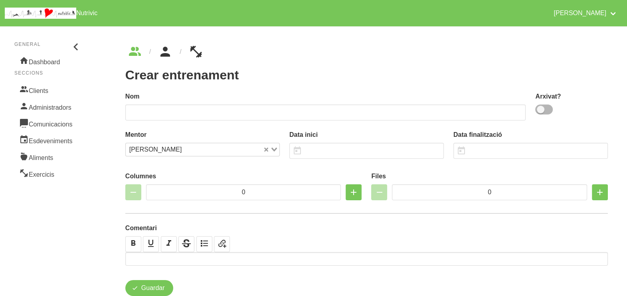
click at [164, 55] on icon "breadcrumbs" at bounding box center [165, 52] width 14 height 22
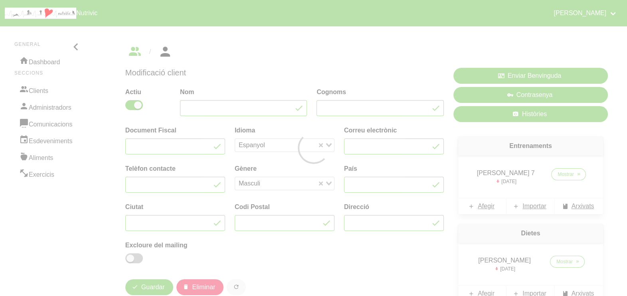
type input "[PERSON_NAME]"
type input "Vilar"
type input "[EMAIL_ADDRESS][DOMAIN_NAME]"
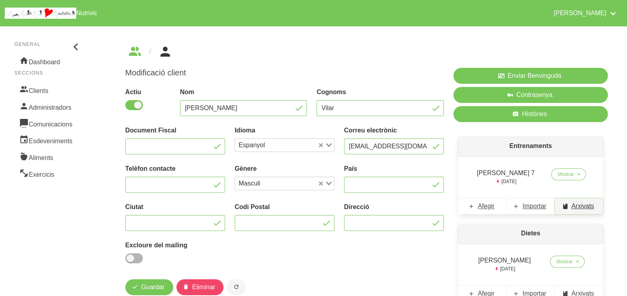
click at [579, 204] on span "Arxivats" at bounding box center [583, 207] width 23 height 10
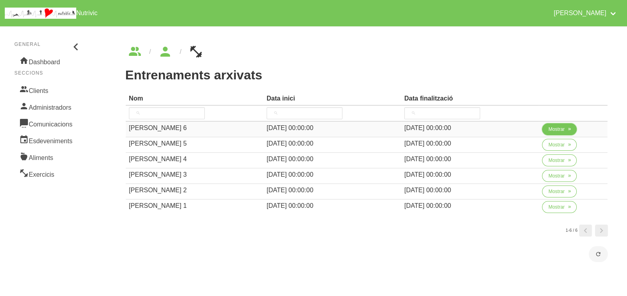
click at [557, 130] on span "Mostrar" at bounding box center [556, 129] width 16 height 7
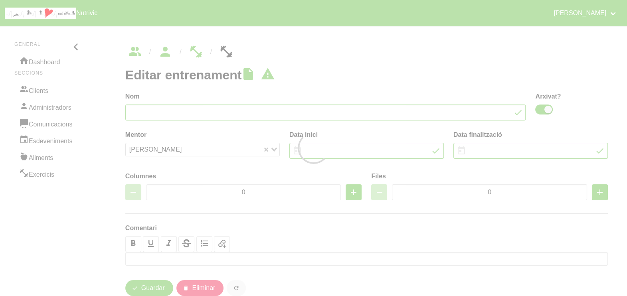
type input "Guillem Vilar 6"
checkbox input "true"
type input "18/5/2025"
type input "[DATE]"
type input "4"
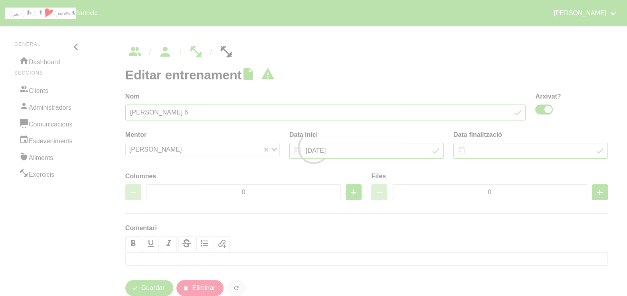
type input "7"
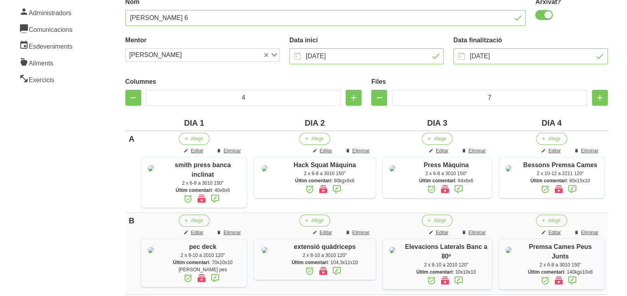
scroll to position [49, 0]
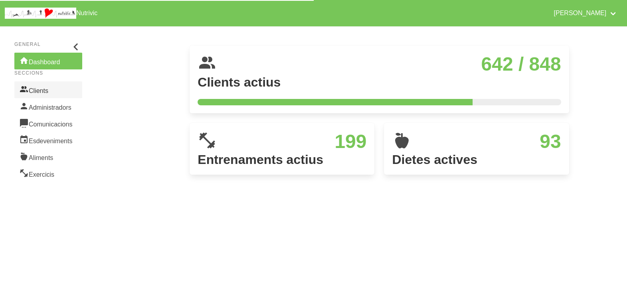
click at [41, 92] on link "Clients" at bounding box center [48, 89] width 68 height 17
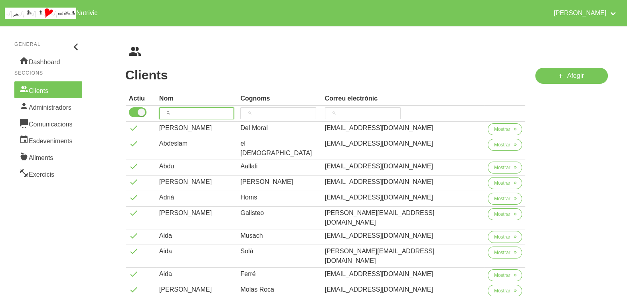
drag, startPoint x: 188, startPoint y: 113, endPoint x: 232, endPoint y: 77, distance: 55.9
click at [188, 112] on input "search" at bounding box center [196, 113] width 75 height 12
type input "[PERSON_NAME]"
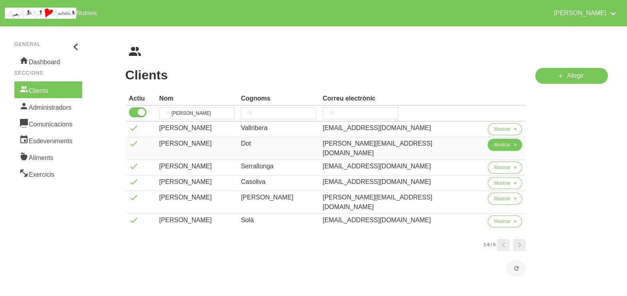
click at [494, 144] on span "Mostrar" at bounding box center [502, 144] width 16 height 7
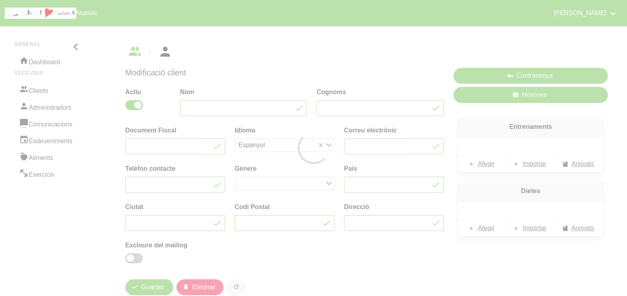
type input "[PERSON_NAME]"
type input "Dot"
type input "[PERSON_NAME][EMAIL_ADDRESS][DOMAIN_NAME]"
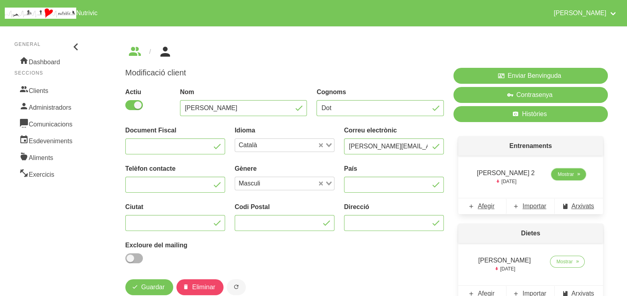
click at [558, 174] on span "Mostrar" at bounding box center [566, 174] width 16 height 7
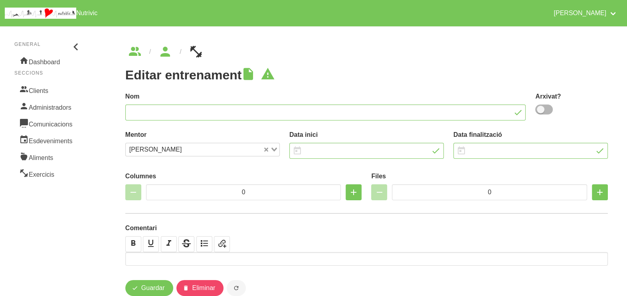
type input "[PERSON_NAME] 2"
type input "[DATE]"
type input "4"
type input "10"
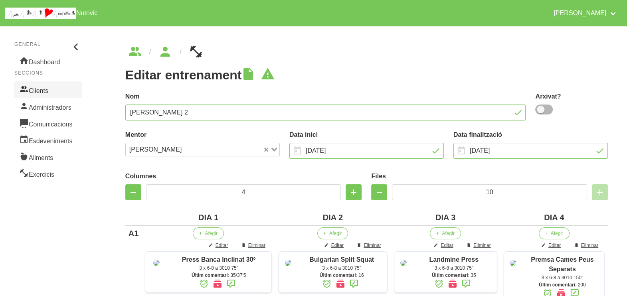
click at [54, 90] on link "Clients" at bounding box center [48, 89] width 68 height 17
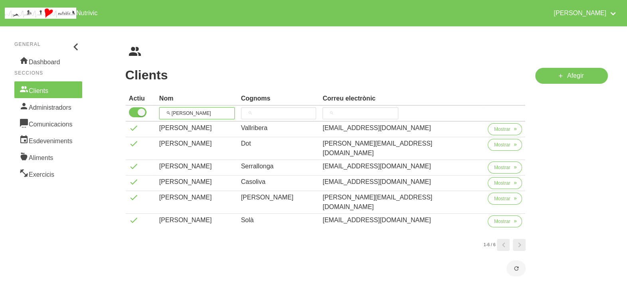
drag, startPoint x: 152, startPoint y: 114, endPoint x: 177, endPoint y: 103, distance: 27.4
click at [154, 112] on tr "[PERSON_NAME]" at bounding box center [326, 114] width 400 height 16
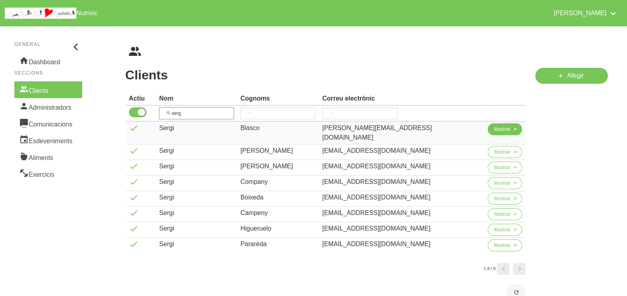
type input "serg"
click at [494, 130] on span "Mostrar" at bounding box center [502, 129] width 16 height 7
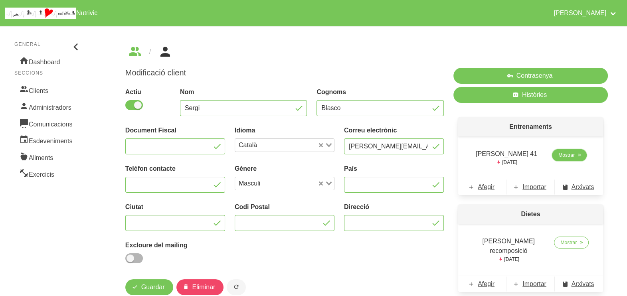
click at [566, 156] on span "Mostrar" at bounding box center [566, 155] width 16 height 7
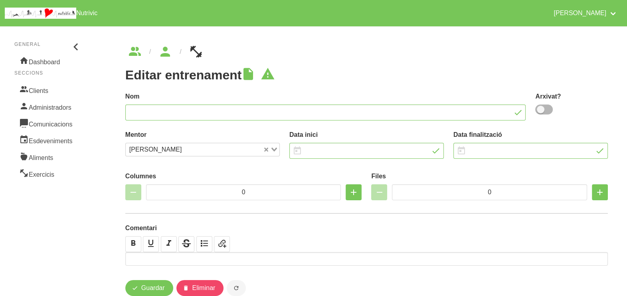
type input "[PERSON_NAME] 41"
type input "[DATE]"
type input "4"
type input "6"
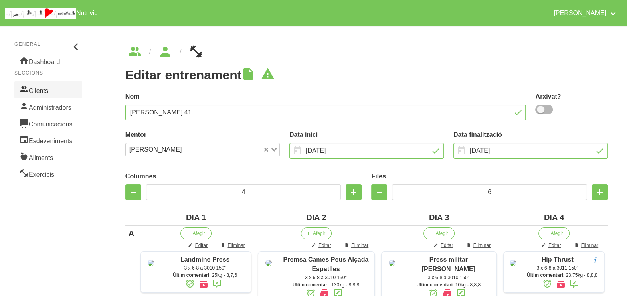
click at [48, 91] on link "Clients" at bounding box center [48, 89] width 68 height 17
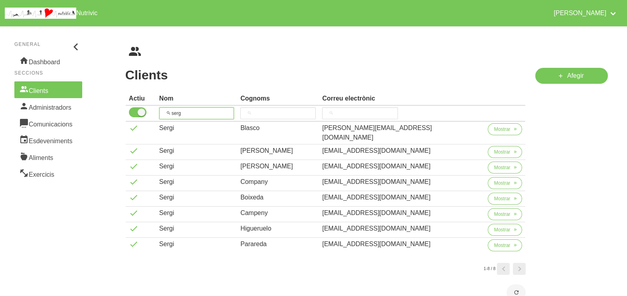
click at [153, 112] on tr "serg" at bounding box center [326, 114] width 400 height 16
type input "[PERSON_NAME]"
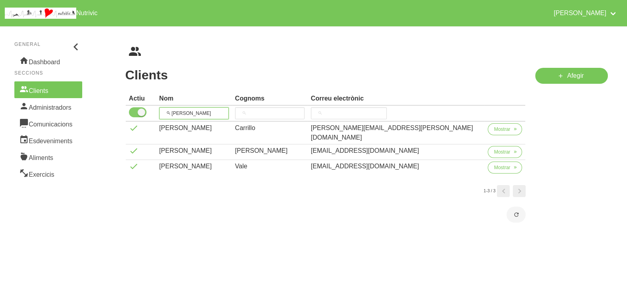
drag, startPoint x: 199, startPoint y: 111, endPoint x: 141, endPoint y: 111, distance: 57.9
click at [141, 111] on tr "[PERSON_NAME]" at bounding box center [326, 114] width 400 height 16
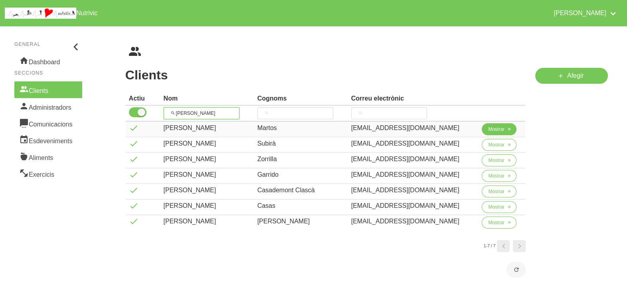
type input "[PERSON_NAME]"
click at [491, 127] on span "Mostrar" at bounding box center [496, 129] width 16 height 7
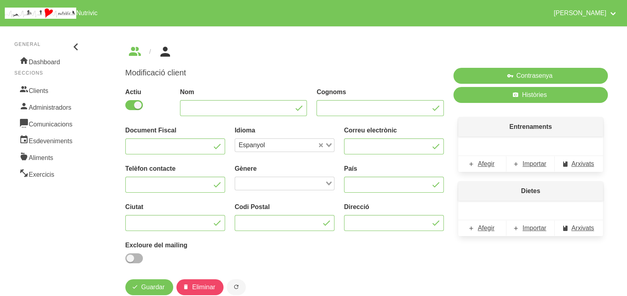
type input "[PERSON_NAME]"
type input "Martos"
type input "[EMAIL_ADDRESS][DOMAIN_NAME]"
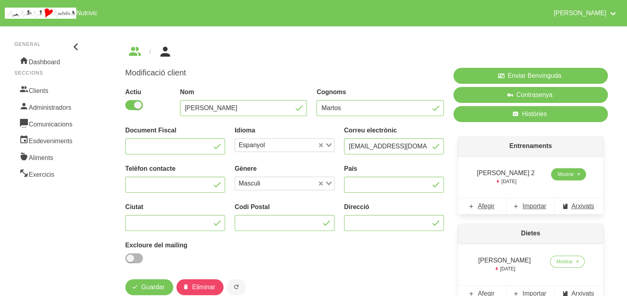
click at [564, 176] on span "Mostrar" at bounding box center [566, 174] width 16 height 7
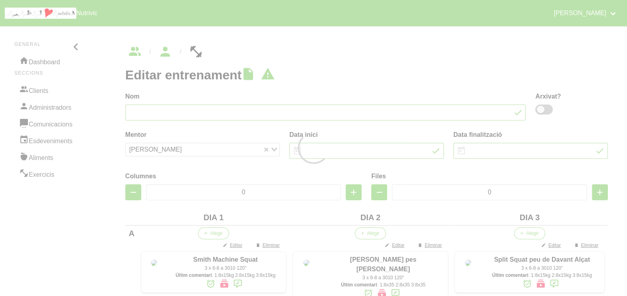
type input "[PERSON_NAME] 2"
type input "[DATE]"
type input "3"
type input "8"
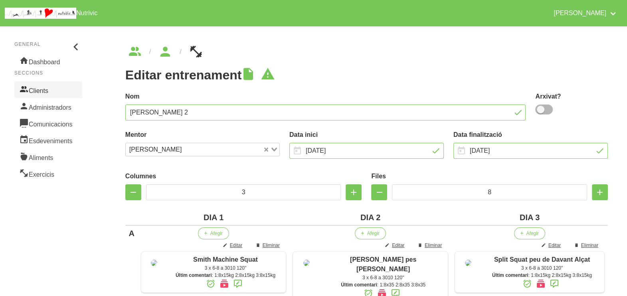
click at [40, 92] on link "Clients" at bounding box center [48, 89] width 68 height 17
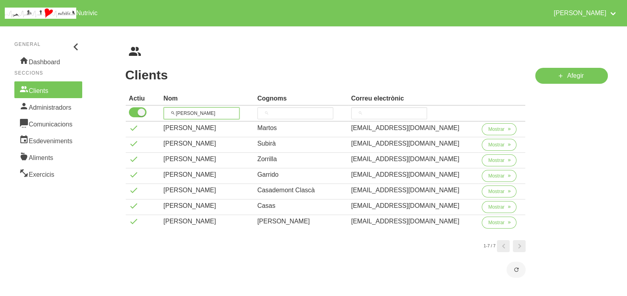
drag, startPoint x: 161, startPoint y: 113, endPoint x: 156, endPoint y: 111, distance: 5.3
click at [151, 112] on tr "[PERSON_NAME]" at bounding box center [326, 114] width 400 height 16
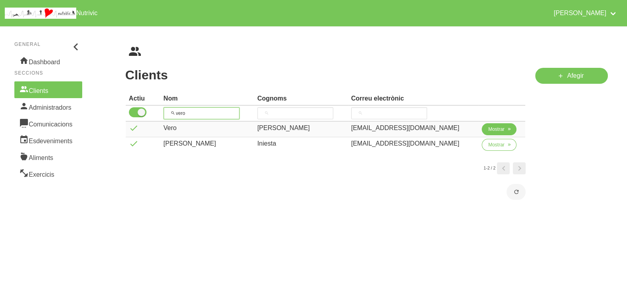
type input "vero"
click at [492, 128] on span "Mostrar" at bounding box center [496, 129] width 16 height 7
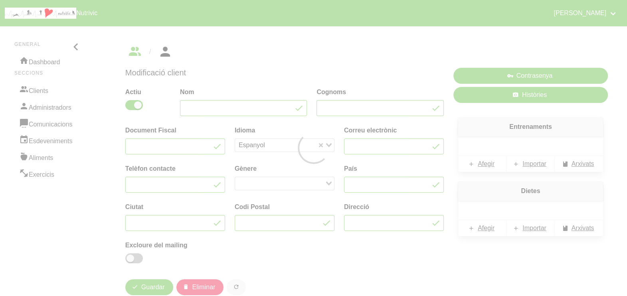
type input "Vero"
type input "[PERSON_NAME]"
type input "[EMAIL_ADDRESS][DOMAIN_NAME]"
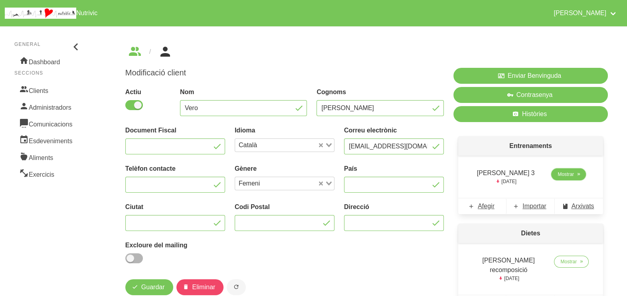
click at [558, 176] on span "Mostrar" at bounding box center [566, 174] width 16 height 7
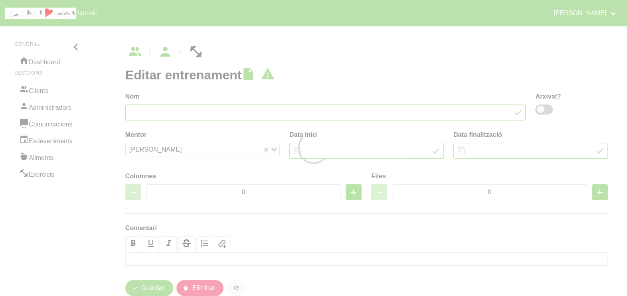
type input "[PERSON_NAME] 3"
type input "[DATE]"
type input "4"
type input "10"
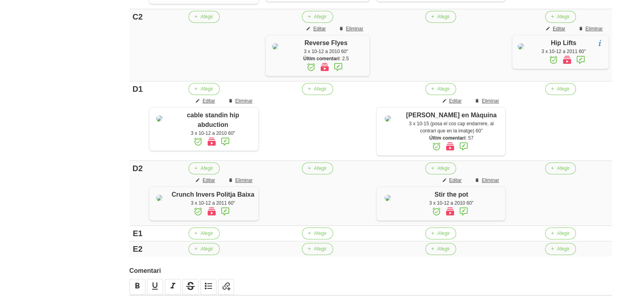
scroll to position [648, 0]
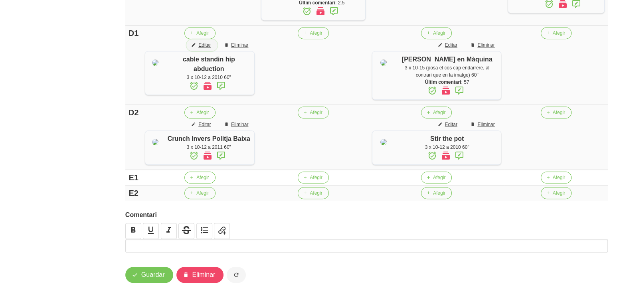
click at [205, 49] on span "Editar" at bounding box center [204, 45] width 12 height 7
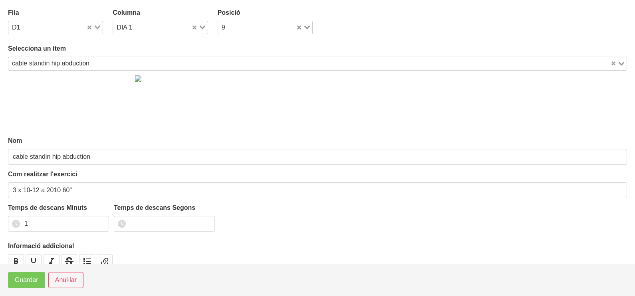
click at [88, 62] on div "cable standin hip abduction" at bounding box center [309, 62] width 602 height 11
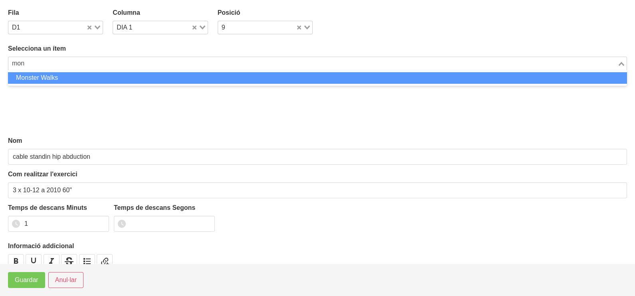
scroll to position [0, 0]
click at [57, 80] on li "Monster Walks" at bounding box center [317, 78] width 619 height 12
type input "monst"
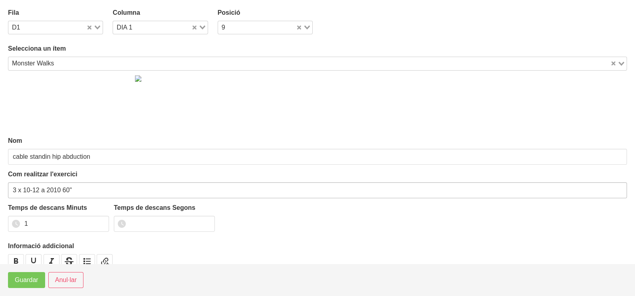
type input "Monster Walks"
drag, startPoint x: 38, startPoint y: 188, endPoint x: 24, endPoint y: 192, distance: 14.9
click at [24, 192] on input "3 x 10-12 a 2010 60"" at bounding box center [317, 190] width 619 height 16
type input "3 x 6 pistes NA a 2010 60""
click at [25, 283] on span "Guardar" at bounding box center [27, 280] width 24 height 10
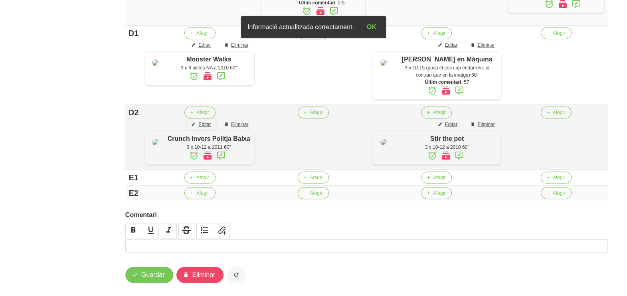
click at [210, 128] on span "Editar" at bounding box center [204, 124] width 12 height 7
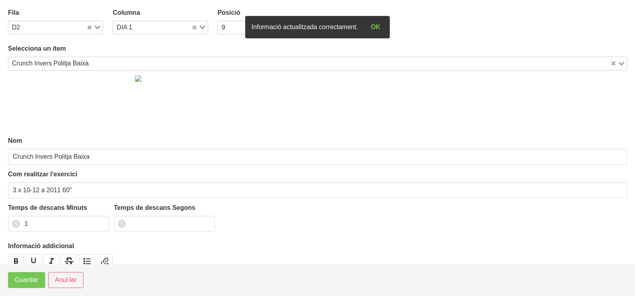
click at [93, 65] on input "Search for option" at bounding box center [350, 64] width 518 height 10
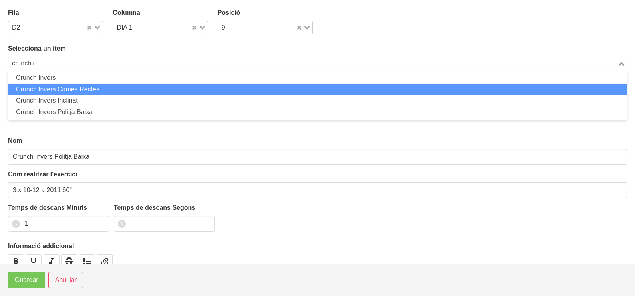
click at [81, 87] on li "Crunch Invers Cames Rectes" at bounding box center [317, 90] width 619 height 12
type input "crunch i"
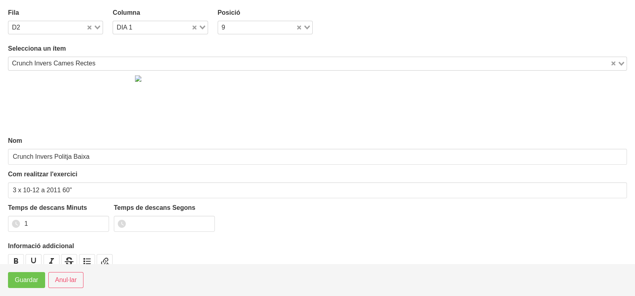
type input "Crunch Invers Cames Rectes"
click at [28, 281] on span "Guardar" at bounding box center [27, 280] width 24 height 10
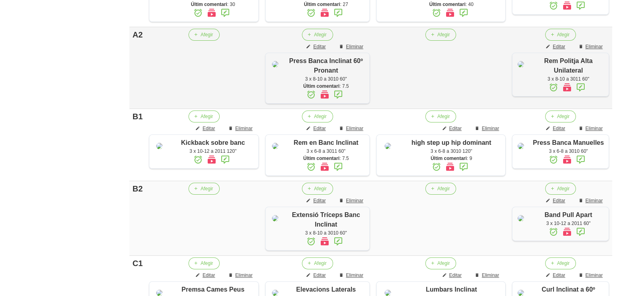
scroll to position [249, 0]
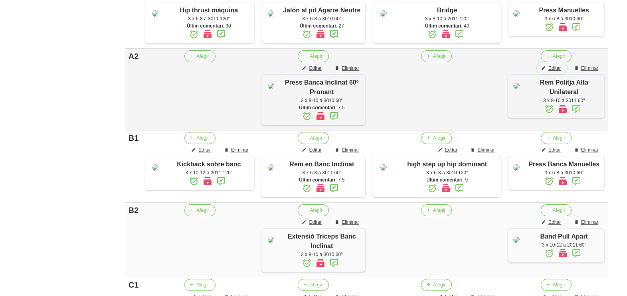
click at [552, 72] on span "Editar" at bounding box center [554, 68] width 12 height 7
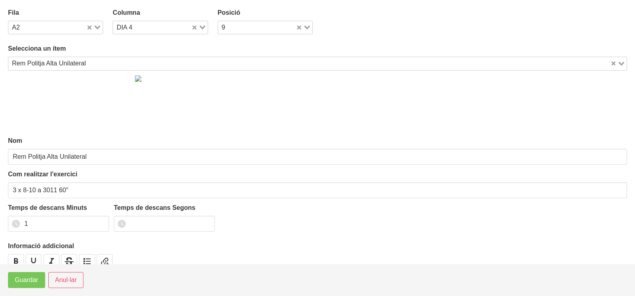
click at [116, 63] on input "Search for option" at bounding box center [349, 64] width 520 height 10
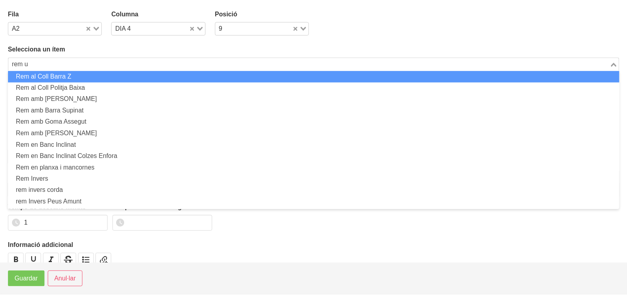
scroll to position [0, 0]
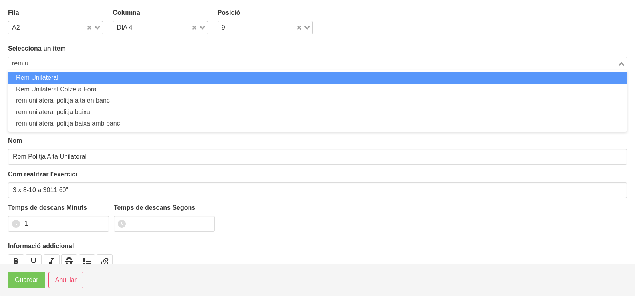
drag, startPoint x: 83, startPoint y: 74, endPoint x: 72, endPoint y: 126, distance: 53.0
click at [83, 75] on li "Rem Unilateral" at bounding box center [317, 78] width 619 height 12
type input "rem u"
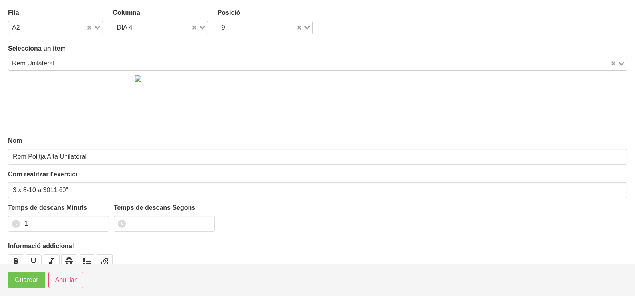
type input "Rem Unilateral"
click at [27, 281] on span "Guardar" at bounding box center [27, 280] width 24 height 10
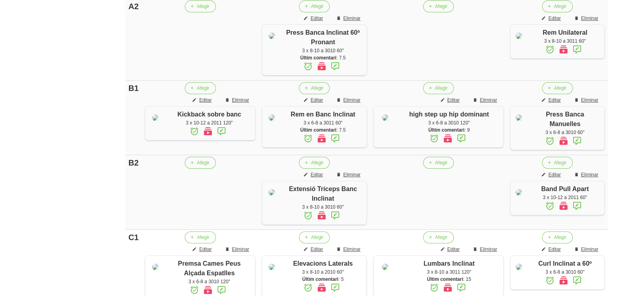
scroll to position [349, 0]
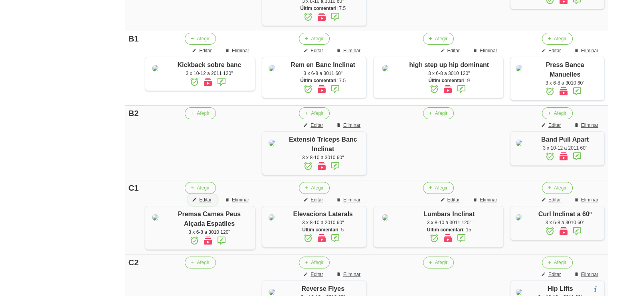
click at [205, 204] on span "Editar" at bounding box center [205, 199] width 12 height 7
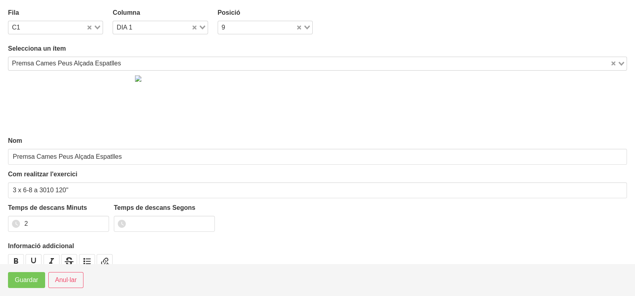
click at [98, 26] on icon "Search for option" at bounding box center [98, 28] width 6 height 4
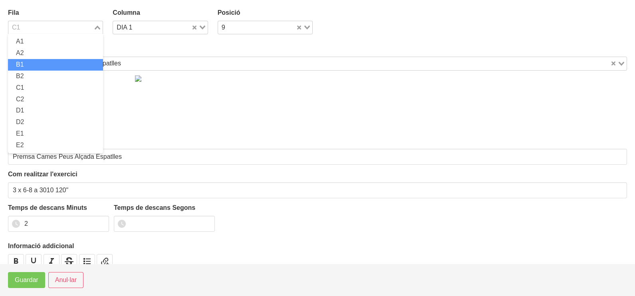
click at [42, 67] on li "B1" at bounding box center [55, 65] width 95 height 12
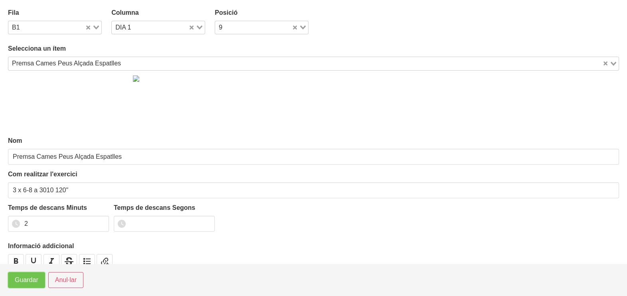
click at [28, 279] on span "Guardar" at bounding box center [27, 280] width 24 height 10
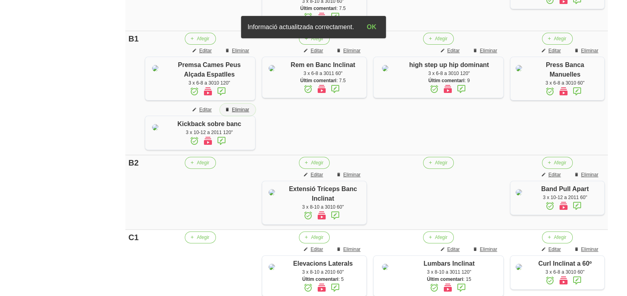
click at [238, 113] on span "Eliminar" at bounding box center [240, 109] width 17 height 7
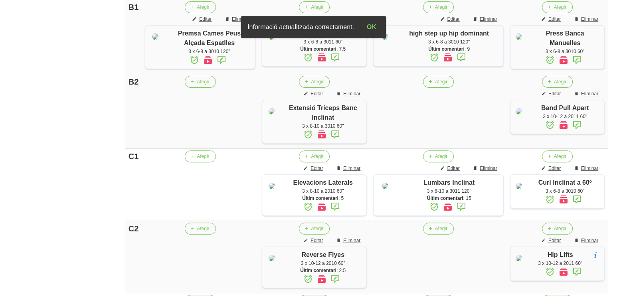
scroll to position [399, 0]
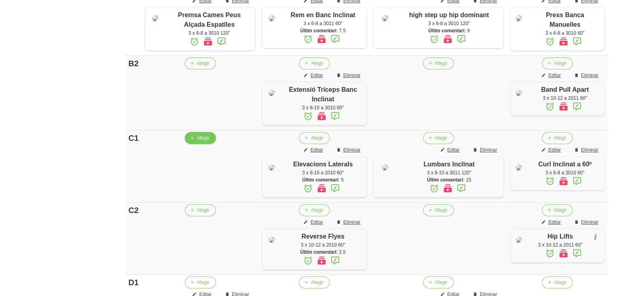
click at [199, 142] on span "Afegir" at bounding box center [203, 138] width 12 height 7
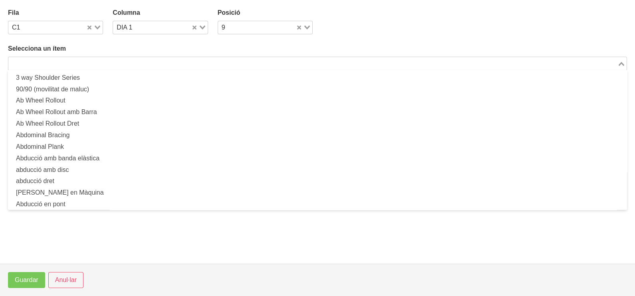
click at [89, 60] on input "Search for option" at bounding box center [312, 64] width 607 height 10
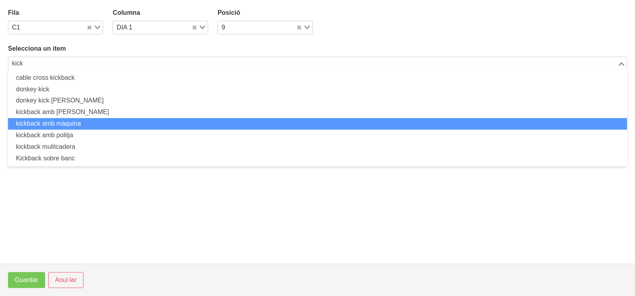
click at [83, 120] on li "kickback amb màquina" at bounding box center [317, 124] width 619 height 12
type input "kick"
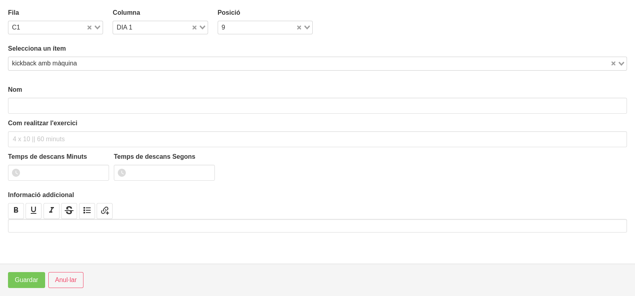
type input "kickback amb màquina"
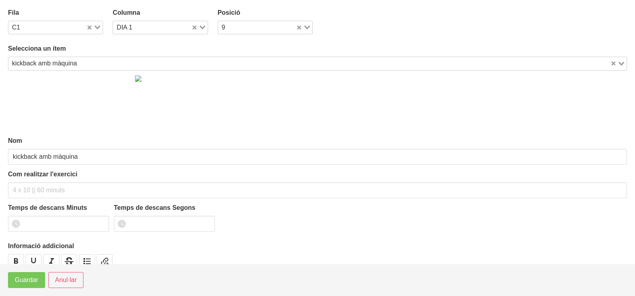
click at [101, 28] on div "Loading..." at bounding box center [94, 26] width 16 height 11
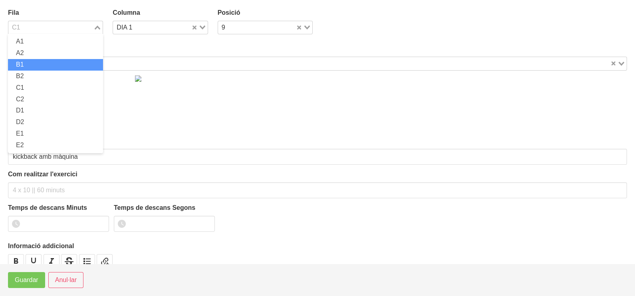
click at [44, 66] on li "B1" at bounding box center [55, 65] width 95 height 12
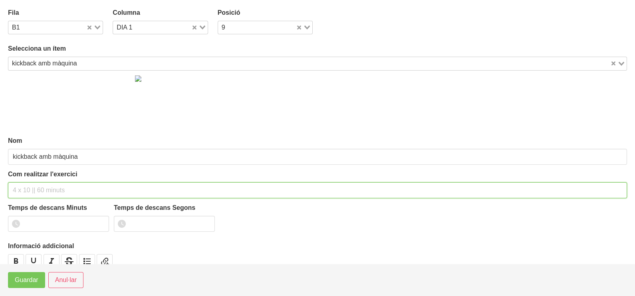
drag, startPoint x: 34, startPoint y: 189, endPoint x: 20, endPoint y: 184, distance: 14.5
click at [32, 188] on input "text" at bounding box center [317, 190] width 619 height 16
type input "3 x 8-10 a 2011 120""
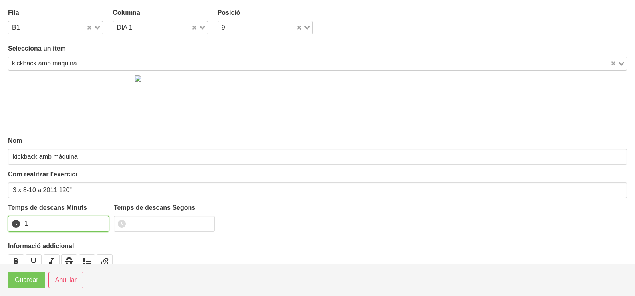
click at [101, 222] on input "1" at bounding box center [58, 224] width 101 height 16
drag, startPoint x: 101, startPoint y: 222, endPoint x: 48, endPoint y: 253, distance: 61.7
type input "2"
click at [99, 224] on input "2" at bounding box center [58, 224] width 101 height 16
click at [33, 281] on span "Guardar" at bounding box center [27, 280] width 24 height 10
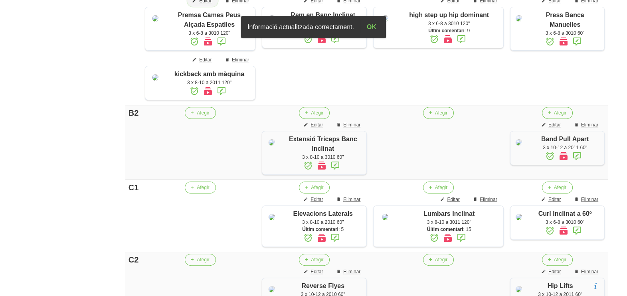
click at [208, 4] on span "Editar" at bounding box center [205, 0] width 12 height 7
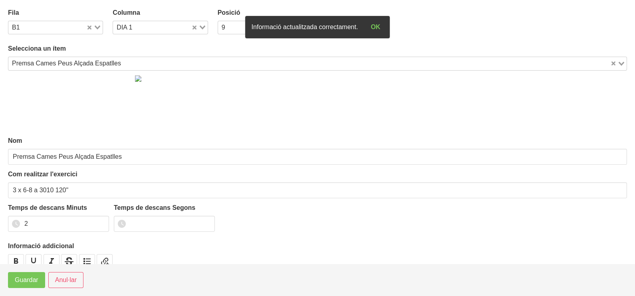
click at [95, 28] on icon "Search for option" at bounding box center [98, 28] width 6 height 4
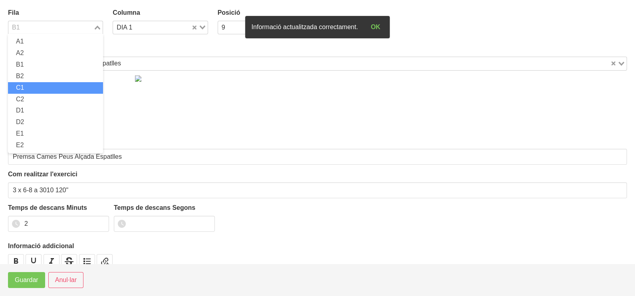
click at [34, 89] on li "C1" at bounding box center [55, 88] width 95 height 12
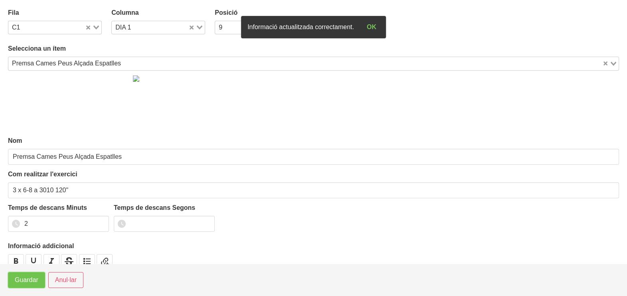
click at [27, 282] on span "Guardar" at bounding box center [27, 280] width 24 height 10
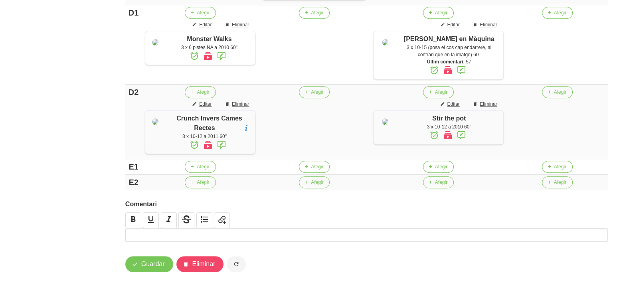
scroll to position [768, 0]
click at [155, 268] on span "Guardar" at bounding box center [153, 264] width 24 height 10
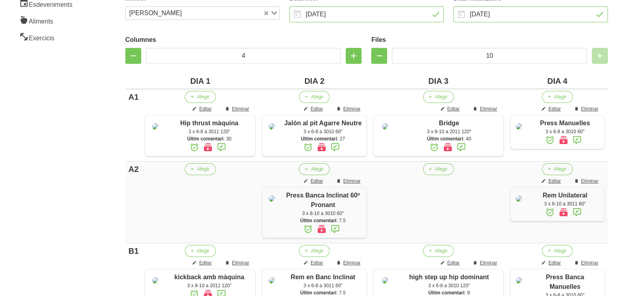
scroll to position [0, 0]
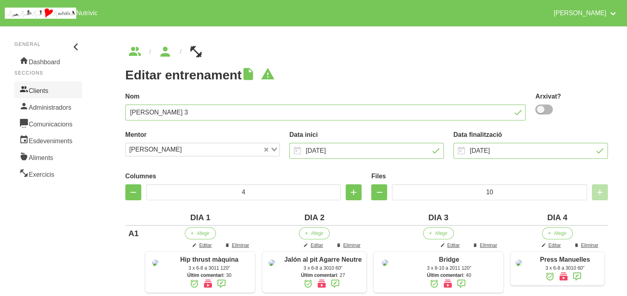
click at [57, 89] on link "Clients" at bounding box center [48, 89] width 68 height 17
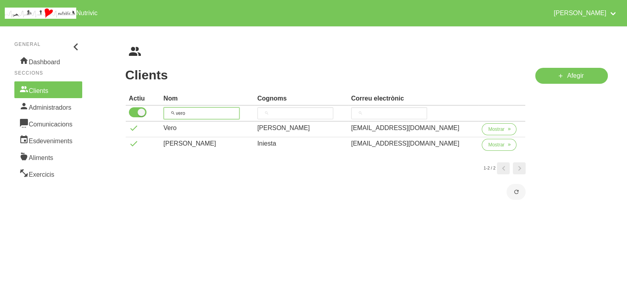
click at [170, 112] on input "vero" at bounding box center [202, 113] width 76 height 12
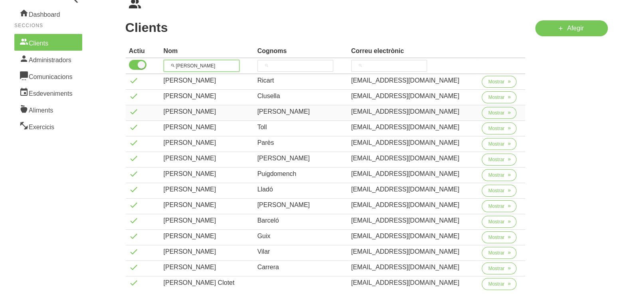
scroll to position [99, 0]
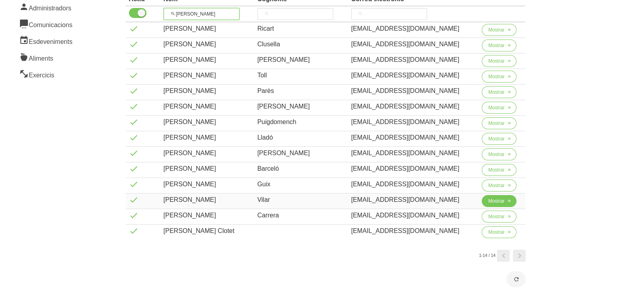
type input "[PERSON_NAME]"
click at [485, 199] on button "Mostrar" at bounding box center [499, 201] width 35 height 12
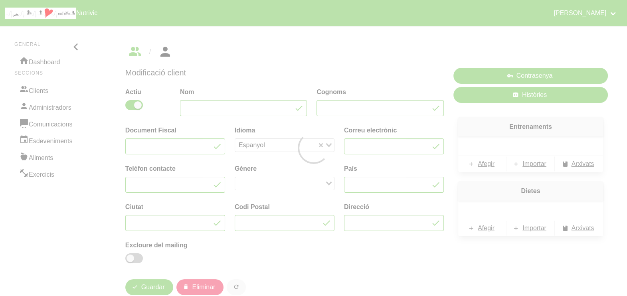
type input "[PERSON_NAME]"
type input "Vilar"
type input "[EMAIL_ADDRESS][DOMAIN_NAME]"
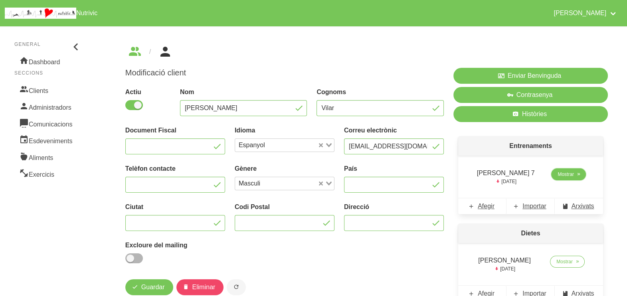
click at [559, 175] on span "Mostrar" at bounding box center [566, 174] width 16 height 7
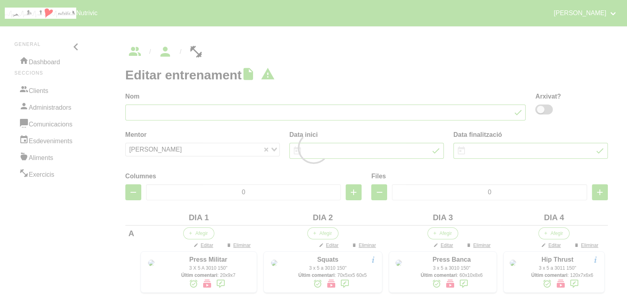
type input "[PERSON_NAME] 7"
type input "[DATE]"
type input "4"
type input "6"
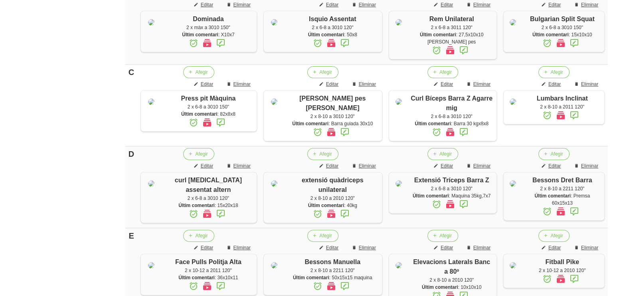
scroll to position [299, 0]
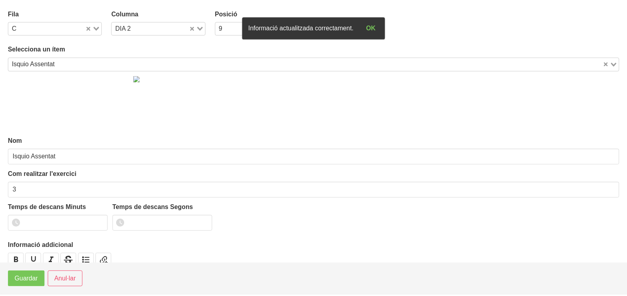
scroll to position [192, 0]
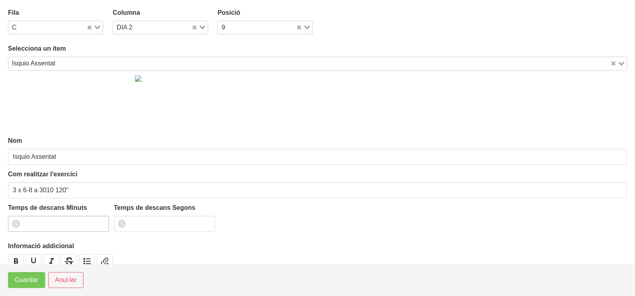
type input "3 x 6-8 a 3010 120""
click at [101, 222] on input "1" at bounding box center [58, 224] width 101 height 16
drag, startPoint x: 101, startPoint y: 222, endPoint x: 36, endPoint y: 271, distance: 81.4
type input "2"
click at [89, 229] on input "2" at bounding box center [58, 224] width 101 height 16
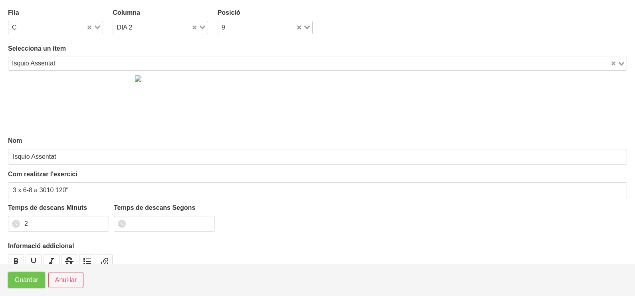
click at [30, 281] on span "Guardar" at bounding box center [27, 280] width 24 height 10
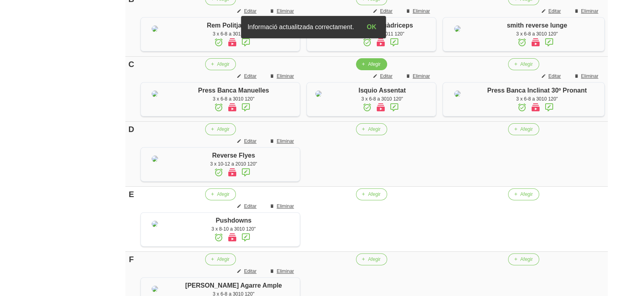
scroll to position [392, 0]
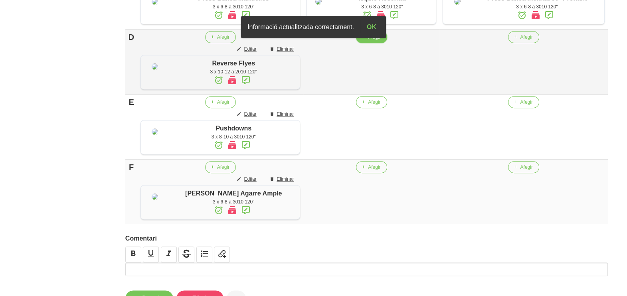
click at [368, 41] on span "Afegir" at bounding box center [374, 37] width 12 height 7
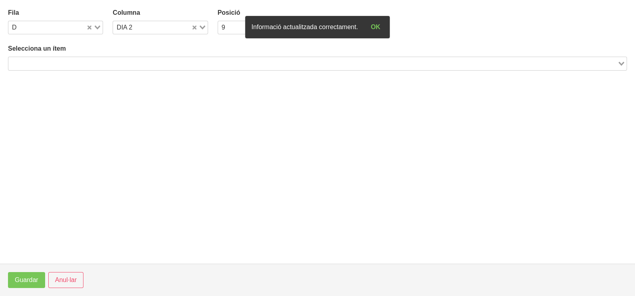
drag, startPoint x: 94, startPoint y: 63, endPoint x: 106, endPoint y: 50, distance: 16.9
click at [95, 62] on input "Search for option" at bounding box center [312, 64] width 607 height 10
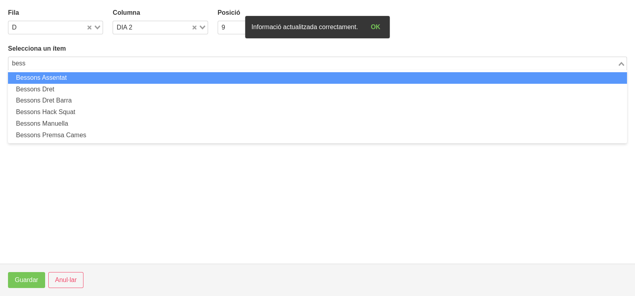
type input "bess"
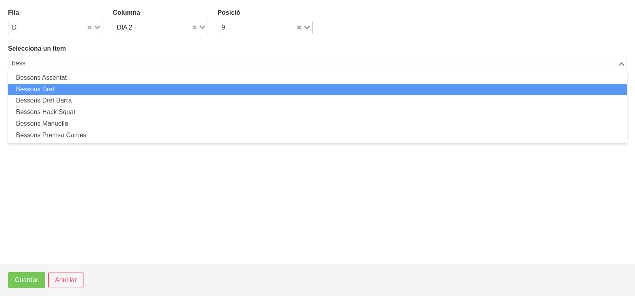
click at [58, 91] on li "Bessons Dret" at bounding box center [317, 90] width 619 height 12
type input "bess"
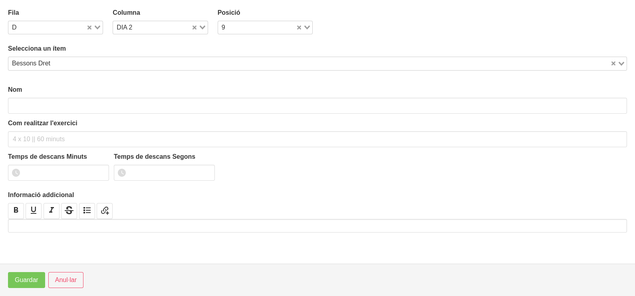
type input "Bessons Dret"
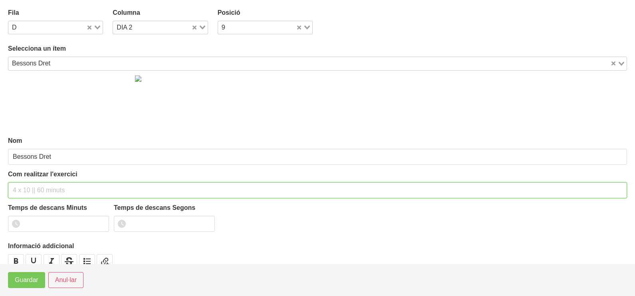
click at [35, 183] on input "text" at bounding box center [317, 190] width 619 height 16
type input "3 x 8-10 a 2211 120""
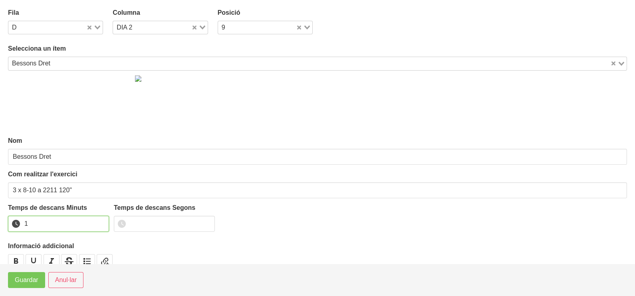
click at [101, 220] on input "1" at bounding box center [58, 224] width 101 height 16
drag, startPoint x: 101, startPoint y: 220, endPoint x: 93, endPoint y: 220, distance: 8.0
type input "2"
click at [96, 220] on input "2" at bounding box center [58, 224] width 101 height 16
click at [25, 285] on button "Guardar" at bounding box center [26, 280] width 37 height 16
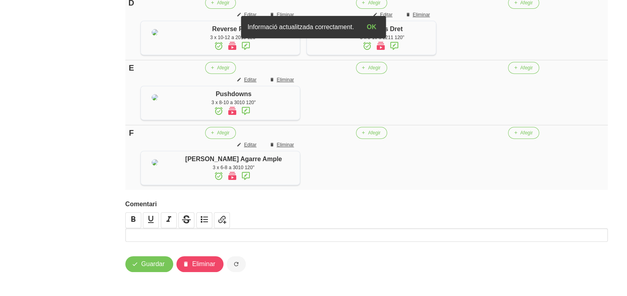
scroll to position [491, 0]
click at [361, 74] on button "Afegir" at bounding box center [371, 68] width 31 height 12
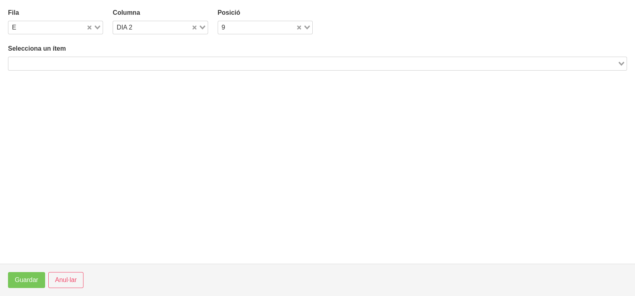
drag, startPoint x: 94, startPoint y: 61, endPoint x: 100, endPoint y: 42, distance: 19.2
click at [96, 54] on div "Selecciona un ítem Loading..." at bounding box center [317, 57] width 619 height 26
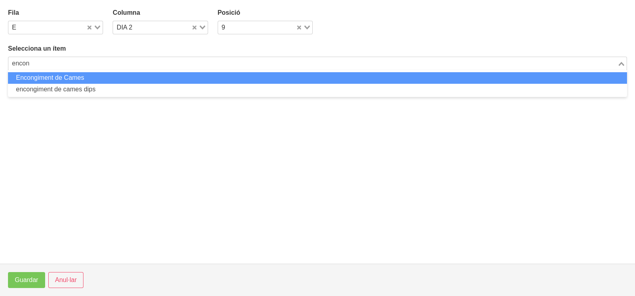
click at [100, 75] on li "Encongiment de Cames" at bounding box center [317, 78] width 619 height 12
type input "encon"
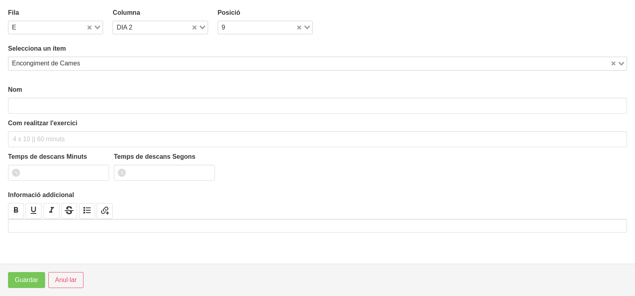
type input "Encongiment de Cames"
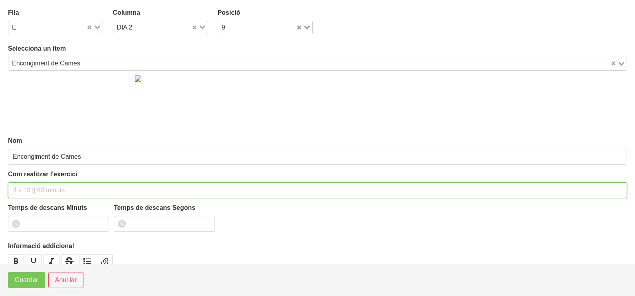
click at [48, 188] on input "text" at bounding box center [317, 190] width 619 height 16
type input "3 x 8-15 a 2010 120""
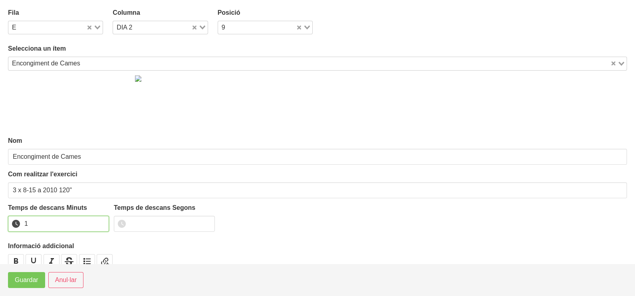
click at [101, 221] on input "1" at bounding box center [58, 224] width 101 height 16
drag, startPoint x: 101, startPoint y: 221, endPoint x: 43, endPoint y: 255, distance: 67.2
type input "2"
click at [80, 232] on input "2" at bounding box center [58, 224] width 101 height 16
click at [27, 281] on span "Guardar" at bounding box center [27, 280] width 24 height 10
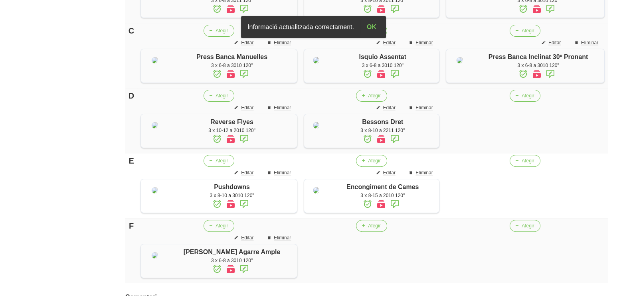
scroll to position [342, 0]
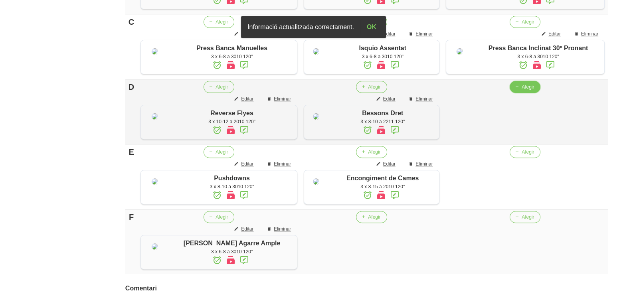
click at [522, 91] on span "Afegir" at bounding box center [528, 86] width 12 height 7
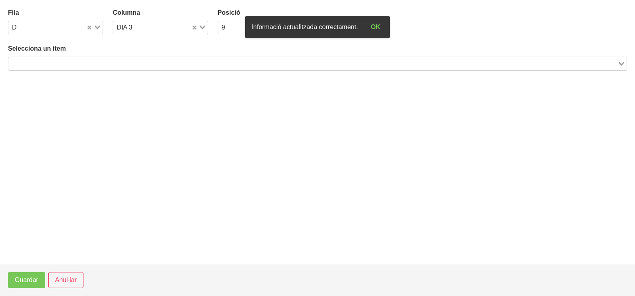
click at [113, 60] on input "Search for option" at bounding box center [312, 64] width 607 height 10
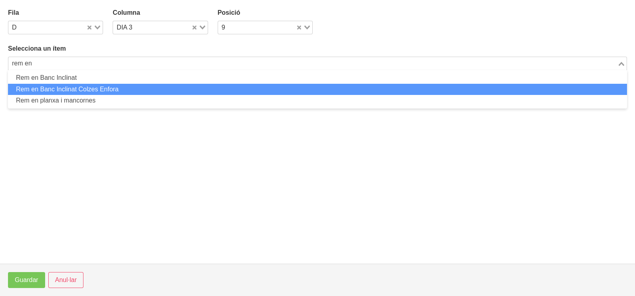
click at [142, 88] on li "Rem en Banc Inclinat Colzes Enfora" at bounding box center [317, 90] width 619 height 12
type input "rem en"
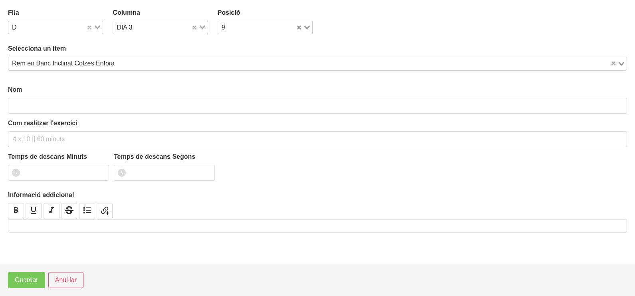
type input "Rem en Banc Inclinat Colzes Enfora"
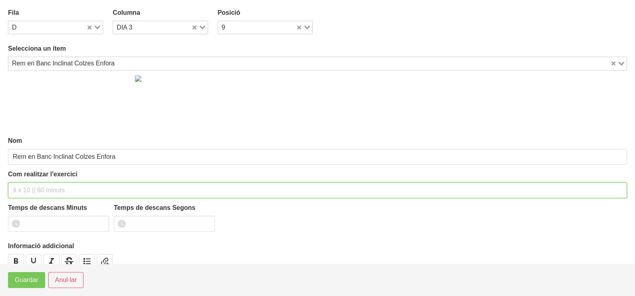
click at [30, 188] on input "text" at bounding box center [317, 190] width 619 height 16
type input "3 x 8-10 a 2010 120""
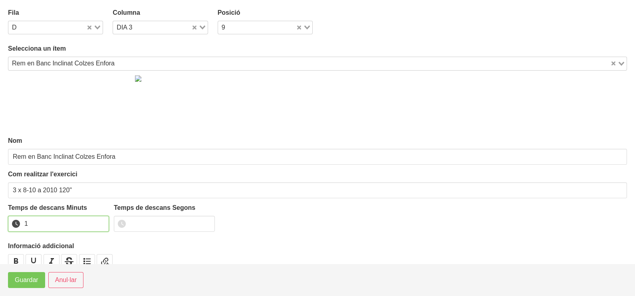
click at [101, 220] on input "1" at bounding box center [58, 224] width 101 height 16
drag, startPoint x: 101, startPoint y: 220, endPoint x: 37, endPoint y: 259, distance: 74.5
type input "2"
click at [85, 230] on input "2" at bounding box center [58, 224] width 101 height 16
click at [24, 281] on span "Guardar" at bounding box center [27, 280] width 24 height 10
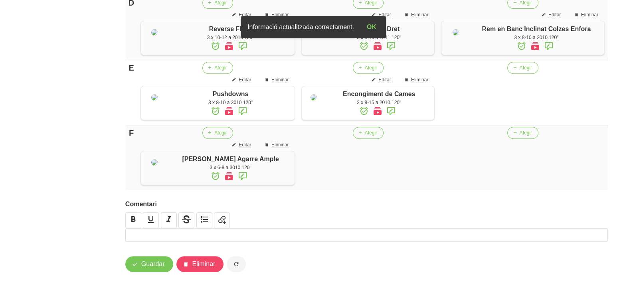
scroll to position [441, 0]
click at [524, 125] on td "Afegir" at bounding box center [523, 92] width 170 height 65
click at [516, 71] on icon "button" at bounding box center [514, 67] width 5 height 7
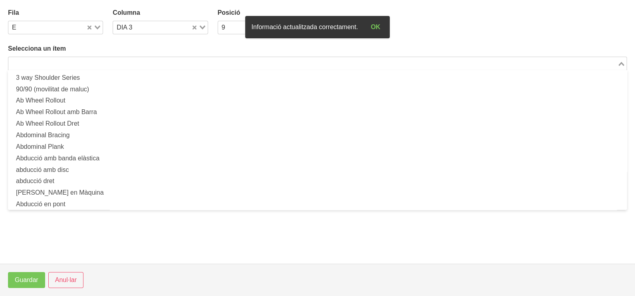
drag, startPoint x: 126, startPoint y: 64, endPoint x: 137, endPoint y: 44, distance: 23.0
click at [126, 62] on input "Search for option" at bounding box center [312, 64] width 607 height 10
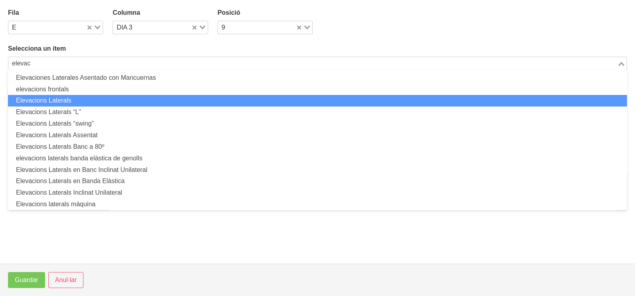
click at [94, 103] on li "Elevacions Laterals" at bounding box center [317, 101] width 619 height 12
type input "elevac"
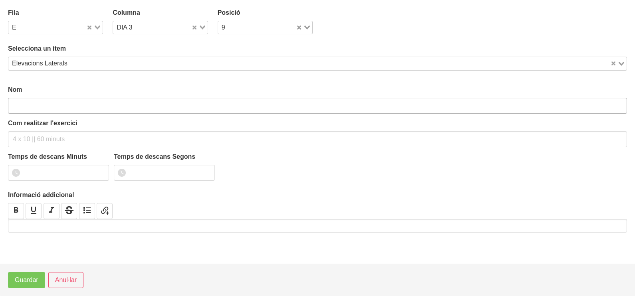
type input "Elevacions Laterals"
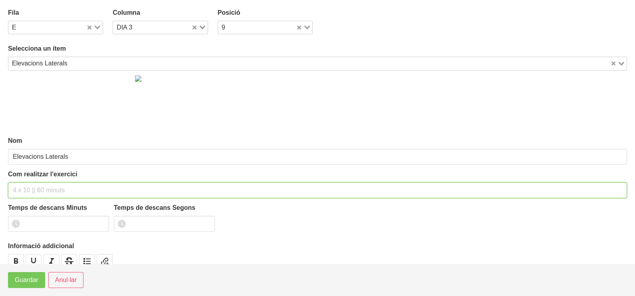
click at [34, 188] on input "text" at bounding box center [317, 190] width 619 height 16
type input "3 x 8-10 a 2010 120""
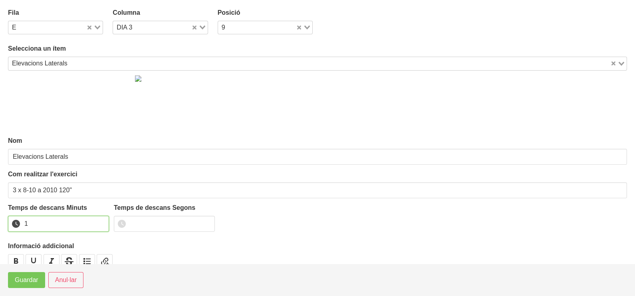
click at [100, 220] on input "1" at bounding box center [58, 224] width 101 height 16
type input "2"
click at [100, 220] on input "2" at bounding box center [58, 224] width 101 height 16
click at [36, 283] on span "Guardar" at bounding box center [27, 280] width 24 height 10
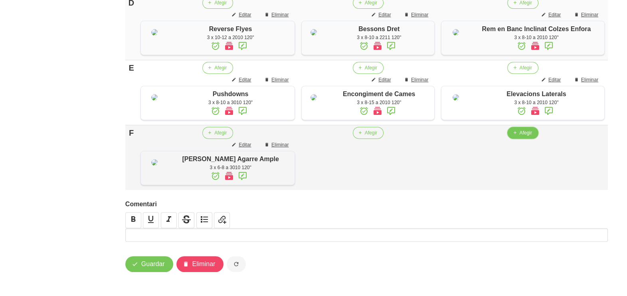
click at [529, 137] on span "Afegir" at bounding box center [525, 132] width 12 height 7
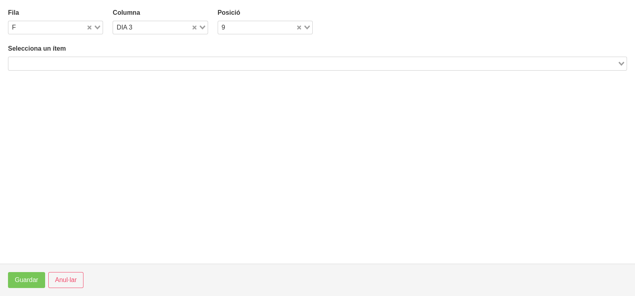
click at [101, 62] on input "Search for option" at bounding box center [312, 64] width 607 height 10
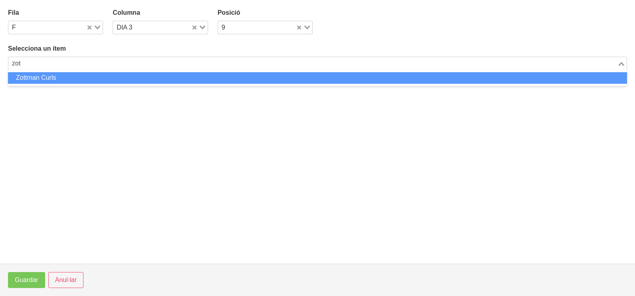
click at [68, 77] on li "Zottman Curls" at bounding box center [317, 78] width 619 height 12
type input "zot"
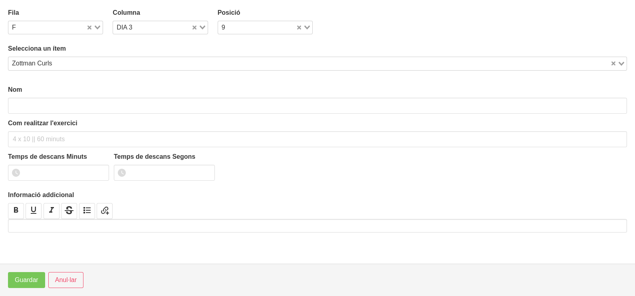
type input "Zottman Curls"
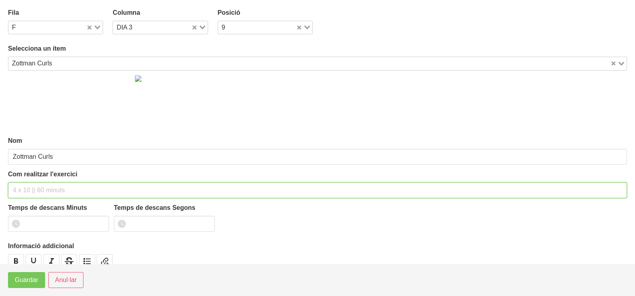
click at [32, 187] on input "text" at bounding box center [317, 190] width 619 height 16
type input "3 x 6-8 a 3010 120""
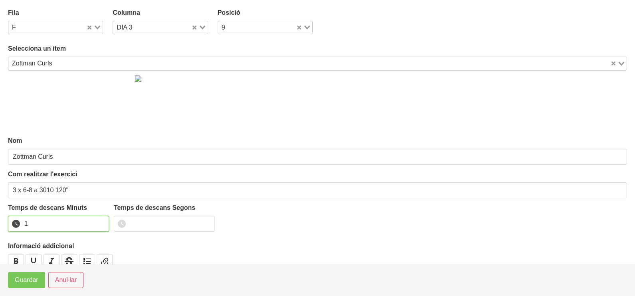
click at [102, 220] on input "1" at bounding box center [58, 224] width 101 height 16
drag, startPoint x: 102, startPoint y: 220, endPoint x: 52, endPoint y: 257, distance: 61.7
type input "2"
click at [96, 225] on input "2" at bounding box center [58, 224] width 101 height 16
click at [28, 277] on span "Guardar" at bounding box center [27, 280] width 24 height 10
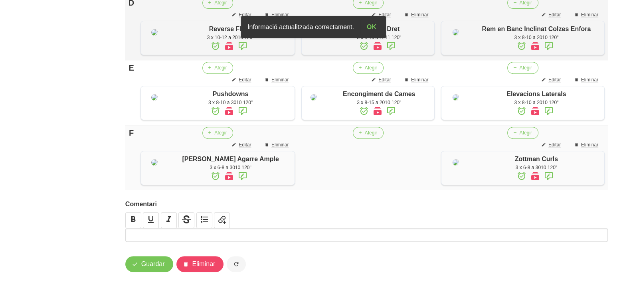
scroll to position [546, 0]
click at [158, 265] on span "Guardar" at bounding box center [153, 264] width 24 height 10
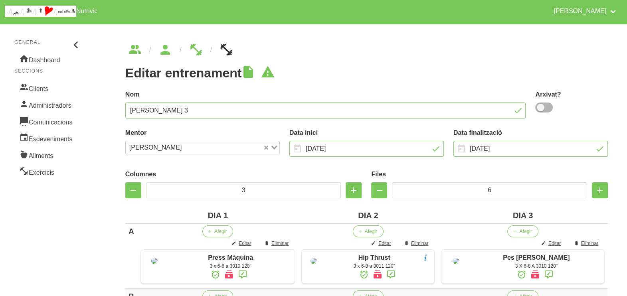
scroll to position [0, 0]
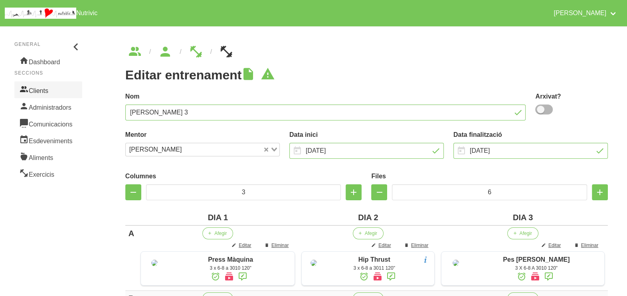
click at [44, 85] on link "Clients" at bounding box center [48, 89] width 68 height 17
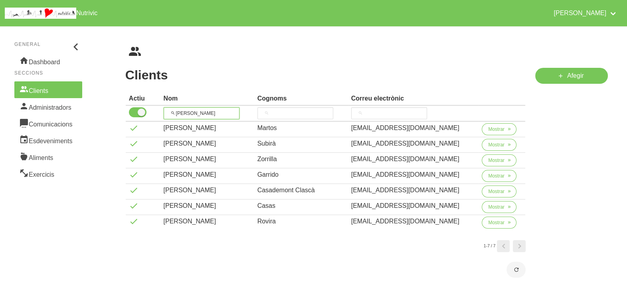
drag, startPoint x: 200, startPoint y: 111, endPoint x: 160, endPoint y: 111, distance: 39.1
click at [160, 111] on tr "carles" at bounding box center [326, 114] width 400 height 16
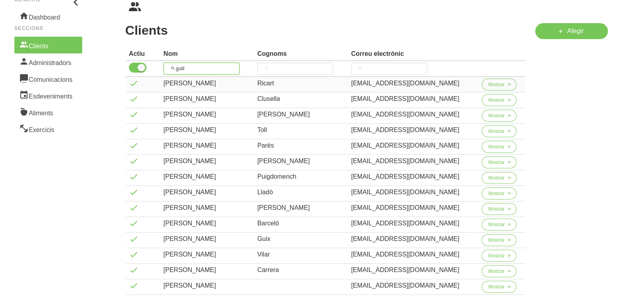
scroll to position [99, 0]
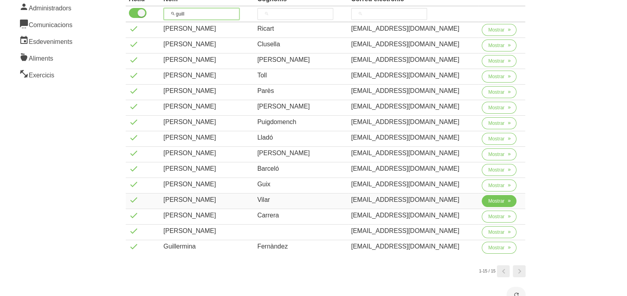
type input "guill"
click at [485, 202] on button "Mostrar" at bounding box center [499, 201] width 35 height 12
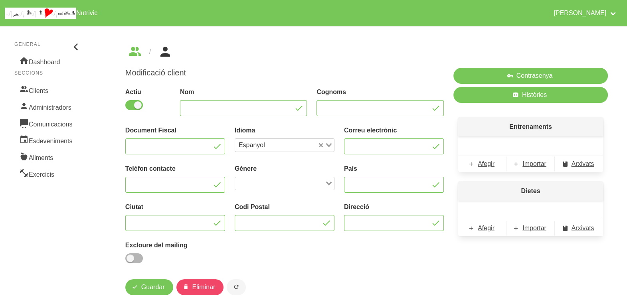
type input "[PERSON_NAME]"
type input "Vilar"
type input "[EMAIL_ADDRESS][DOMAIN_NAME]"
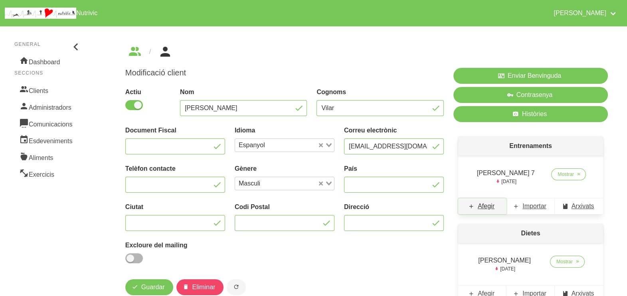
click at [489, 207] on span "Afegir" at bounding box center [486, 207] width 17 height 10
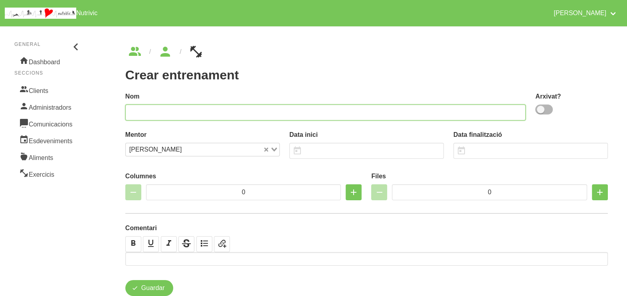
drag, startPoint x: 331, startPoint y: 112, endPoint x: 336, endPoint y: 84, distance: 28.3
click at [333, 110] on input "text" at bounding box center [325, 113] width 401 height 16
type input "Guillem Vilar 8"
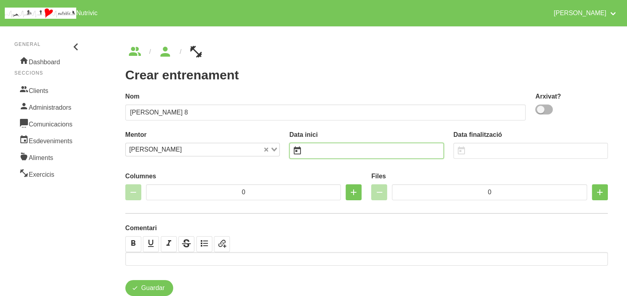
drag, startPoint x: 343, startPoint y: 149, endPoint x: 336, endPoint y: 144, distance: 9.2
click at [339, 149] on input "text" at bounding box center [366, 151] width 154 height 16
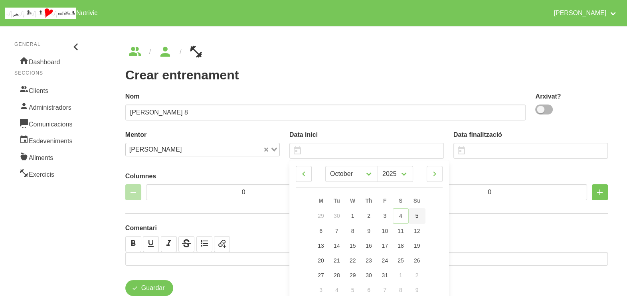
drag, startPoint x: 416, startPoint y: 217, endPoint x: 416, endPoint y: 211, distance: 6.0
click at [416, 217] on span "5" at bounding box center [417, 216] width 3 height 6
type input "[DATE]"
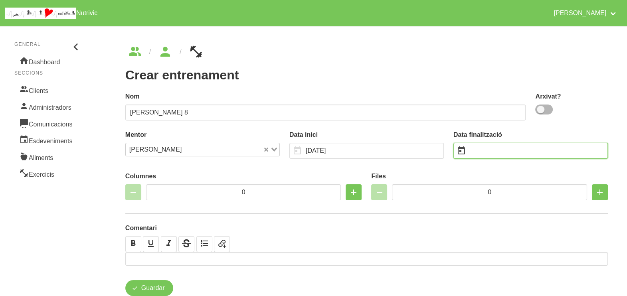
click at [479, 148] on input "text" at bounding box center [530, 151] width 154 height 16
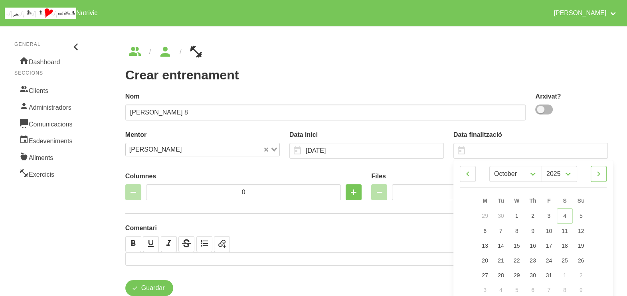
click at [602, 174] on icon at bounding box center [599, 174] width 10 height 14
select select "10"
click at [582, 245] on span "16" at bounding box center [581, 245] width 6 height 6
type input "[DATE]"
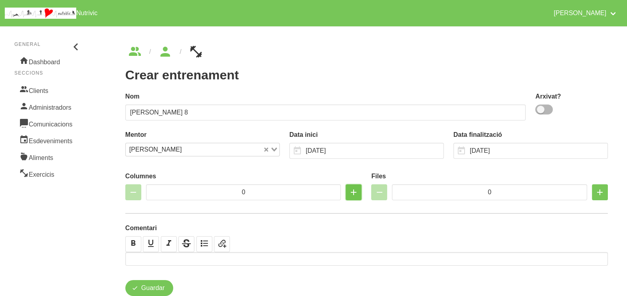
click at [356, 193] on icon "button" at bounding box center [354, 192] width 10 height 14
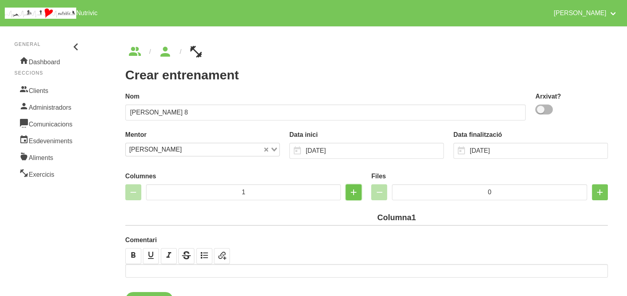
click at [356, 193] on icon "button" at bounding box center [354, 192] width 10 height 14
click at [355, 193] on icon "button" at bounding box center [354, 192] width 10 height 14
click at [355, 191] on icon "button" at bounding box center [354, 192] width 10 height 14
type input "4"
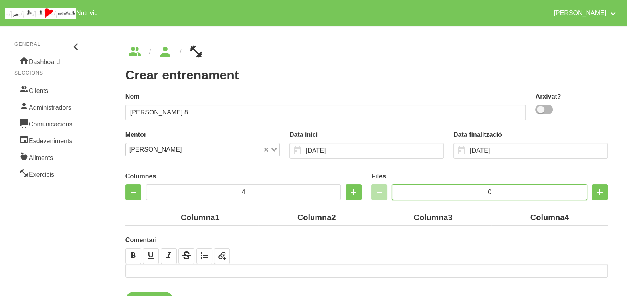
click at [482, 190] on input "0" at bounding box center [489, 192] width 195 height 16
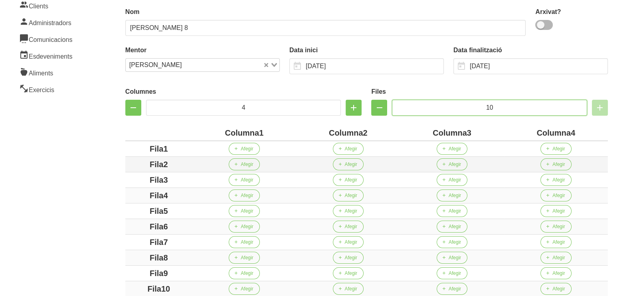
scroll to position [150, 0]
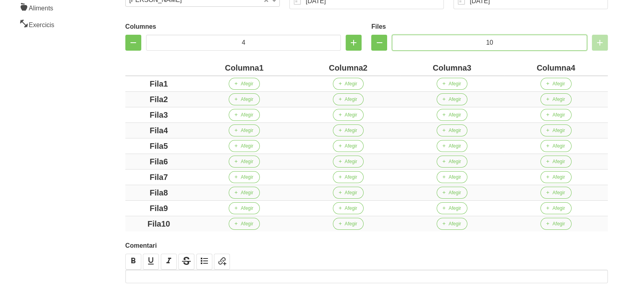
type input "10"
drag, startPoint x: 257, startPoint y: 67, endPoint x: 197, endPoint y: 68, distance: 60.7
click at [197, 68] on div "Columna1" at bounding box center [244, 68] width 97 height 12
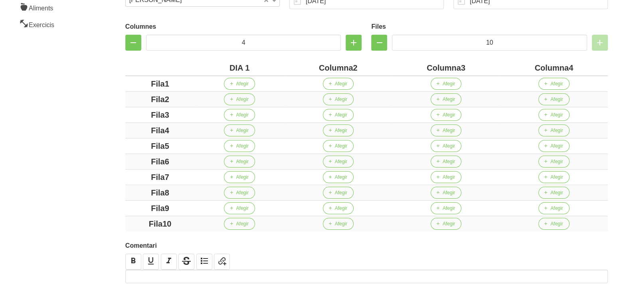
drag, startPoint x: 352, startPoint y: 68, endPoint x: 292, endPoint y: 73, distance: 59.7
click at [292, 73] on div "Columna2" at bounding box center [337, 68] width 101 height 12
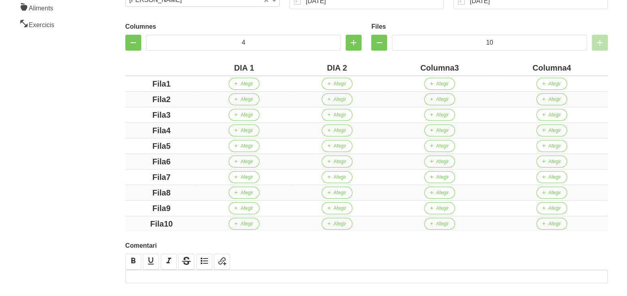
drag, startPoint x: 455, startPoint y: 66, endPoint x: 394, endPoint y: 65, distance: 61.5
click at [394, 65] on div "Columna3" at bounding box center [440, 68] width 106 height 12
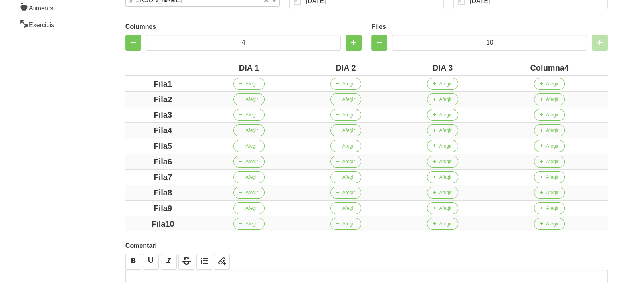
drag, startPoint x: 564, startPoint y: 67, endPoint x: 503, endPoint y: 66, distance: 61.1
click at [504, 66] on div "Columna4" at bounding box center [549, 68] width 111 height 12
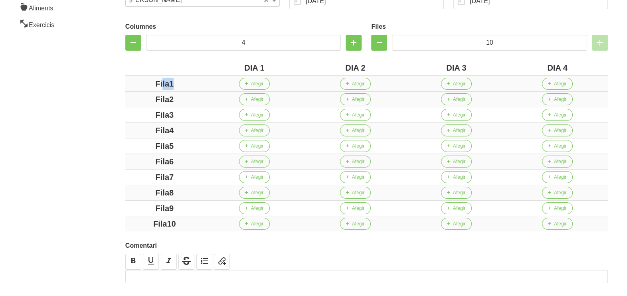
drag, startPoint x: 162, startPoint y: 83, endPoint x: 141, endPoint y: 84, distance: 20.4
click at [142, 84] on div "Fila1" at bounding box center [165, 84] width 72 height 12
drag, startPoint x: 178, startPoint y: 98, endPoint x: 134, endPoint y: 97, distance: 44.3
click at [134, 97] on div "Fila2" at bounding box center [165, 99] width 72 height 12
drag, startPoint x: 174, startPoint y: 114, endPoint x: 140, endPoint y: 118, distance: 34.6
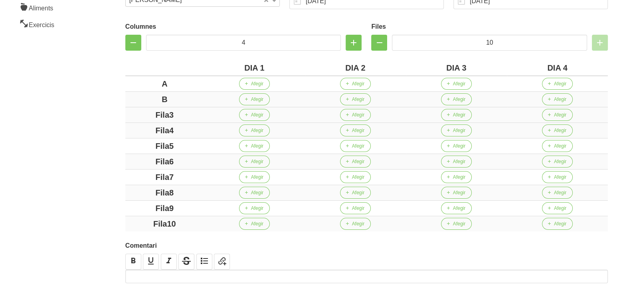
click at [132, 114] on div "Fila3" at bounding box center [165, 115] width 72 height 12
click at [129, 130] on div "Fila4" at bounding box center [165, 131] width 72 height 12
click at [124, 146] on div "Columnes 4 Files 10 DIA 1 DIA 2 DIA 3 DIA 4 A Afegir Afegir Afegir Afegir B Afe…" at bounding box center [367, 125] width 492 height 222
drag, startPoint x: 182, startPoint y: 162, endPoint x: 141, endPoint y: 162, distance: 41.1
click at [141, 162] on div "Fila6" at bounding box center [165, 162] width 72 height 12
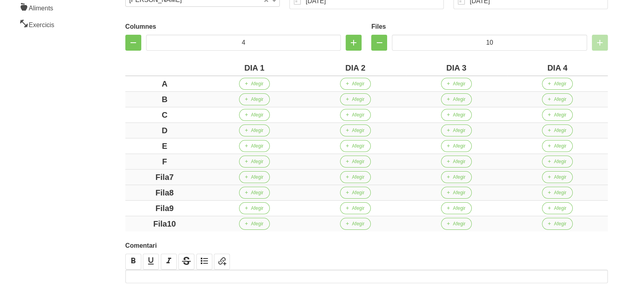
drag, startPoint x: 186, startPoint y: 172, endPoint x: 142, endPoint y: 172, distance: 43.9
click at [142, 172] on div "Fila7" at bounding box center [165, 177] width 72 height 12
drag, startPoint x: 175, startPoint y: 190, endPoint x: 129, endPoint y: 190, distance: 45.5
click at [129, 190] on div "Fila8" at bounding box center [165, 193] width 72 height 12
click at [379, 44] on icon "button" at bounding box center [379, 43] width 10 height 14
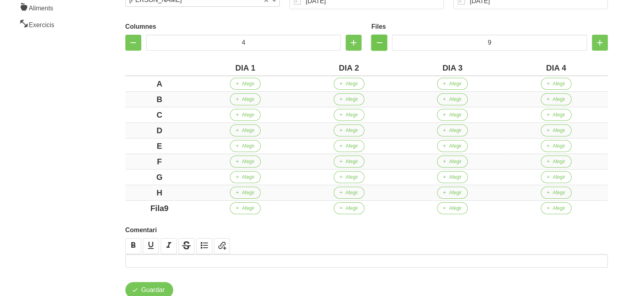
click at [379, 44] on icon "button" at bounding box center [379, 43] width 10 height 14
type input "8"
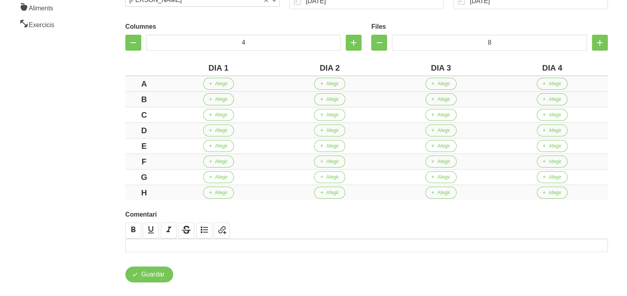
click at [152, 86] on div "A" at bounding box center [144, 84] width 31 height 12
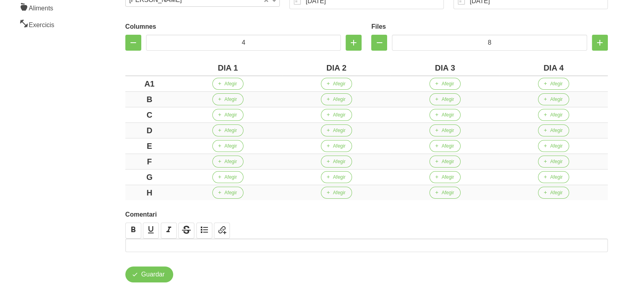
click at [122, 95] on div "Columnes 4 Files 8 DIA 1 DIA 2 DIA 3 DIA 4 A1 Afegir Afegir Afegir Afegir B Afe…" at bounding box center [367, 109] width 492 height 191
drag, startPoint x: 144, startPoint y: 112, endPoint x: 119, endPoint y: 112, distance: 24.3
click at [119, 112] on div "Crear entrenament f31d28af-df17-446b-9274-ec84cbff4288 Nom Guillem Vilar 8 Arxi…" at bounding box center [366, 89] width 521 height 425
drag, startPoint x: 154, startPoint y: 129, endPoint x: 149, endPoint y: 140, distance: 12.0
click at [132, 129] on div "D" at bounding box center [150, 131] width 42 height 12
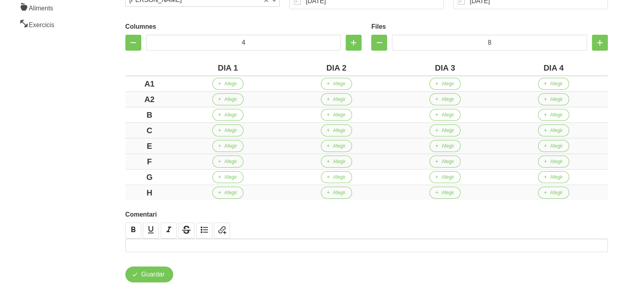
drag, startPoint x: 150, startPoint y: 144, endPoint x: 132, endPoint y: 146, distance: 17.7
click at [131, 144] on div "E" at bounding box center [150, 146] width 42 height 12
click at [129, 158] on div "F" at bounding box center [150, 162] width 42 height 12
click at [135, 176] on div "G" at bounding box center [150, 177] width 42 height 12
drag, startPoint x: 151, startPoint y: 189, endPoint x: 61, endPoint y: 157, distance: 95.4
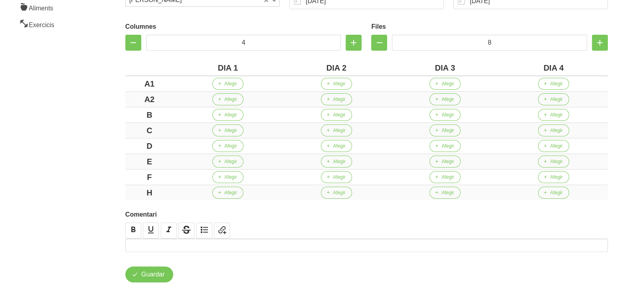
click at [121, 186] on div "Columnes 4 Files 8 DIA 1 DIA 2 DIA 3 DIA 4 A1 Afegir Afegir Afegir Afegir A2 Af…" at bounding box center [367, 109] width 492 height 191
drag, startPoint x: 61, startPoint y: 156, endPoint x: 88, endPoint y: 144, distance: 29.6
click at [61, 156] on aside "General Dashboard Seccions Clients Administradors Comunicacions Esdeveniments A…" at bounding box center [48, 89] width 106 height 435
click at [229, 84] on span "Afegir" at bounding box center [230, 83] width 12 height 7
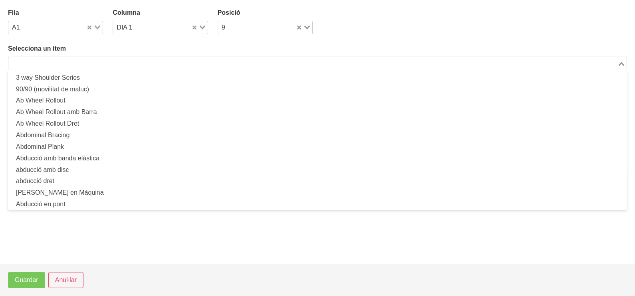
drag, startPoint x: 110, startPoint y: 62, endPoint x: 123, endPoint y: 49, distance: 18.1
click at [113, 59] on input "Search for option" at bounding box center [312, 64] width 607 height 10
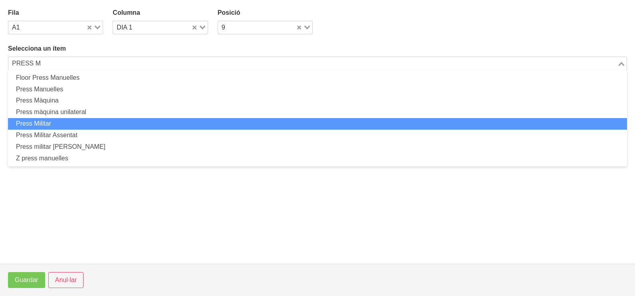
click at [71, 123] on li "Press Militar" at bounding box center [317, 124] width 619 height 12
type input "PRESS M"
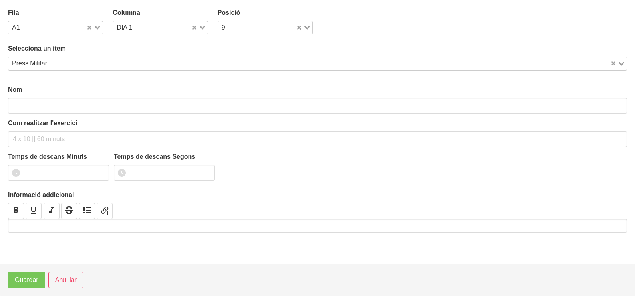
type input "Press Militar"
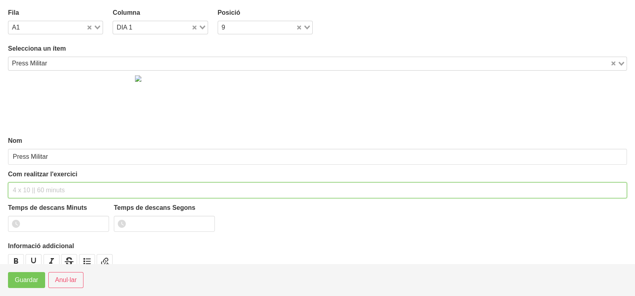
drag, startPoint x: 42, startPoint y: 188, endPoint x: 51, endPoint y: 138, distance: 51.5
click at [42, 188] on input "text" at bounding box center [317, 190] width 619 height 16
type input "4 X 3 (RIR 2) 60""
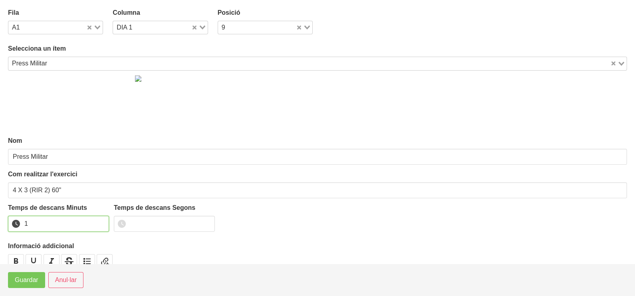
drag, startPoint x: 101, startPoint y: 221, endPoint x: 62, endPoint y: 241, distance: 43.6
type input "1"
click at [100, 222] on input "1" at bounding box center [58, 224] width 101 height 16
click at [16, 279] on span "Guardar" at bounding box center [27, 280] width 24 height 10
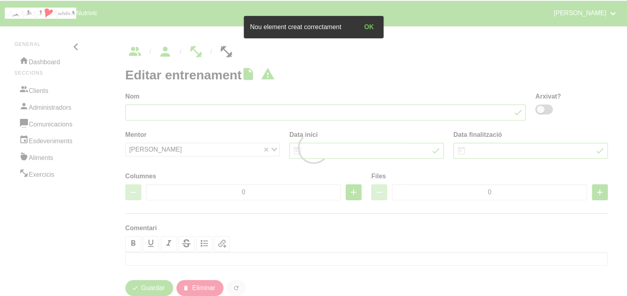
type input "Guillem Vilar 8"
type input "[DATE]"
type input "4"
type input "8"
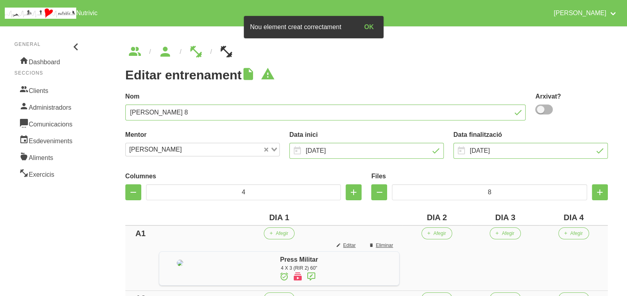
scroll to position [99, 0]
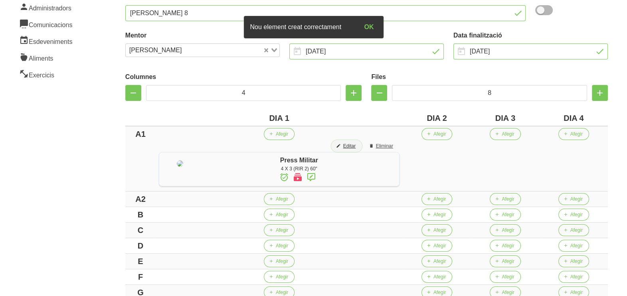
click at [356, 146] on span "Editar" at bounding box center [349, 145] width 12 height 7
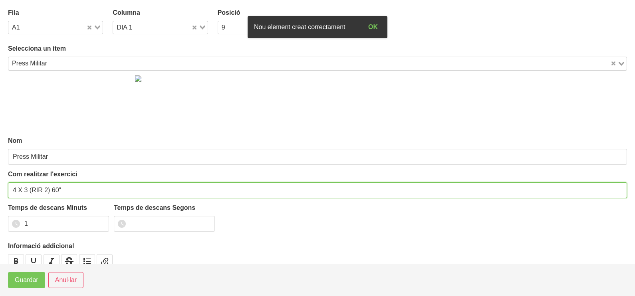
click at [53, 188] on input "4 X 3 (RIR 2) 60"" at bounding box center [317, 190] width 619 height 16
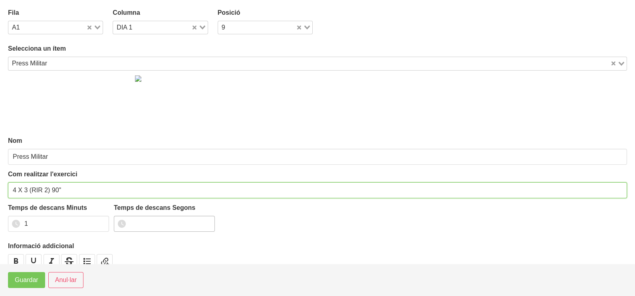
type input "4 X 3 (RIR 2) 90""
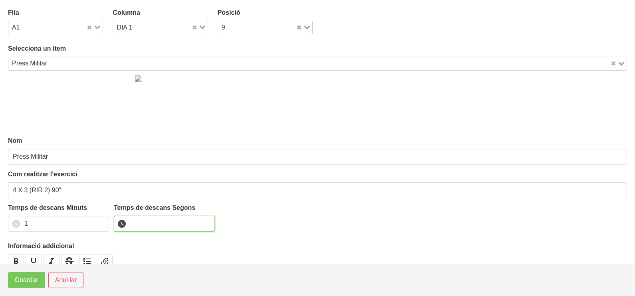
click at [141, 221] on input "number" at bounding box center [164, 224] width 101 height 16
type input "30"
click at [37, 277] on span "Guardar" at bounding box center [27, 280] width 24 height 10
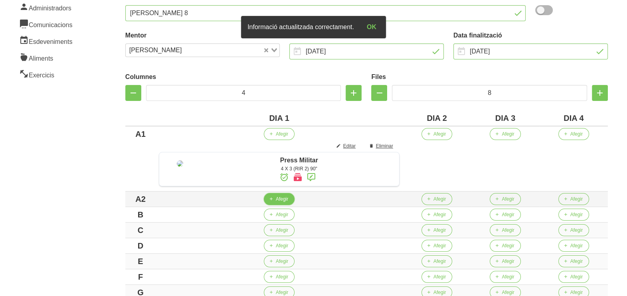
click at [288, 203] on span "Afegir" at bounding box center [282, 199] width 12 height 7
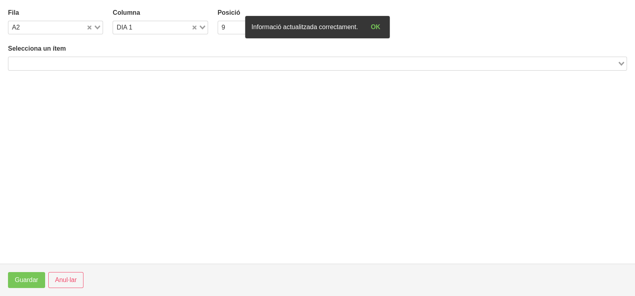
click at [135, 64] on input "Search for option" at bounding box center [312, 64] width 607 height 10
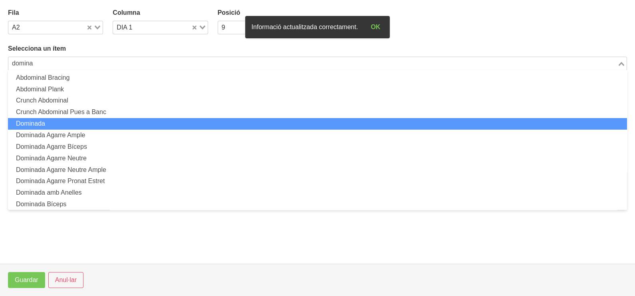
click at [63, 122] on li "Dominada" at bounding box center [317, 124] width 619 height 12
type input "domina"
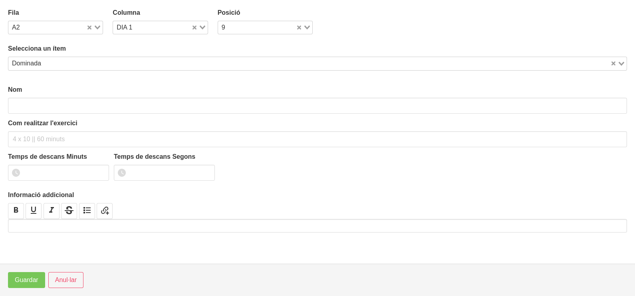
type input "Dominada"
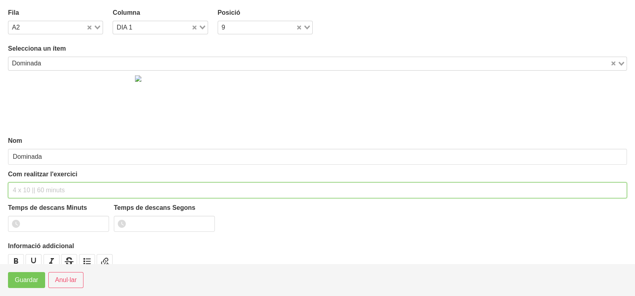
click at [29, 189] on input "text" at bounding box center [317, 190] width 619 height 16
type input "4 x 3 (RIR 2) 90""
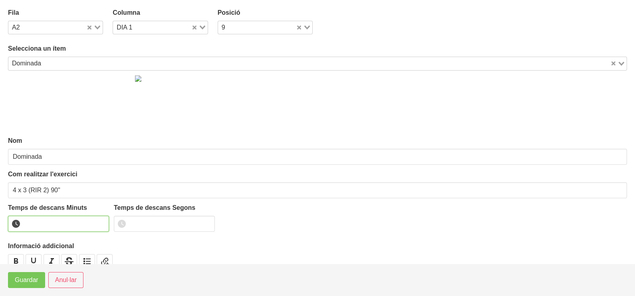
click at [52, 217] on input "number" at bounding box center [58, 224] width 101 height 16
type input "1"
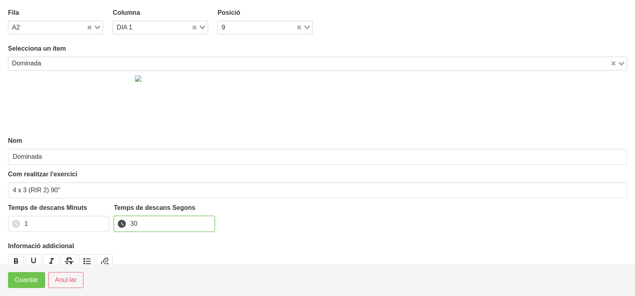
type input "30"
click at [34, 280] on span "Guardar" at bounding box center [27, 280] width 24 height 10
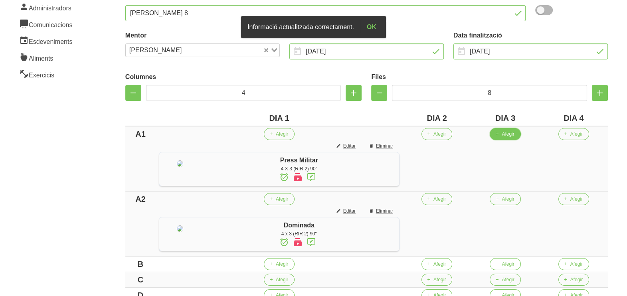
click at [514, 135] on span "Afegir" at bounding box center [508, 134] width 12 height 7
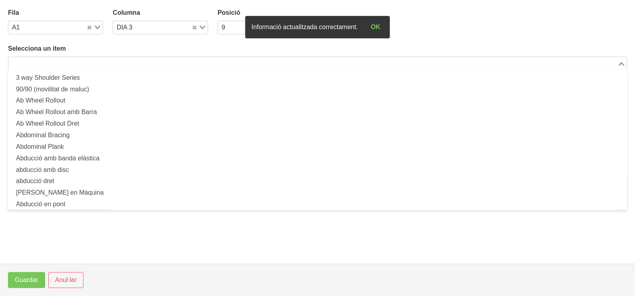
drag, startPoint x: 127, startPoint y: 63, endPoint x: 114, endPoint y: 59, distance: 14.0
click at [120, 61] on input "Search for option" at bounding box center [312, 64] width 607 height 10
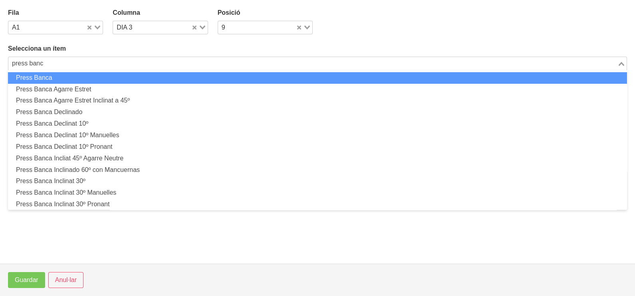
click at [85, 77] on li "Press Banca" at bounding box center [317, 78] width 619 height 12
type input "press banc"
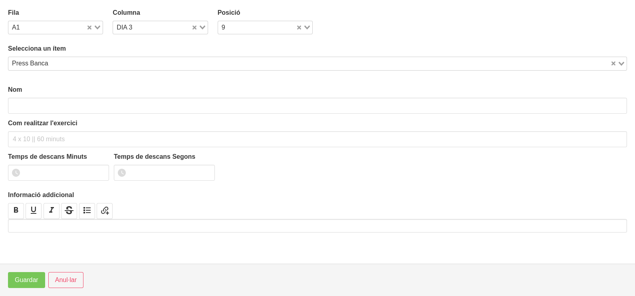
type input "Press Banca"
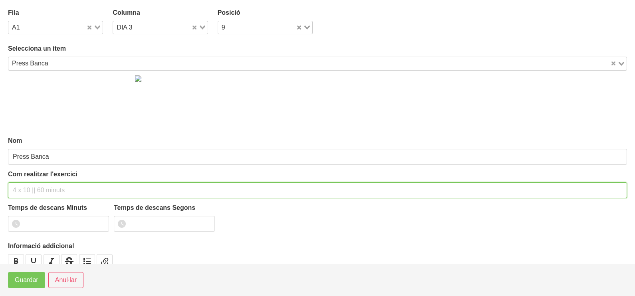
click at [33, 188] on input "text" at bounding box center [317, 190] width 619 height 16
type input "4 x 3 (RIR 2) 90""
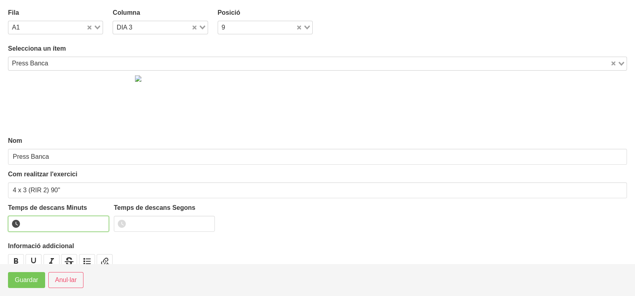
click at [56, 220] on input "number" at bounding box center [58, 224] width 101 height 16
type input "1"
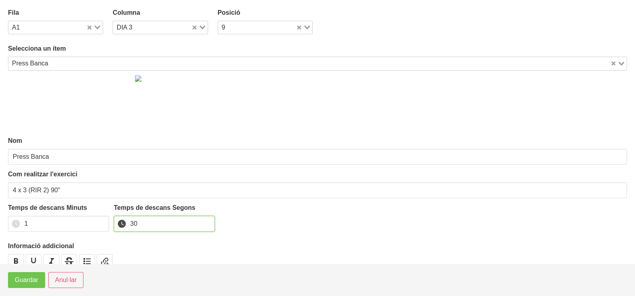
type input "30"
click at [26, 277] on span "Guardar" at bounding box center [27, 280] width 24 height 10
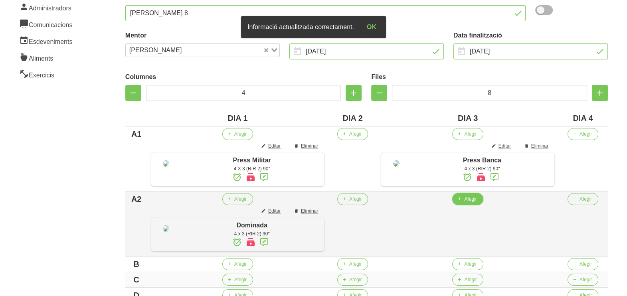
click at [471, 203] on span "Afegir" at bounding box center [470, 199] width 12 height 7
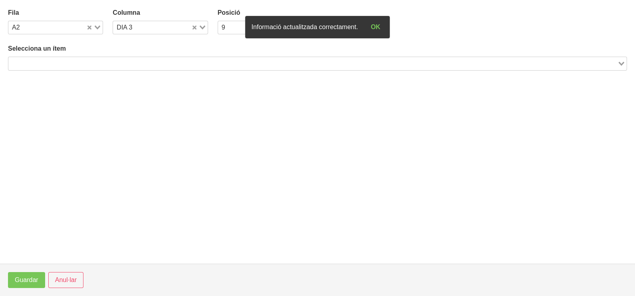
drag, startPoint x: 102, startPoint y: 56, endPoint x: 102, endPoint y: 61, distance: 4.8
click at [102, 61] on div "Loading..." at bounding box center [317, 64] width 619 height 14
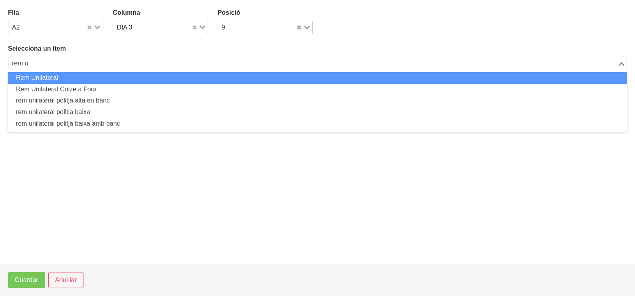
drag, startPoint x: 50, startPoint y: 62, endPoint x: -2, endPoint y: 61, distance: 51.9
click at [0, 61] on html "Nutrivic Marc Fabré General Dashboard Seccions Clients Administradors Comunicac…" at bounding box center [317, 181] width 635 height 560
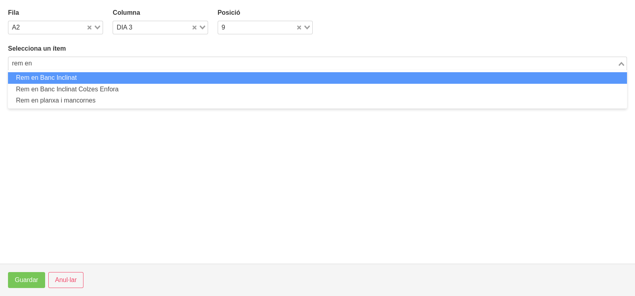
click at [24, 63] on input "rem en" at bounding box center [312, 64] width 607 height 10
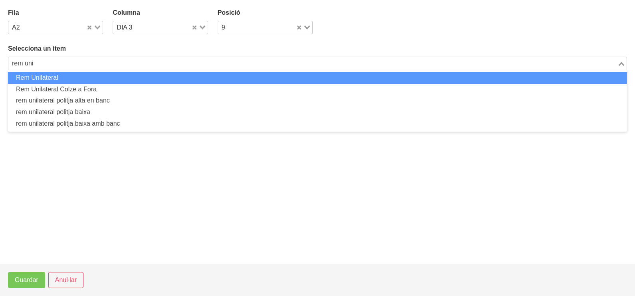
click at [40, 78] on li "Rem Unilateral" at bounding box center [317, 78] width 619 height 12
type input "rem uni"
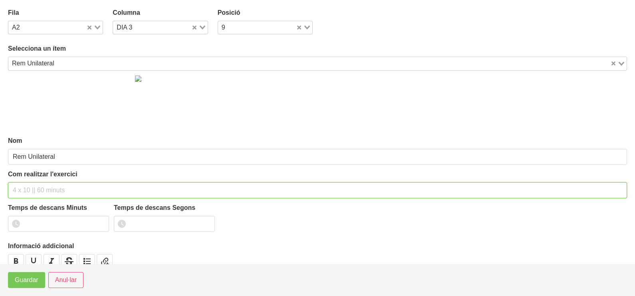
click at [42, 180] on div "Com realitzar l'exercici" at bounding box center [317, 184] width 619 height 29
type input "4 x 3 (RIR 2) 75""
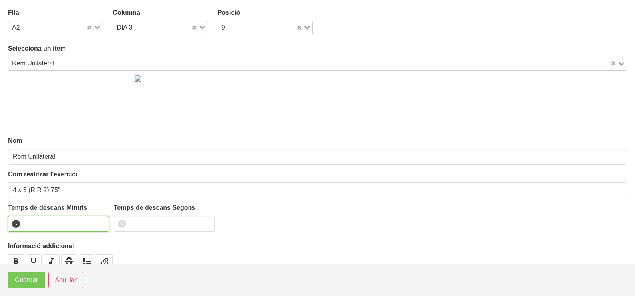
click at [47, 220] on input "number" at bounding box center [58, 224] width 101 height 16
type input "1"
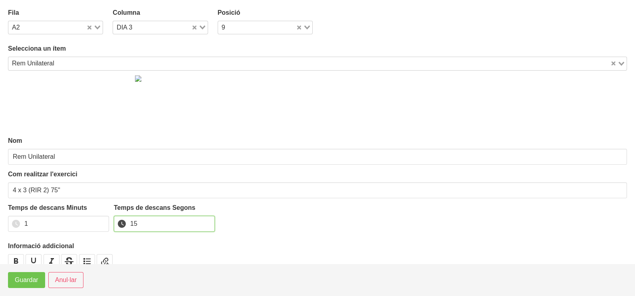
type input "15"
click at [30, 279] on span "Guardar" at bounding box center [27, 280] width 24 height 10
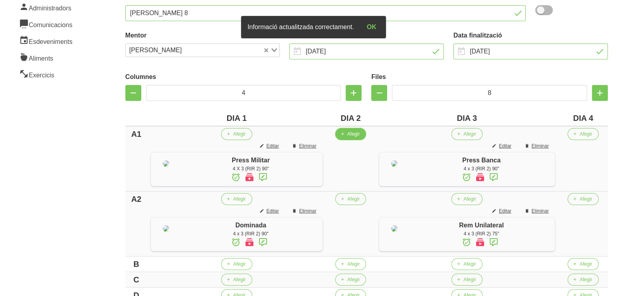
click at [354, 135] on span "Afegir" at bounding box center [353, 134] width 12 height 7
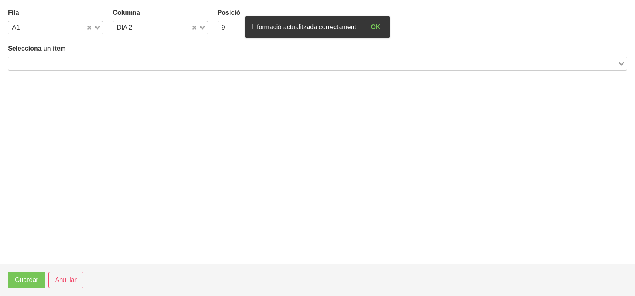
drag, startPoint x: 85, startPoint y: 61, endPoint x: 80, endPoint y: 62, distance: 4.9
click at [81, 62] on input "Search for option" at bounding box center [312, 64] width 607 height 10
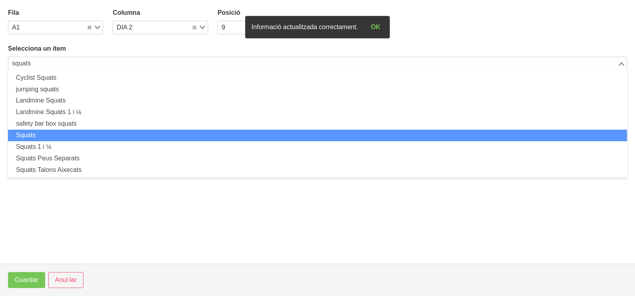
click at [77, 134] on li "Squats" at bounding box center [317, 136] width 619 height 12
type input "squats"
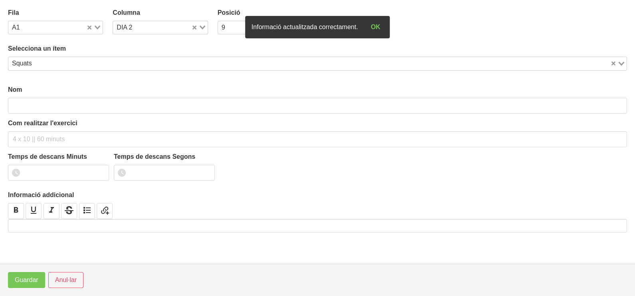
type input "Squats"
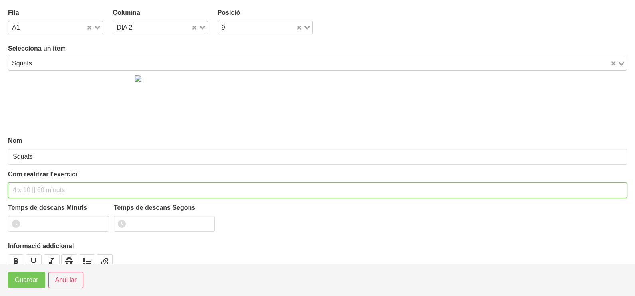
drag, startPoint x: 38, startPoint y: 187, endPoint x: 49, endPoint y: 135, distance: 53.5
click at [40, 180] on div "Com realitzar l'exercici" at bounding box center [317, 184] width 619 height 29
click at [55, 189] on input "4 x 3 (RIR 2) 120"" at bounding box center [317, 190] width 619 height 16
type input "4 x 3 (RIR 2) 150""
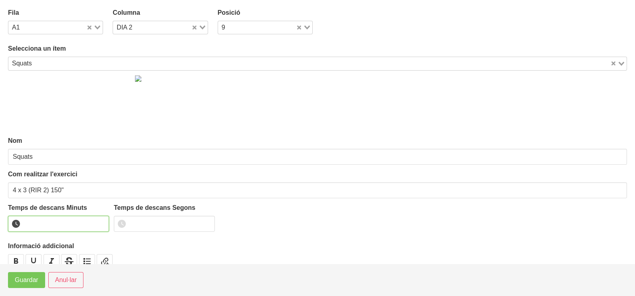
click at [58, 222] on input "number" at bounding box center [58, 224] width 101 height 16
type input "2"
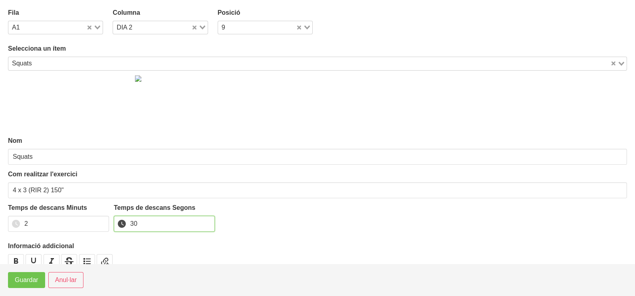
type input "30"
click at [25, 280] on span "Guardar" at bounding box center [27, 280] width 24 height 10
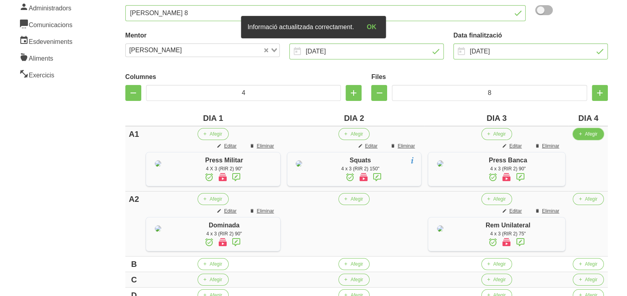
click at [588, 135] on span "Afegir" at bounding box center [591, 134] width 12 height 7
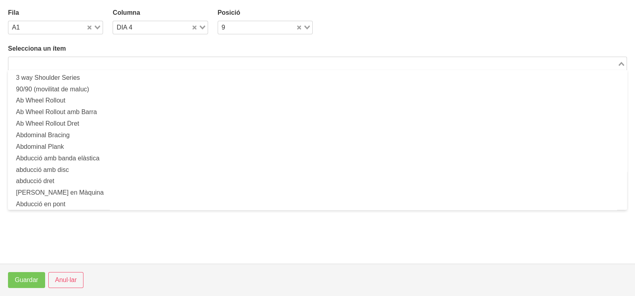
click at [145, 59] on div "Search for option" at bounding box center [312, 62] width 609 height 11
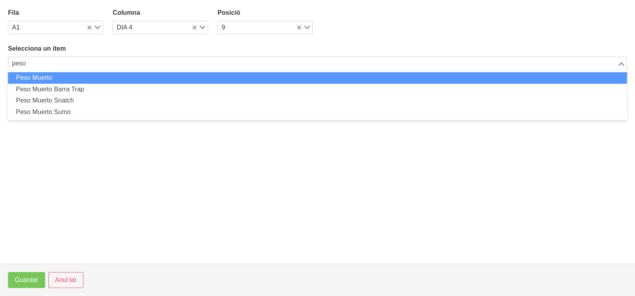
click at [108, 80] on li "Peso Muerto" at bounding box center [317, 78] width 619 height 12
type input "peso"
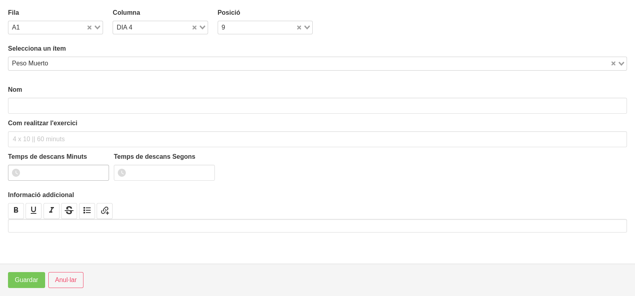
type input "Peso Muerto"
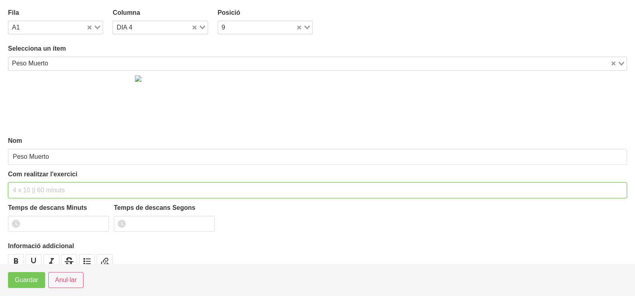
click at [47, 186] on input "text" at bounding box center [317, 190] width 619 height 16
type input "4 x 3 (RIR 2) 150""
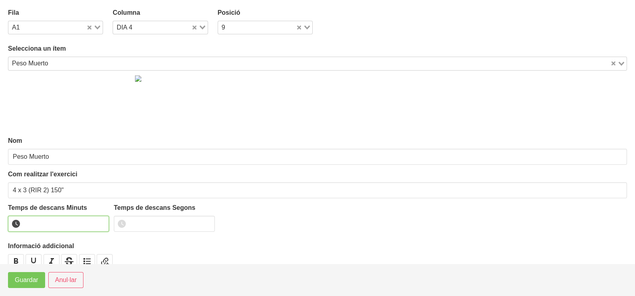
drag, startPoint x: 54, startPoint y: 218, endPoint x: 52, endPoint y: 212, distance: 6.3
click at [55, 218] on input "number" at bounding box center [58, 224] width 101 height 16
type input "2"
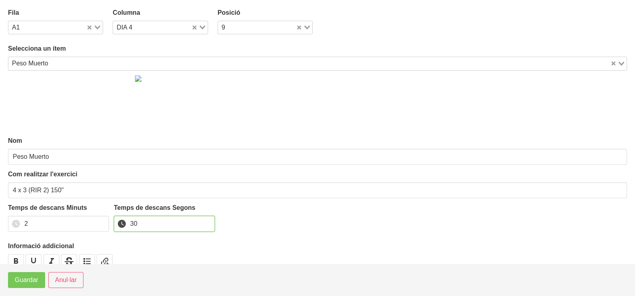
type input "30"
click at [24, 287] on footer "Guardar Anul·lar" at bounding box center [317, 280] width 635 height 32
click at [26, 283] on span "Guardar" at bounding box center [27, 280] width 24 height 10
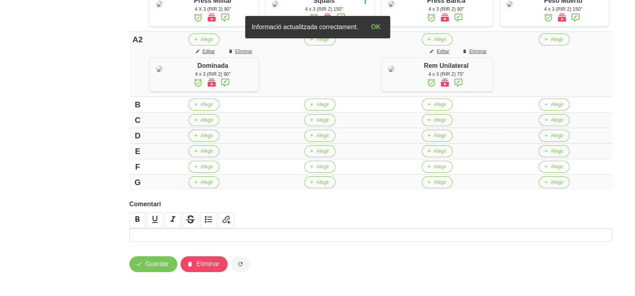
scroll to position [299, 0]
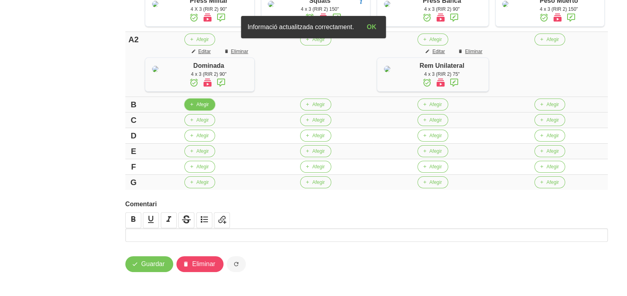
click at [193, 108] on icon "button" at bounding box center [191, 104] width 5 height 7
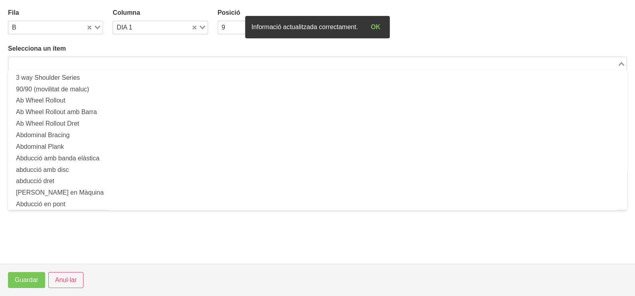
drag, startPoint x: 73, startPoint y: 65, endPoint x: 178, endPoint y: 30, distance: 109.8
click at [74, 64] on input "Search for option" at bounding box center [312, 64] width 607 height 10
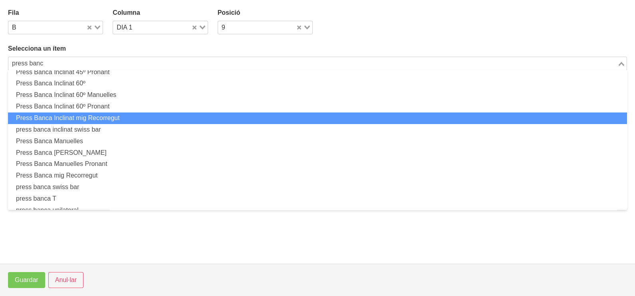
scroll to position [198, 0]
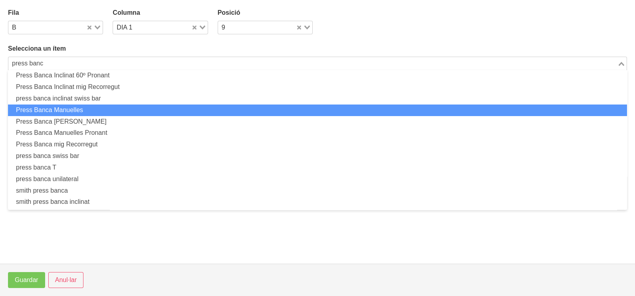
click at [96, 111] on li "Press Banca Manuelles" at bounding box center [317, 111] width 619 height 12
type input "press banc"
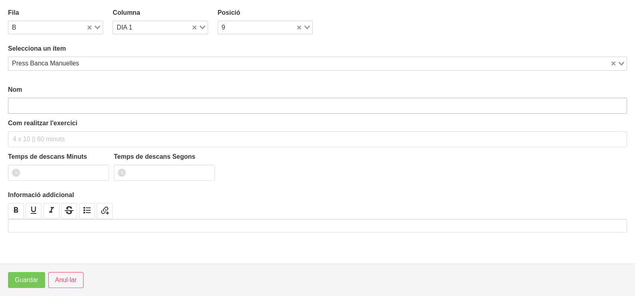
type input "Press Banca Manuelles"
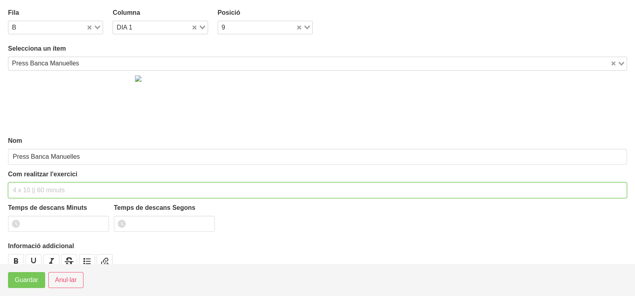
click at [46, 182] on input "text" at bounding box center [317, 190] width 619 height 16
type input "2 x 6-8 a 3010 150""
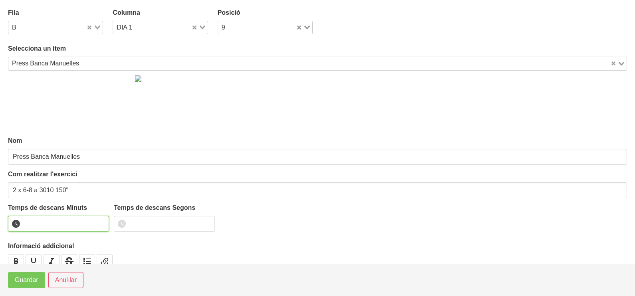
drag, startPoint x: 49, startPoint y: 222, endPoint x: 38, endPoint y: 218, distance: 11.0
click at [44, 221] on input "number" at bounding box center [58, 224] width 101 height 16
type input "2"
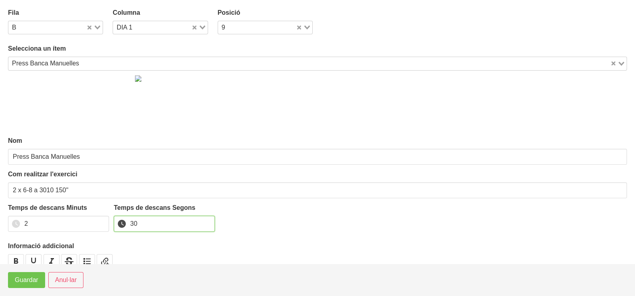
type input "30"
click at [24, 283] on span "Guardar" at bounding box center [27, 280] width 24 height 10
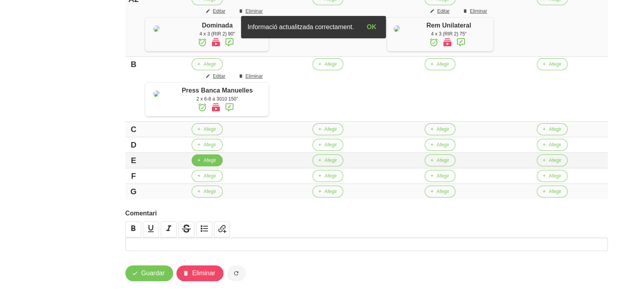
scroll to position [360, 0]
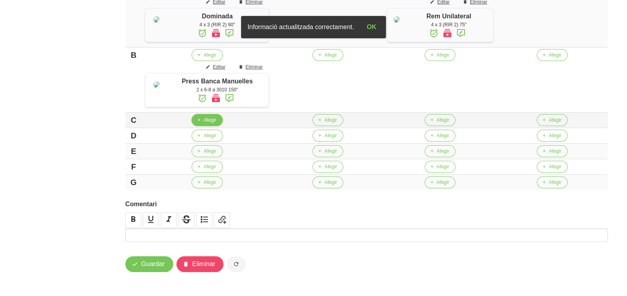
click at [200, 122] on button "Afegir" at bounding box center [207, 120] width 31 height 12
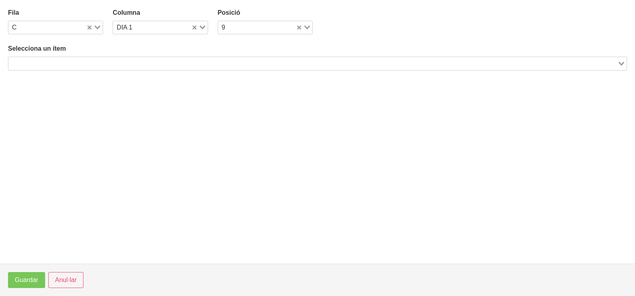
click at [128, 56] on div "Selecciona un ítem Loading..." at bounding box center [317, 57] width 619 height 26
click at [125, 62] on input "Search for option" at bounding box center [312, 64] width 607 height 10
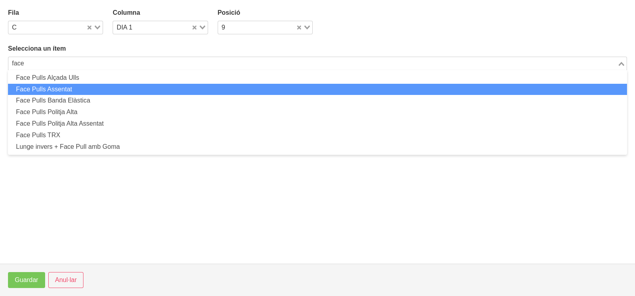
click at [78, 91] on li "Face Pulls Assentat" at bounding box center [317, 90] width 619 height 12
type input "face"
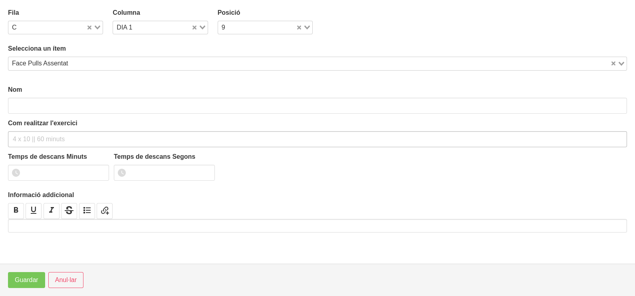
type input "Face Pulls Assentat"
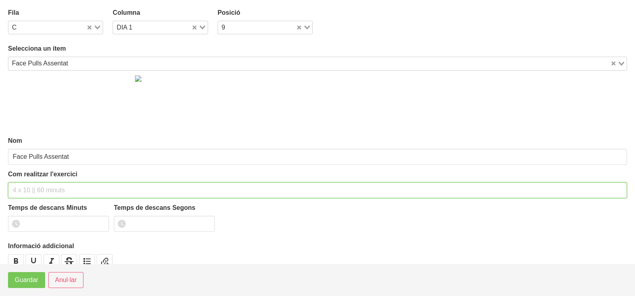
click at [38, 180] on div "Com realitzar l'exercici" at bounding box center [317, 184] width 619 height 29
type input "2 x 8-10 a 2011 120""
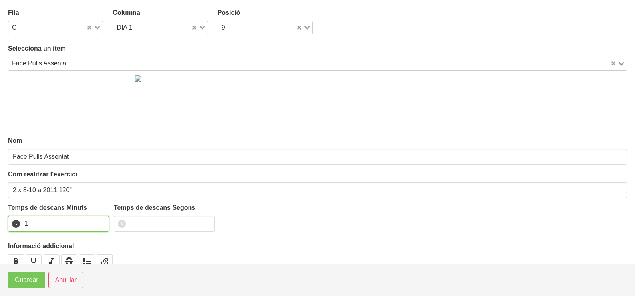
click at [101, 222] on input "1" at bounding box center [58, 224] width 101 height 16
drag, startPoint x: 101, startPoint y: 222, endPoint x: 78, endPoint y: 234, distance: 26.6
type input "2"
click at [99, 222] on input "2" at bounding box center [58, 224] width 101 height 16
click at [34, 279] on span "Guardar" at bounding box center [27, 280] width 24 height 10
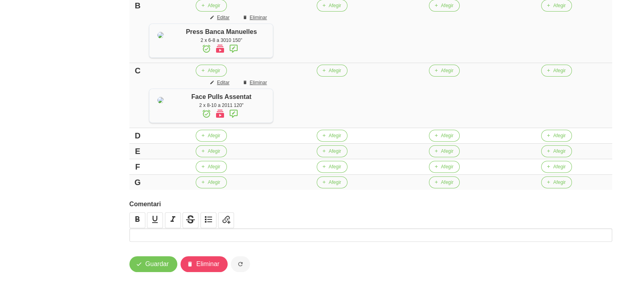
scroll to position [414, 0]
click at [199, 135] on icon "button" at bounding box center [198, 135] width 5 height 7
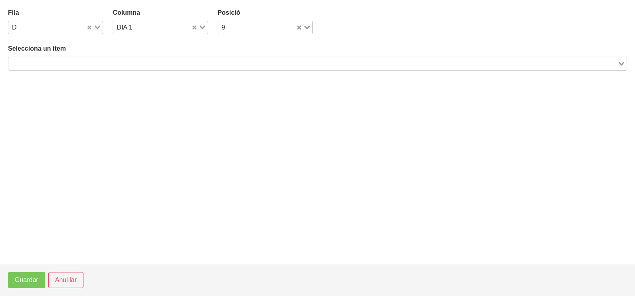
drag, startPoint x: 78, startPoint y: 63, endPoint x: 96, endPoint y: 44, distance: 26.0
click at [79, 62] on input "Search for option" at bounding box center [312, 64] width 607 height 10
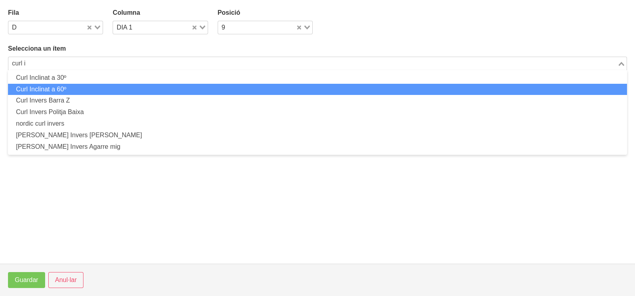
click at [79, 90] on li "Curl Inclinat a 60º" at bounding box center [317, 90] width 619 height 12
type input "curl i"
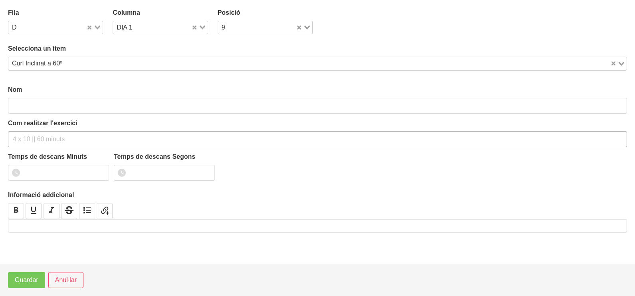
type input "Curl Inclinat a 60º"
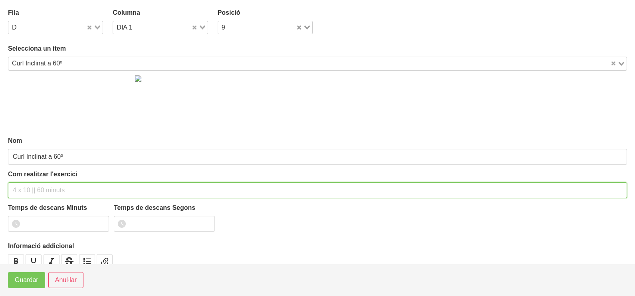
click at [45, 190] on input "text" at bounding box center [317, 190] width 619 height 16
type input "1 x 6-10 a 2010"
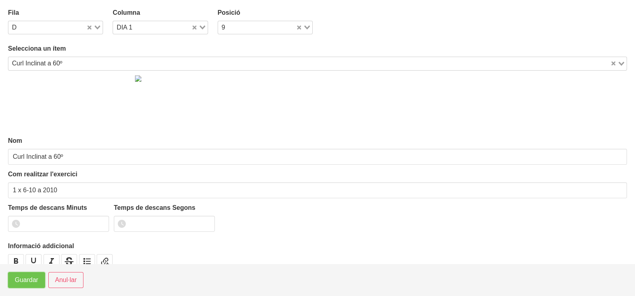
click at [32, 281] on span "Guardar" at bounding box center [27, 280] width 24 height 10
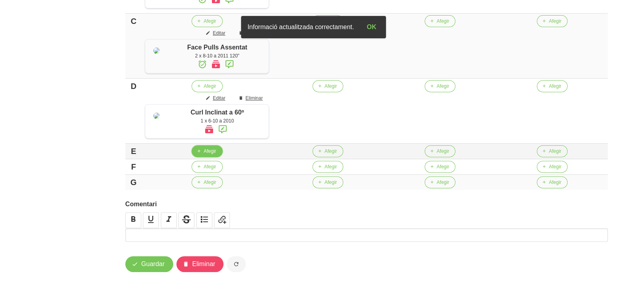
click at [204, 155] on span "Afegir" at bounding box center [210, 151] width 12 height 7
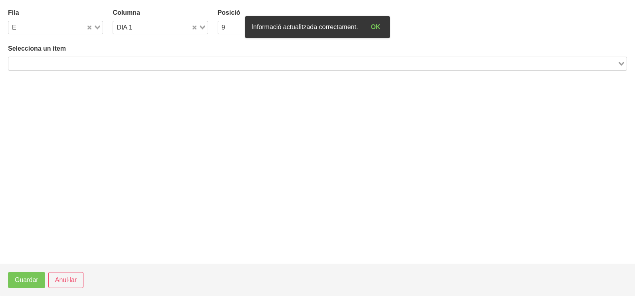
click at [115, 64] on input "Search for option" at bounding box center [312, 64] width 607 height 10
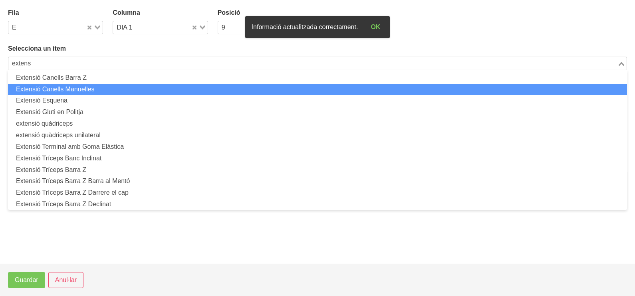
scroll to position [49, 0]
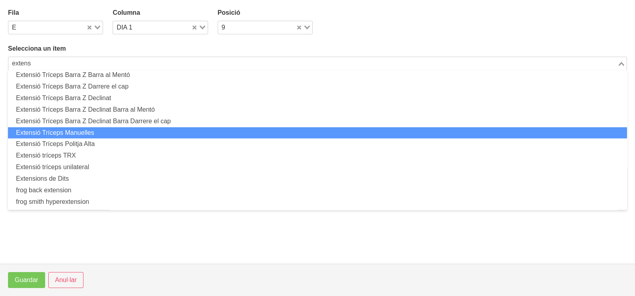
click at [99, 131] on li "Extensió Tríceps Manuelles" at bounding box center [317, 133] width 619 height 12
type input "extens"
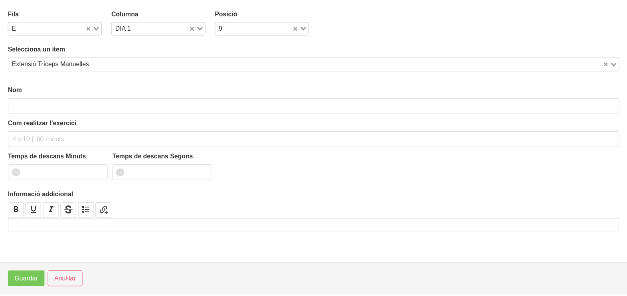
scroll to position [2, 0]
type input "Extensió Tríceps Manuelles"
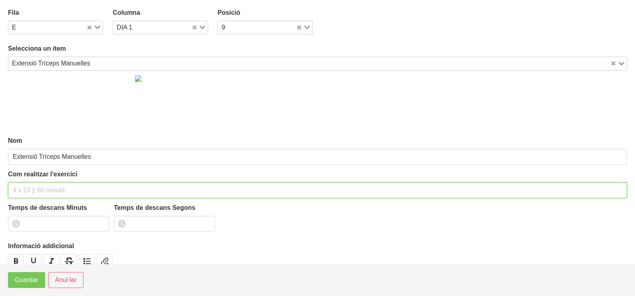
drag, startPoint x: 32, startPoint y: 188, endPoint x: 44, endPoint y: 167, distance: 24.1
click at [37, 183] on input "text" at bounding box center [317, 190] width 619 height 16
type input "1 x 6-10 a 2010"
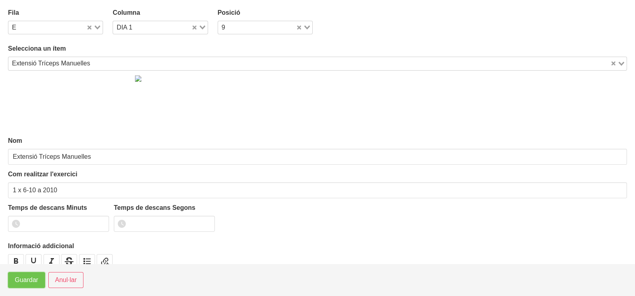
click at [27, 281] on span "Guardar" at bounding box center [27, 280] width 24 height 10
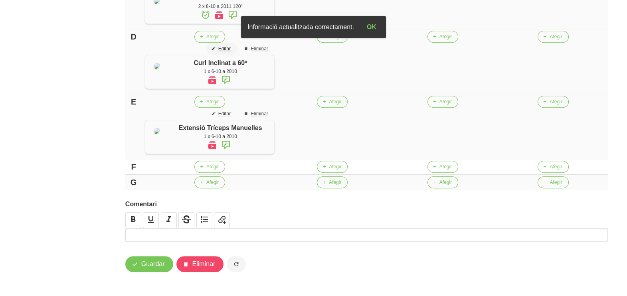
scroll to position [514, 0]
click at [209, 170] on span "Afegir" at bounding box center [212, 166] width 12 height 7
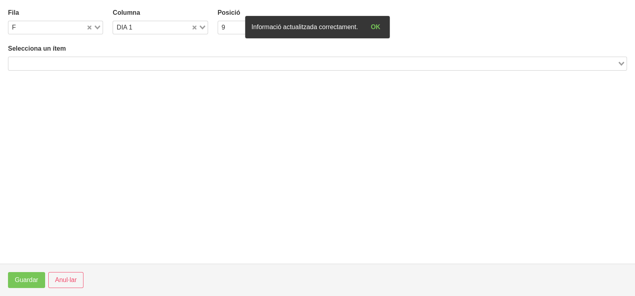
click at [77, 58] on div "Search for option" at bounding box center [312, 62] width 609 height 11
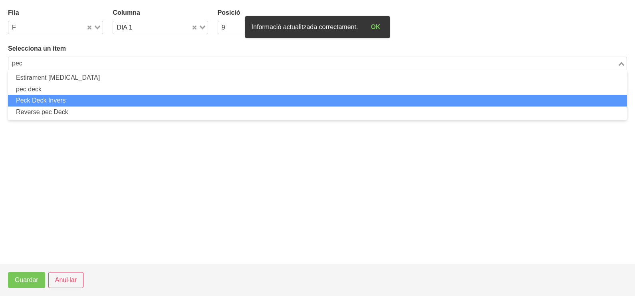
click at [42, 93] on ul "Estirament pectoral pec deck Peck Deck Invers Reverse pec Deck" at bounding box center [317, 95] width 619 height 50
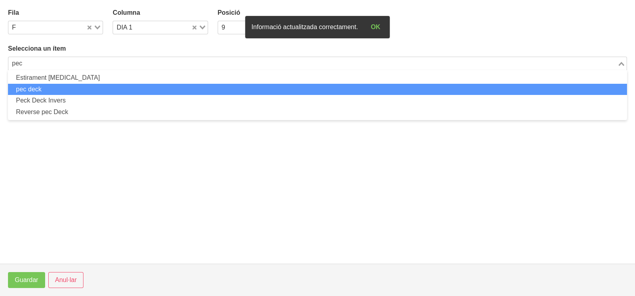
click at [42, 91] on li "pec deck" at bounding box center [317, 90] width 619 height 12
type input "pec"
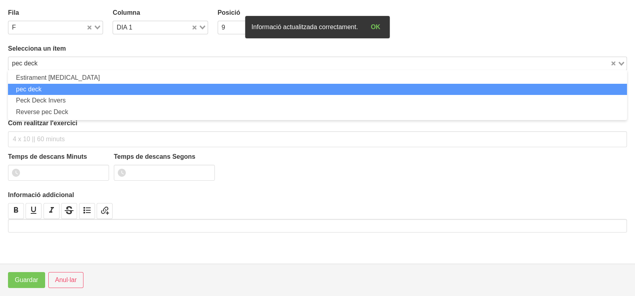
type input "pec deck"
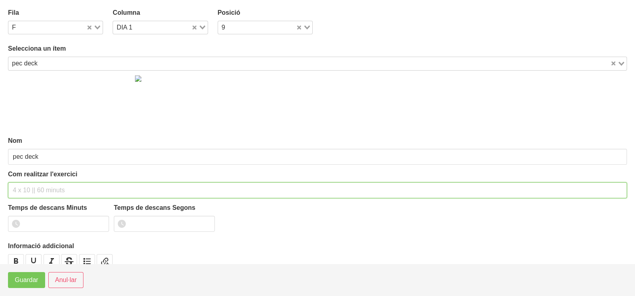
click at [34, 185] on input "text" at bounding box center [317, 190] width 619 height 16
type input "1 x 6-10 a 2010"
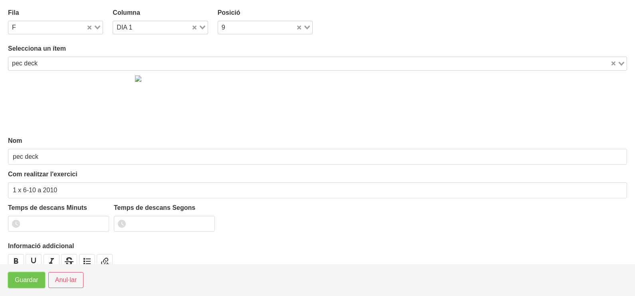
click at [24, 280] on span "Guardar" at bounding box center [27, 280] width 24 height 10
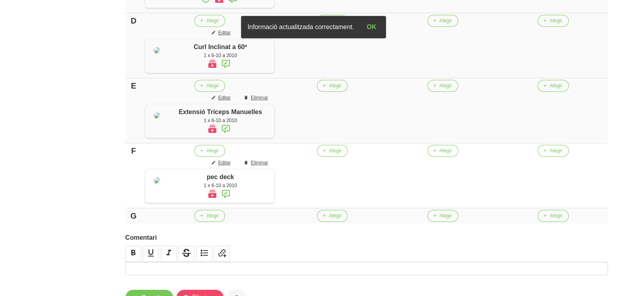
scroll to position [364, 0]
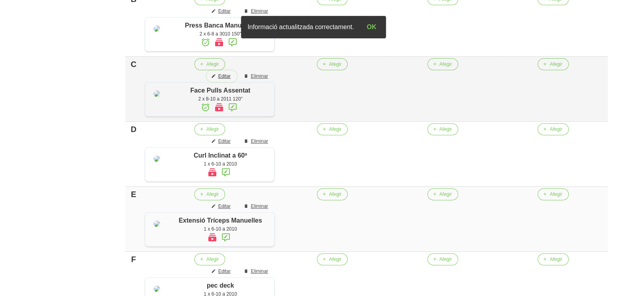
click at [224, 80] on span "Editar" at bounding box center [224, 76] width 12 height 7
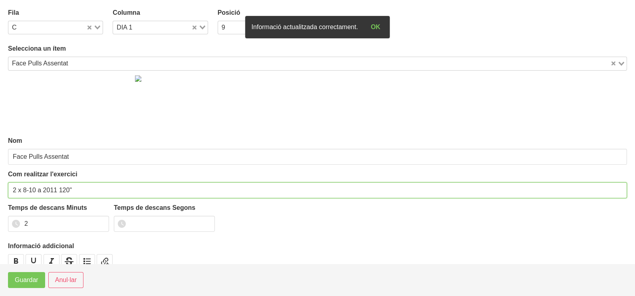
drag, startPoint x: 14, startPoint y: 188, endPoint x: 2, endPoint y: 188, distance: 12.0
click at [2, 188] on section "Fila C Loading... Columna DIA 1 Loading... Posició 9 Loading... Selecciona un í…" at bounding box center [317, 132] width 635 height 264
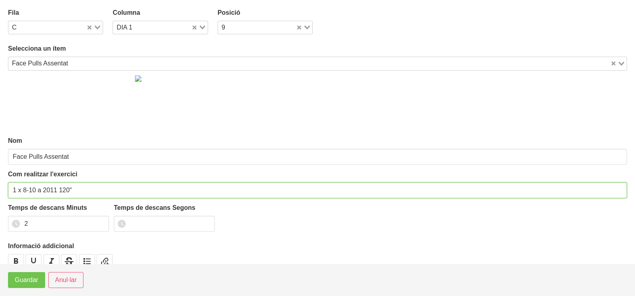
type input "1 x 8-10 a 2011 120""
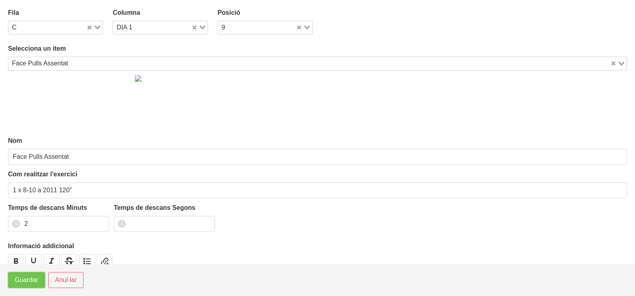
click at [29, 281] on span "Guardar" at bounding box center [27, 280] width 24 height 10
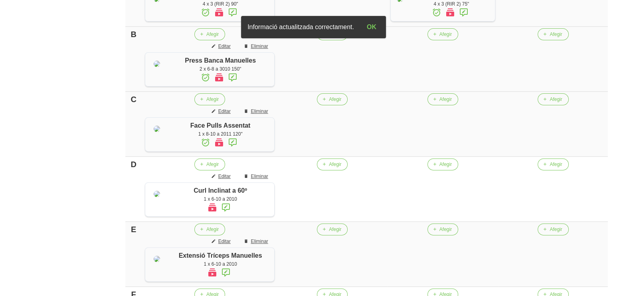
scroll to position [315, 0]
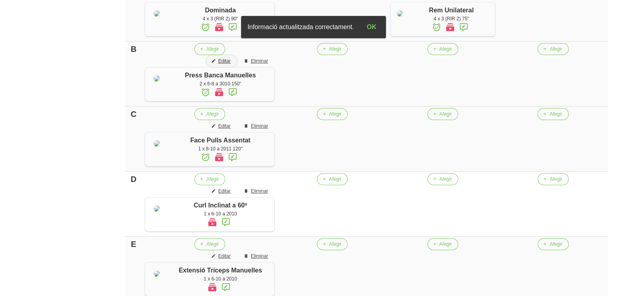
click at [221, 65] on span "Editar" at bounding box center [224, 60] width 12 height 7
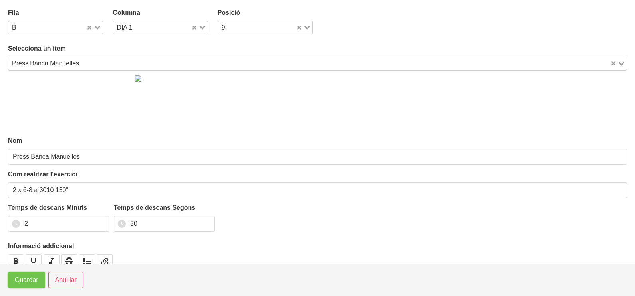
click at [26, 281] on span "Guardar" at bounding box center [27, 280] width 24 height 10
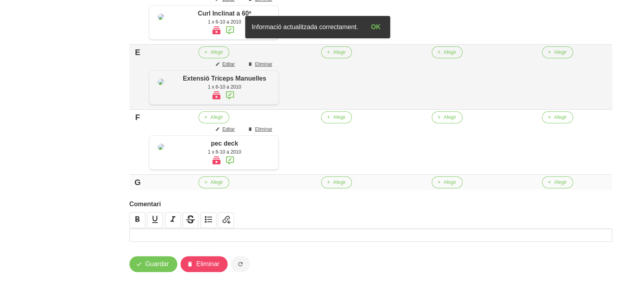
scroll to position [581, 0]
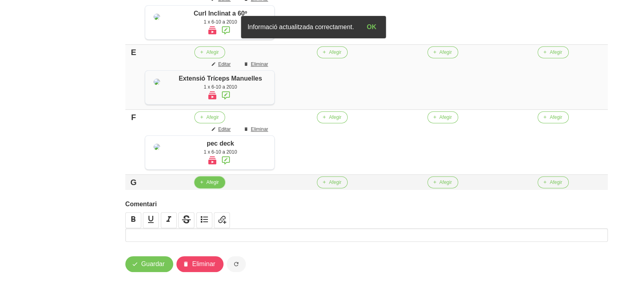
click at [200, 182] on icon "button" at bounding box center [201, 182] width 5 height 7
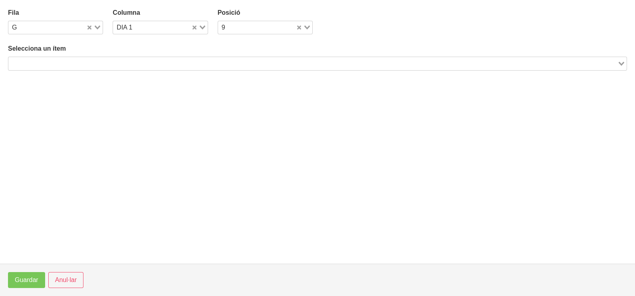
drag, startPoint x: 71, startPoint y: 61, endPoint x: 103, endPoint y: 44, distance: 35.9
click at [72, 60] on input "Search for option" at bounding box center [312, 64] width 607 height 10
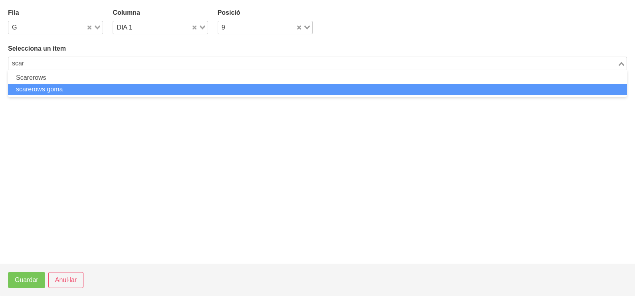
click at [64, 90] on li "scarerows goma" at bounding box center [317, 90] width 619 height 12
type input "scar"
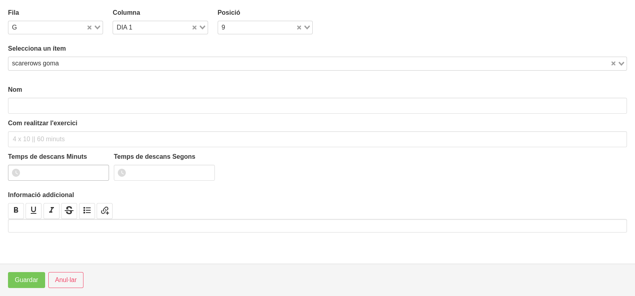
type input "scarerows goma"
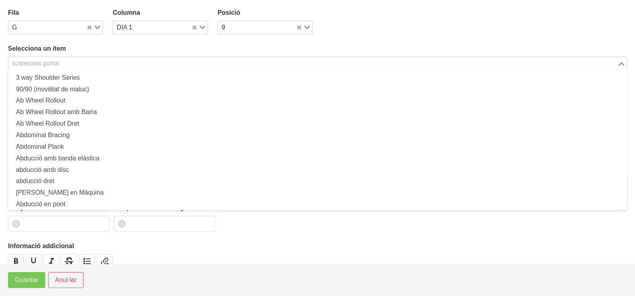
click at [47, 62] on div "scarerows goma" at bounding box center [312, 62] width 609 height 11
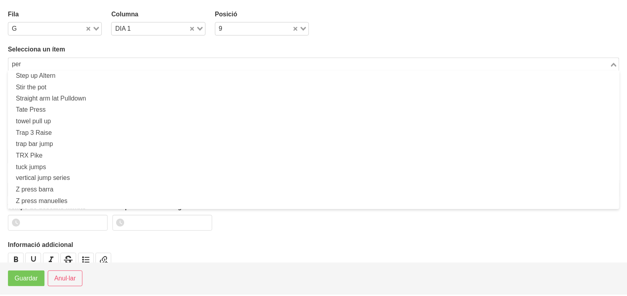
scroll to position [0, 0]
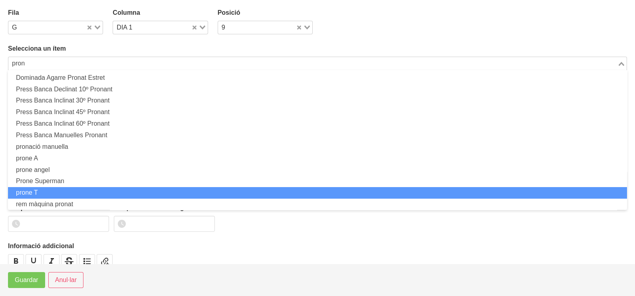
click at [66, 191] on li "prone T" at bounding box center [317, 193] width 619 height 12
type input "pron"
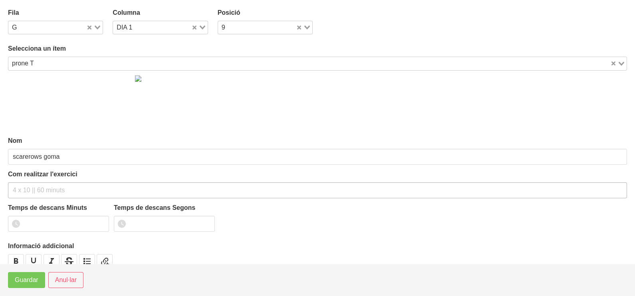
type input "prone T"
drag, startPoint x: 38, startPoint y: 190, endPoint x: 49, endPoint y: 137, distance: 53.4
click at [38, 186] on input "text" at bounding box center [317, 190] width 619 height 16
type input "1 x 8-12 a 2011"
click at [30, 285] on button "Guardar" at bounding box center [26, 280] width 37 height 16
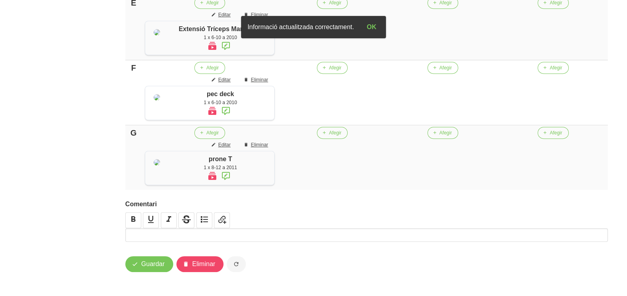
scroll to position [85, 0]
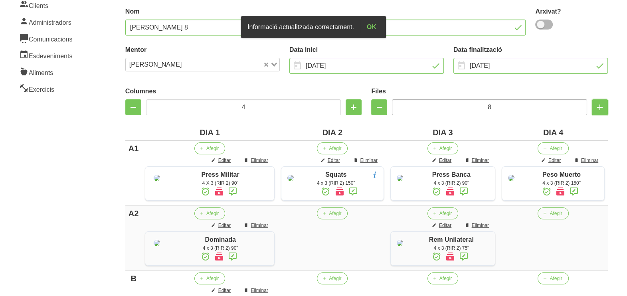
drag, startPoint x: 603, startPoint y: 110, endPoint x: 490, endPoint y: 114, distance: 112.6
click at [601, 110] on icon "button" at bounding box center [600, 107] width 10 height 14
type input "9"
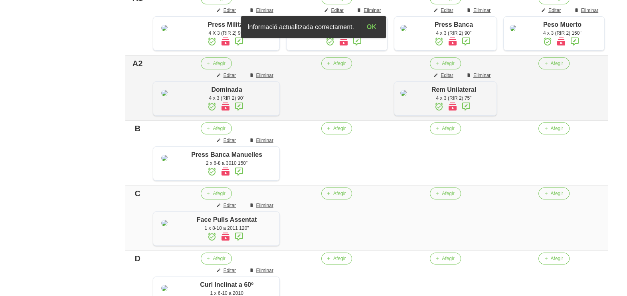
scroll to position [235, 0]
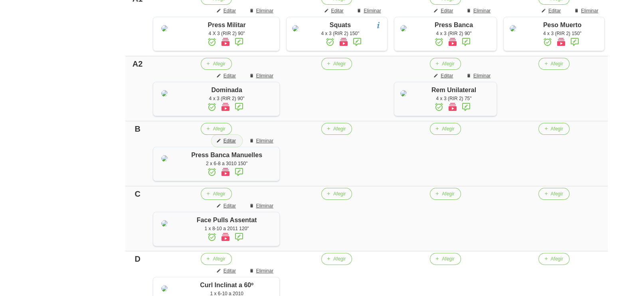
click at [226, 147] on button "Editar" at bounding box center [227, 141] width 31 height 12
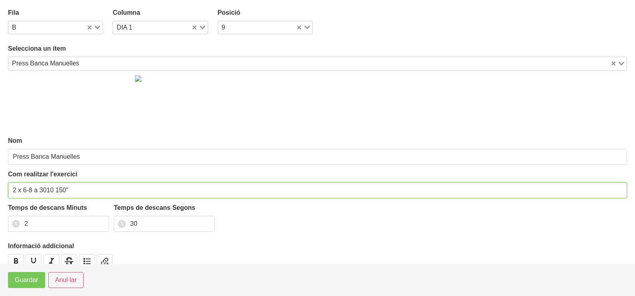
drag, startPoint x: 15, startPoint y: 186, endPoint x: 2, endPoint y: 189, distance: 13.2
click at [4, 188] on section "Fila B Loading... Columna DIA 1 Loading... Posició 9 Loading... Selecciona un í…" at bounding box center [317, 132] width 635 height 264
type input "1 x 6-8 a 3010 150""
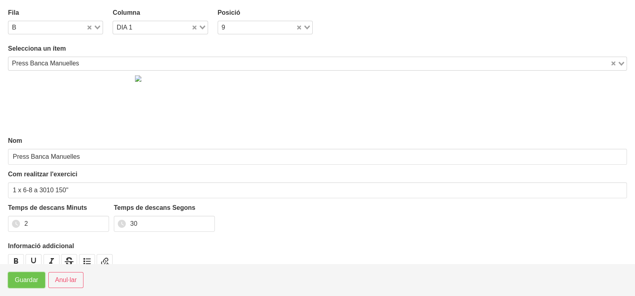
click at [20, 279] on span "Guardar" at bounding box center [27, 280] width 24 height 10
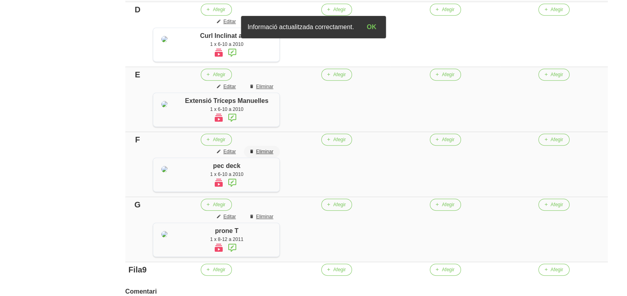
scroll to position [584, 0]
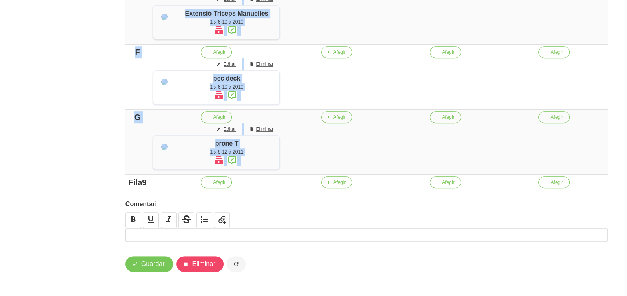
drag, startPoint x: 149, startPoint y: 247, endPoint x: 108, endPoint y: 244, distance: 41.2
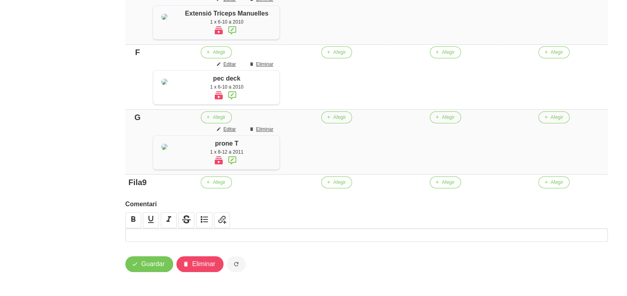
click at [138, 188] on div "Fila9" at bounding box center [138, 182] width 18 height 12
click at [146, 188] on div "Fila9" at bounding box center [138, 182] width 18 height 12
drag, startPoint x: 129, startPoint y: 248, endPoint x: 168, endPoint y: 254, distance: 39.6
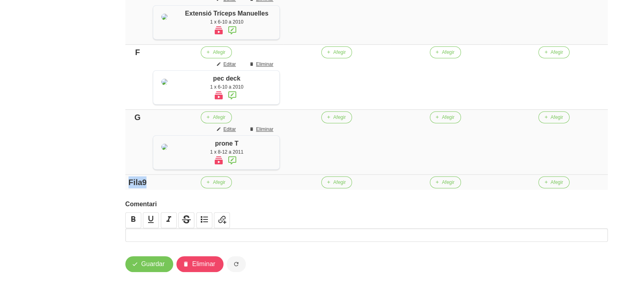
click at [168, 190] on tr "Fila9 Afegir Afegir Afegir Afegir" at bounding box center [366, 183] width 483 height 16
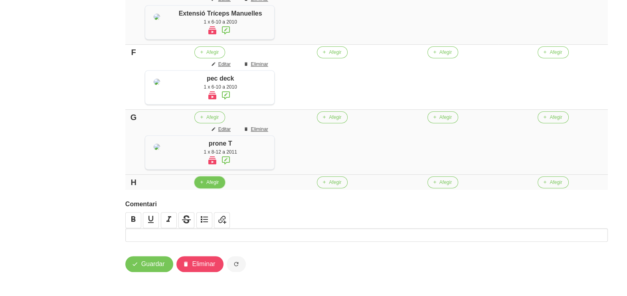
click at [202, 186] on span "button" at bounding box center [201, 182] width 7 height 7
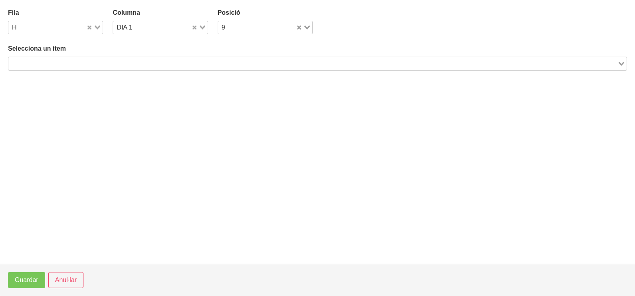
click at [61, 289] on footer "Guardar Anul·lar" at bounding box center [317, 280] width 635 height 32
click at [61, 282] on span "Anul·lar" at bounding box center [66, 280] width 22 height 10
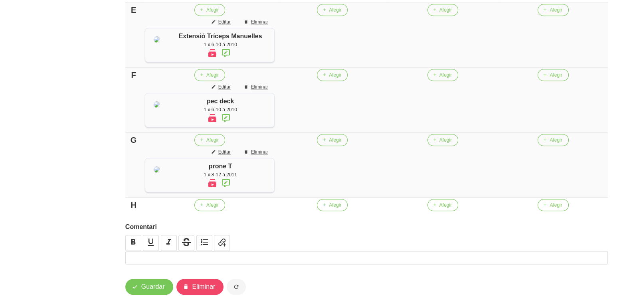
scroll to position [534, 0]
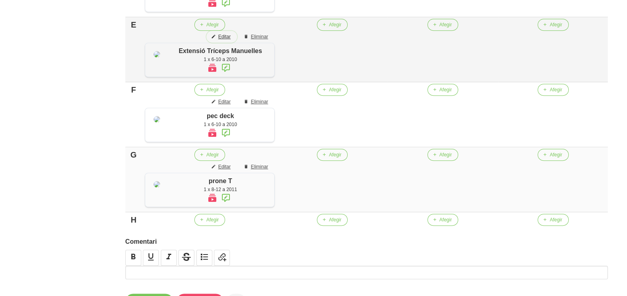
click at [219, 40] on span "Editar" at bounding box center [224, 36] width 12 height 7
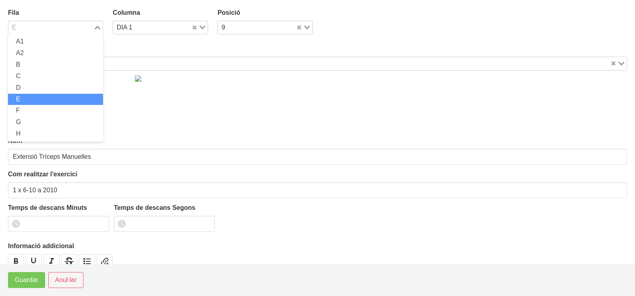
drag, startPoint x: 99, startPoint y: 25, endPoint x: 95, endPoint y: 35, distance: 11.1
click at [99, 26] on div "Loading..." at bounding box center [97, 26] width 9 height 11
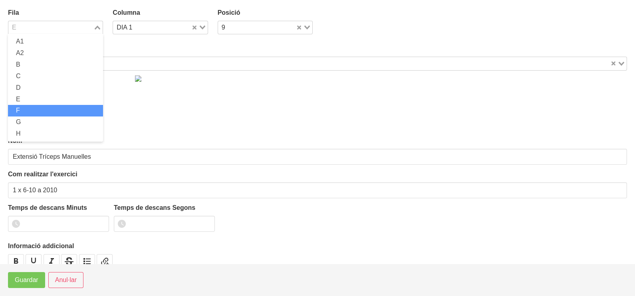
click at [43, 108] on li "F" at bounding box center [55, 111] width 95 height 12
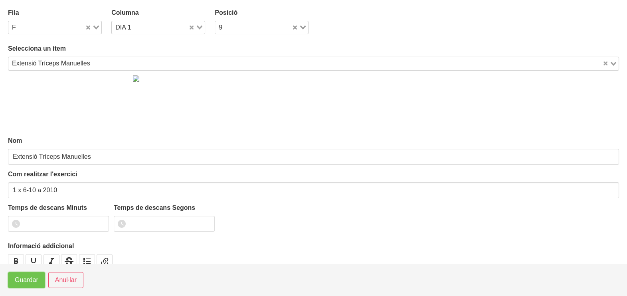
click at [25, 279] on span "Guardar" at bounding box center [27, 280] width 24 height 10
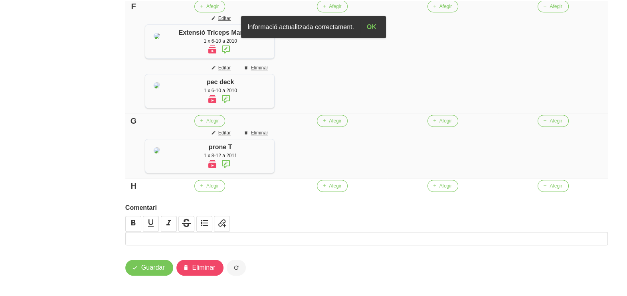
scroll to position [584, 0]
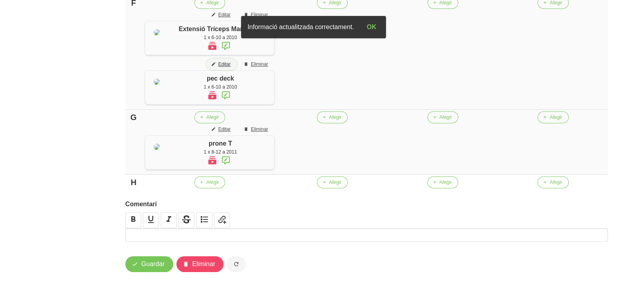
click at [224, 68] on span "Editar" at bounding box center [224, 64] width 12 height 7
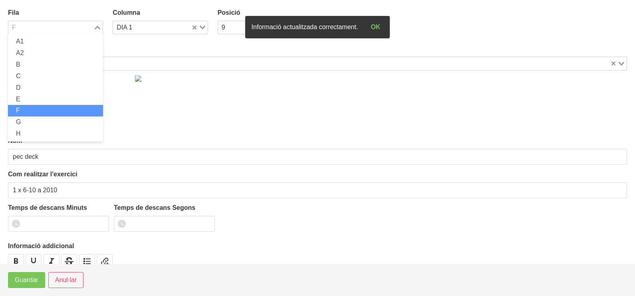
drag, startPoint x: 97, startPoint y: 26, endPoint x: 63, endPoint y: 51, distance: 42.2
click at [96, 28] on icon "Search for option" at bounding box center [98, 28] width 6 height 4
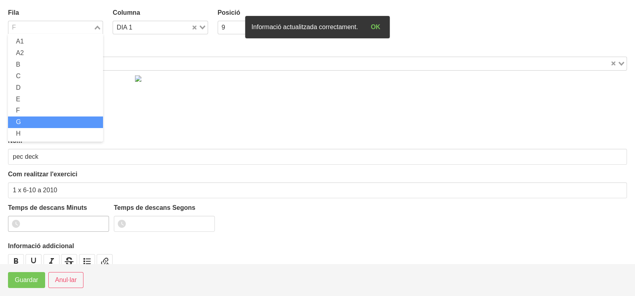
drag, startPoint x: 47, startPoint y: 121, endPoint x: 41, endPoint y: 220, distance: 100.0
click at [47, 121] on li "G" at bounding box center [55, 123] width 95 height 12
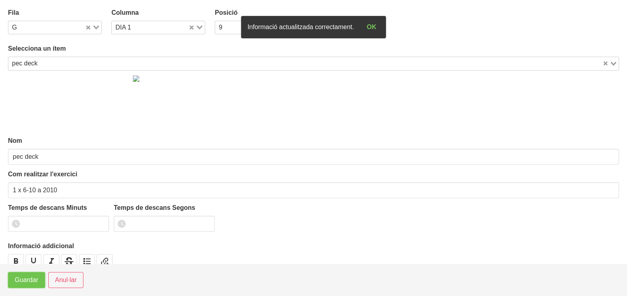
click at [25, 285] on button "Guardar" at bounding box center [26, 280] width 37 height 16
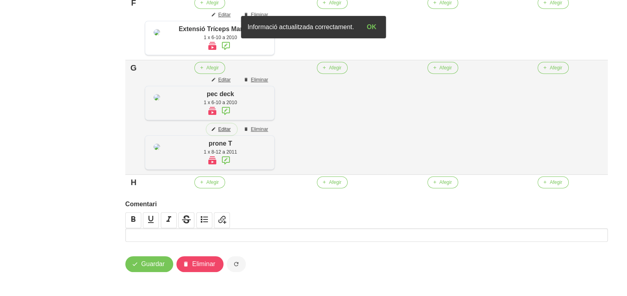
click at [221, 133] on span "Editar" at bounding box center [224, 129] width 12 height 7
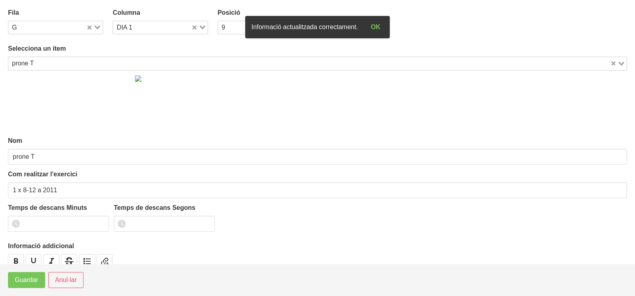
click at [99, 28] on icon "Search for option" at bounding box center [98, 28] width 6 height 4
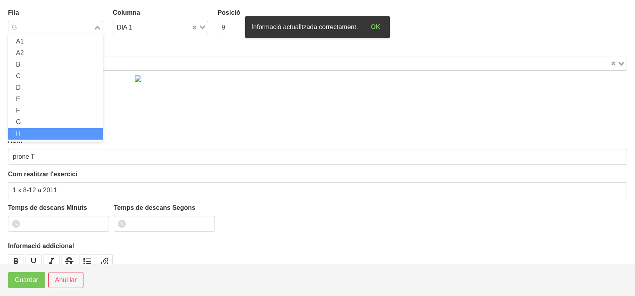
click at [42, 135] on li "H" at bounding box center [55, 134] width 95 height 12
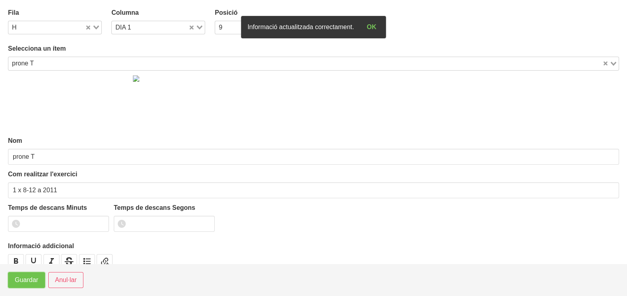
click at [25, 281] on span "Guardar" at bounding box center [27, 280] width 24 height 10
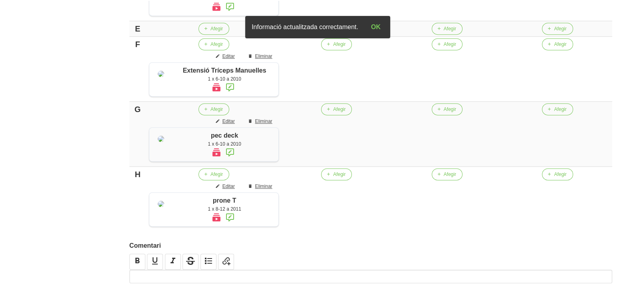
scroll to position [434, 0]
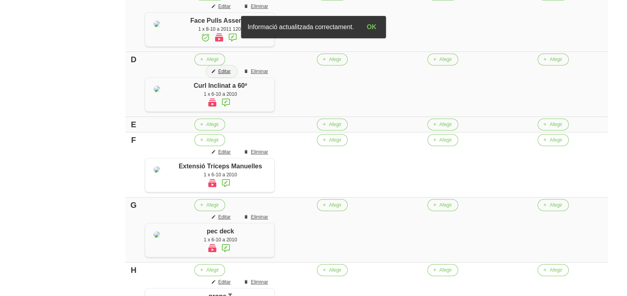
click at [218, 75] on span "Editar" at bounding box center [224, 71] width 12 height 7
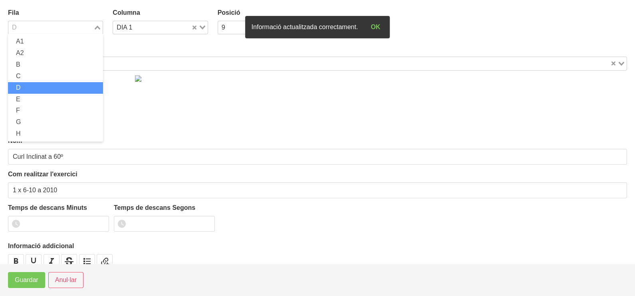
drag, startPoint x: 99, startPoint y: 26, endPoint x: 87, endPoint y: 37, distance: 16.4
click at [99, 26] on div "Loading..." at bounding box center [97, 26] width 9 height 11
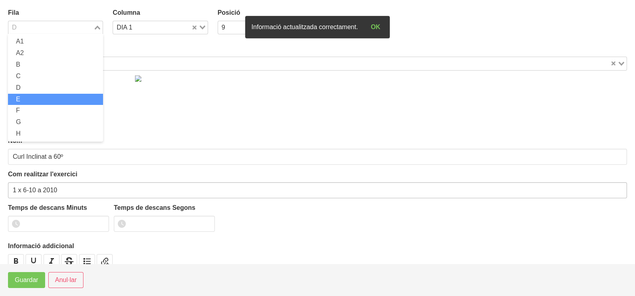
drag, startPoint x: 45, startPoint y: 96, endPoint x: 35, endPoint y: 186, distance: 90.0
click at [44, 97] on li "E" at bounding box center [55, 100] width 95 height 12
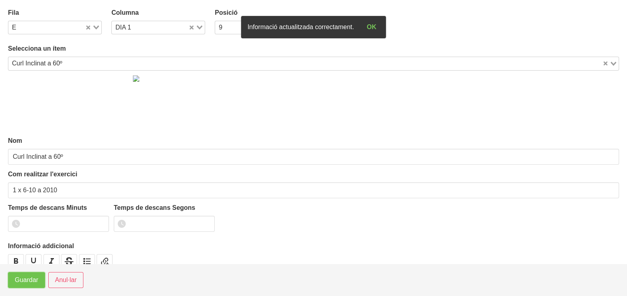
click at [20, 279] on span "Guardar" at bounding box center [27, 280] width 24 height 10
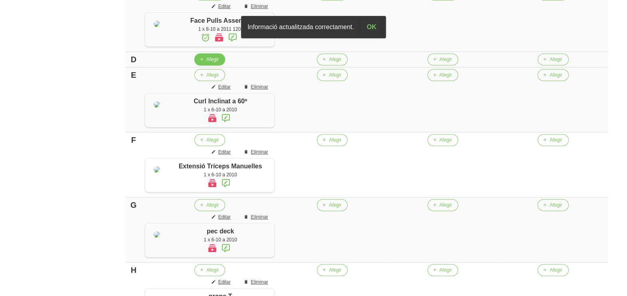
click at [210, 63] on span "Afegir" at bounding box center [212, 59] width 12 height 7
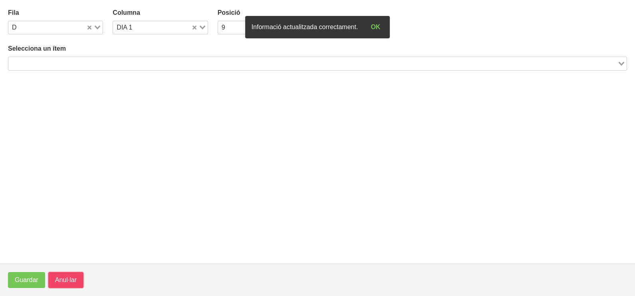
drag, startPoint x: 60, startPoint y: 283, endPoint x: 63, endPoint y: 277, distance: 7.0
click at [61, 281] on span "Anul·lar" at bounding box center [66, 280] width 22 height 10
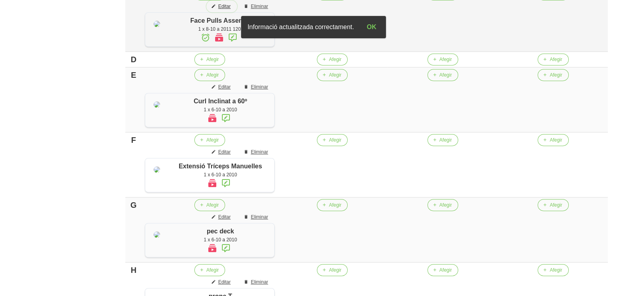
click at [226, 10] on span "Editar" at bounding box center [224, 6] width 12 height 7
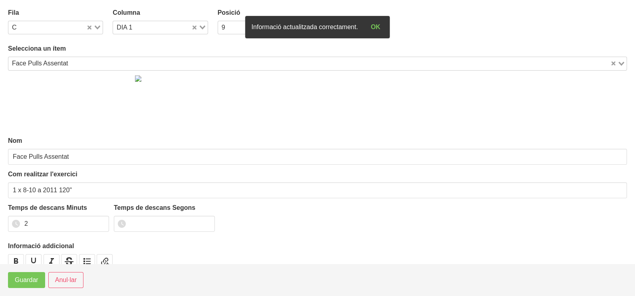
click at [80, 58] on div "Face Pulls Assentat" at bounding box center [309, 62] width 602 height 11
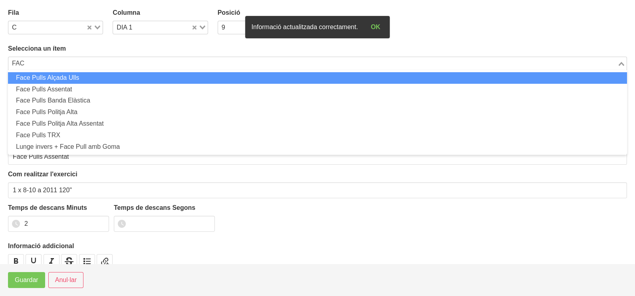
scroll to position [0, 0]
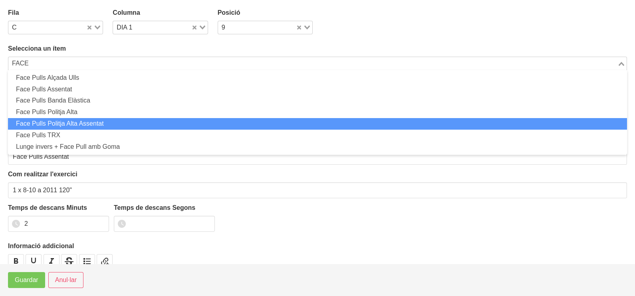
click at [74, 121] on li "Face Pulls Politja Alta Assentat" at bounding box center [317, 124] width 619 height 12
type input "FACE"
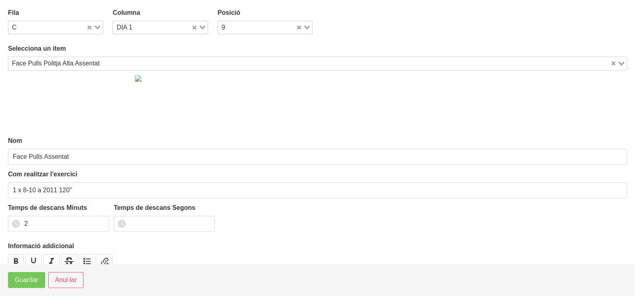
type input "Face Pulls Politja Alta Assentat"
drag, startPoint x: 49, startPoint y: 60, endPoint x: 53, endPoint y: 64, distance: 5.9
click at [52, 61] on div "Face Pulls Politja Alta Assentat" at bounding box center [309, 62] width 602 height 11
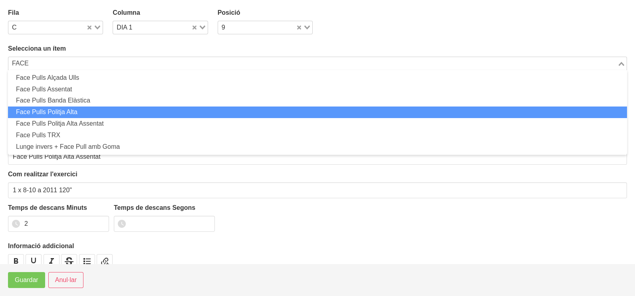
click at [58, 110] on li "Face Pulls Politja Alta" at bounding box center [317, 113] width 619 height 12
type input "FACE"
type input "Face Pulls Politja Alta"
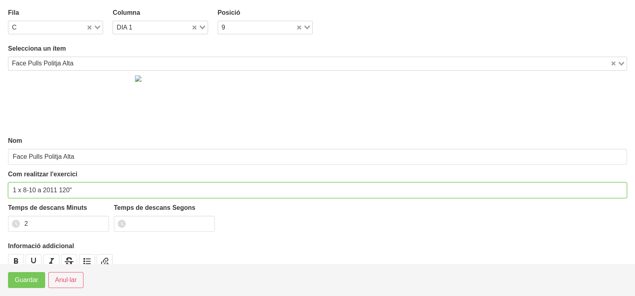
click at [34, 188] on input "1 x 8-10 a 2011 120"" at bounding box center [317, 190] width 619 height 16
type input "1 x 8-12 a 2011 120""
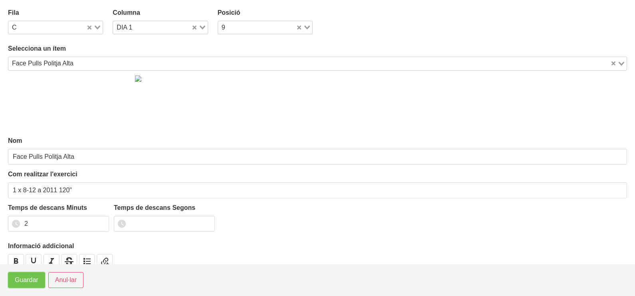
click at [26, 277] on span "Guardar" at bounding box center [27, 280] width 24 height 10
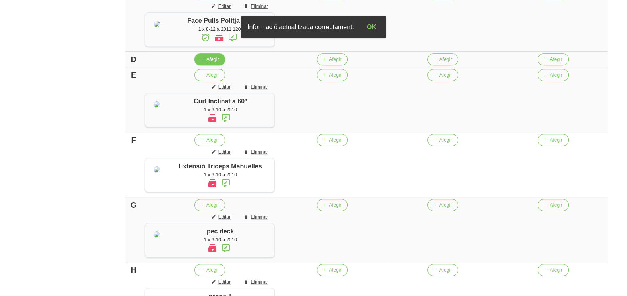
click at [210, 63] on span "Afegir" at bounding box center [212, 59] width 12 height 7
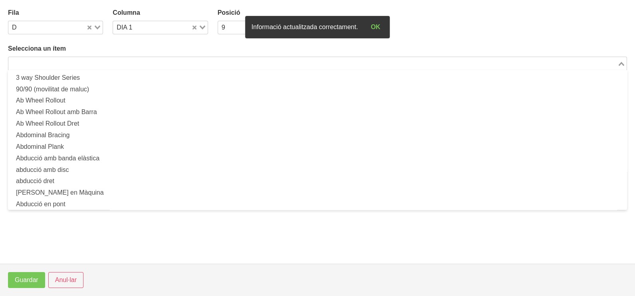
click at [83, 63] on input "Search for option" at bounding box center [312, 64] width 607 height 10
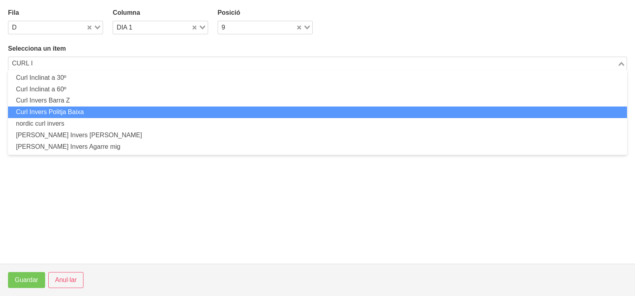
click at [85, 112] on li "Curl Invers Politja Baixa" at bounding box center [317, 113] width 619 height 12
type input "CURL I"
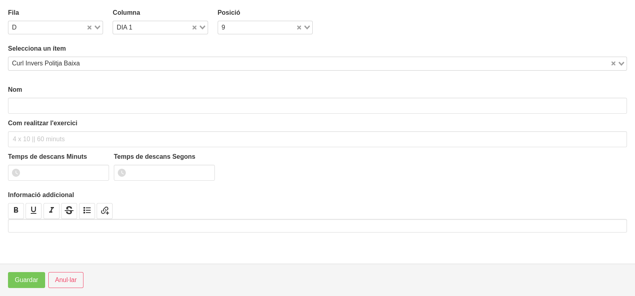
type input "Curl Invers Politja Baixa"
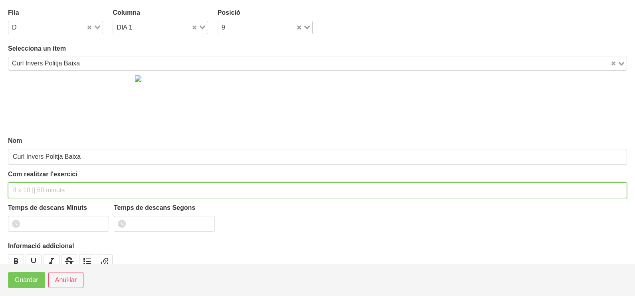
click at [38, 188] on input "text" at bounding box center [317, 190] width 619 height 16
type input "1 X 6-10 A 2010"
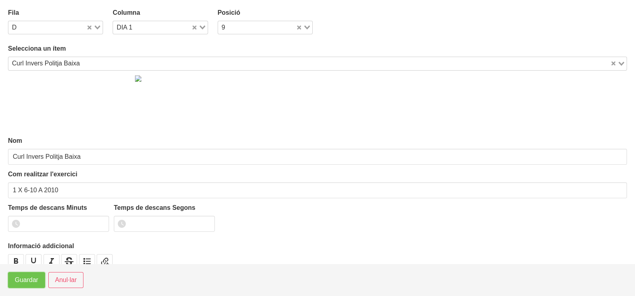
click at [27, 281] on span "Guardar" at bounding box center [27, 280] width 24 height 10
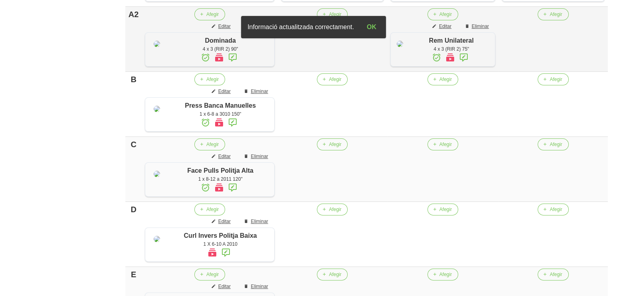
scroll to position [285, 0]
click at [439, 83] on span "Afegir" at bounding box center [445, 78] width 12 height 7
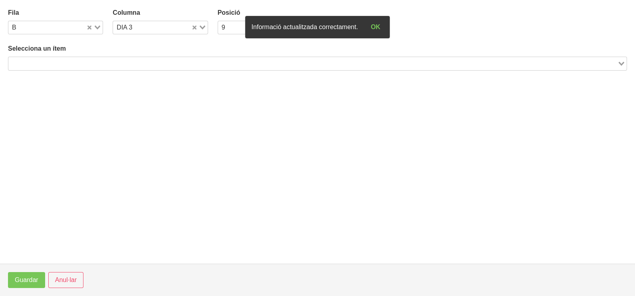
drag, startPoint x: 114, startPoint y: 61, endPoint x: 129, endPoint y: 42, distance: 24.2
click at [116, 61] on input "Search for option" at bounding box center [312, 64] width 607 height 10
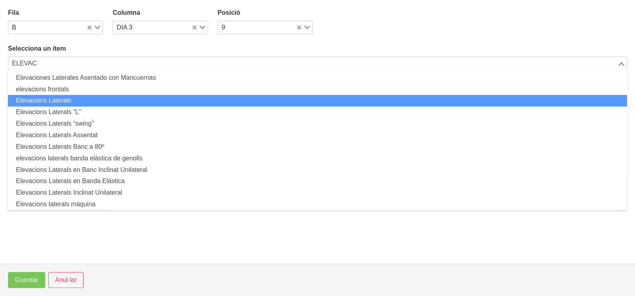
click at [95, 99] on li "Elevacions Laterals" at bounding box center [317, 101] width 619 height 12
type input "ELEVAC"
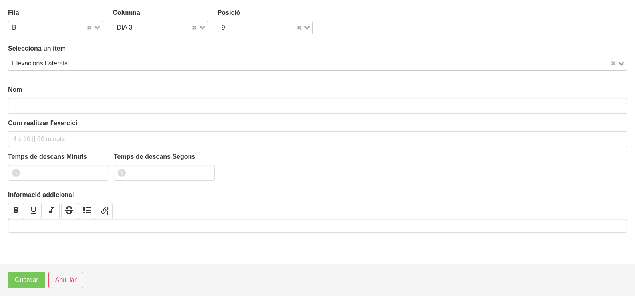
type input "Elevacions Laterals"
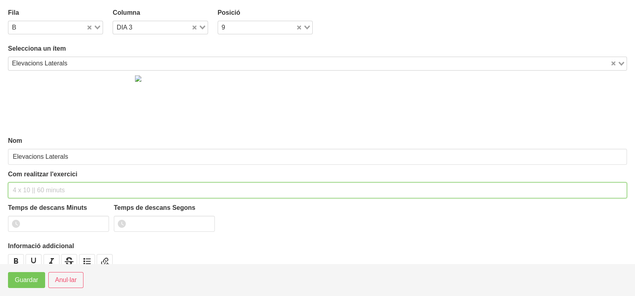
click at [36, 182] on input "text" at bounding box center [317, 190] width 619 height 16
type input "1 X 6-10 A 2010"
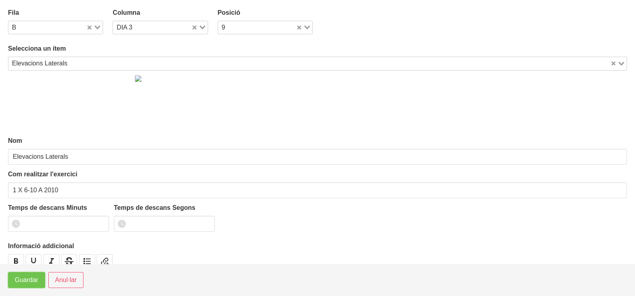
click at [25, 278] on span "Guardar" at bounding box center [27, 280] width 24 height 10
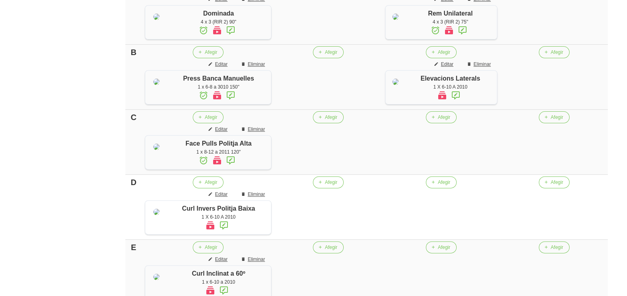
scroll to position [321, 0]
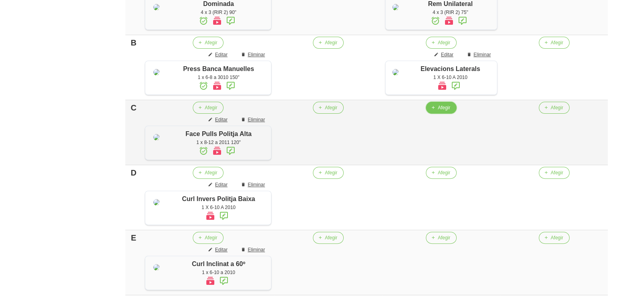
click at [438, 111] on span "Afegir" at bounding box center [444, 107] width 12 height 7
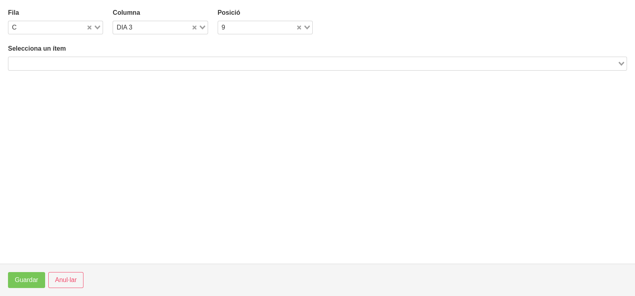
drag, startPoint x: 97, startPoint y: 61, endPoint x: 118, endPoint y: 42, distance: 28.3
click at [99, 60] on input "Search for option" at bounding box center [312, 64] width 607 height 10
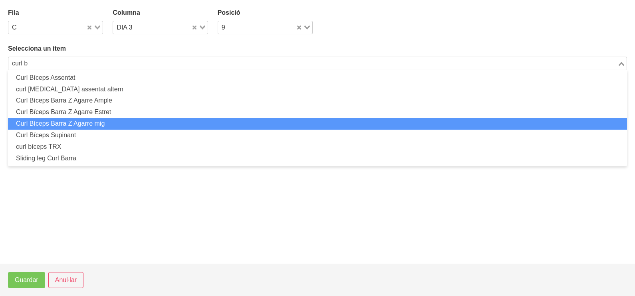
click at [98, 124] on li "Curl Bíceps Barra Z Agarre mig" at bounding box center [317, 124] width 619 height 12
type input "curl b"
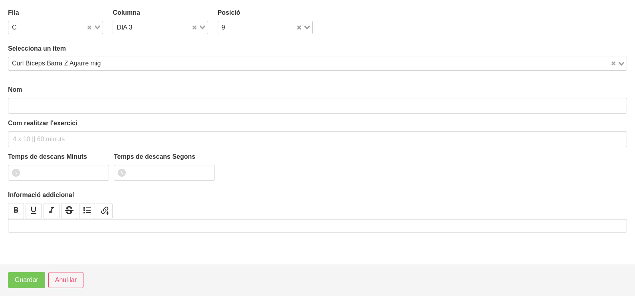
type input "Curl Bíceps Barra Z Agarre mig"
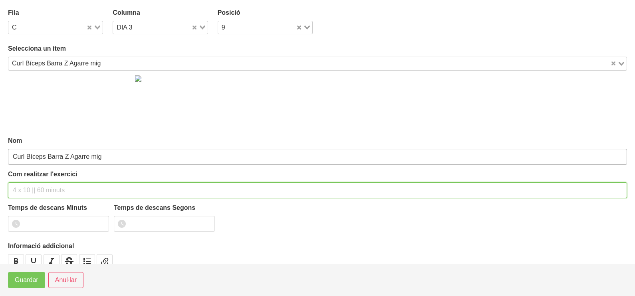
drag, startPoint x: 33, startPoint y: 188, endPoint x: 48, endPoint y: 160, distance: 31.1
click at [40, 178] on div "Com realitzar l'exercici" at bounding box center [317, 184] width 619 height 29
type input "1 x 6-10 a 2010"
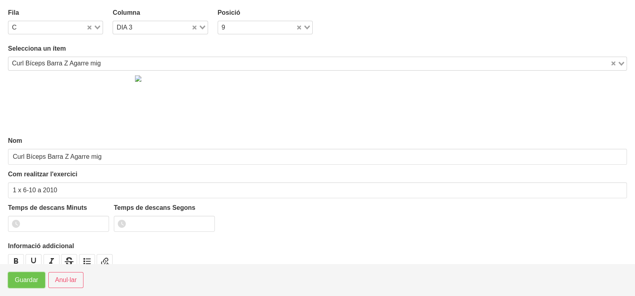
click at [24, 281] on span "Guardar" at bounding box center [27, 280] width 24 height 10
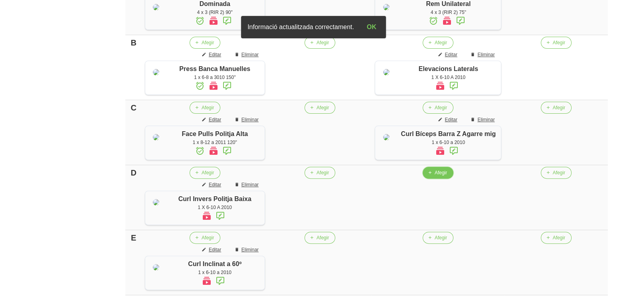
click at [442, 176] on span "Afegir" at bounding box center [441, 172] width 12 height 7
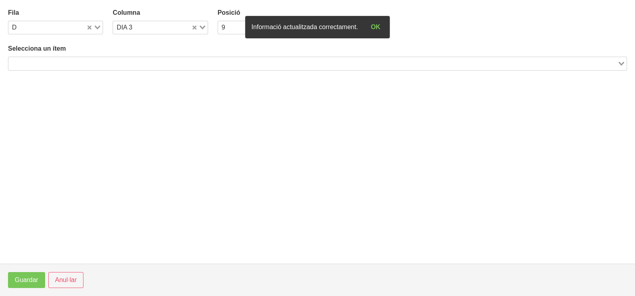
drag, startPoint x: 188, startPoint y: 64, endPoint x: 193, endPoint y: 46, distance: 18.4
click at [190, 56] on div "Selecciona un ítem Loading..." at bounding box center [317, 57] width 619 height 26
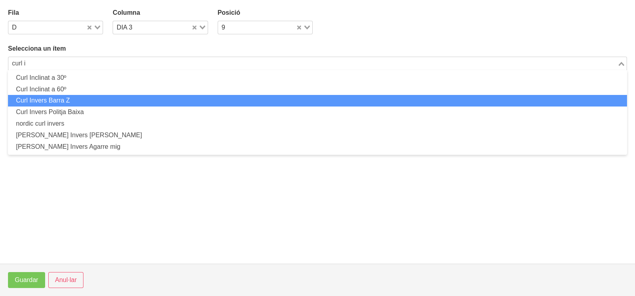
click at [94, 100] on li "Curl Invers Barra Z" at bounding box center [317, 101] width 619 height 12
type input "curl i"
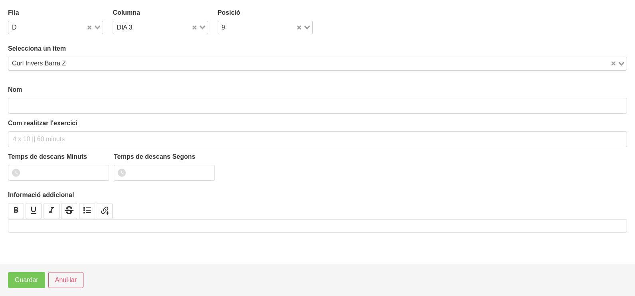
type input "Curl Invers Barra Z"
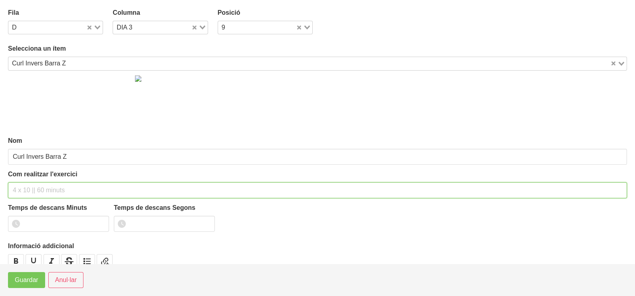
drag, startPoint x: 35, startPoint y: 187, endPoint x: 37, endPoint y: 178, distance: 9.8
click at [35, 187] on input "text" at bounding box center [317, 190] width 619 height 16
type input "1 x 6-10 a 2010"
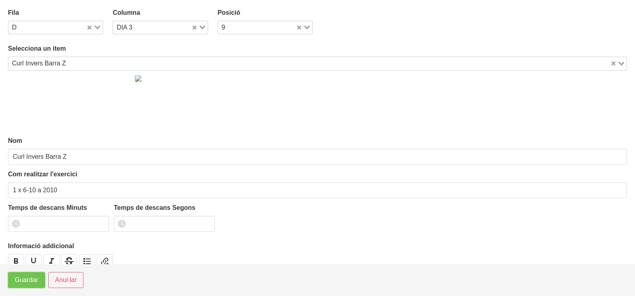
click at [28, 280] on span "Guardar" at bounding box center [27, 280] width 24 height 10
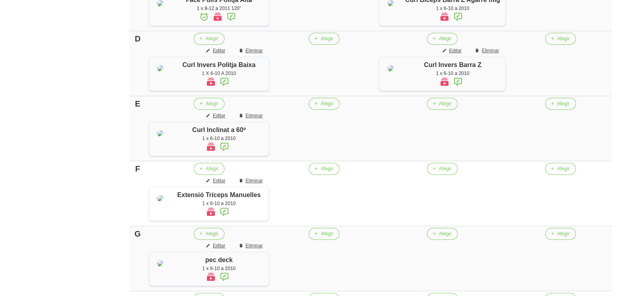
scroll to position [471, 0]
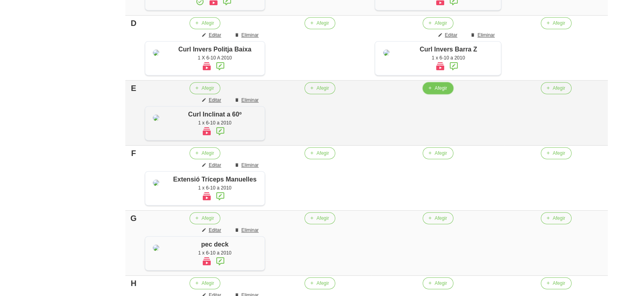
click at [438, 92] on span "Afegir" at bounding box center [441, 88] width 12 height 7
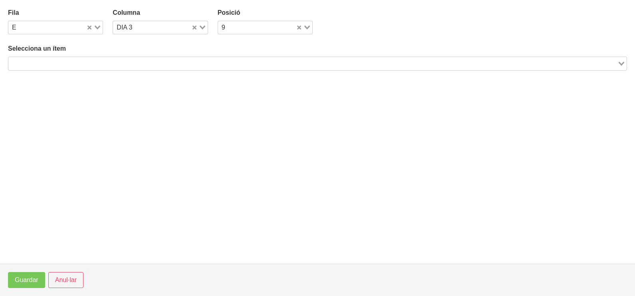
drag, startPoint x: 140, startPoint y: 62, endPoint x: 156, endPoint y: 46, distance: 22.6
click at [144, 60] on input "Search for option" at bounding box center [312, 64] width 607 height 10
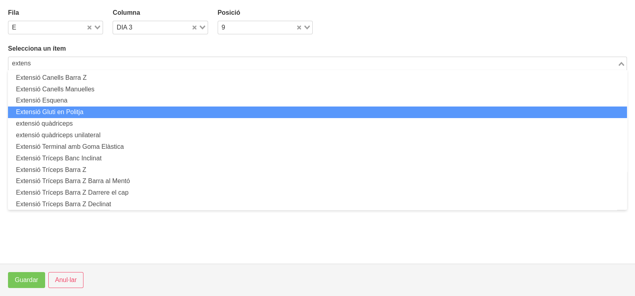
scroll to position [99, 0]
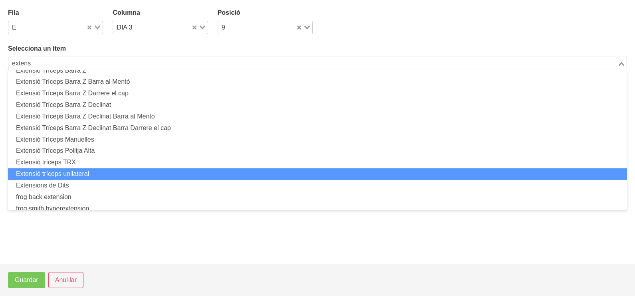
click at [94, 170] on li "Extensió tríceps unilateral" at bounding box center [317, 174] width 619 height 12
type input "extens"
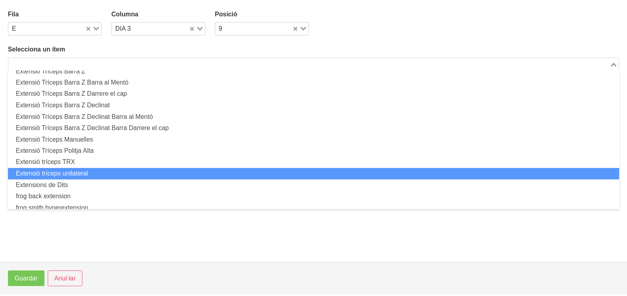
scroll to position [2, 0]
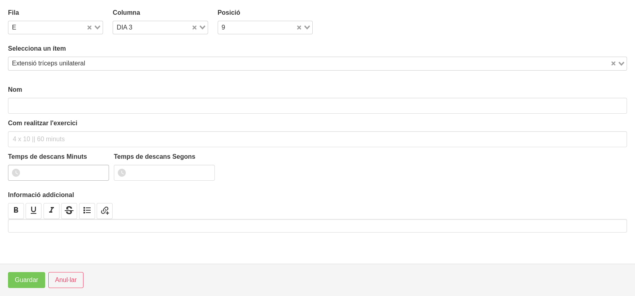
type input "Extensió tríceps unilateral"
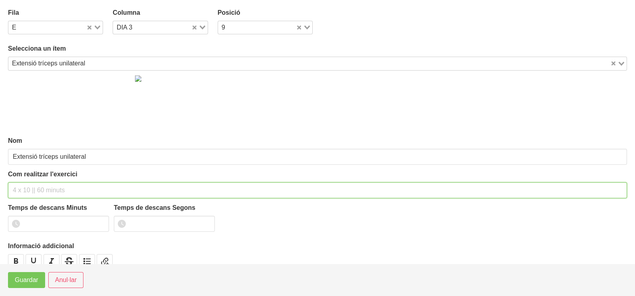
drag, startPoint x: 30, startPoint y: 192, endPoint x: 42, endPoint y: 164, distance: 30.8
click at [36, 182] on input "text" at bounding box center [317, 190] width 619 height 16
type input "1 x 6-10 a 2010"
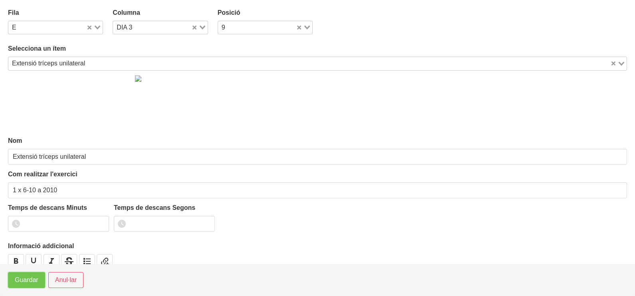
click at [22, 281] on span "Guardar" at bounding box center [27, 280] width 24 height 10
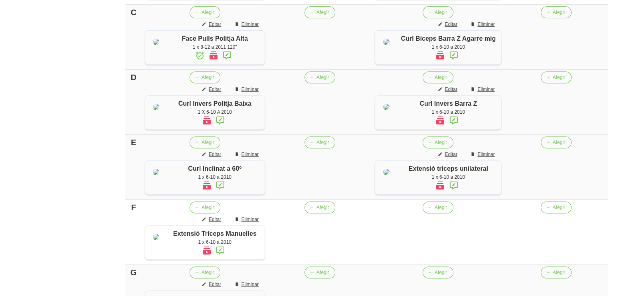
scroll to position [471, 0]
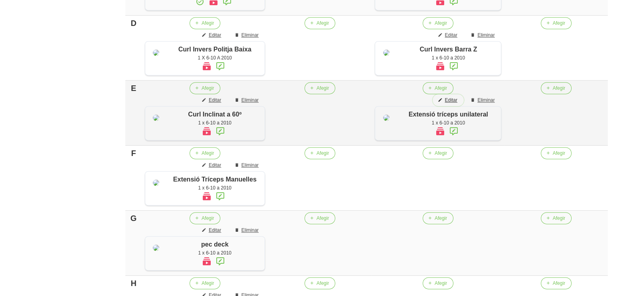
click at [453, 104] on span "Editar" at bounding box center [451, 100] width 12 height 7
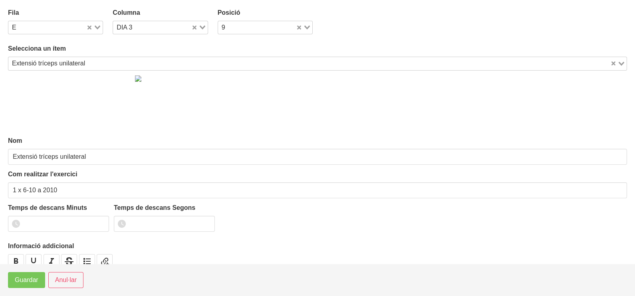
click at [98, 26] on div "Loading..." at bounding box center [94, 26] width 16 height 11
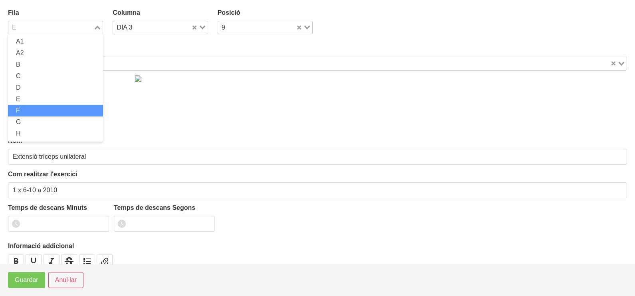
click at [37, 107] on li "F" at bounding box center [55, 111] width 95 height 12
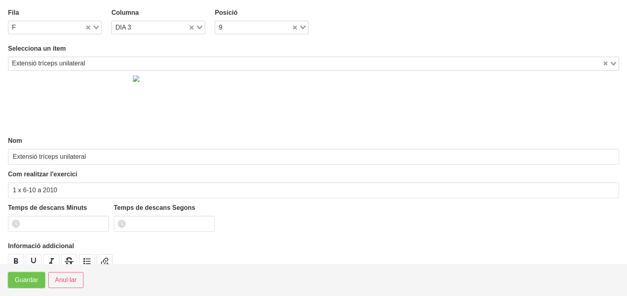
click at [25, 280] on span "Guardar" at bounding box center [27, 280] width 24 height 10
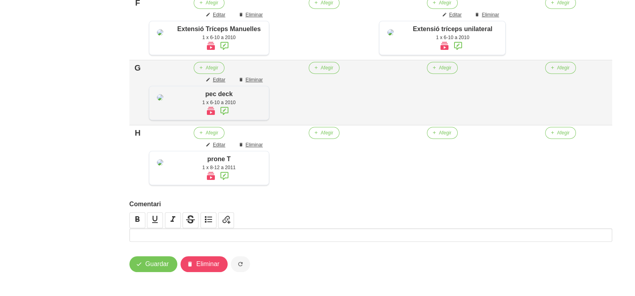
scroll to position [670, 0]
drag, startPoint x: 437, startPoint y: 120, endPoint x: 432, endPoint y: 120, distance: 4.8
click at [432, 74] on button "Afegir" at bounding box center [438, 68] width 31 height 12
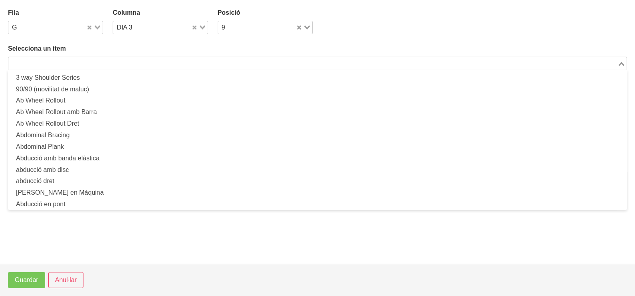
click at [103, 63] on input "Search for option" at bounding box center [312, 64] width 607 height 10
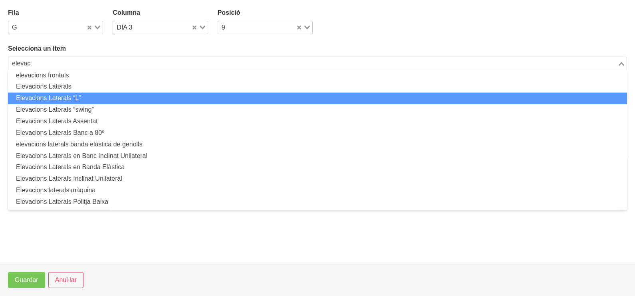
scroll to position [26, 0]
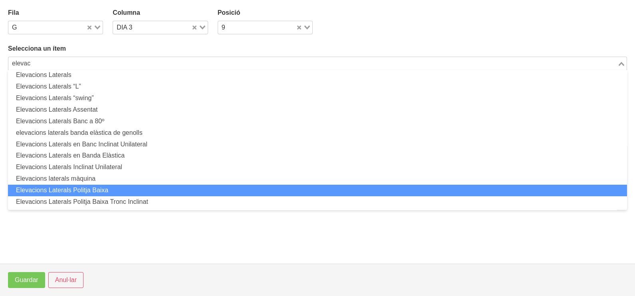
click at [113, 188] on li "Elevacions Laterals Politja Baixa" at bounding box center [317, 191] width 619 height 12
type input "elevac"
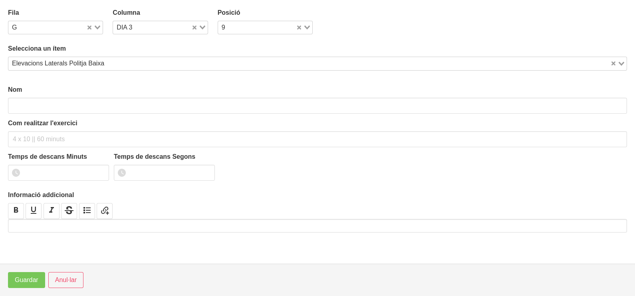
scroll to position [2, 0]
type input "Elevacions Laterals Politja Baixa"
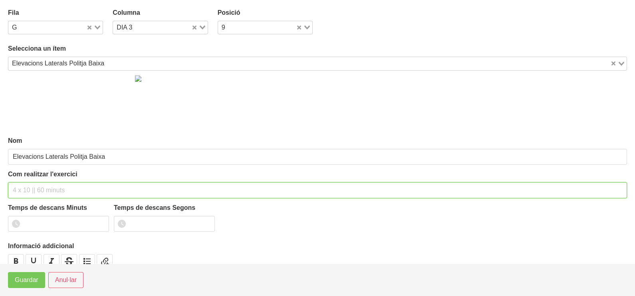
click at [38, 183] on input "text" at bounding box center [317, 190] width 619 height 16
type input "1 x 8-10 a 2010"
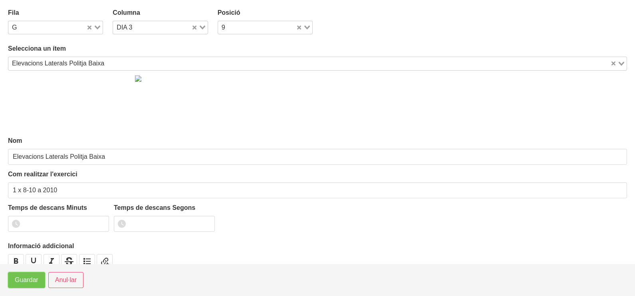
click at [29, 280] on span "Guardar" at bounding box center [27, 280] width 24 height 10
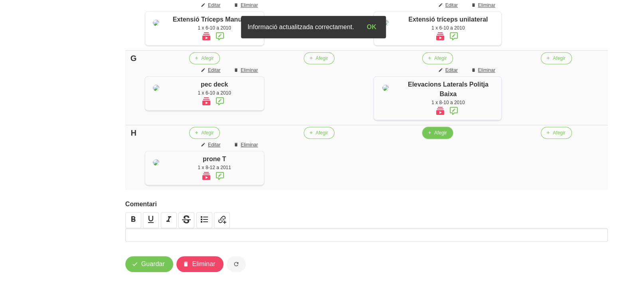
click at [432, 137] on span "button" at bounding box center [429, 132] width 7 height 7
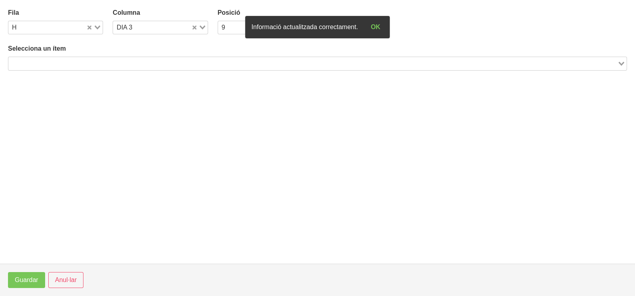
click at [114, 63] on input "Search for option" at bounding box center [312, 64] width 607 height 10
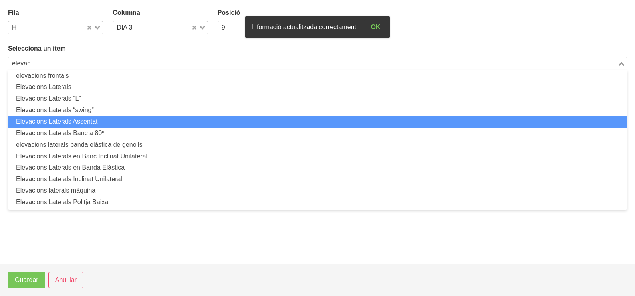
scroll to position [26, 0]
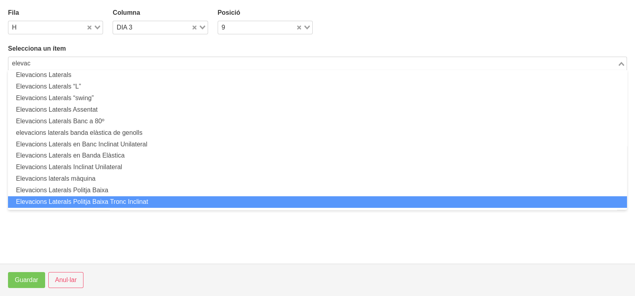
click at [136, 202] on li "Elevacions Laterals Politja Baixa Tronc Inclinat" at bounding box center [317, 202] width 619 height 12
type input "elevac"
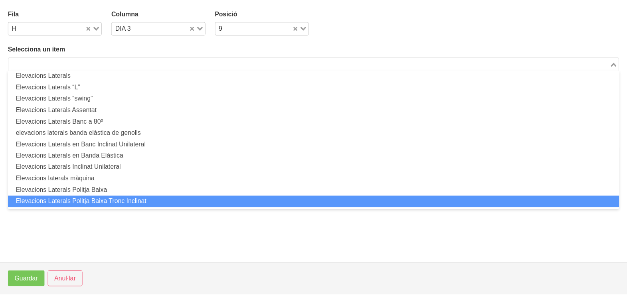
scroll to position [2, 0]
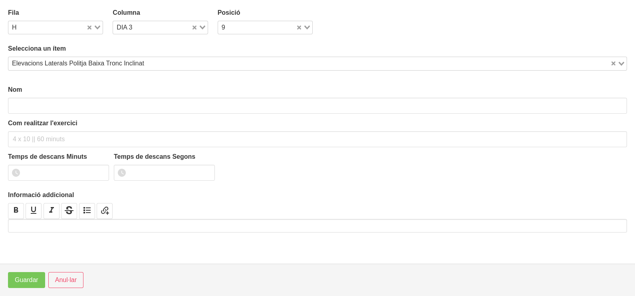
type input "Elevacions Laterals Politja Baixa Tronc Inclinat"
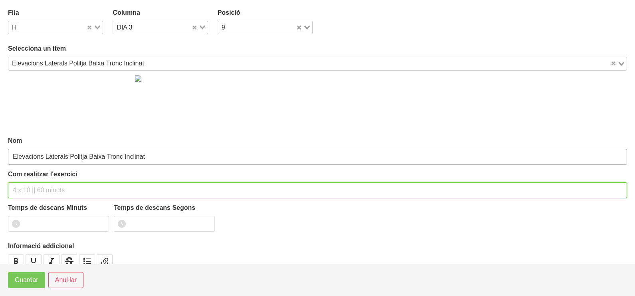
click at [38, 185] on input "text" at bounding box center [317, 190] width 619 height 16
type input "1 x 8-10 a 2010"
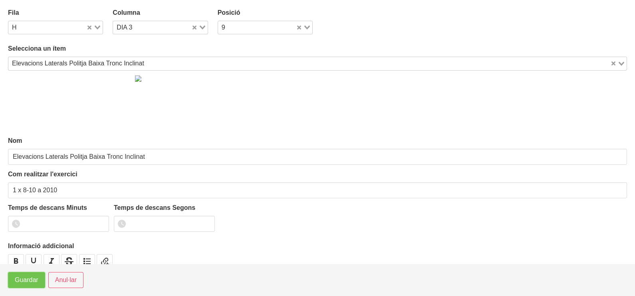
click at [28, 283] on span "Guardar" at bounding box center [27, 280] width 24 height 10
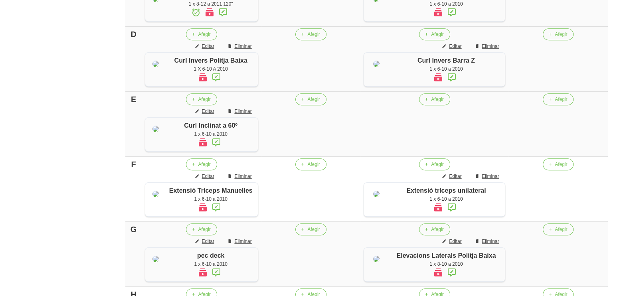
scroll to position [523, 0]
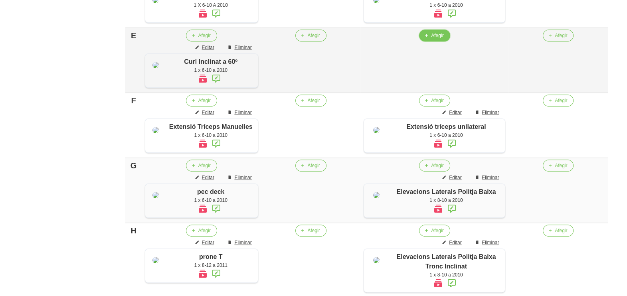
click at [427, 39] on icon "button" at bounding box center [426, 35] width 5 height 7
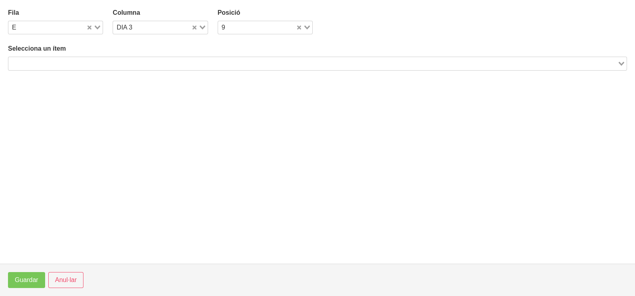
click at [92, 62] on input "Search for option" at bounding box center [312, 64] width 607 height 10
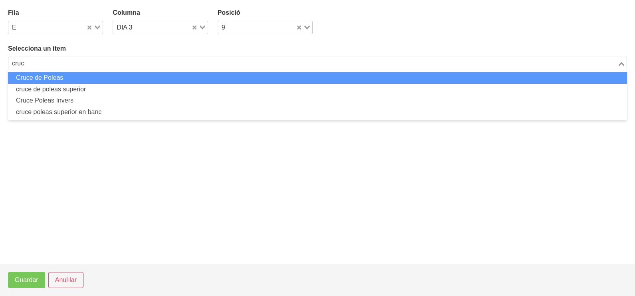
click at [69, 79] on li "Cruce de Poleas" at bounding box center [317, 78] width 619 height 12
type input "cruc"
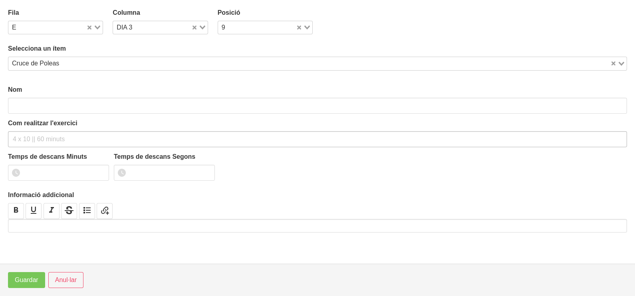
type input "Cruce de Poleas"
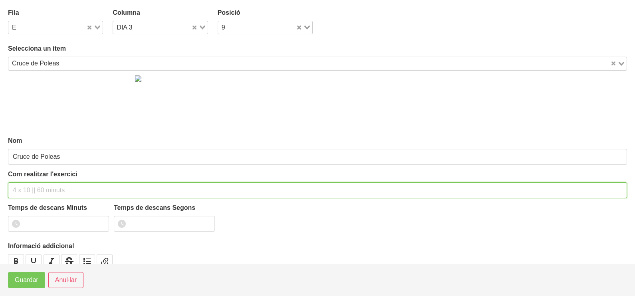
click at [33, 188] on input "text" at bounding box center [317, 190] width 619 height 16
type input "1 x 8-10 a 2010"
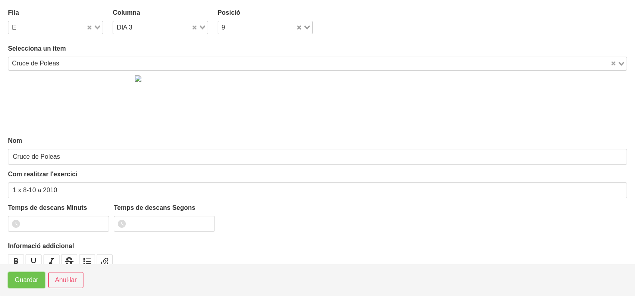
click at [22, 281] on span "Guardar" at bounding box center [27, 280] width 24 height 10
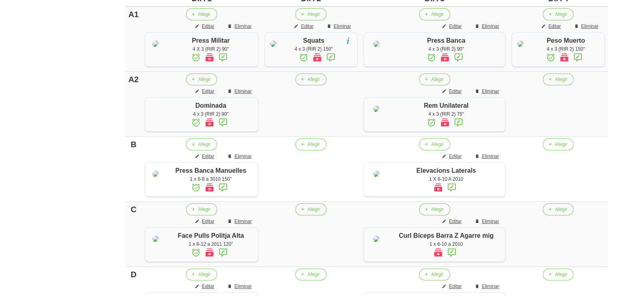
scroll to position [292, 0]
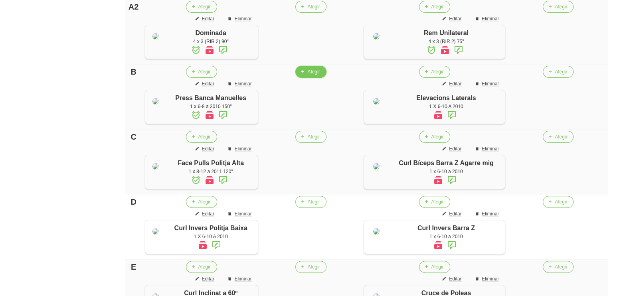
click at [313, 75] on span "Afegir" at bounding box center [313, 71] width 12 height 7
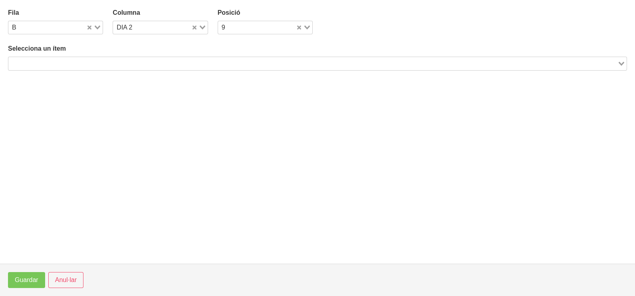
click at [125, 61] on input "Search for option" at bounding box center [312, 64] width 607 height 10
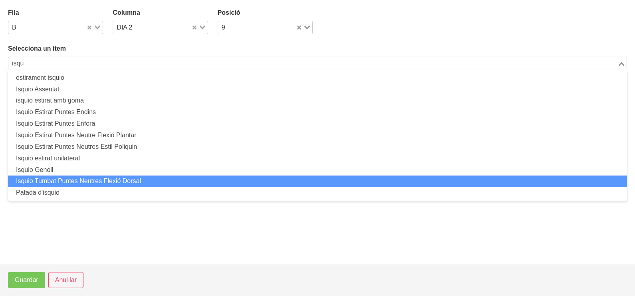
click at [102, 180] on li "Isquio Tumbat Puntes Neutres Flexió Dorsal" at bounding box center [317, 182] width 619 height 12
type input "isqu"
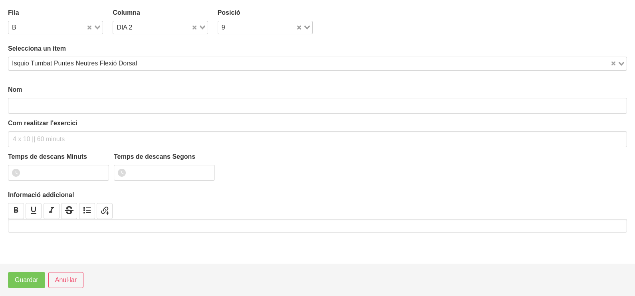
type input "Isquio Tumbat Puntes Neutres Flexió Dorsal"
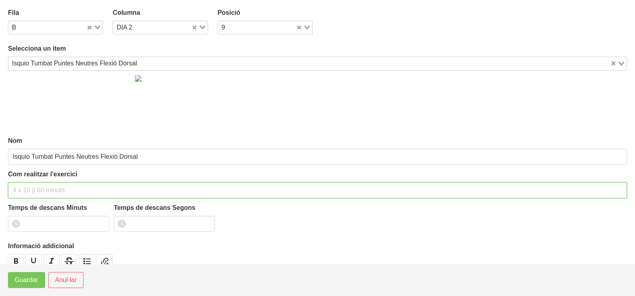
click at [26, 189] on input "text" at bounding box center [317, 190] width 619 height 16
type input "2 x 6-8 a 3010 120""
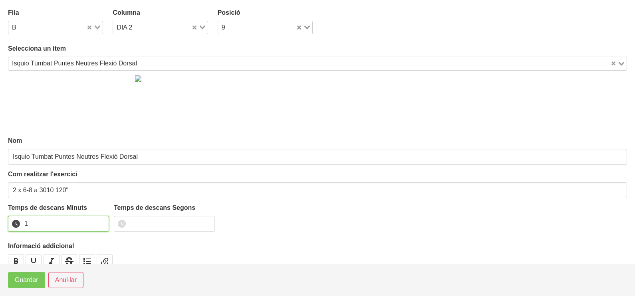
click at [100, 222] on input "1" at bounding box center [58, 224] width 101 height 16
drag, startPoint x: 100, startPoint y: 222, endPoint x: 42, endPoint y: 255, distance: 67.4
type input "2"
click at [88, 226] on input "2" at bounding box center [58, 224] width 101 height 16
click at [29, 277] on span "Guardar" at bounding box center [27, 280] width 24 height 10
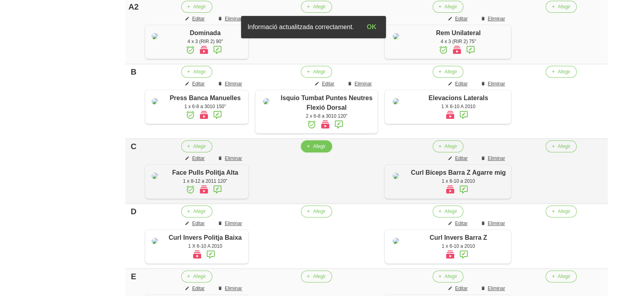
click at [315, 150] on span "Afegir" at bounding box center [319, 146] width 12 height 7
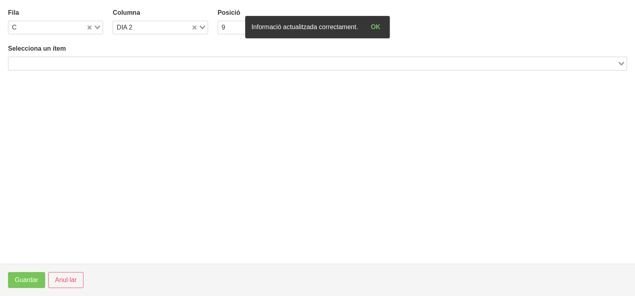
drag, startPoint x: 99, startPoint y: 61, endPoint x: 106, endPoint y: 58, distance: 7.5
click at [103, 60] on input "Search for option" at bounding box center [312, 64] width 607 height 10
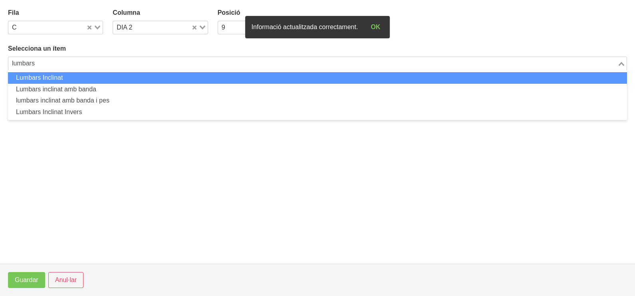
click at [73, 80] on li "Lumbars Inclinat" at bounding box center [317, 78] width 619 height 12
type input "lumbars"
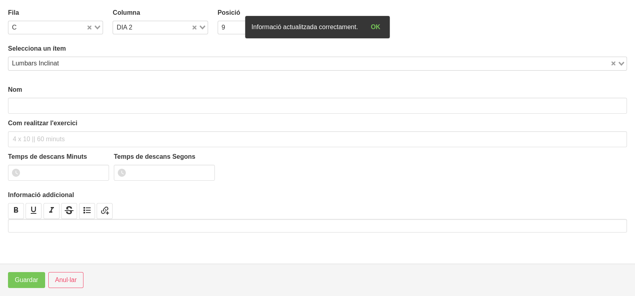
type input "Lumbars Inclinat"
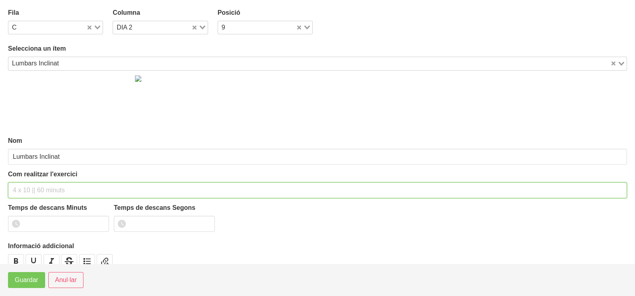
click at [38, 189] on input "text" at bounding box center [317, 190] width 619 height 16
type input "1 x 8-12 a 2011"
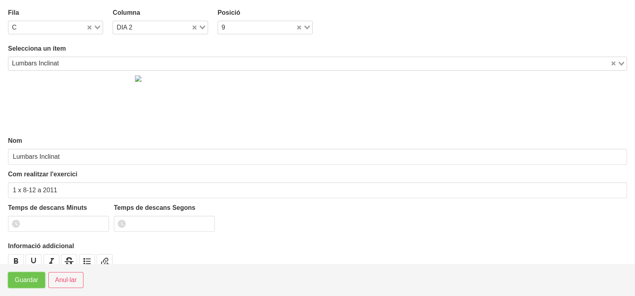
click at [28, 279] on span "Guardar" at bounding box center [27, 280] width 24 height 10
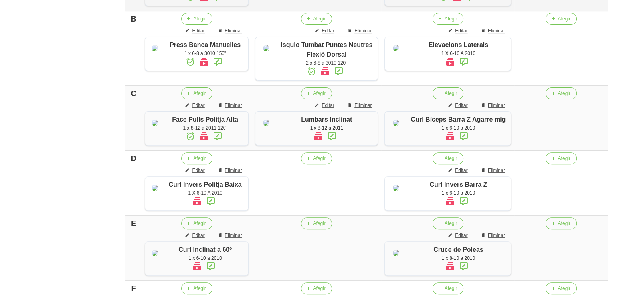
scroll to position [441, 0]
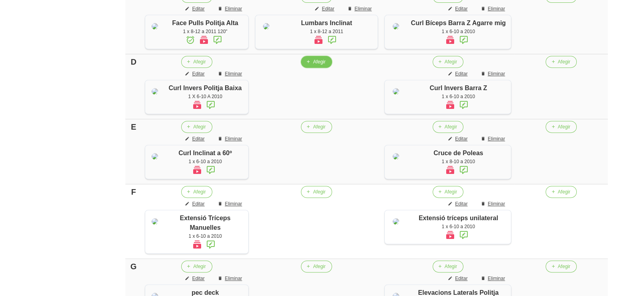
click at [315, 65] on span "Afegir" at bounding box center [319, 61] width 12 height 7
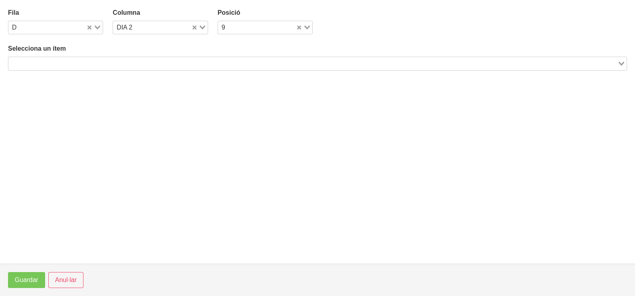
click at [87, 61] on input "Search for option" at bounding box center [312, 64] width 607 height 10
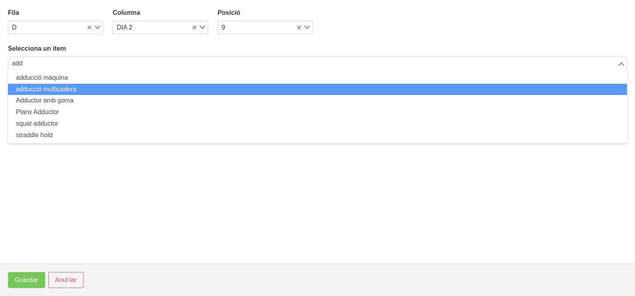
click at [81, 89] on li "adducció multicadera" at bounding box center [317, 90] width 619 height 12
type input "add"
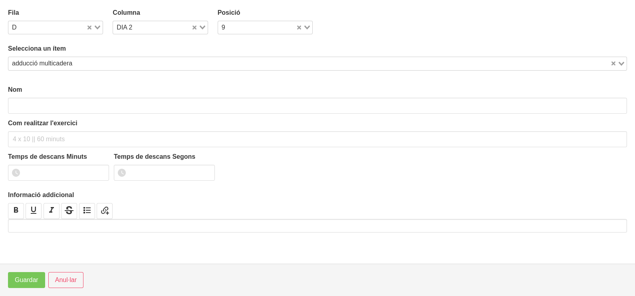
type input "adducció multicadera"
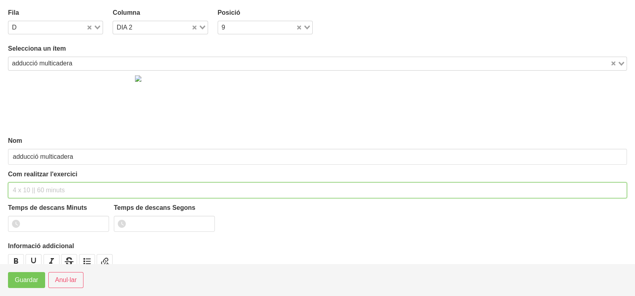
click at [42, 191] on input "text" at bounding box center [317, 190] width 619 height 16
type input "1 x 10-15 a 2011"
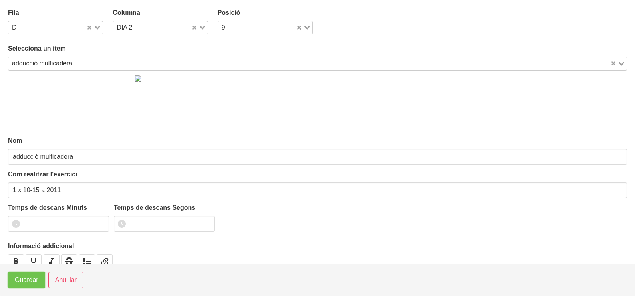
click at [30, 281] on span "Guardar" at bounding box center [27, 280] width 24 height 10
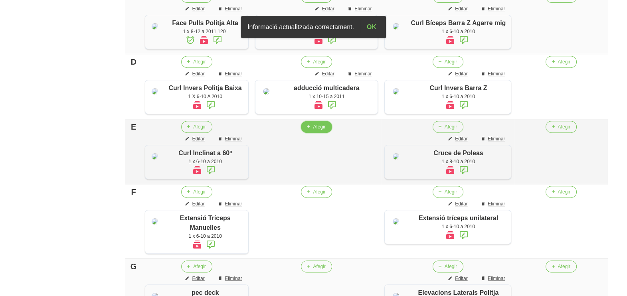
click at [319, 131] on span "Afegir" at bounding box center [319, 126] width 12 height 7
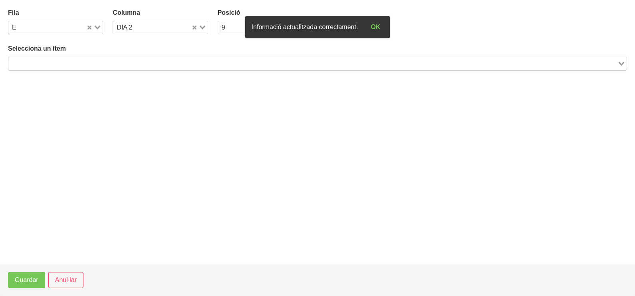
click at [137, 67] on input "Search for option" at bounding box center [312, 64] width 607 height 10
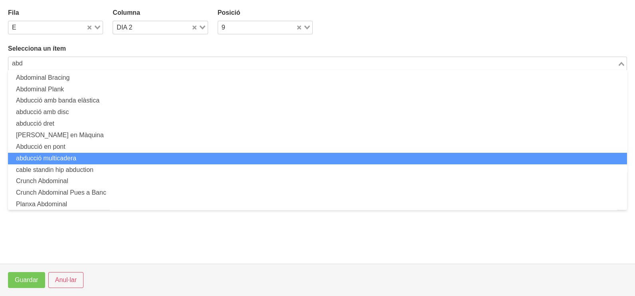
click at [93, 156] on li "abducció multicadera" at bounding box center [317, 159] width 619 height 12
type input "abd"
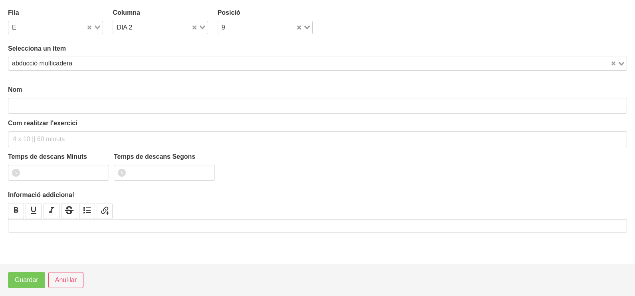
type input "abducció multicadera"
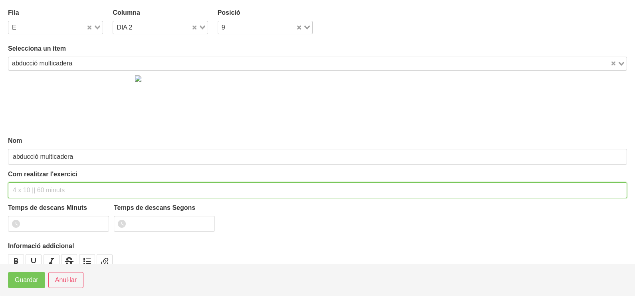
click at [37, 188] on input "text" at bounding box center [317, 190] width 619 height 16
type input "1 x 10-15 a 2011"
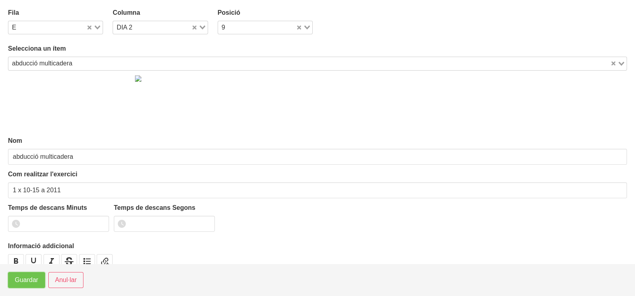
click at [24, 278] on span "Guardar" at bounding box center [27, 280] width 24 height 10
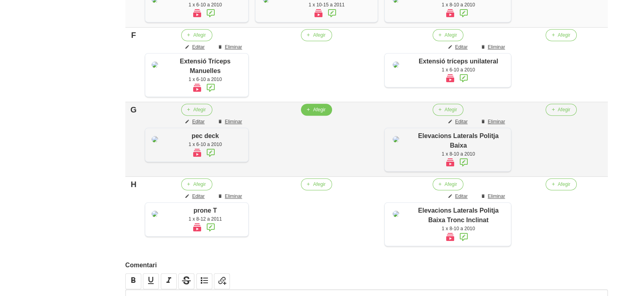
scroll to position [691, 0]
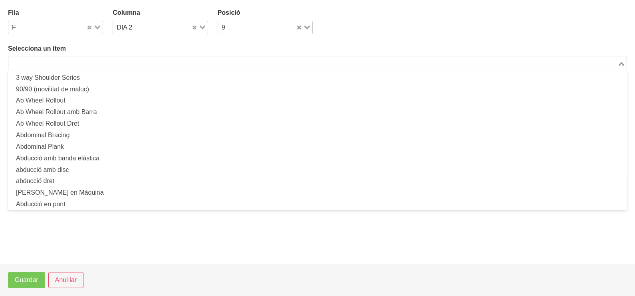
drag, startPoint x: 111, startPoint y: 61, endPoint x: 121, endPoint y: 44, distance: 19.5
click at [112, 60] on input "Search for option" at bounding box center [312, 64] width 607 height 10
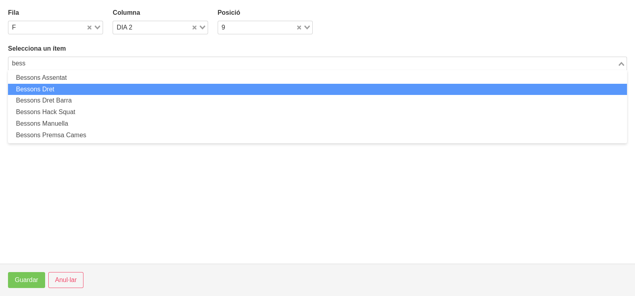
click at [86, 87] on li "Bessons Dret" at bounding box center [317, 90] width 619 height 12
type input "bess"
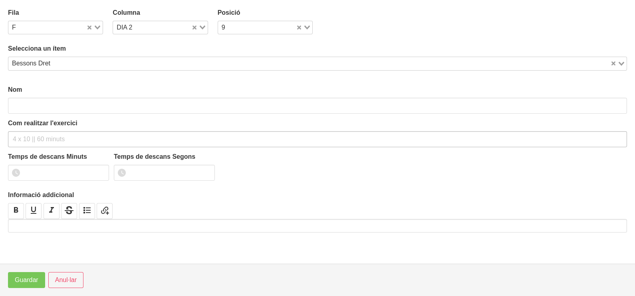
type input "Bessons Dret"
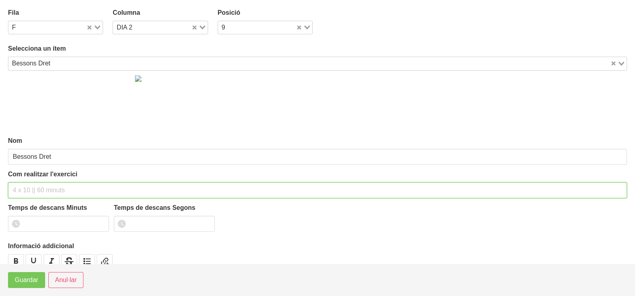
click at [41, 191] on input "text" at bounding box center [317, 190] width 619 height 16
type input "2 x 8-10 a 2211 120""
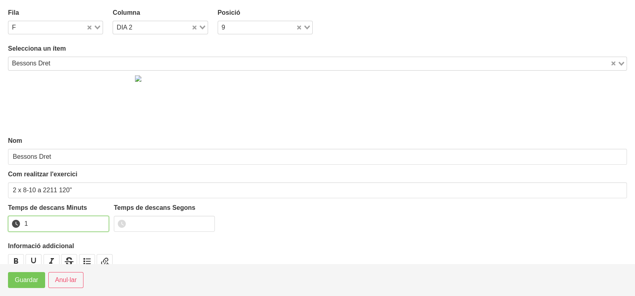
click at [101, 222] on input "1" at bounding box center [58, 224] width 101 height 16
drag, startPoint x: 101, startPoint y: 222, endPoint x: 53, endPoint y: 259, distance: 61.7
type input "2"
click at [96, 224] on input "2" at bounding box center [58, 224] width 101 height 16
click at [26, 285] on span "Guardar" at bounding box center [27, 280] width 24 height 10
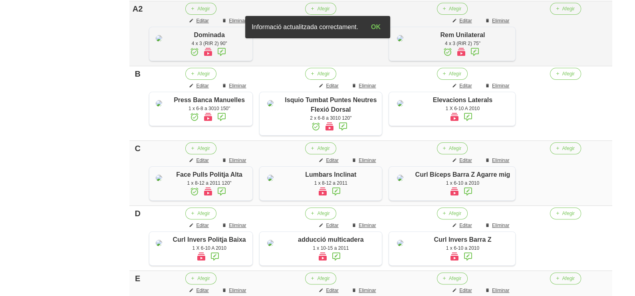
scroll to position [292, 0]
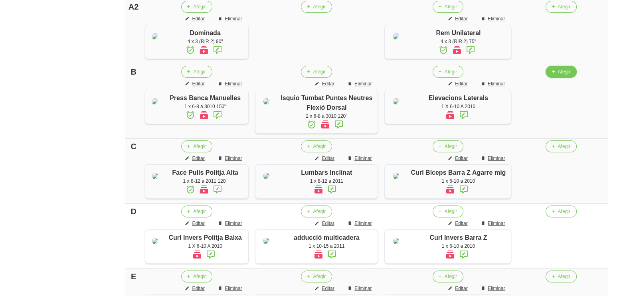
click at [568, 78] on button "Afegir" at bounding box center [561, 72] width 31 height 12
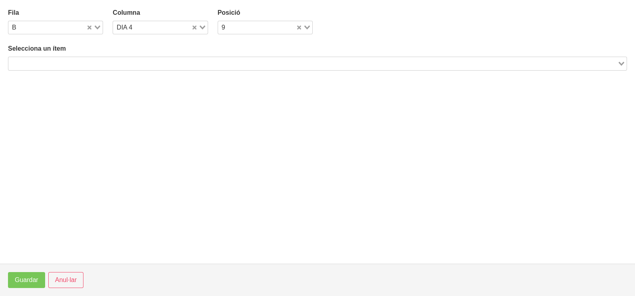
drag, startPoint x: 184, startPoint y: 64, endPoint x: 192, endPoint y: 51, distance: 14.9
click at [188, 59] on input "Search for option" at bounding box center [312, 64] width 607 height 10
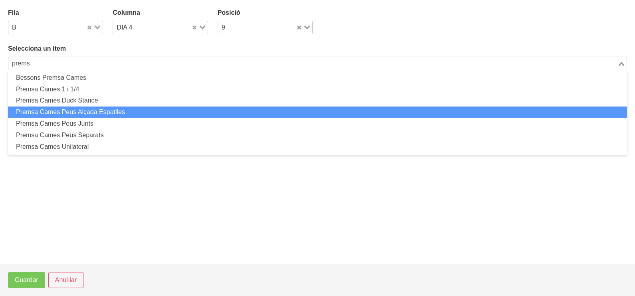
click at [110, 110] on li "Premsa Cames Peus Alçada Espatlles" at bounding box center [317, 113] width 619 height 12
type input "prems"
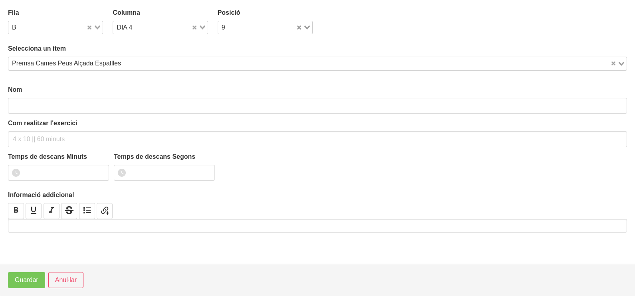
type input "Premsa Cames Peus Alçada Espatlles"
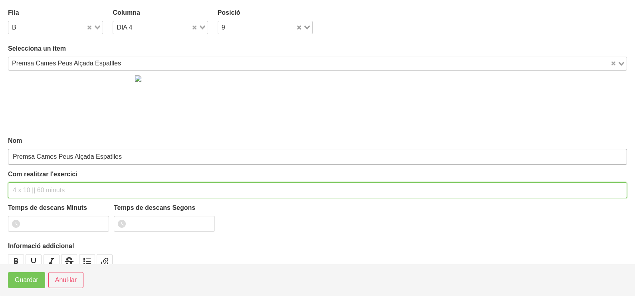
drag, startPoint x: 33, startPoint y: 188, endPoint x: 47, endPoint y: 162, distance: 29.9
click at [37, 183] on input "text" at bounding box center [317, 190] width 619 height 16
type input "1 x 6-10 a 2010"
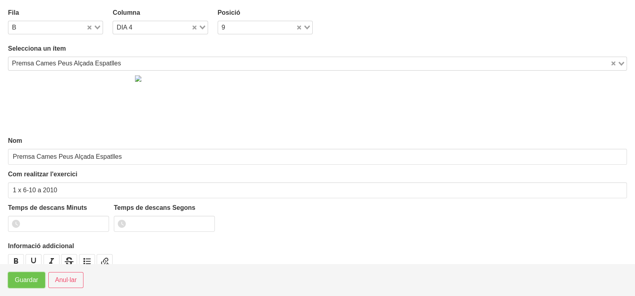
click at [30, 280] on span "Guardar" at bounding box center [27, 280] width 24 height 10
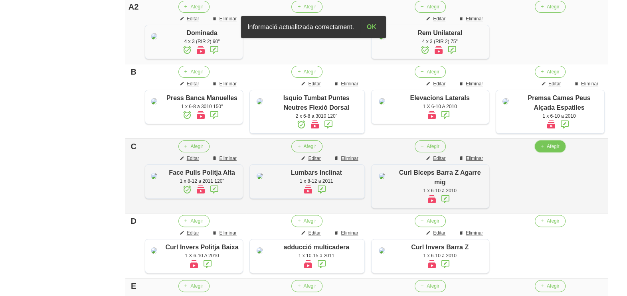
click at [550, 150] on span "Afegir" at bounding box center [553, 146] width 12 height 7
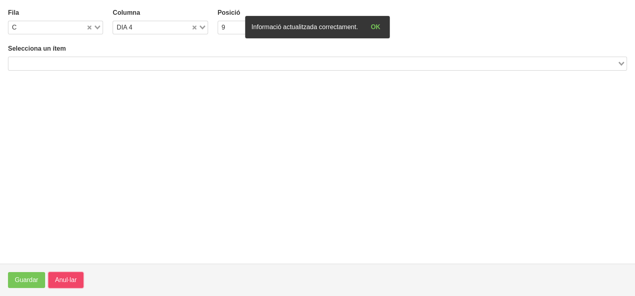
click at [70, 280] on span "Anul·lar" at bounding box center [66, 280] width 22 height 10
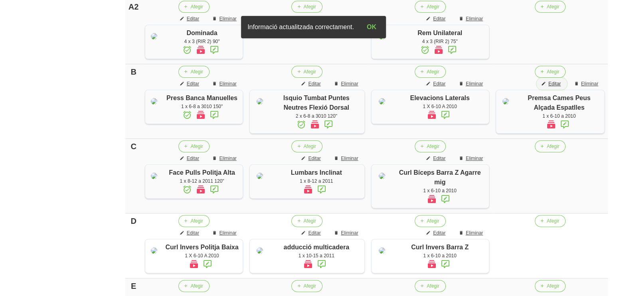
click at [556, 87] on span "Editar" at bounding box center [554, 83] width 12 height 7
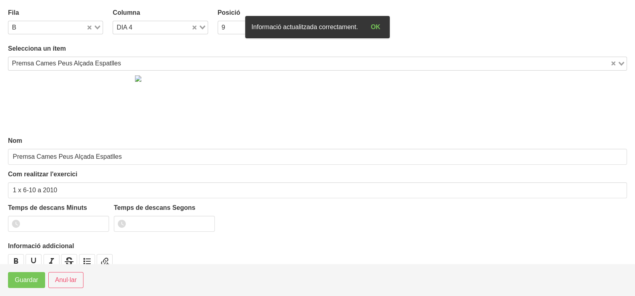
click at [83, 61] on div "Premsa Cames Peus Alçada Espatlles" at bounding box center [309, 62] width 602 height 11
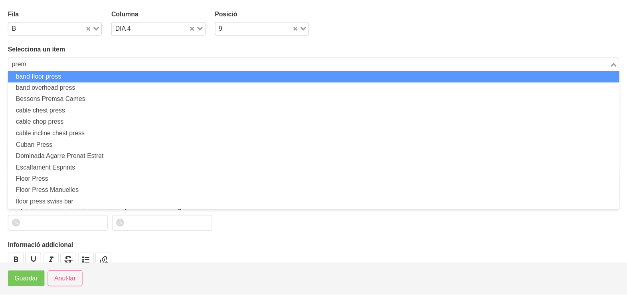
scroll to position [0, 0]
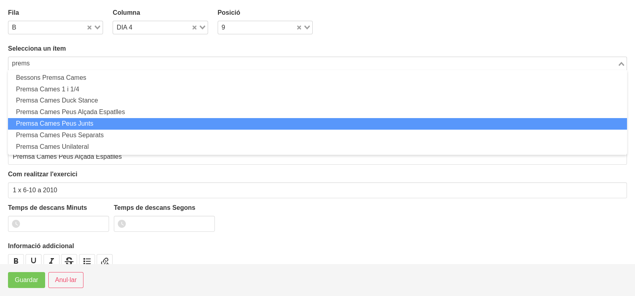
drag, startPoint x: 86, startPoint y: 123, endPoint x: 78, endPoint y: 129, distance: 10.2
click at [86, 123] on li "Premsa Cames Peus Junts" at bounding box center [317, 124] width 619 height 12
type input "prems"
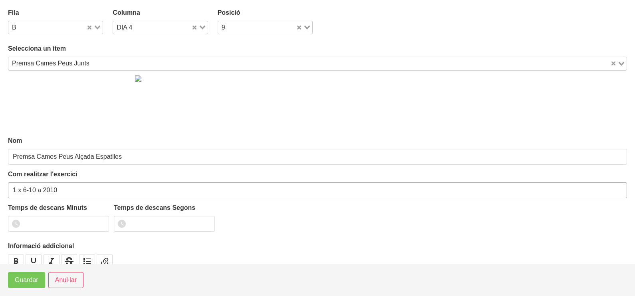
type input "Premsa Cames Peus Junts"
click at [34, 280] on span "Guardar" at bounding box center [27, 280] width 24 height 10
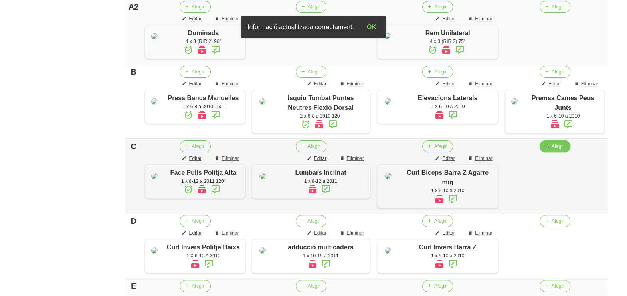
click at [553, 150] on span "Afegir" at bounding box center [558, 146] width 12 height 7
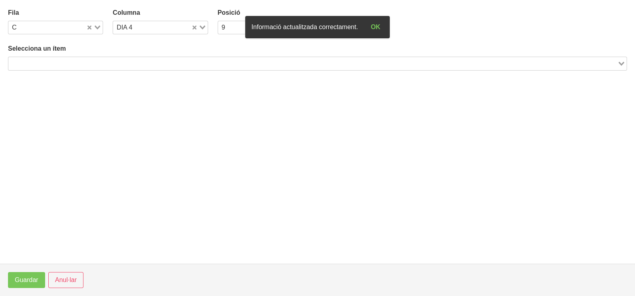
click at [160, 60] on input "Search for option" at bounding box center [312, 64] width 607 height 10
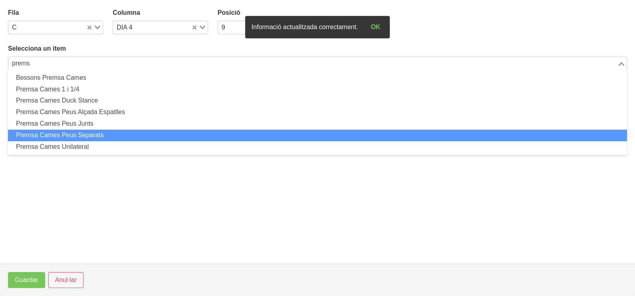
click at [110, 133] on li "Premsa Cames Peus Separats" at bounding box center [317, 136] width 619 height 12
type input "prems"
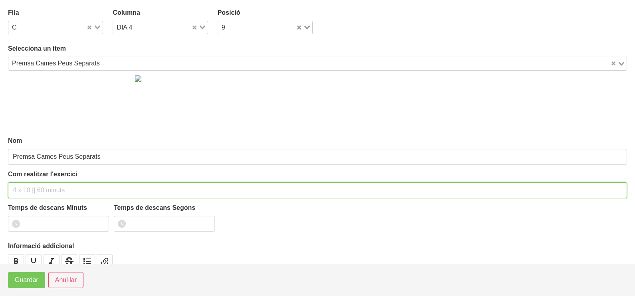
click at [44, 176] on div "Com realitzar l'exercici" at bounding box center [317, 184] width 619 height 29
type input "1 x 6-10 a 2010"
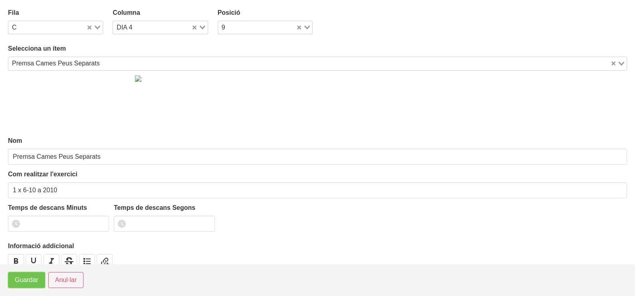
click at [33, 278] on span "Guardar" at bounding box center [27, 280] width 24 height 10
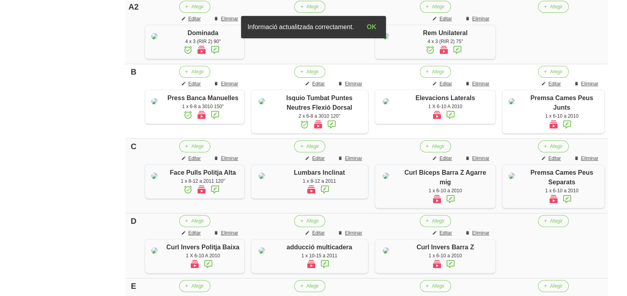
scroll to position [441, 0]
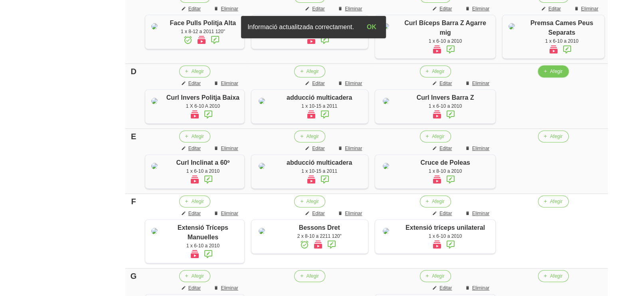
drag, startPoint x: 552, startPoint y: 133, endPoint x: 547, endPoint y: 134, distance: 5.2
click at [547, 77] on button "Afegir" at bounding box center [553, 71] width 31 height 12
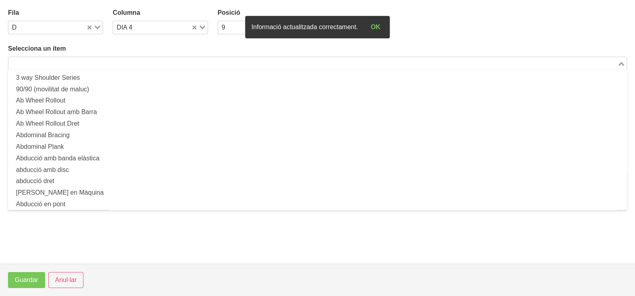
drag, startPoint x: 142, startPoint y: 64, endPoint x: 125, endPoint y: 66, distance: 16.4
click at [143, 64] on input "Search for option" at bounding box center [312, 64] width 607 height 10
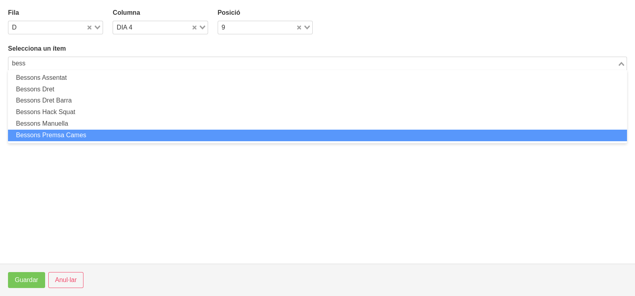
click at [91, 133] on li "Bessons Premsa Cames" at bounding box center [317, 136] width 619 height 12
type input "bess"
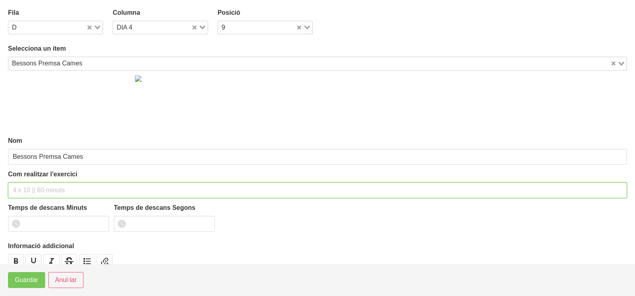
click at [42, 178] on div "Com realitzar l'exercici" at bounding box center [317, 184] width 619 height 29
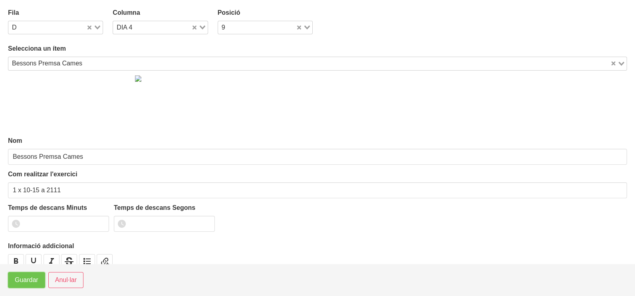
click at [27, 279] on span "Guardar" at bounding box center [27, 280] width 24 height 10
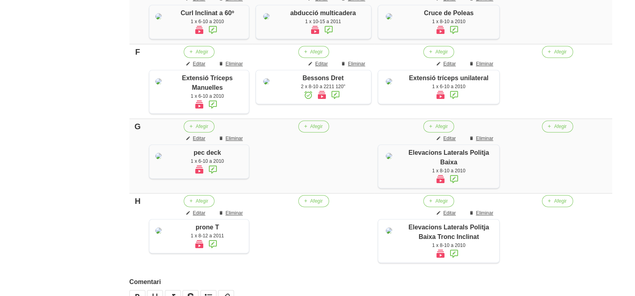
scroll to position [741, 0]
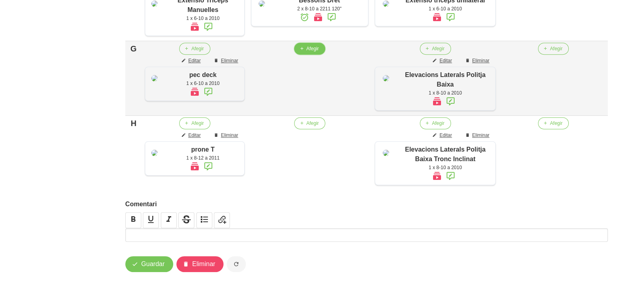
click at [309, 55] on button "Afegir" at bounding box center [309, 49] width 31 height 12
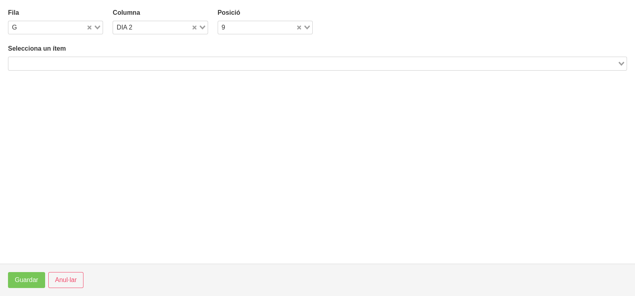
click at [102, 61] on input "Search for option" at bounding box center [312, 64] width 607 height 10
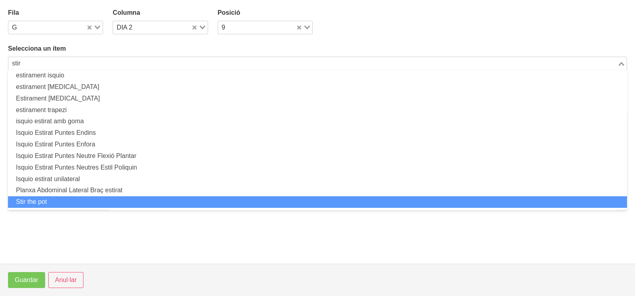
click at [71, 196] on li "Stir the pot" at bounding box center [317, 202] width 619 height 12
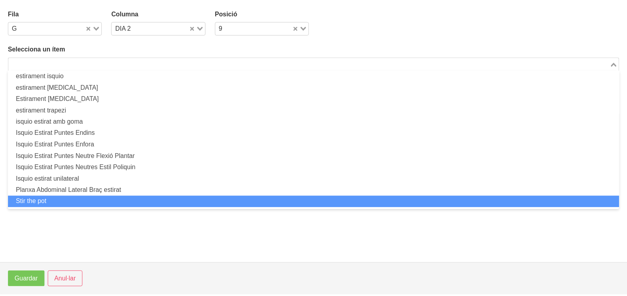
scroll to position [2, 0]
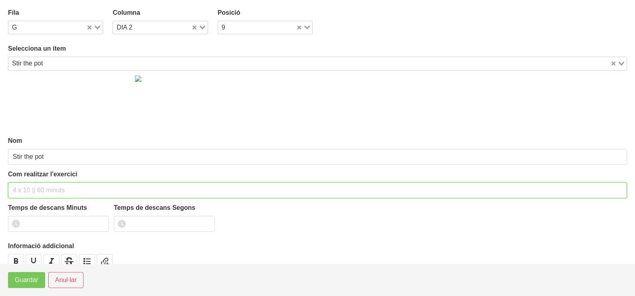
click at [33, 191] on input "text" at bounding box center [317, 190] width 619 height 16
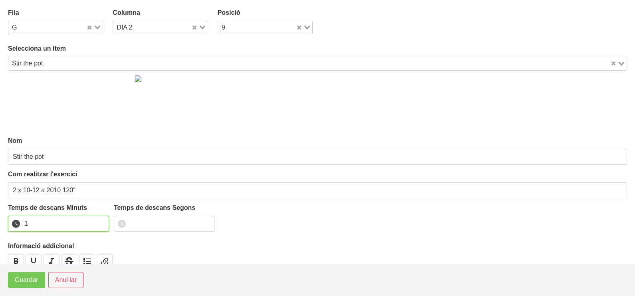
click at [101, 221] on input "1" at bounding box center [58, 224] width 101 height 16
drag, startPoint x: 101, startPoint y: 221, endPoint x: 90, endPoint y: 228, distance: 13.6
click at [99, 222] on input "2" at bounding box center [58, 224] width 101 height 16
click at [24, 288] on footer "Guardar Anul·lar" at bounding box center [317, 280] width 635 height 32
click at [31, 279] on span "Guardar" at bounding box center [27, 280] width 24 height 10
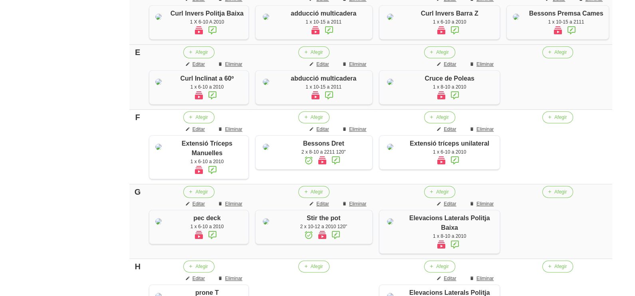
scroll to position [541, 0]
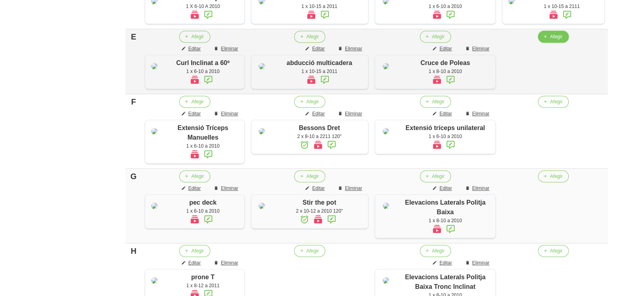
click at [549, 43] on button "Afegir" at bounding box center [553, 37] width 31 height 12
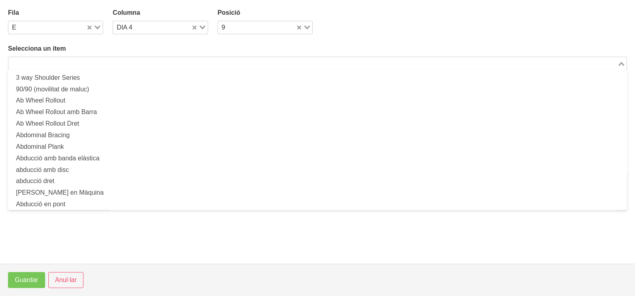
click at [124, 61] on input "Search for option" at bounding box center [312, 64] width 607 height 10
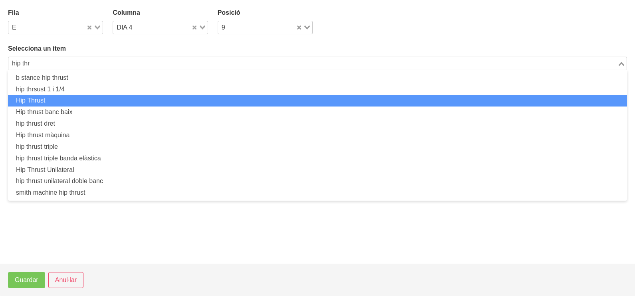
click at [71, 100] on li "Hip Thrust" at bounding box center [317, 101] width 619 height 12
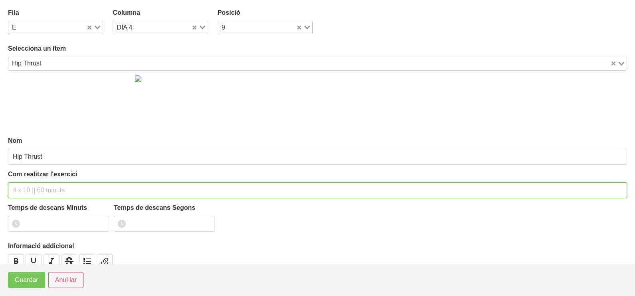
click at [40, 176] on div "Com realitzar l'exercici" at bounding box center [317, 184] width 619 height 29
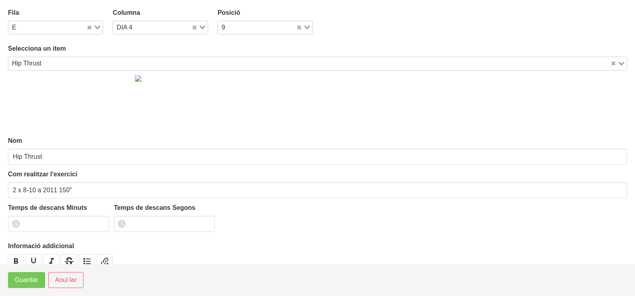
drag, startPoint x: 45, startPoint y: 63, endPoint x: 49, endPoint y: 66, distance: 4.6
click at [47, 64] on input "Search for option" at bounding box center [326, 64] width 565 height 10
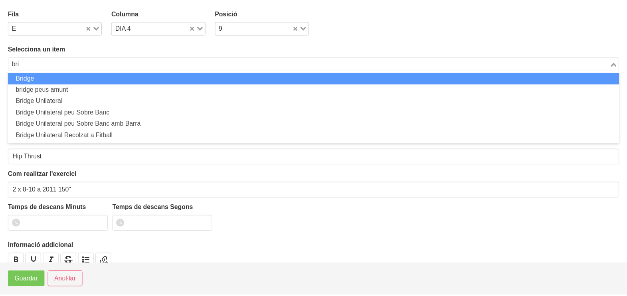
scroll to position [0, 0]
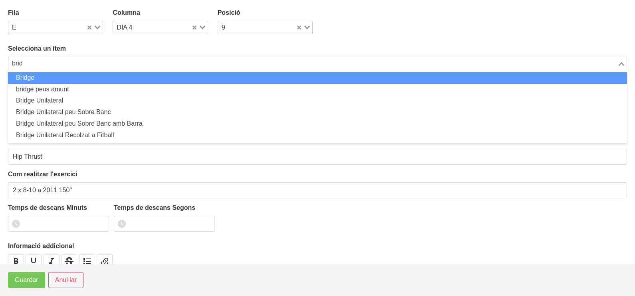
drag, startPoint x: 43, startPoint y: 76, endPoint x: 48, endPoint y: 104, distance: 28.8
click at [44, 78] on li "Bridge" at bounding box center [317, 78] width 619 height 12
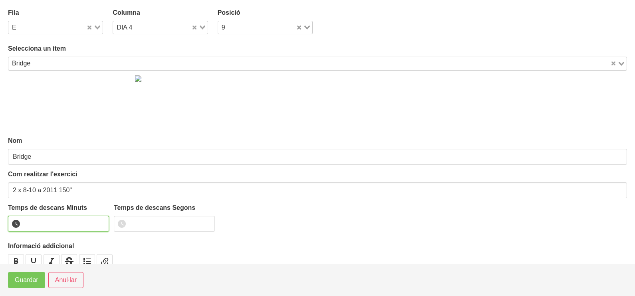
click at [69, 223] on input "number" at bounding box center [58, 224] width 101 height 16
click at [33, 279] on span "Guardar" at bounding box center [27, 280] width 24 height 10
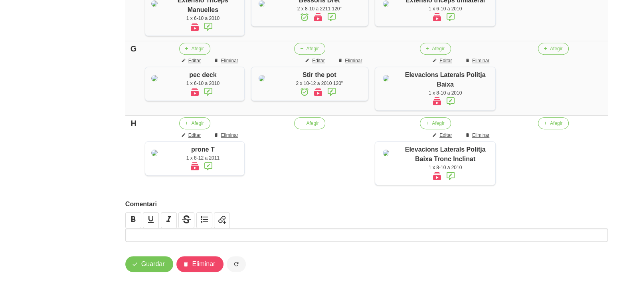
scroll to position [691, 0]
drag, startPoint x: 555, startPoint y: 66, endPoint x: 551, endPoint y: 66, distance: 4.0
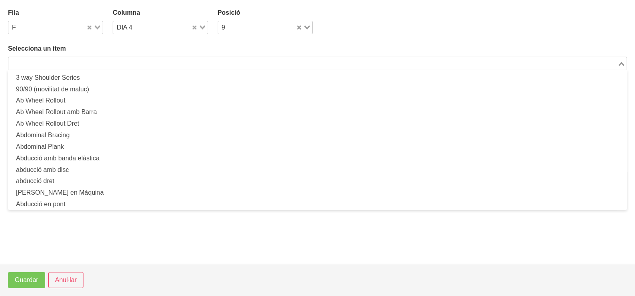
click at [129, 63] on input "Search for option" at bounding box center [312, 64] width 607 height 10
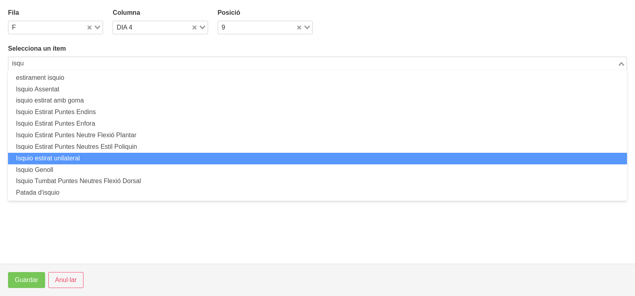
click at [86, 155] on li "Isquio estirat unilateral" at bounding box center [317, 159] width 619 height 12
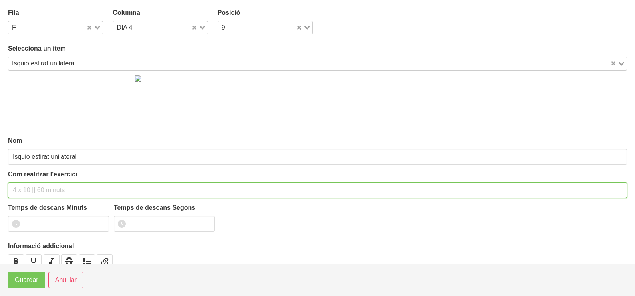
click at [30, 188] on input "text" at bounding box center [317, 190] width 619 height 16
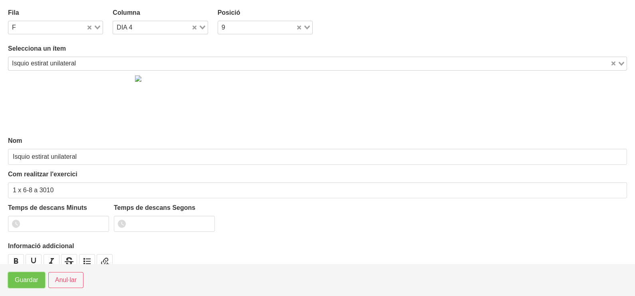
click at [27, 284] on span "Guardar" at bounding box center [27, 280] width 24 height 10
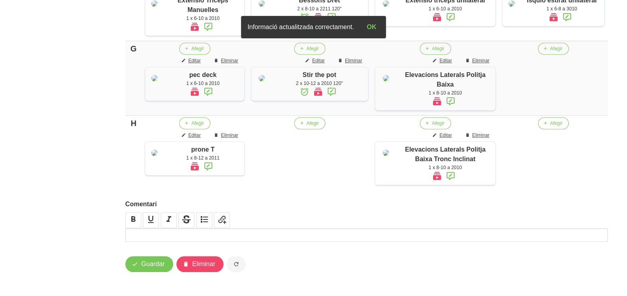
scroll to position [741, 0]
click at [553, 52] on span "Afegir" at bounding box center [556, 48] width 12 height 7
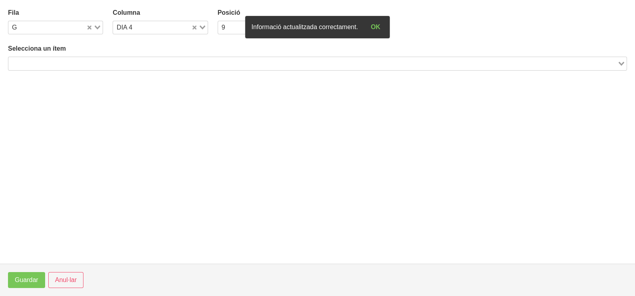
drag, startPoint x: 118, startPoint y: 66, endPoint x: 130, endPoint y: 46, distance: 23.5
click at [119, 61] on input "Search for option" at bounding box center [312, 64] width 607 height 10
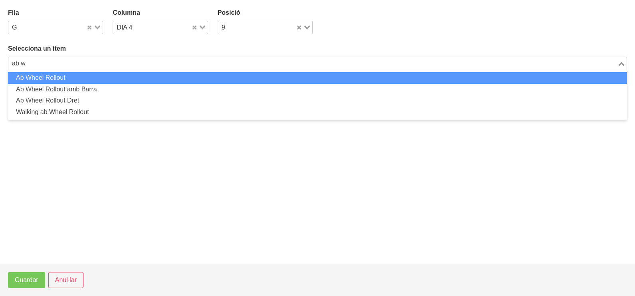
drag, startPoint x: -2, startPoint y: 66, endPoint x: 80, endPoint y: 56, distance: 82.4
click at [86, 80] on li "Encongiment de Cames" at bounding box center [317, 78] width 619 height 12
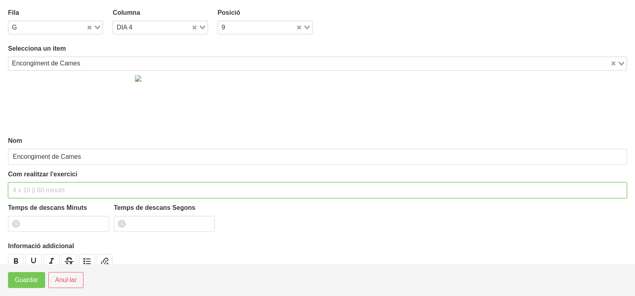
click at [37, 188] on input "text" at bounding box center [317, 190] width 619 height 16
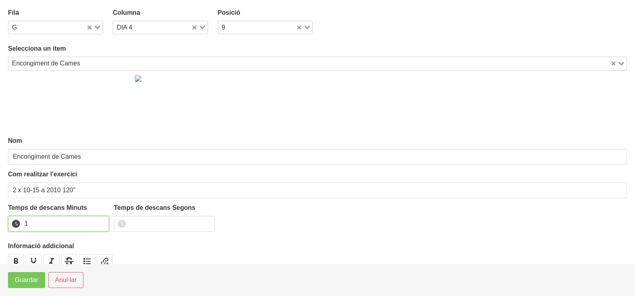
click at [102, 221] on input "1" at bounding box center [58, 224] width 101 height 16
drag, startPoint x: 102, startPoint y: 221, endPoint x: 37, endPoint y: 268, distance: 80.6
click at [99, 222] on input "2" at bounding box center [58, 224] width 101 height 16
click at [24, 283] on span "Guardar" at bounding box center [27, 280] width 24 height 10
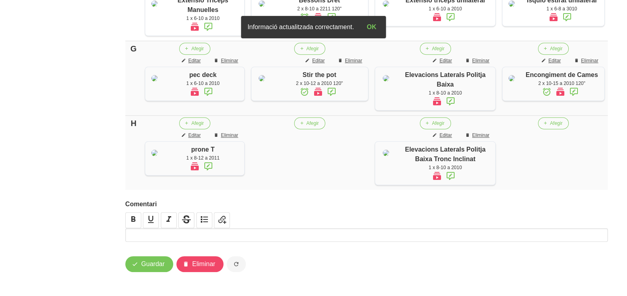
scroll to position [813, 0]
click at [158, 263] on span "Guardar" at bounding box center [153, 264] width 24 height 10
